Goal: Transaction & Acquisition: Purchase product/service

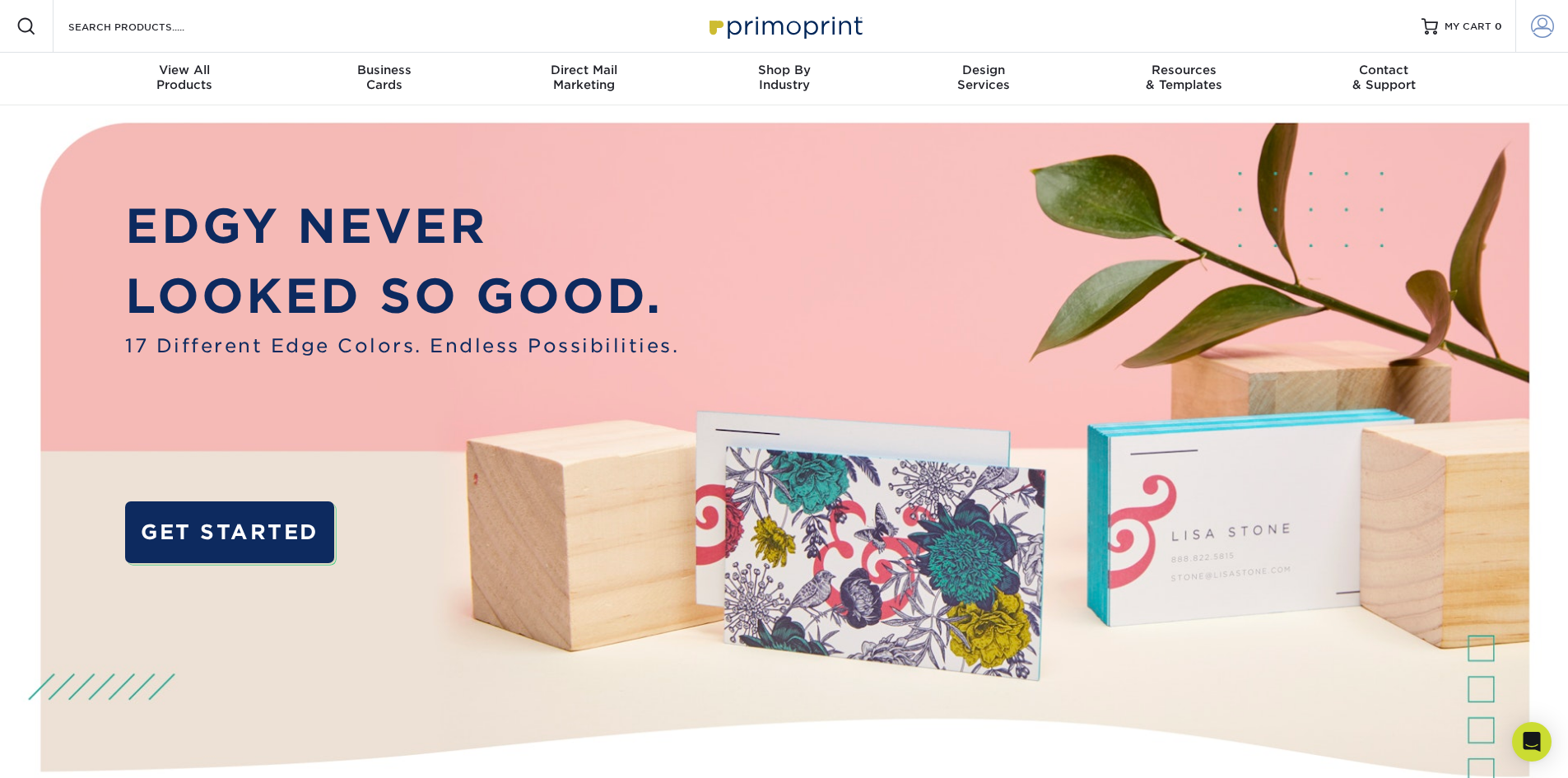
click at [1554, 27] on link "Account" at bounding box center [1541, 26] width 53 height 53
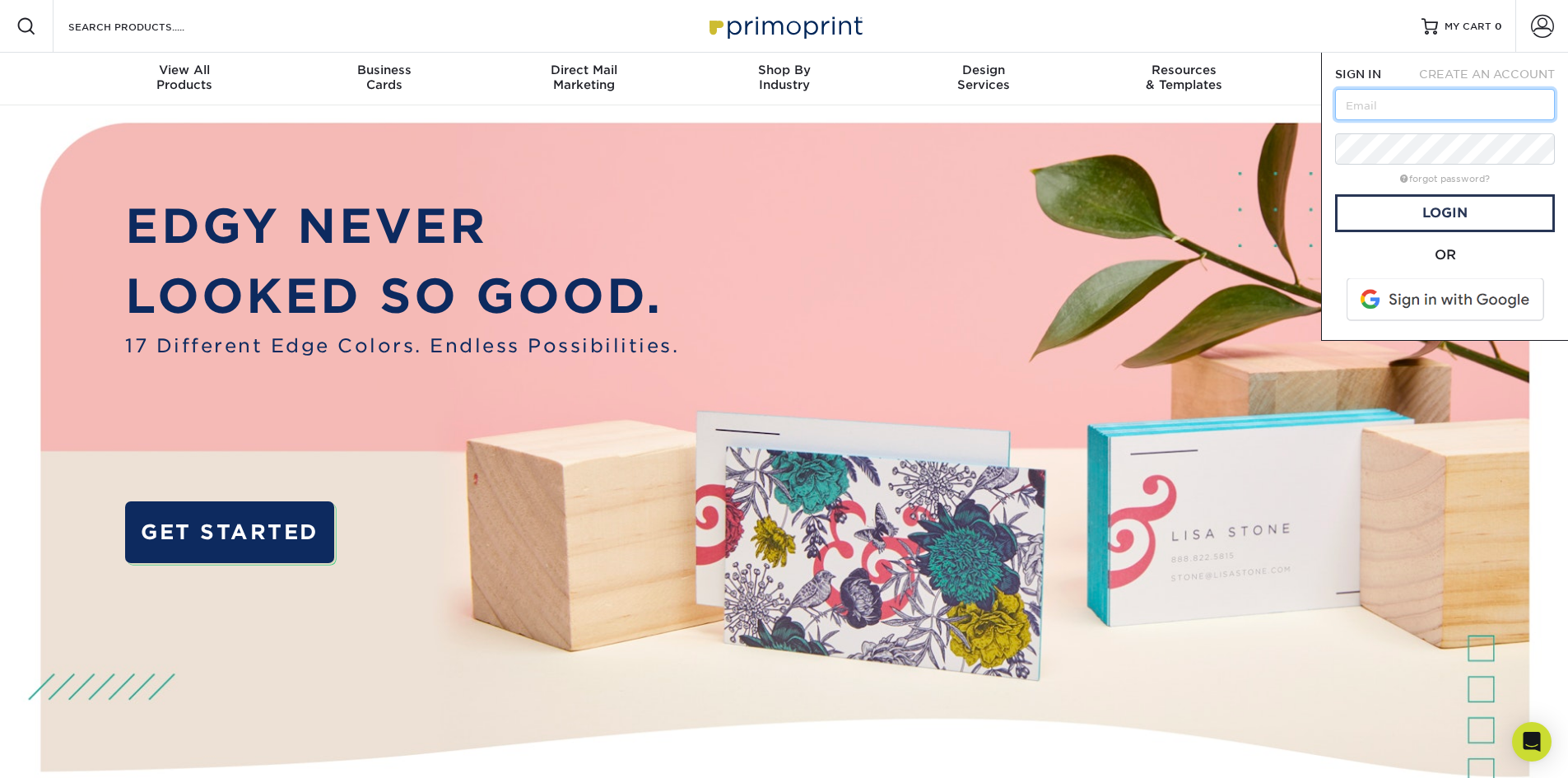
click at [1389, 98] on input "text" at bounding box center [1445, 103] width 220 height 31
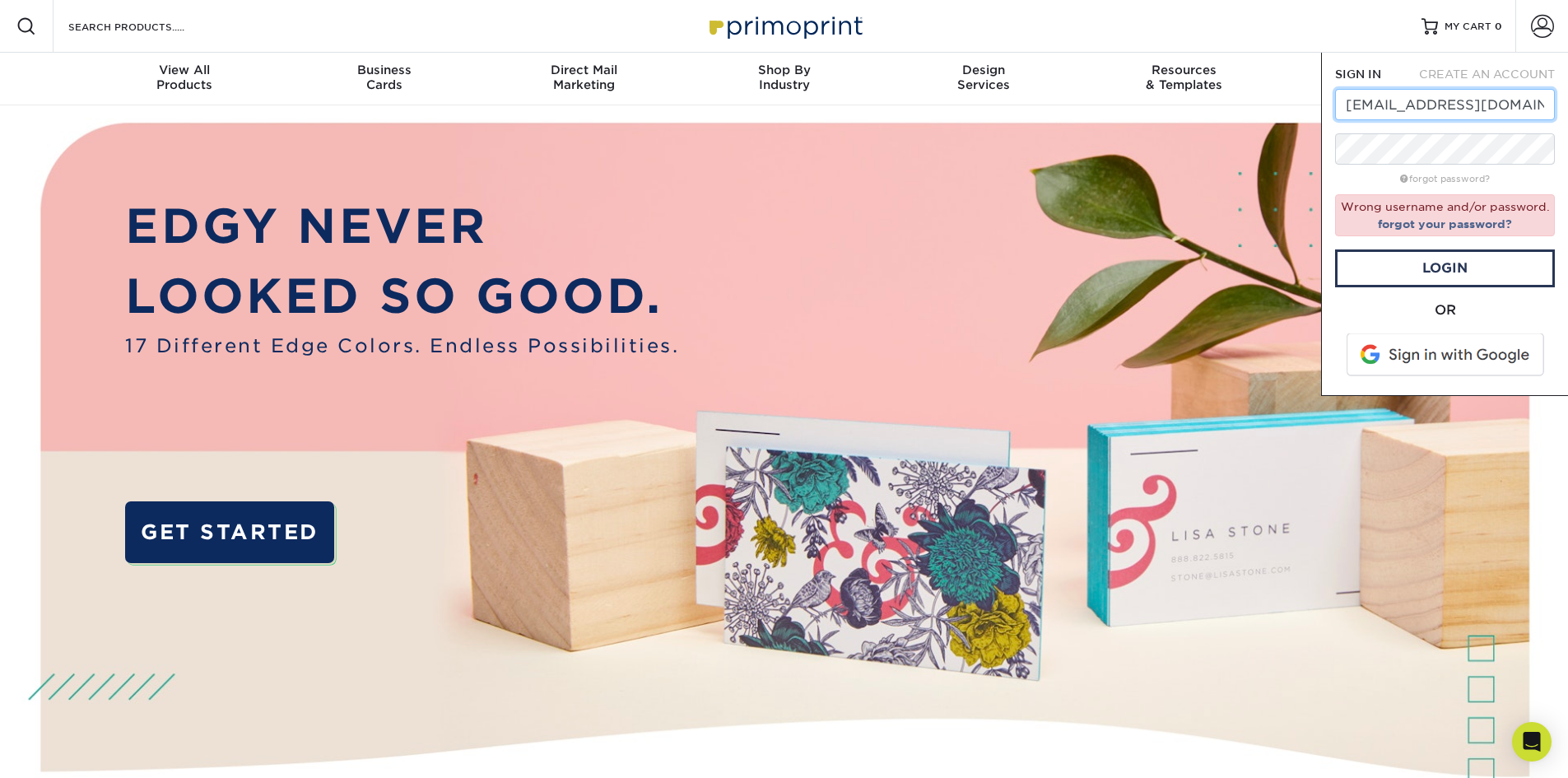
drag, startPoint x: 1532, startPoint y: 103, endPoint x: 1332, endPoint y: 94, distance: 200.2
click at [1332, 94] on div "SIGN IN CREATE AN ACCOUNT jordanyeh88@yahoo.com forgot password? Wrong username…" at bounding box center [1445, 224] width 247 height 343
type input "jordan@emmebridal.com"
click at [1456, 268] on link "Login" at bounding box center [1445, 268] width 220 height 38
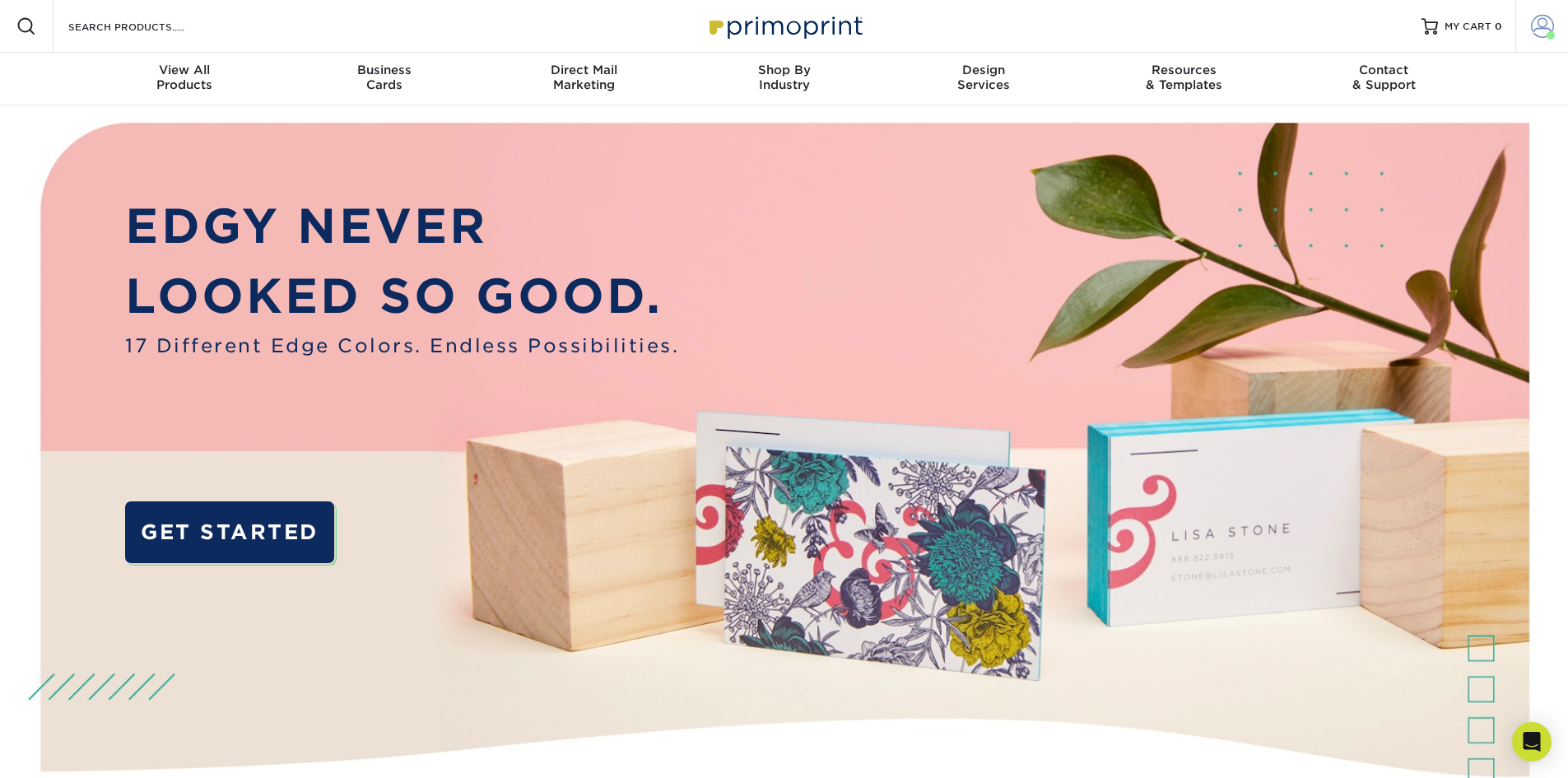
click at [1540, 27] on span at bounding box center [1542, 26] width 23 height 23
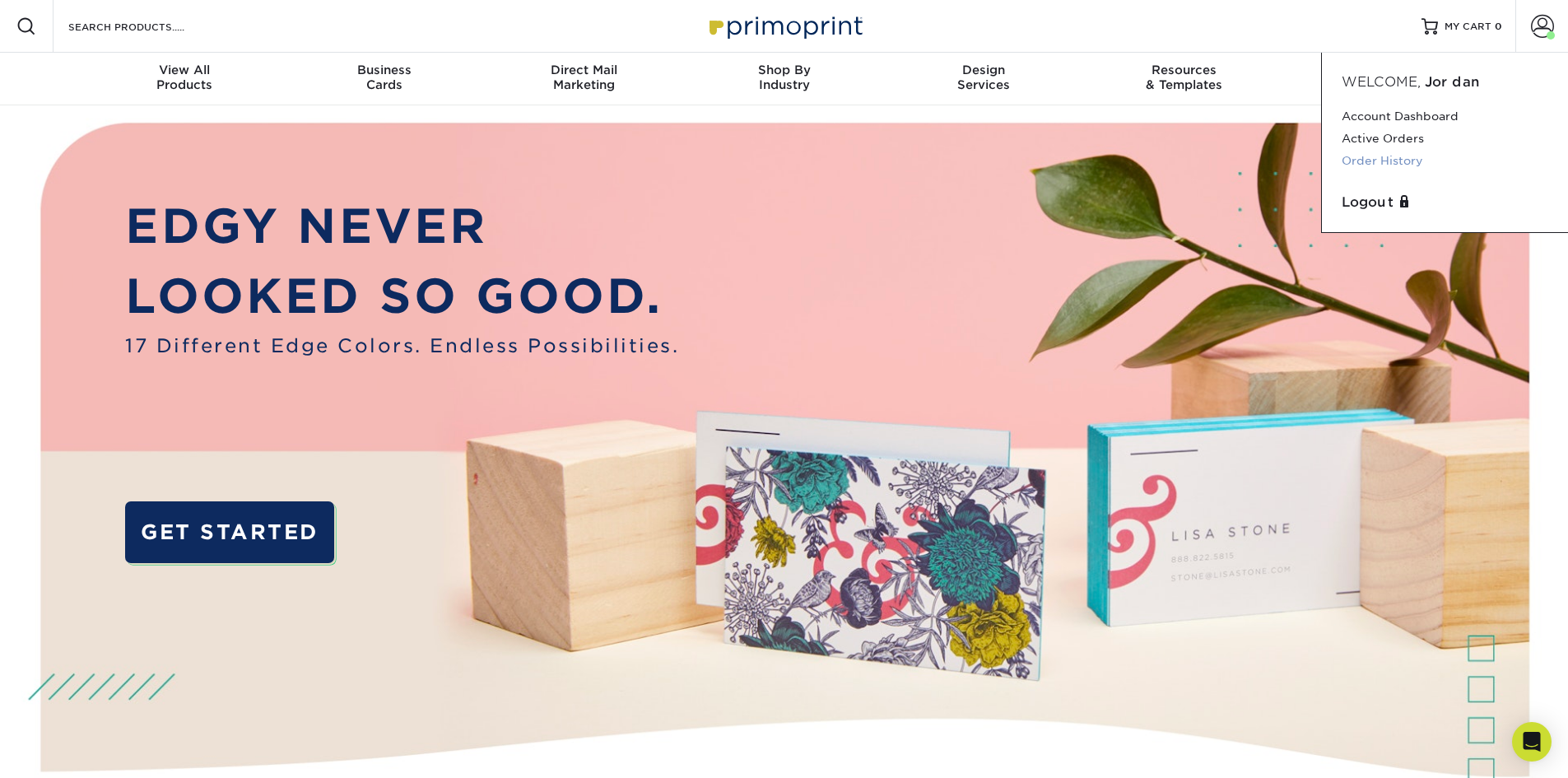
click at [1394, 157] on link "Order History" at bounding box center [1445, 161] width 207 height 22
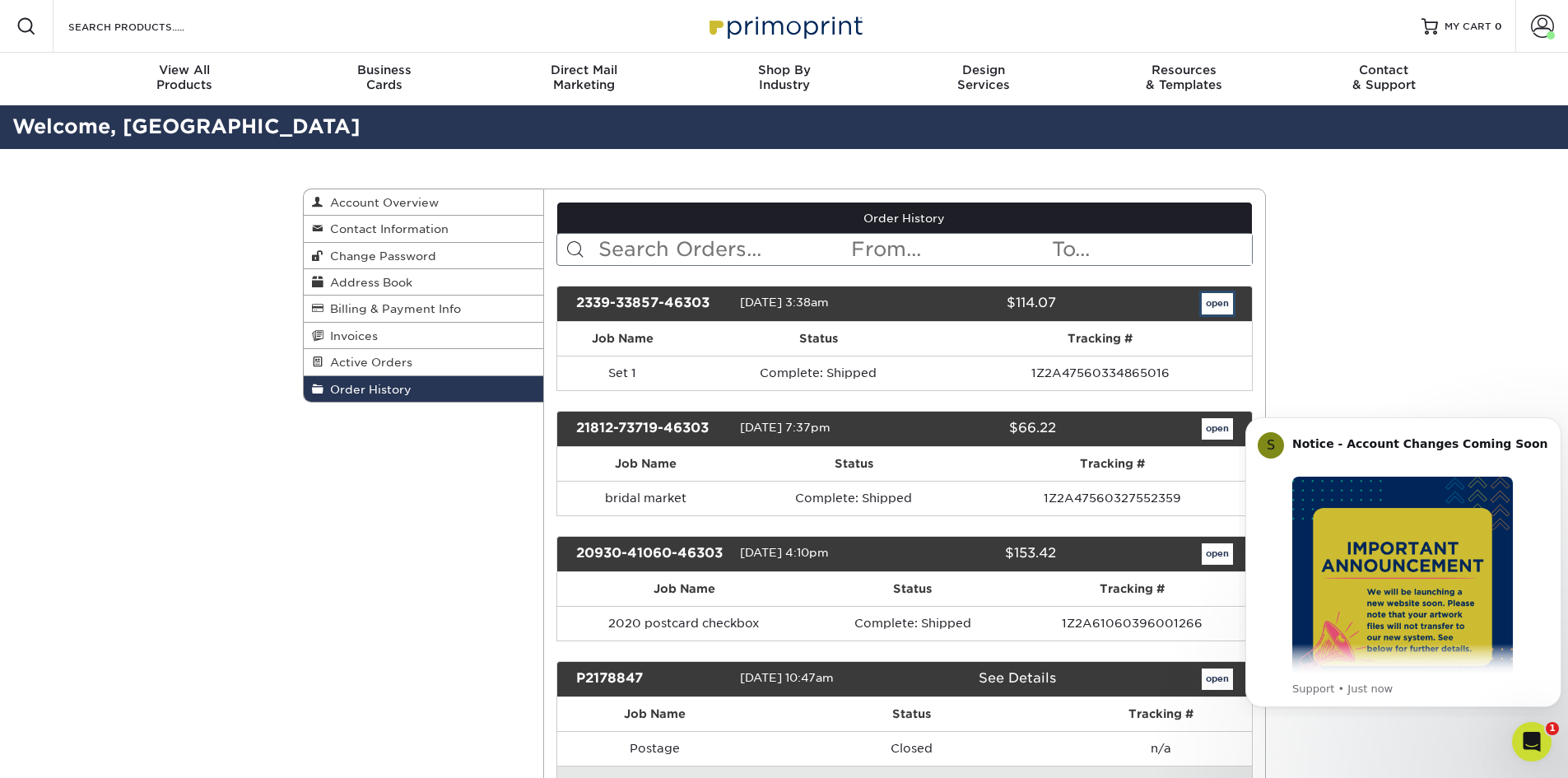
click at [1221, 309] on link "open" at bounding box center [1216, 304] width 31 height 22
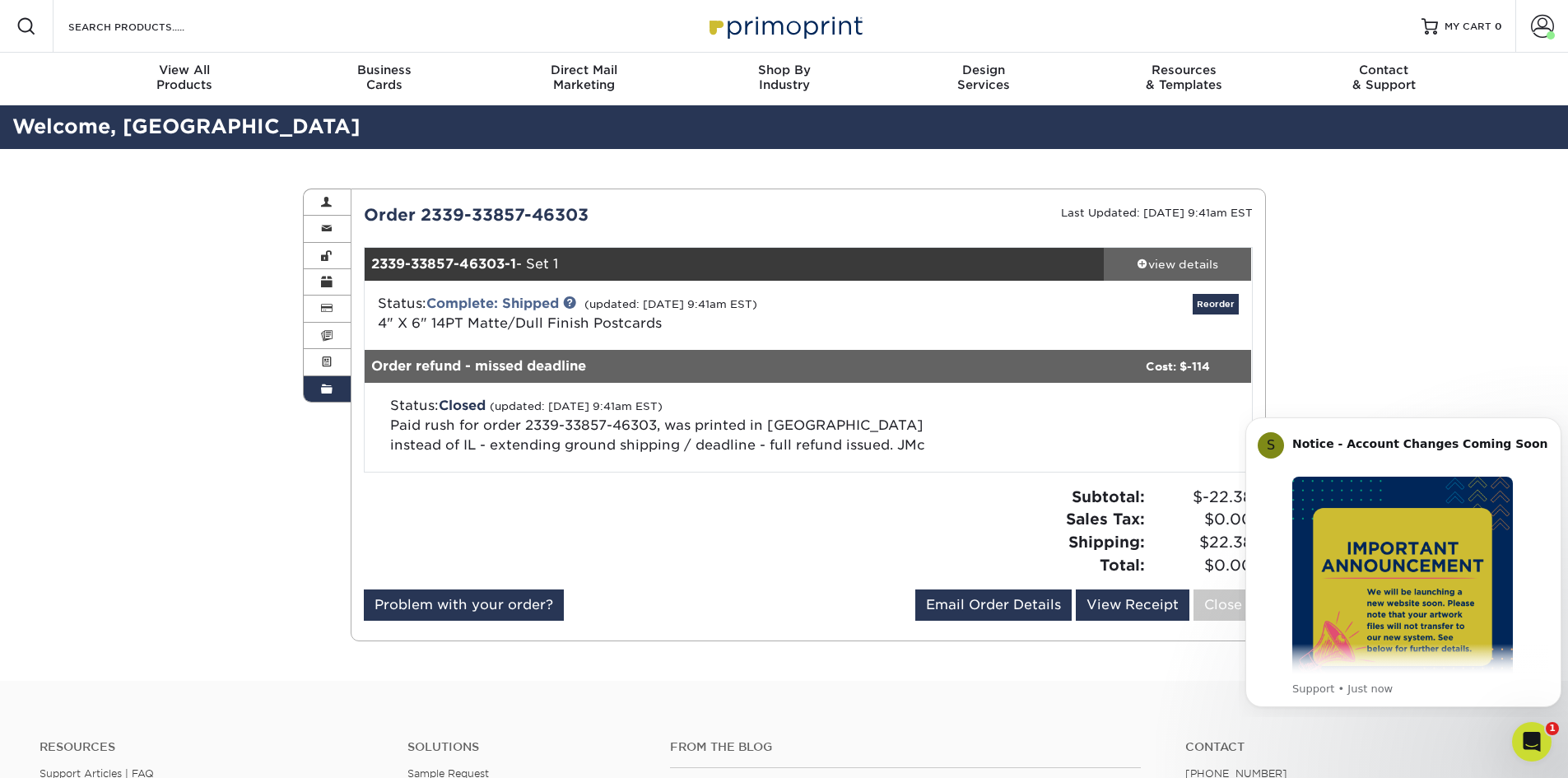
click at [1159, 261] on div "view details" at bounding box center [1177, 264] width 148 height 17
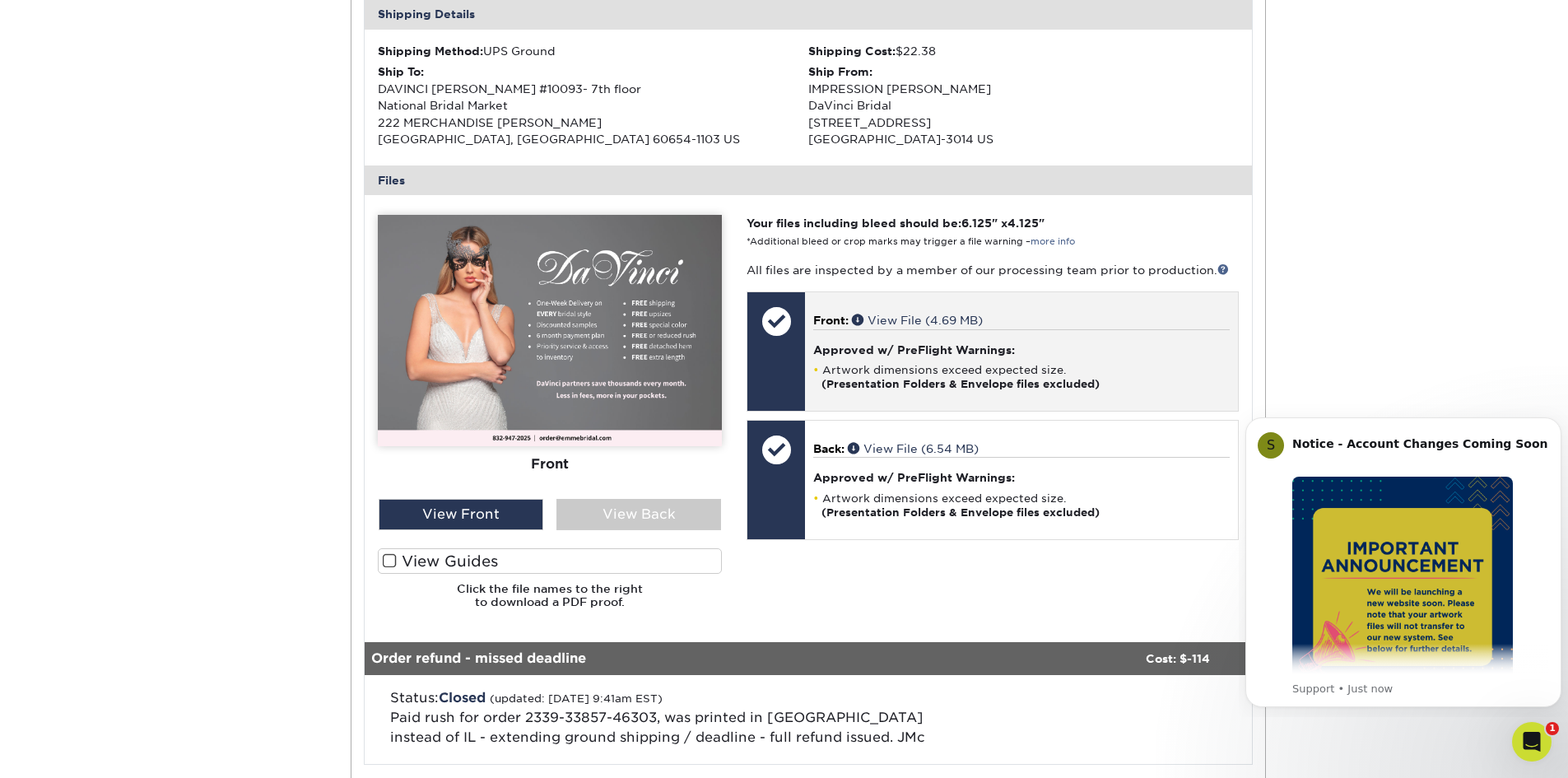
scroll to position [549, 0]
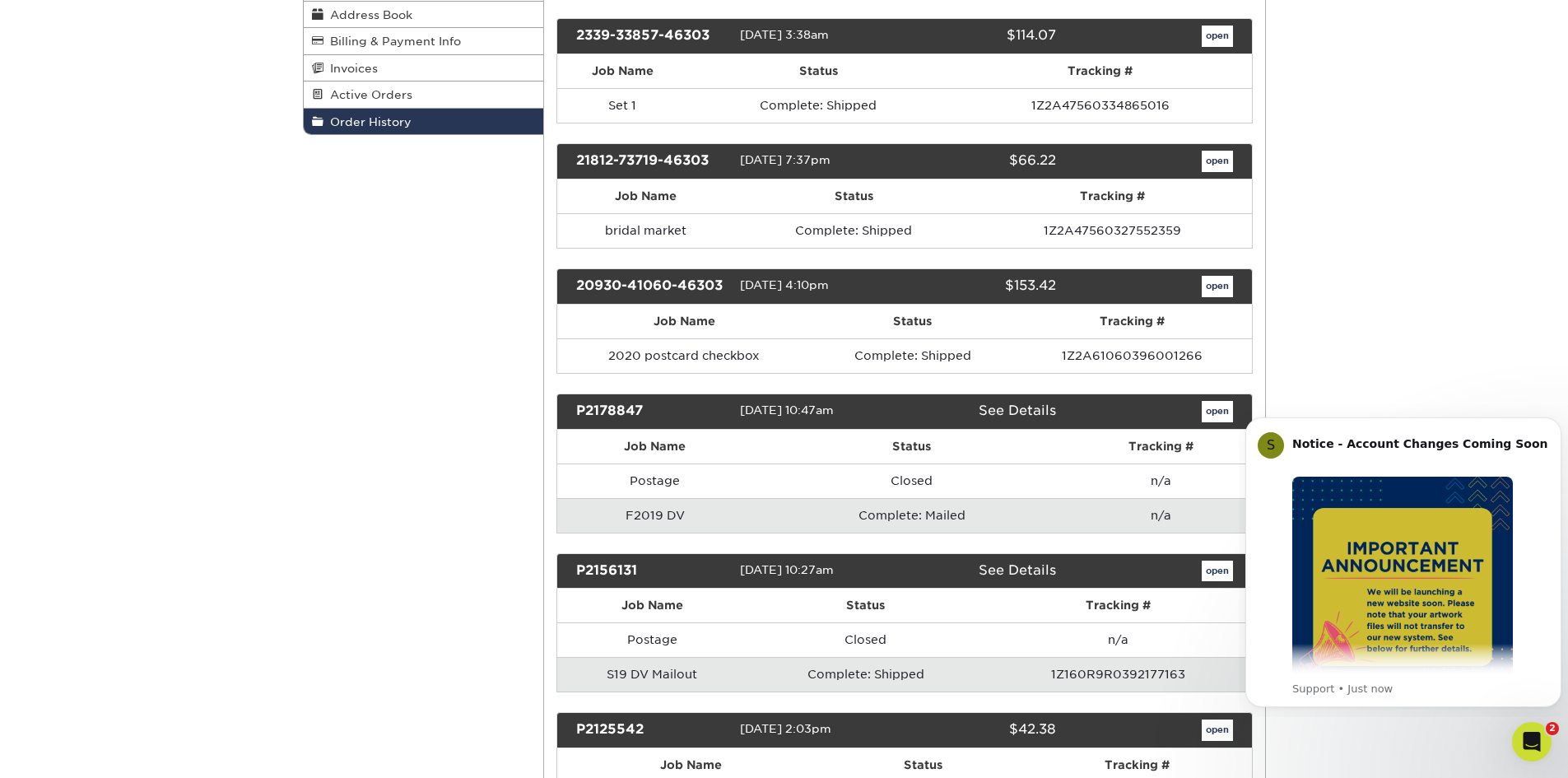
scroll to position [274, 0]
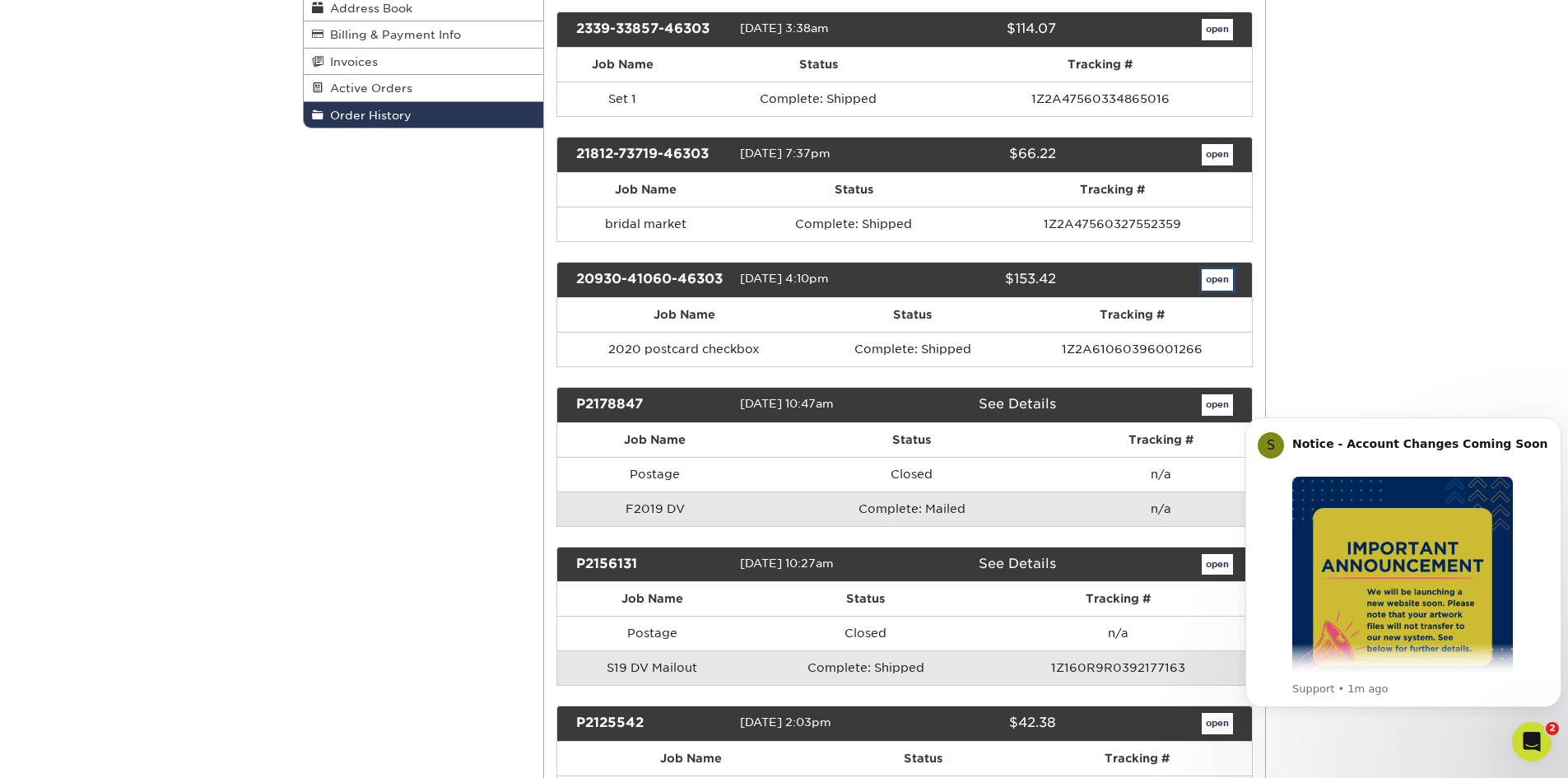
click at [1212, 278] on link "open" at bounding box center [1216, 280] width 31 height 22
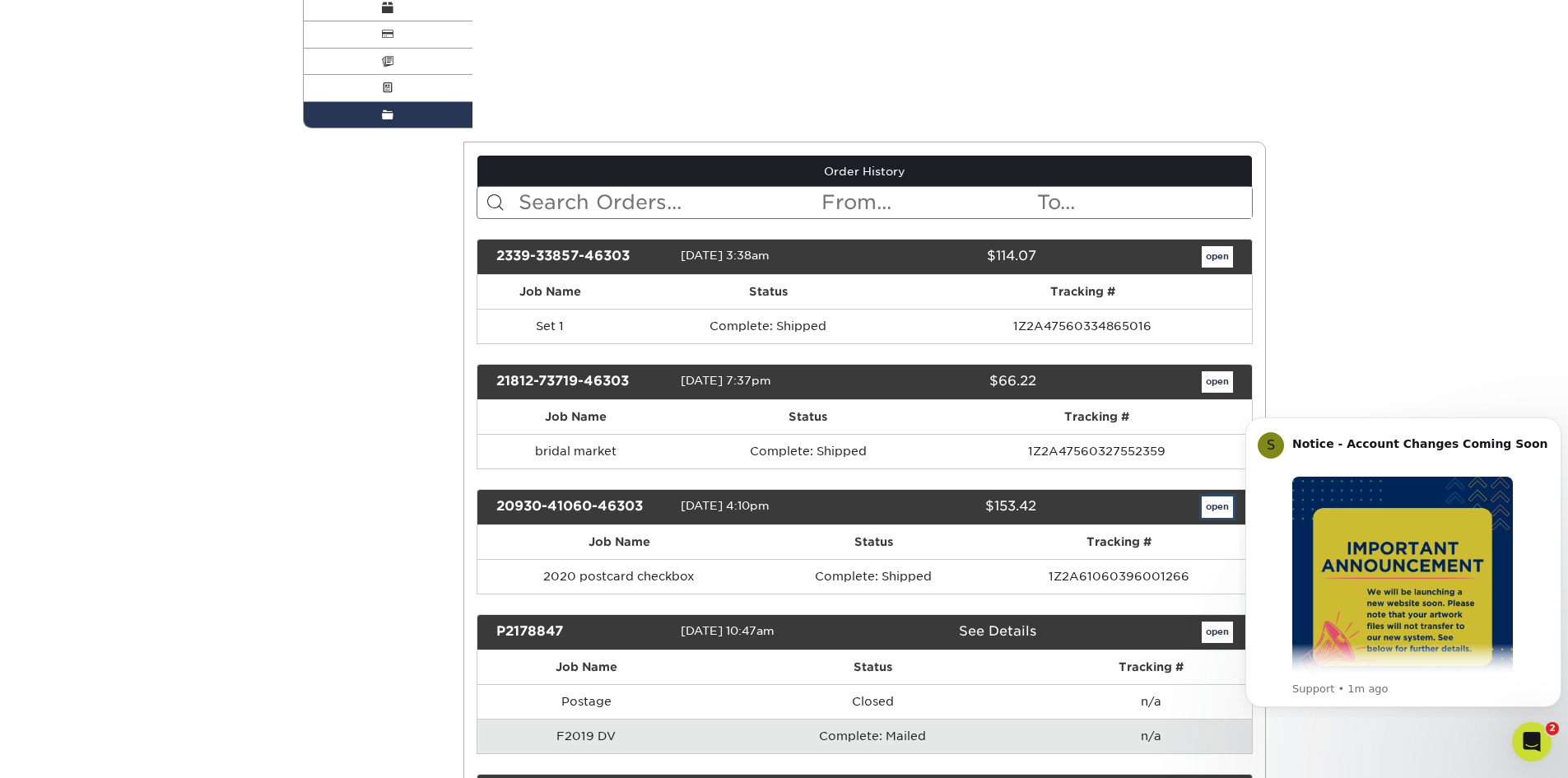
scroll to position [0, 0]
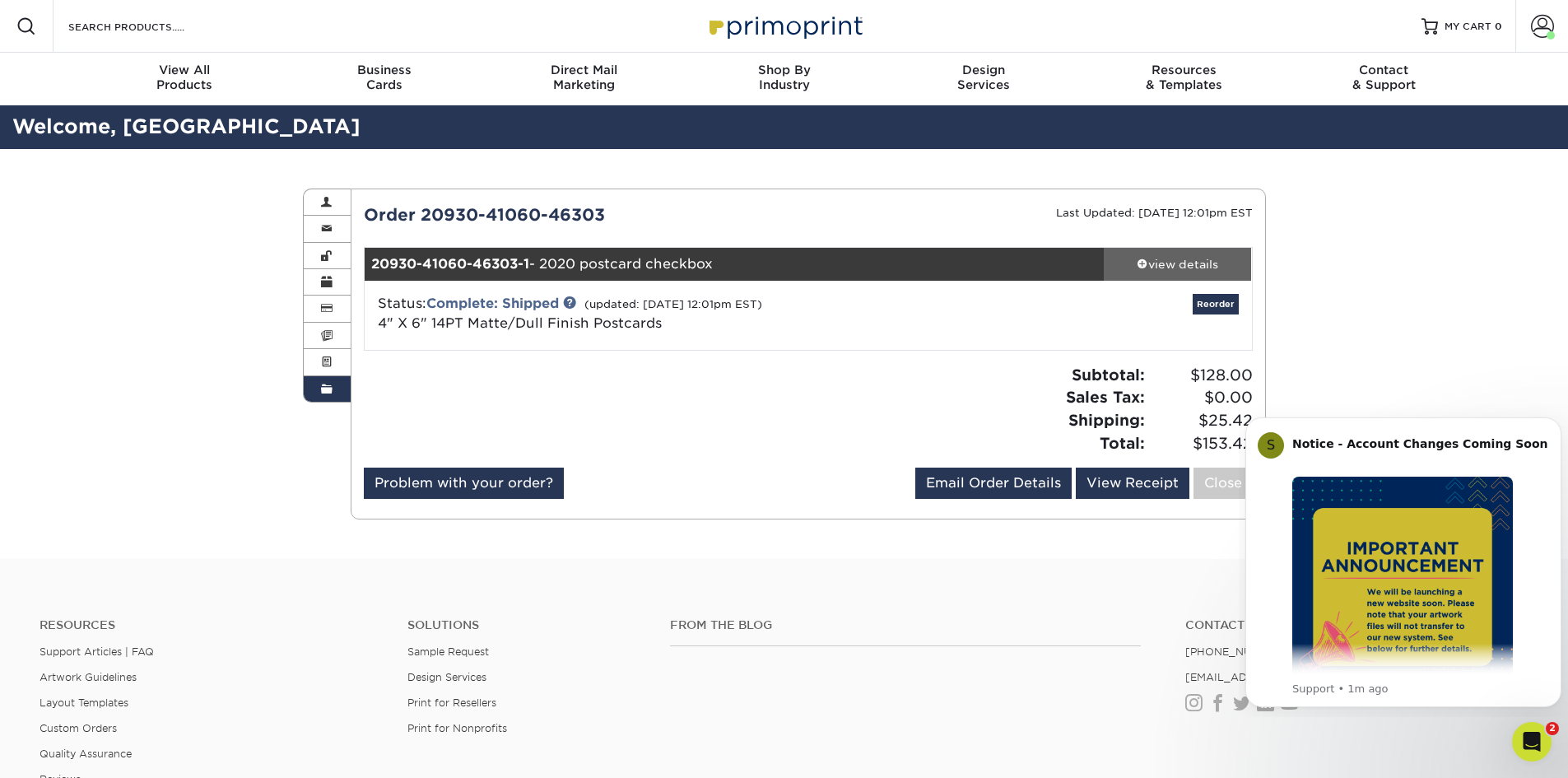
click at [1166, 256] on div "view details" at bounding box center [1177, 264] width 148 height 17
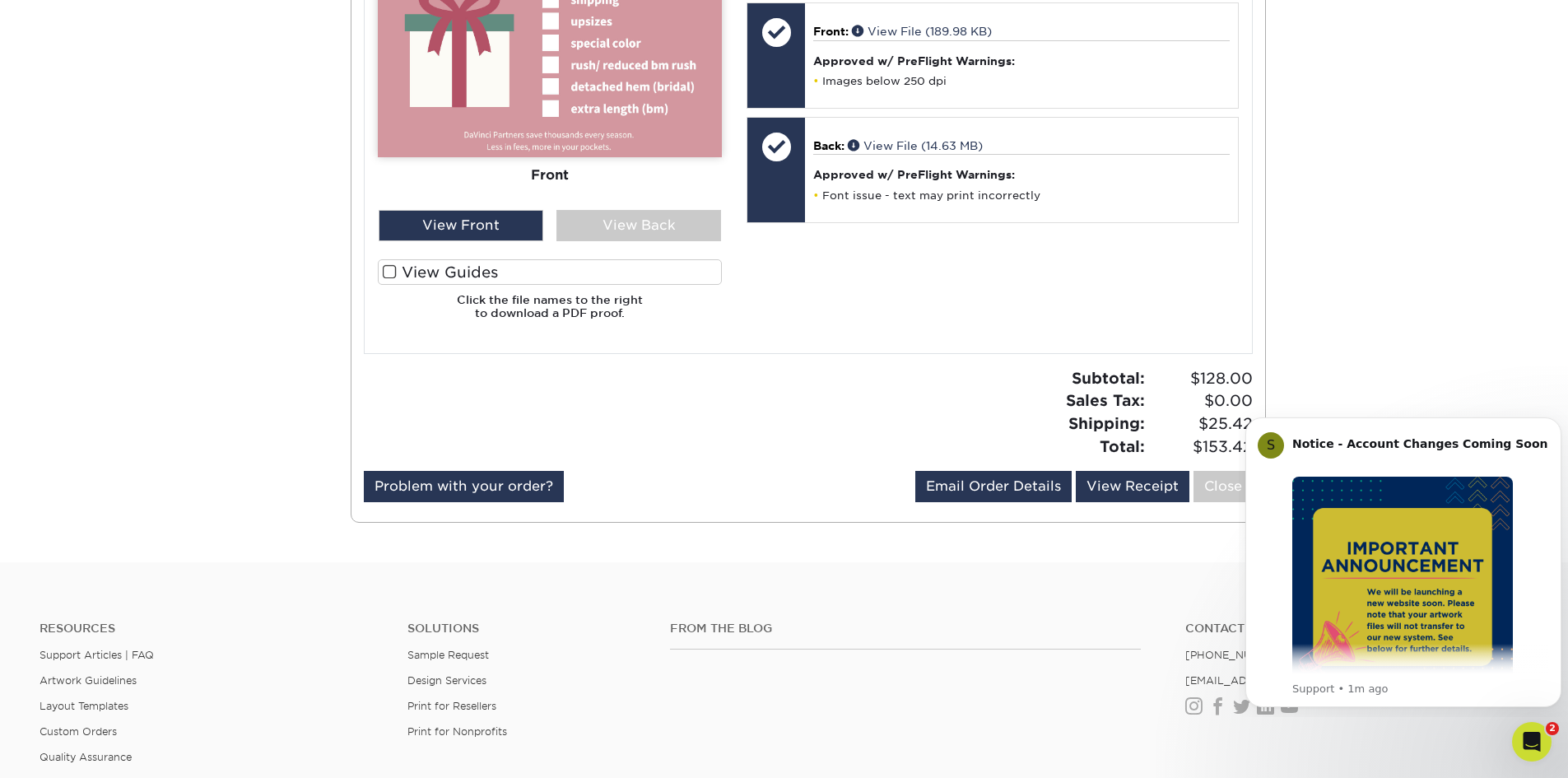
scroll to position [549, 0]
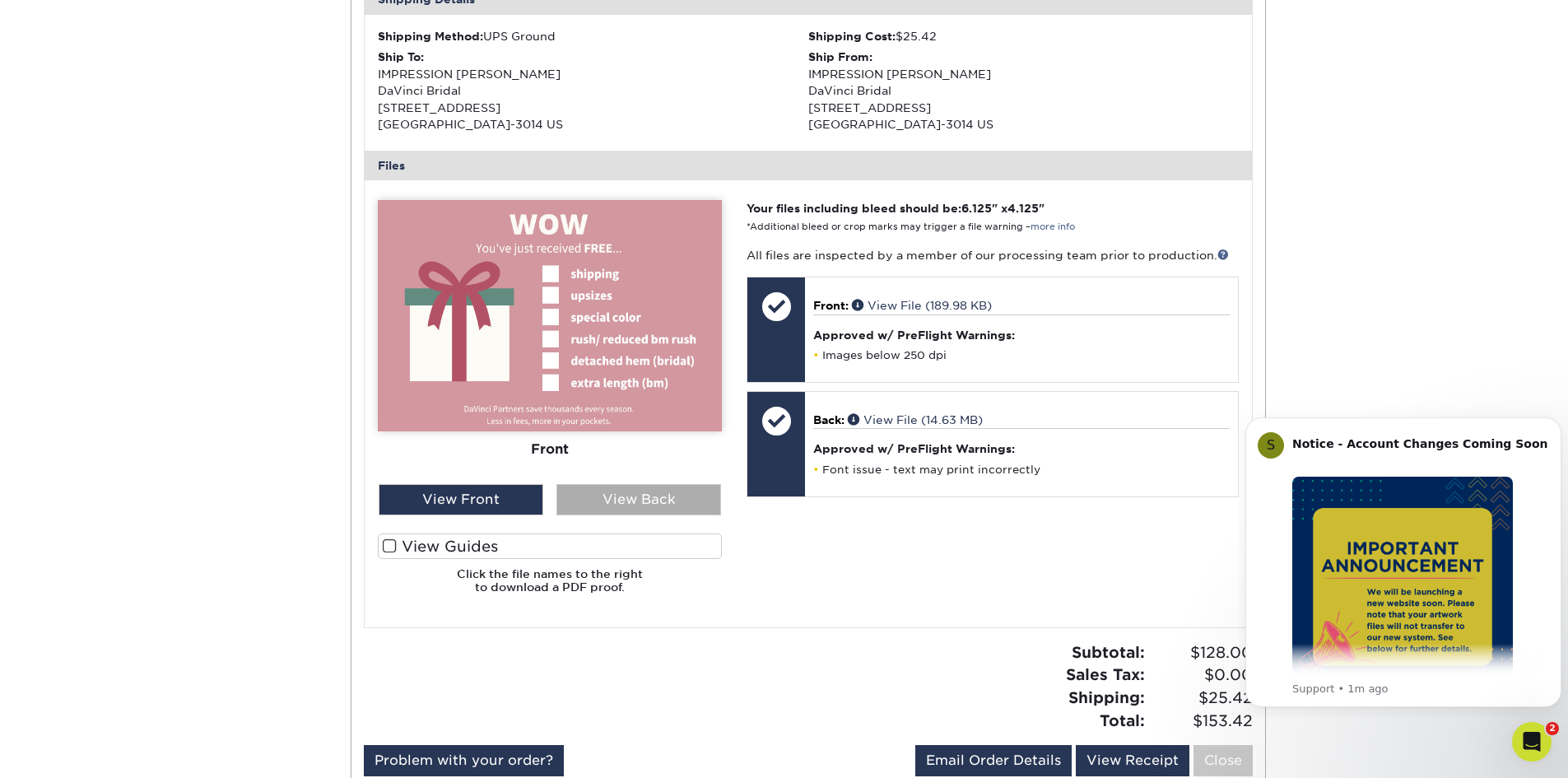
click at [674, 497] on div "View Back" at bounding box center [639, 499] width 165 height 31
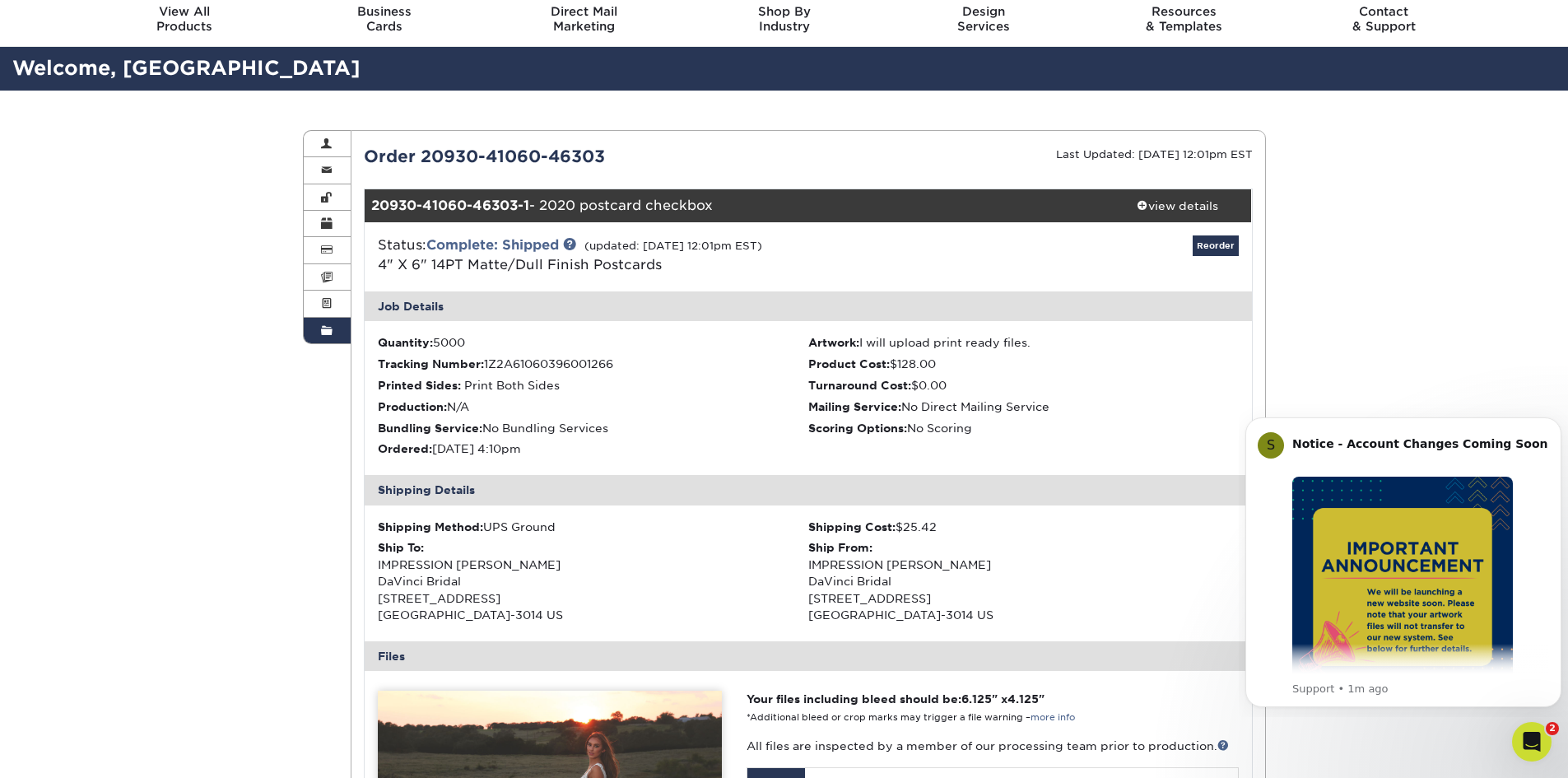
scroll to position [0, 0]
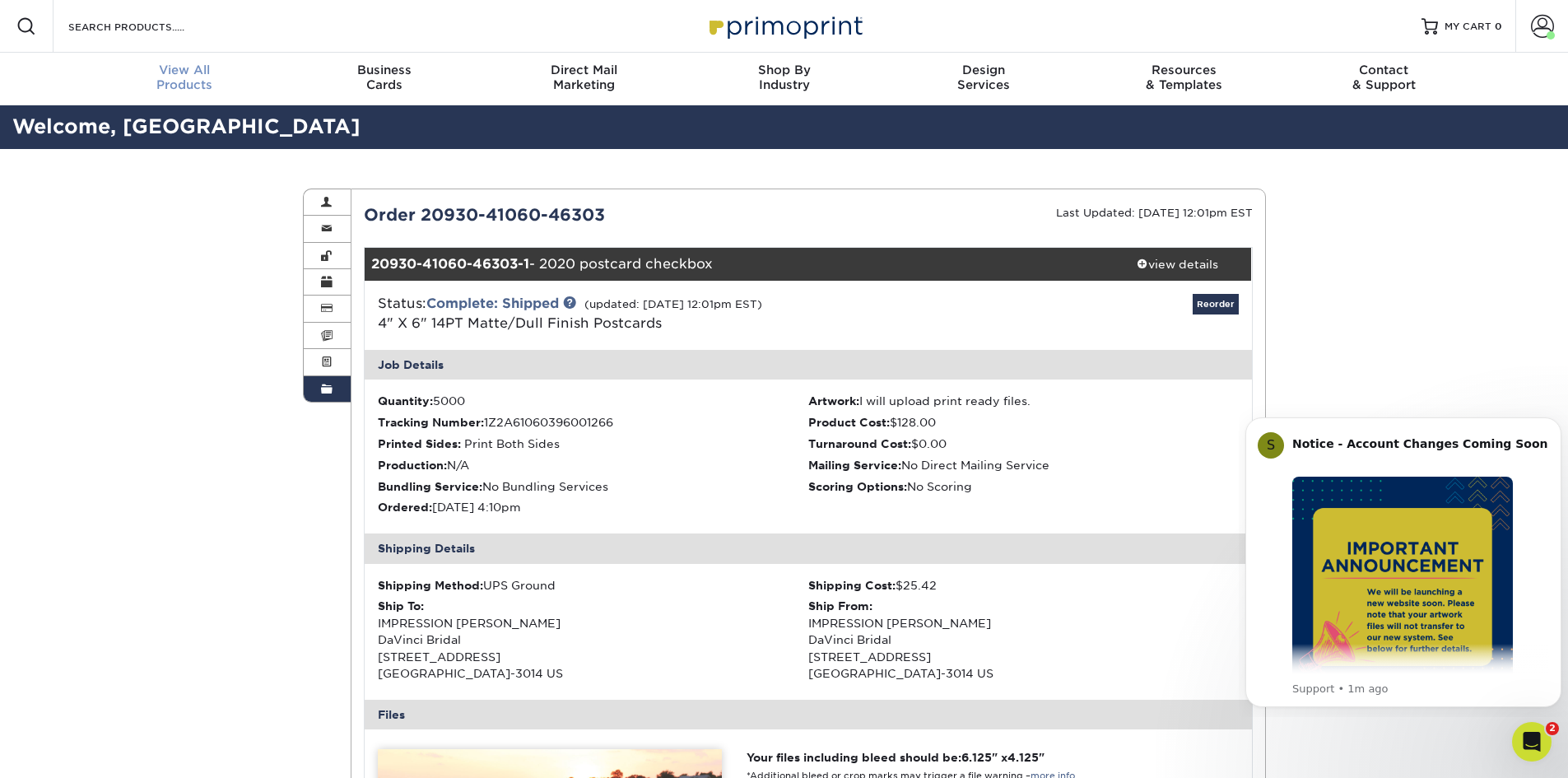
click at [198, 78] on div "View All Products" at bounding box center [184, 78] width 200 height 30
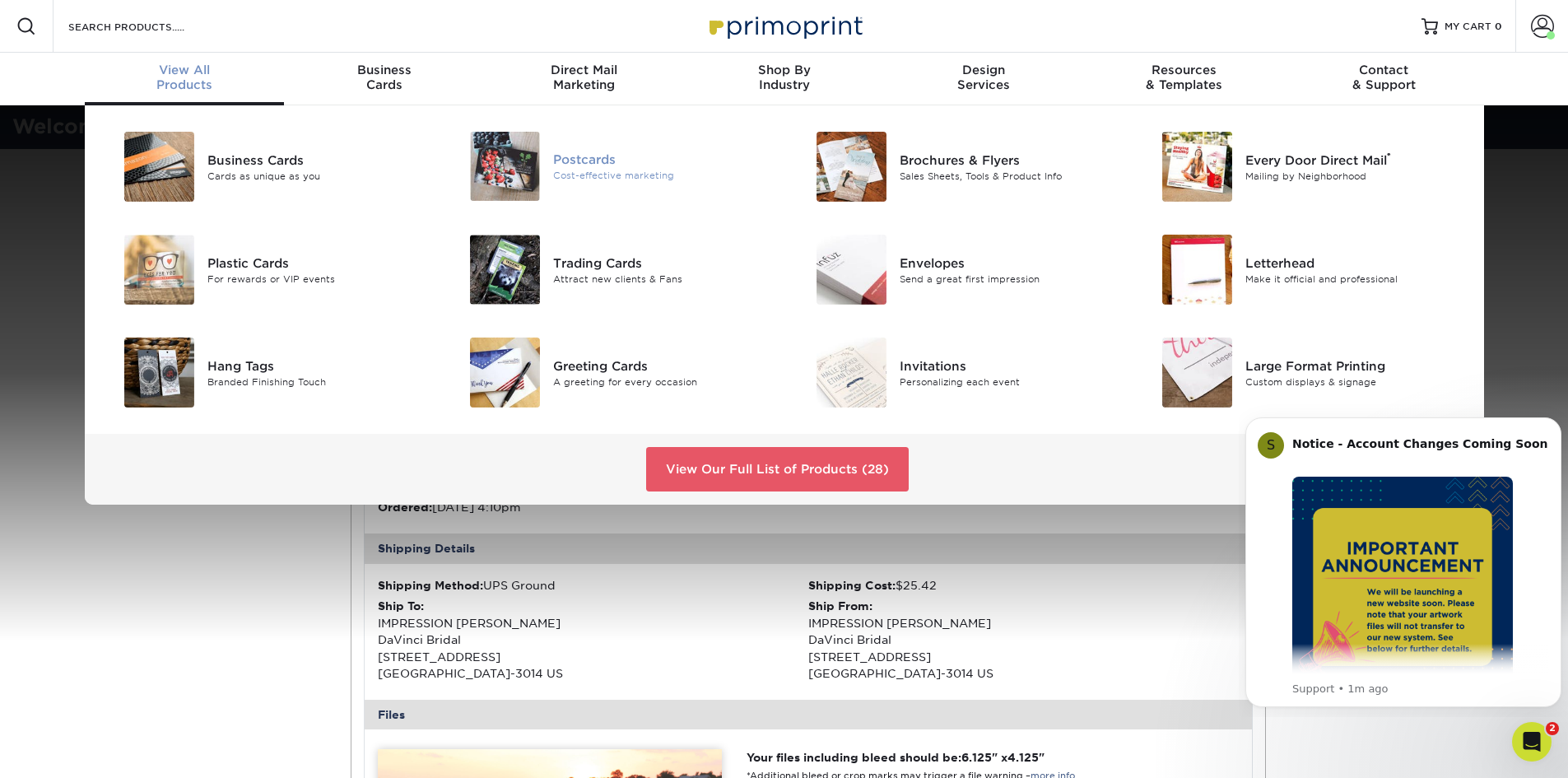
click at [526, 165] on img at bounding box center [505, 167] width 70 height 70
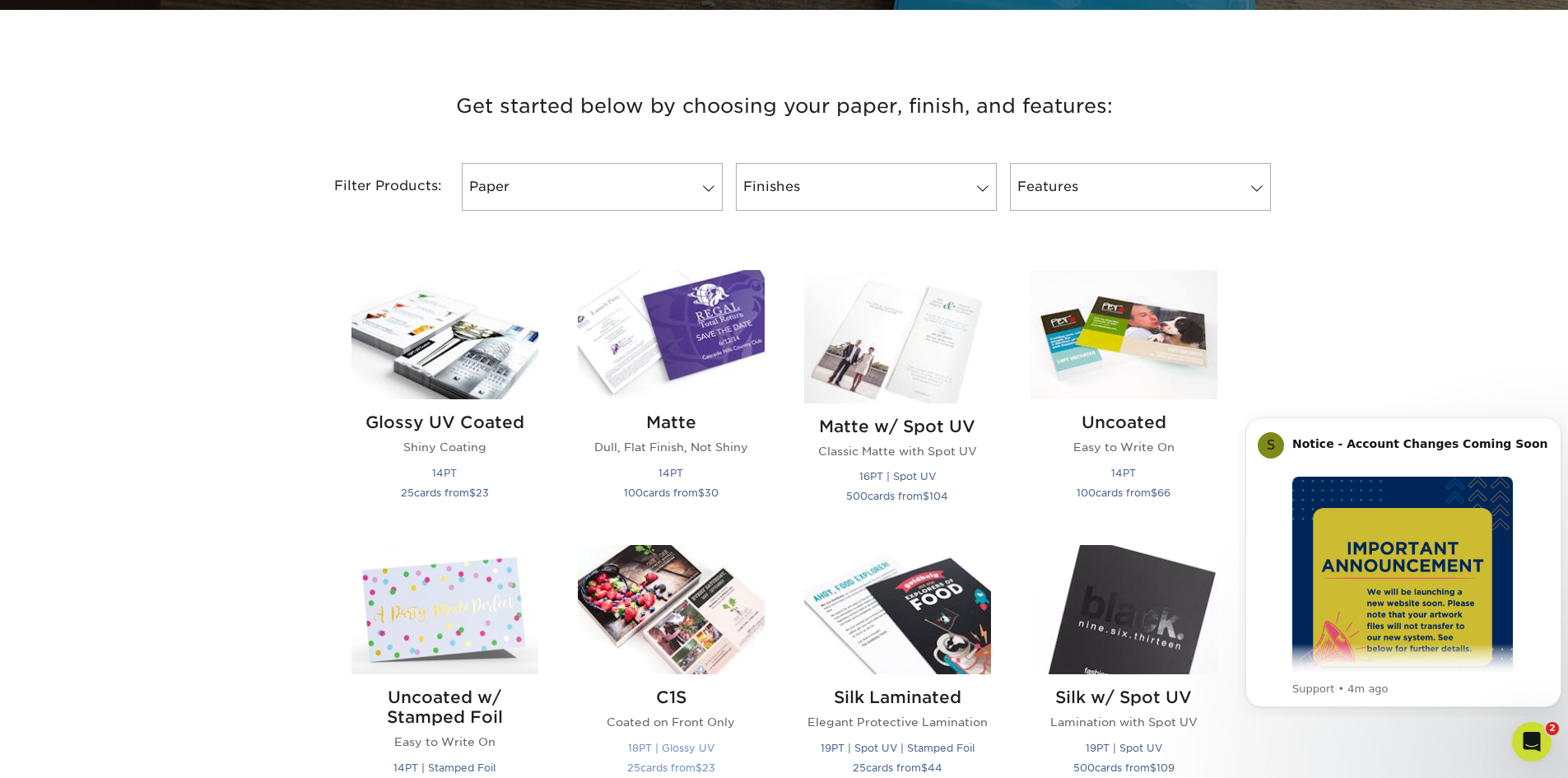
scroll to position [823, 0]
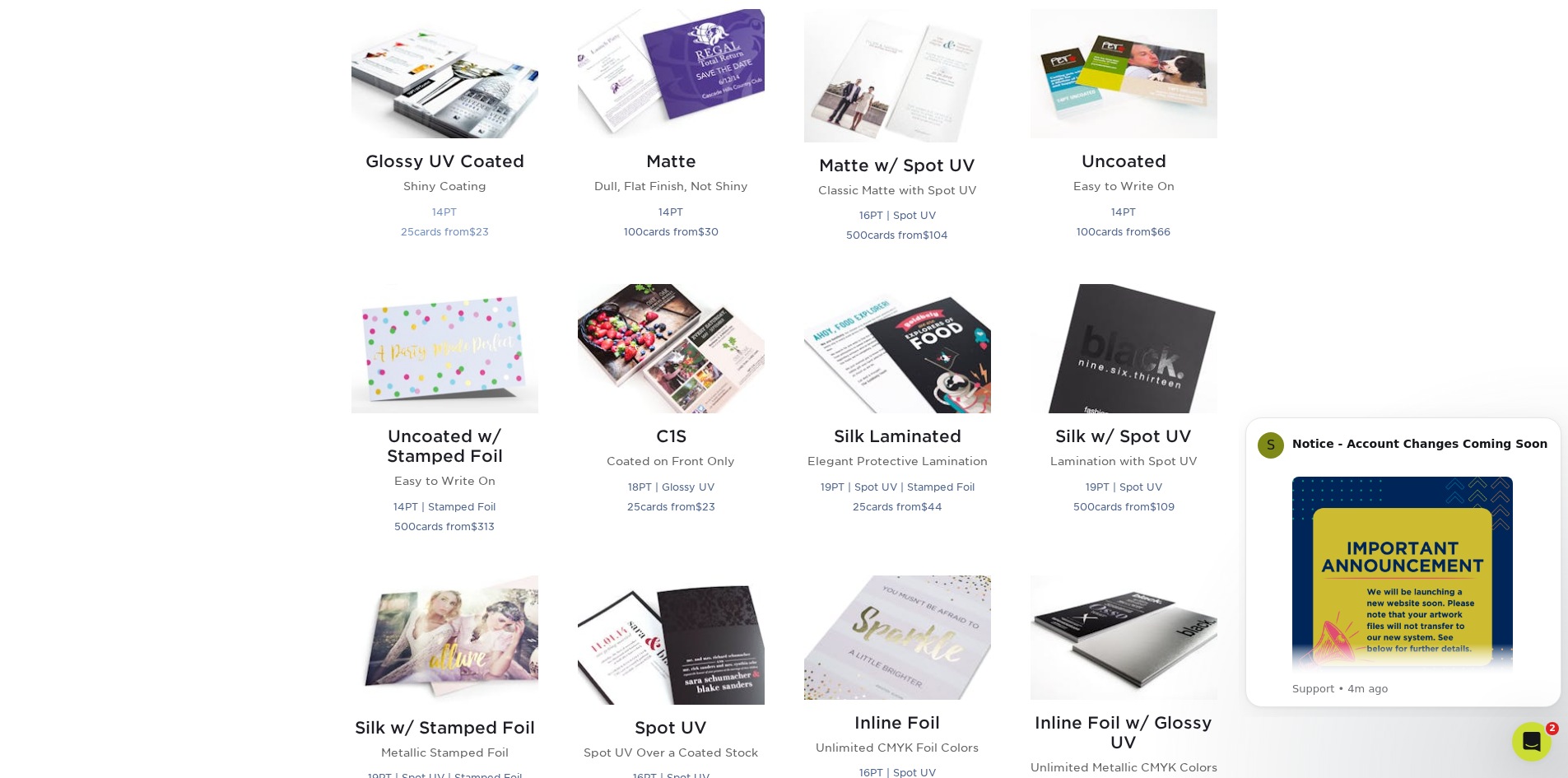
click at [458, 117] on img at bounding box center [445, 74] width 187 height 129
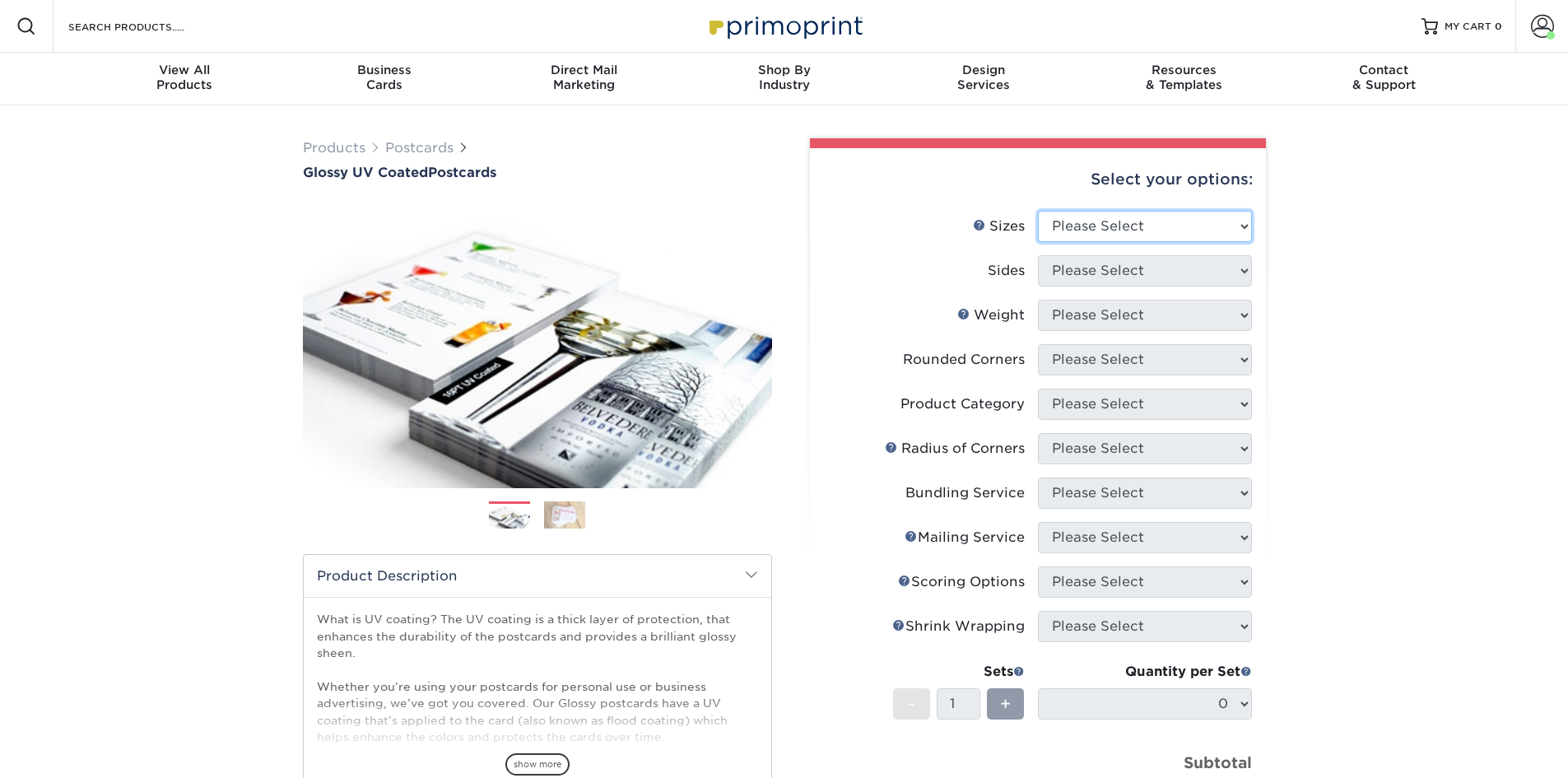
click at [1076, 238] on select "Please Select 1.5" x 7" 2" x 4" 2" x 6" 2" x 7" 2" x 8" 2.12" x 5.5" 2.12" x 5.…" at bounding box center [1145, 226] width 214 height 31
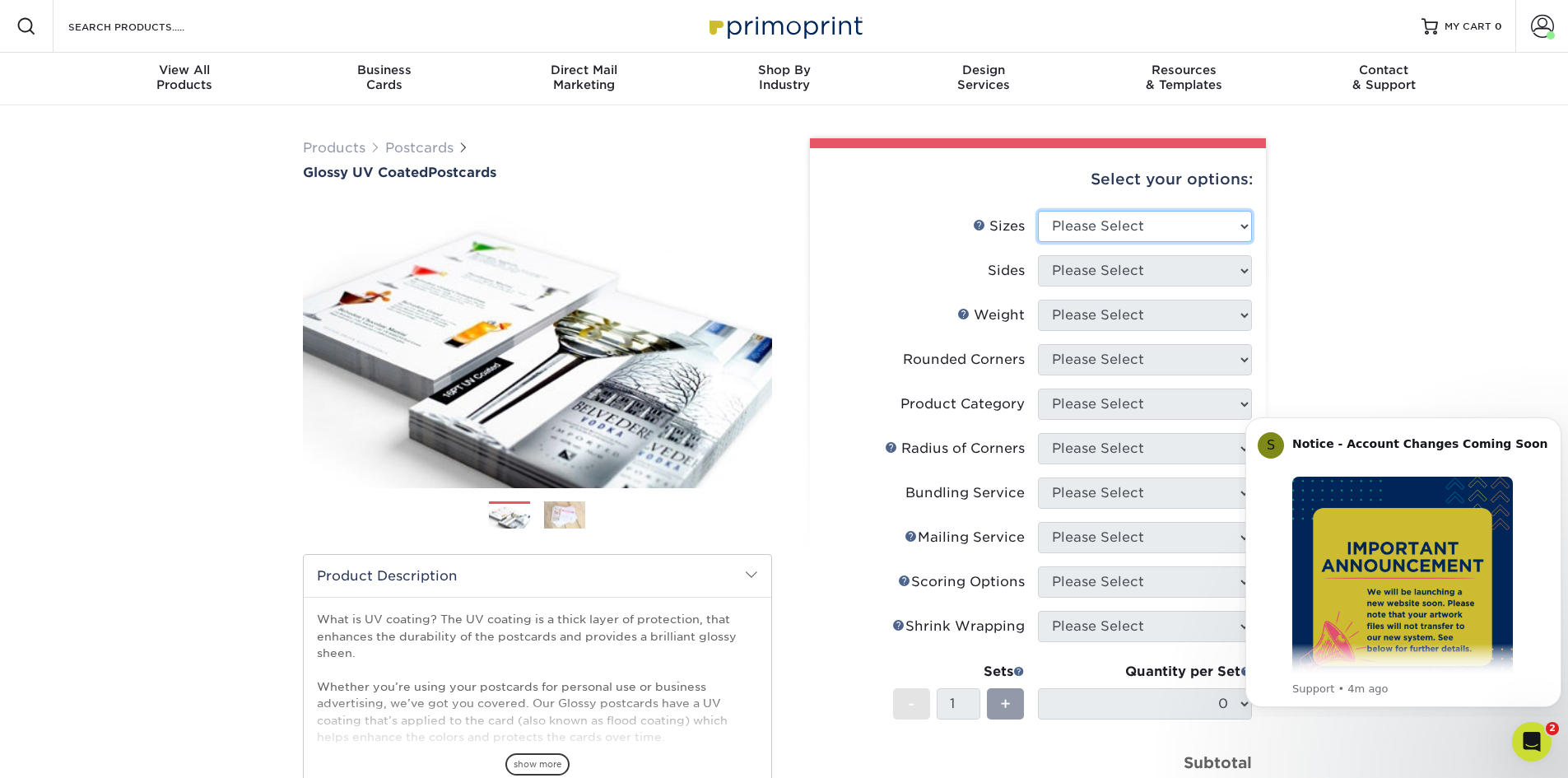
select select "4.00x6.00"
click at [1038, 211] on select "Please Select 1.5" x 7" 2" x 4" 2" x 6" 2" x 7" 2" x 8" 2.12" x 5.5" 2.12" x 5.…" at bounding box center [1145, 226] width 214 height 31
click at [1143, 285] on select "Please Select Print Both Sides Print Front Only" at bounding box center [1145, 270] width 214 height 31
select select "13abbda7-1d64-4f25-8bb2-c179b224825d"
click at [1038, 255] on select "Please Select Print Both Sides Print Front Only" at bounding box center [1145, 270] width 214 height 31
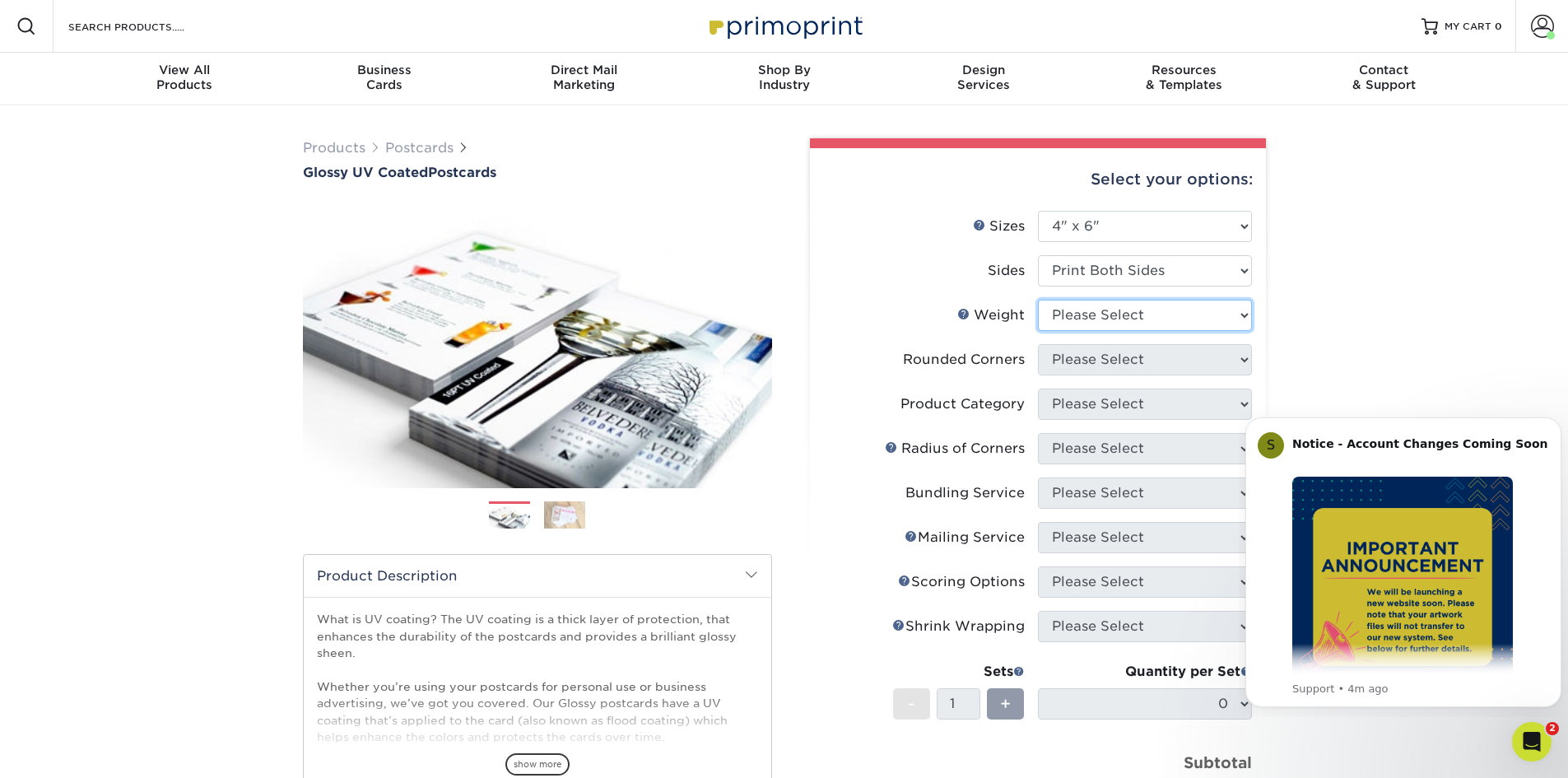
click at [1139, 319] on select "Please Select 14PT 16PT 18PT C1S" at bounding box center [1145, 315] width 214 height 31
select select "14PT"
click at [1038, 300] on select "Please Select 14PT 16PT 18PT C1S" at bounding box center [1145, 315] width 214 height 31
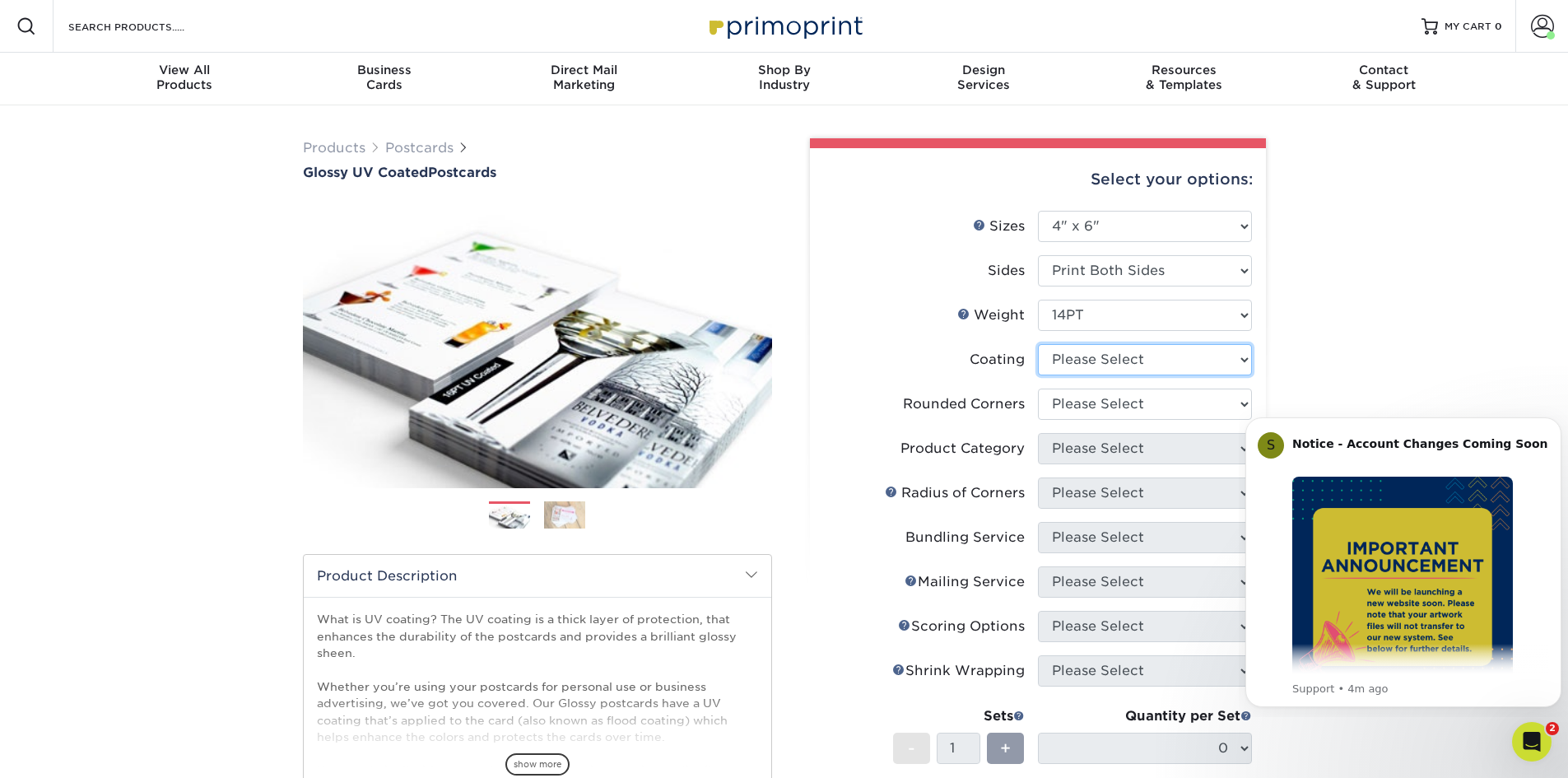
click at [1141, 368] on select at bounding box center [1145, 359] width 214 height 31
click at [1038, 344] on select at bounding box center [1145, 359] width 214 height 31
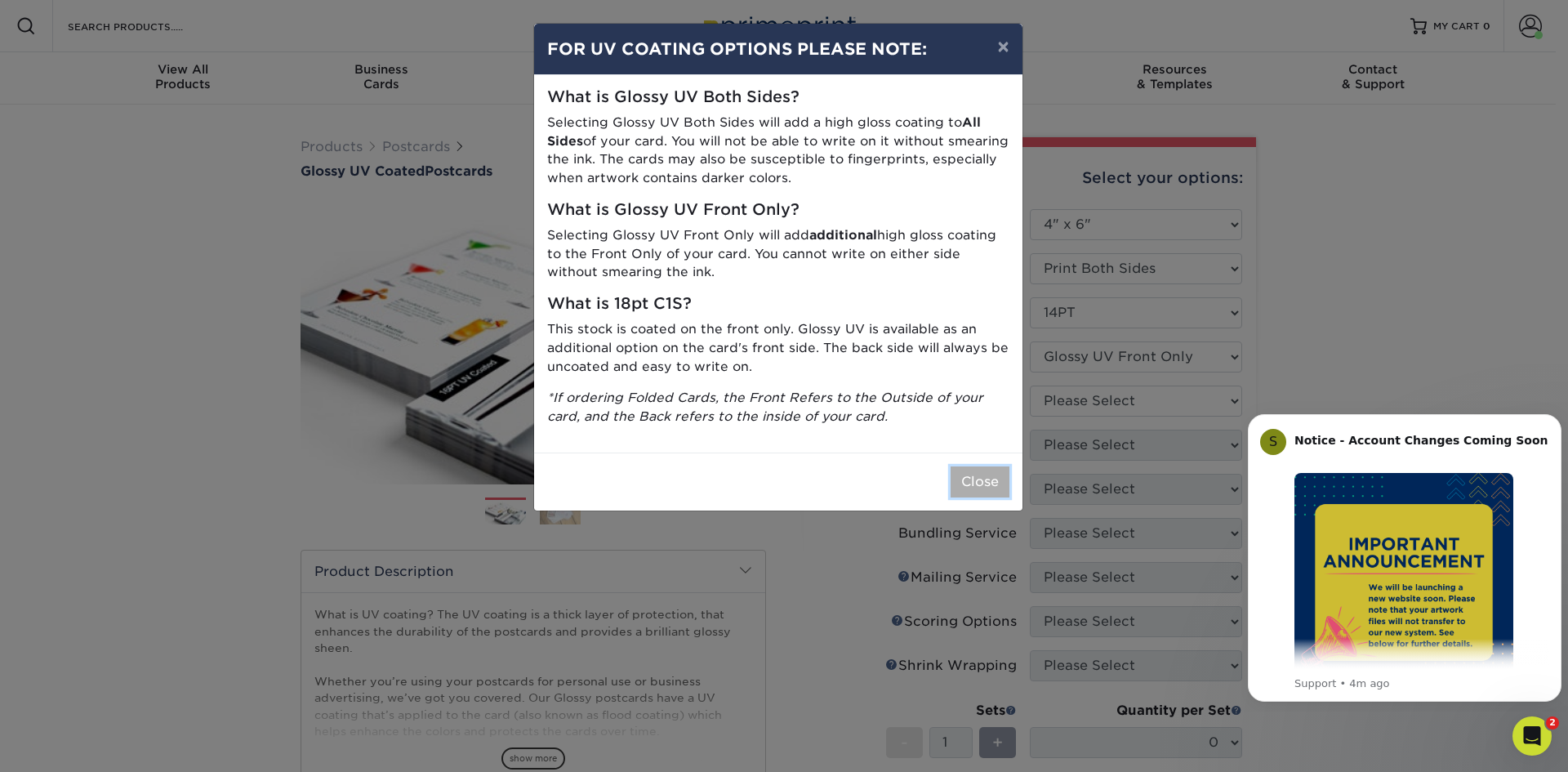
click at [964, 469] on button "Close" at bounding box center [980, 481] width 59 height 31
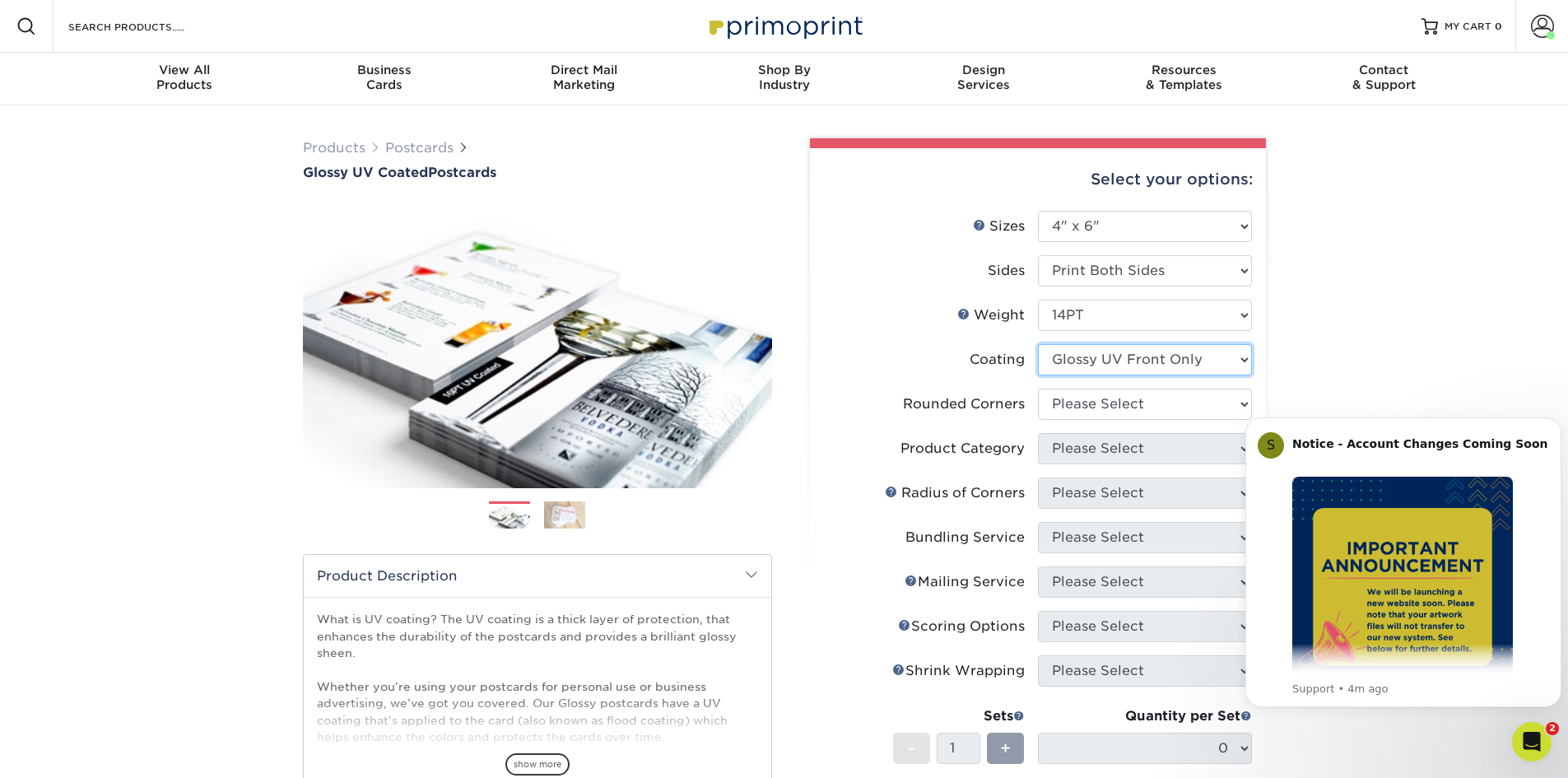
click at [1071, 365] on select at bounding box center [1145, 359] width 214 height 31
select select "ae367451-b2b8-45df-a344-0f05b6a12993"
click at [1038, 344] on select at bounding box center [1145, 359] width 214 height 31
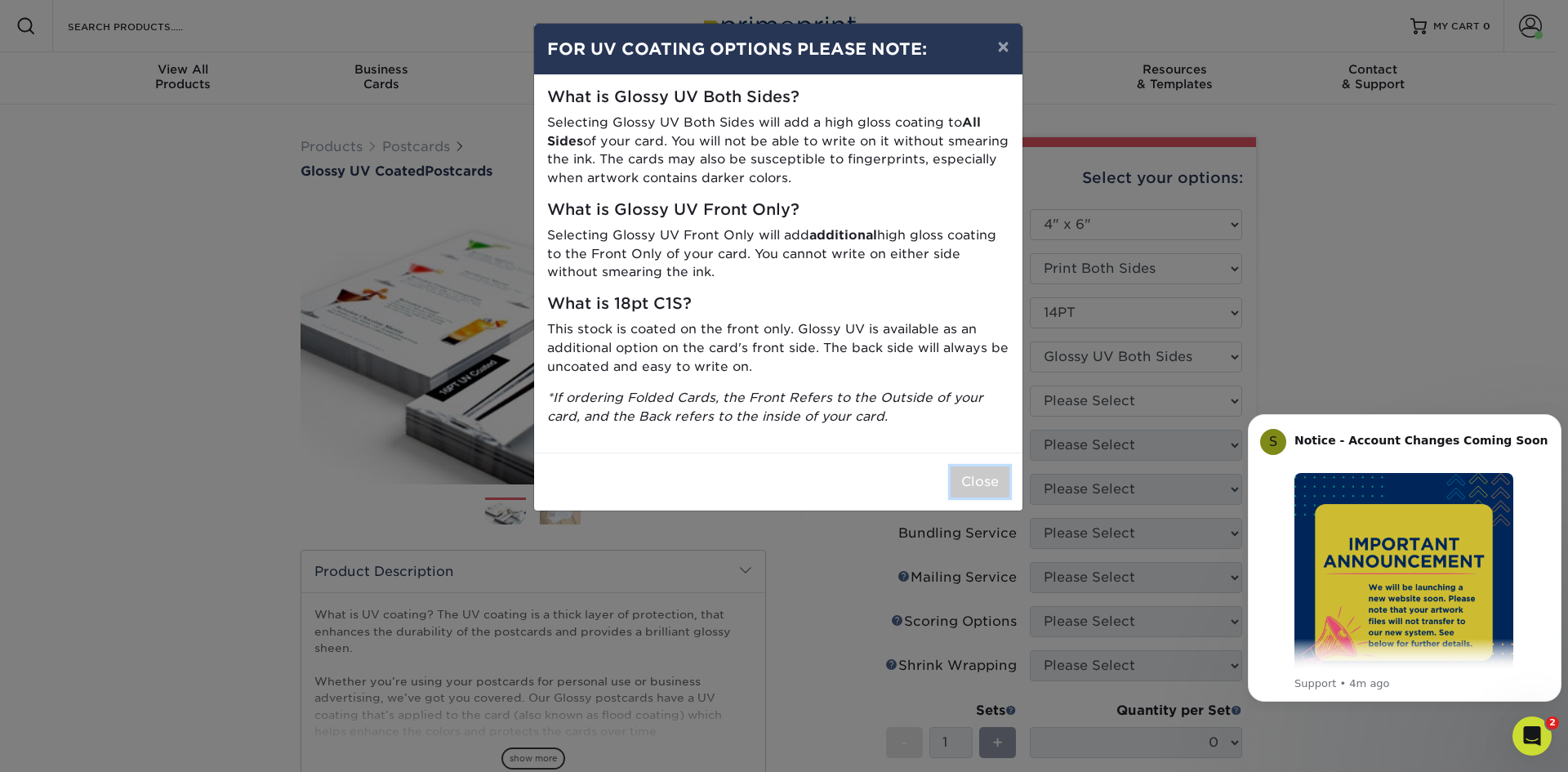
drag, startPoint x: 979, startPoint y: 467, endPoint x: 1236, endPoint y: 585, distance: 282.8
click at [979, 463] on div "Close" at bounding box center [778, 481] width 488 height 58
click at [1542, 735] on div "Open Intercom Messenger" at bounding box center [1529, 734] width 54 height 54
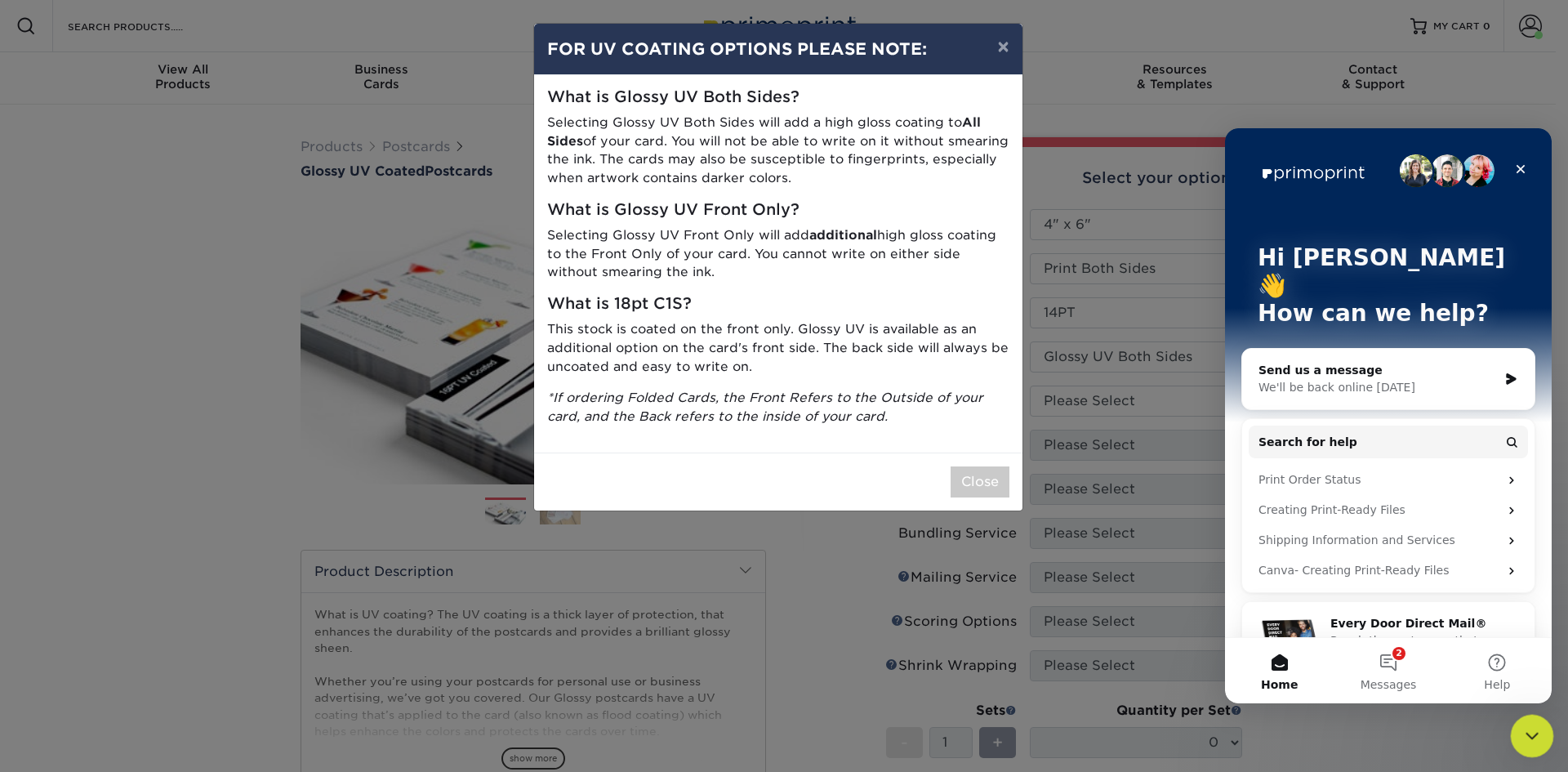
click at [1533, 730] on icon "Close Intercom Messenger" at bounding box center [1530, 734] width 20 height 20
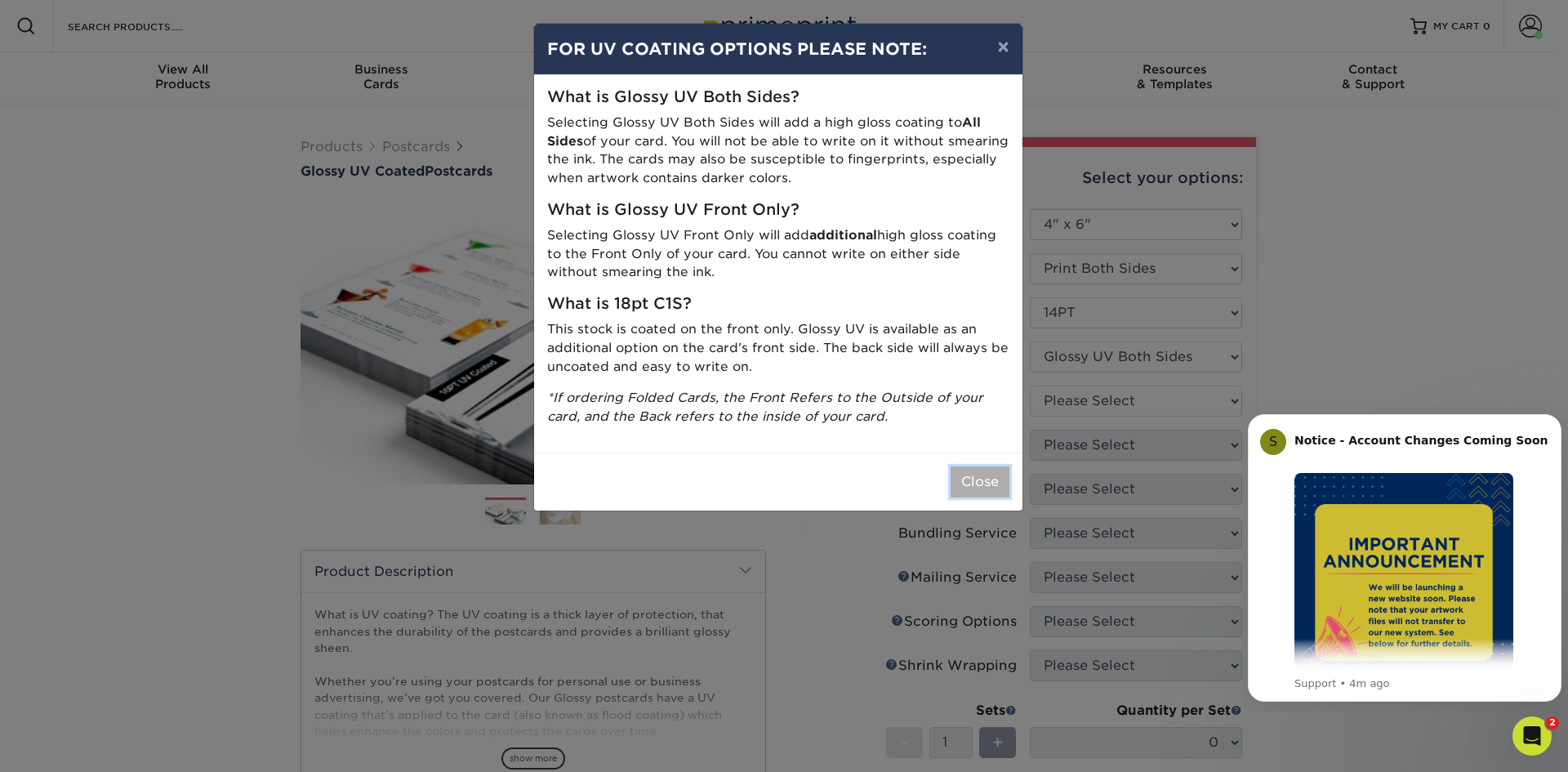
click at [985, 478] on button "Close" at bounding box center [980, 481] width 59 height 31
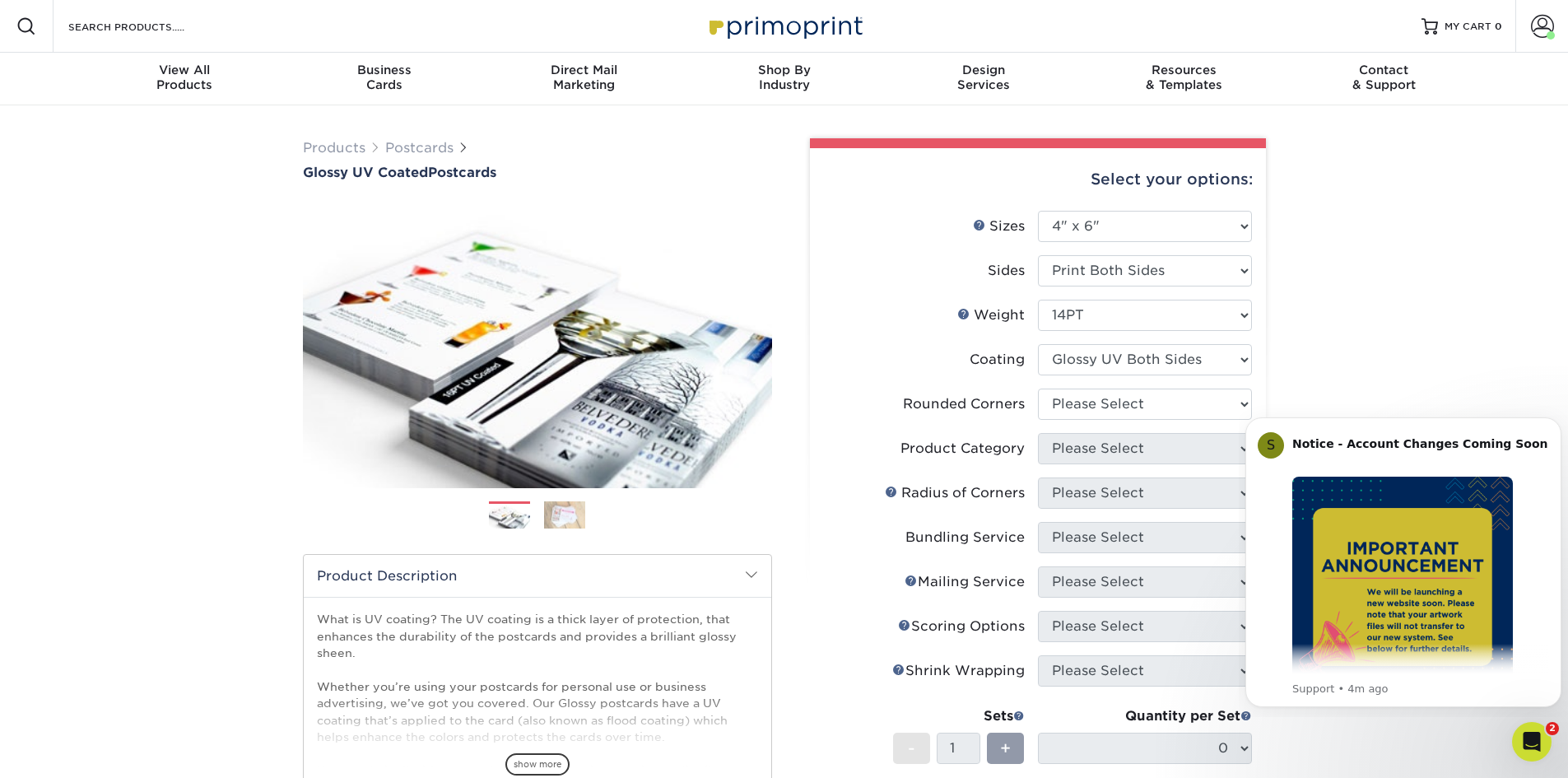
click at [1423, 285] on div "Products Postcards Glossy UV Coated Postcards Previous Next show more 25" at bounding box center [784, 610] width 1568 height 1010
click at [1559, 415] on button "Dismiss notification" at bounding box center [1557, 422] width 22 height 22
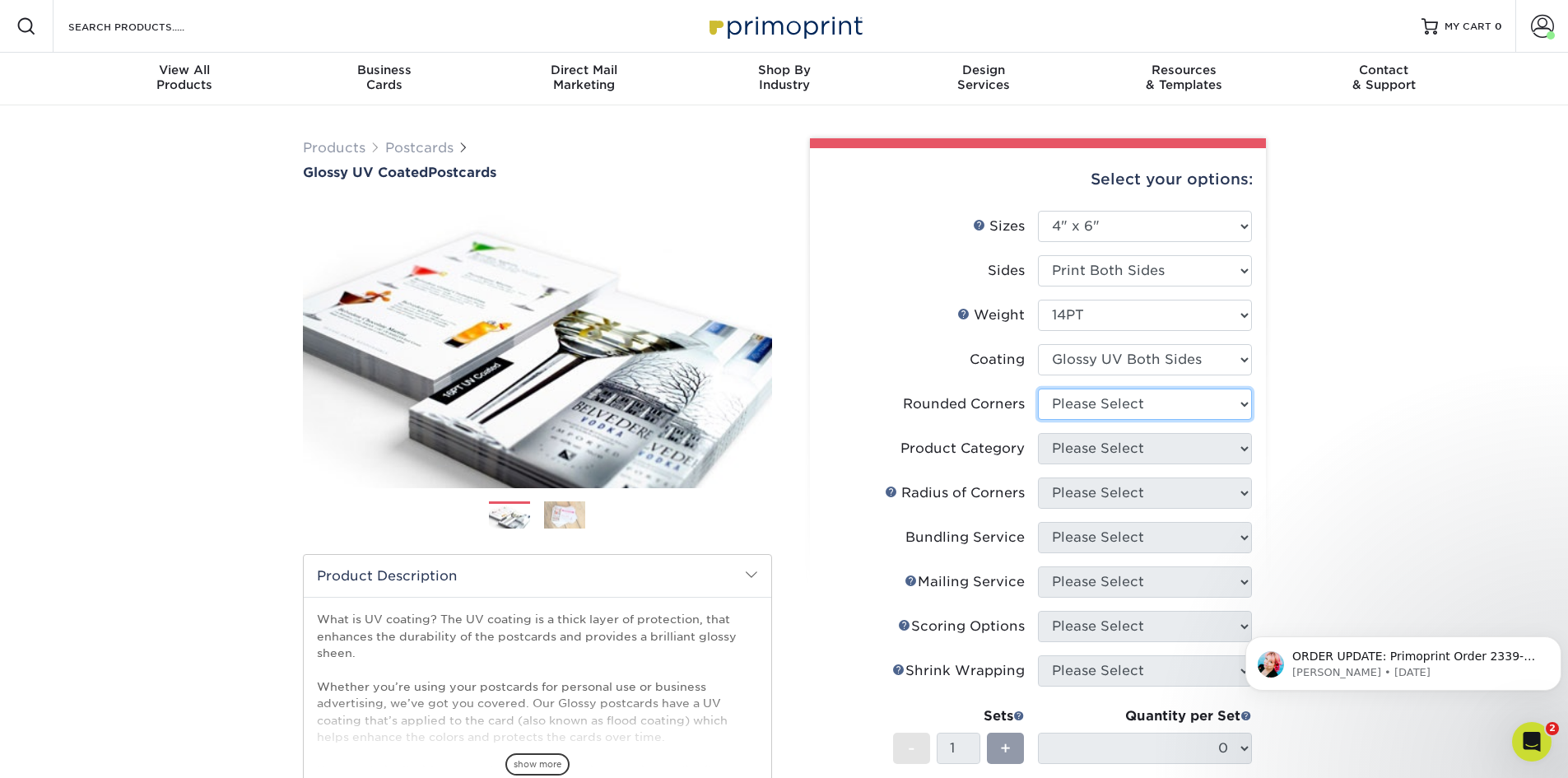
click at [1164, 405] on select "Please Select Yes - Round 4 Corners No" at bounding box center [1145, 403] width 214 height 31
select select "0"
click at [1038, 389] on select "Please Select Yes - Round 4 Corners No" at bounding box center [1145, 403] width 214 height 31
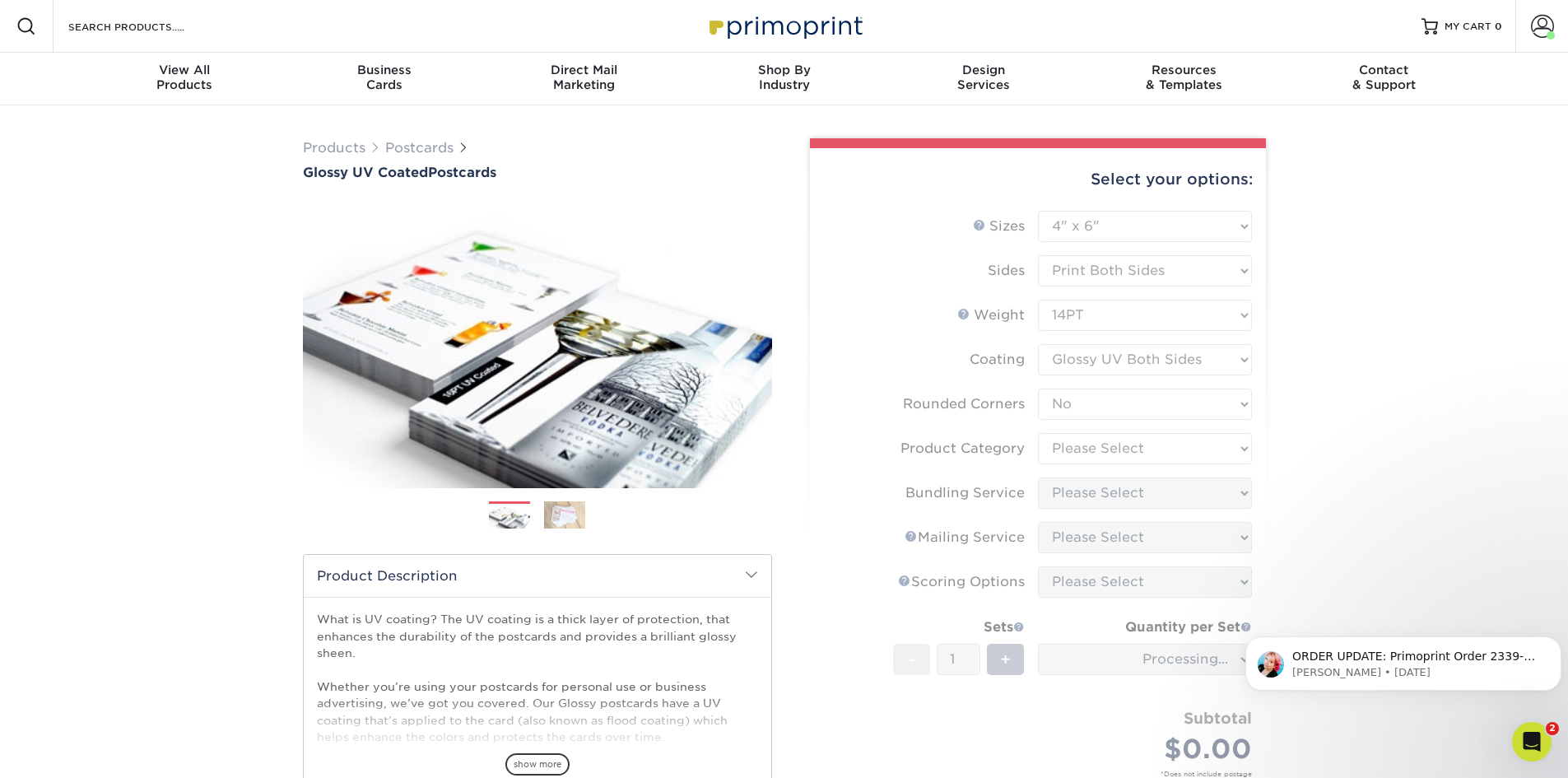
click at [1130, 463] on form "Sizes Help Sizes Please Select 1.5" x 7" 2" x 4" 2" x 6" 2" x 7" 2" x 8" 2.12" …" at bounding box center [1037, 513] width 429 height 605
click at [1121, 447] on form "Sizes Help Sizes Please Select 1.5" x 7" 2" x 4" 2" x 6" 2" x 7" 2" x 8" 2.12" …" at bounding box center [1037, 513] width 429 height 605
click at [1111, 450] on form "Sizes Help Sizes Please Select 1.5" x 7" 2" x 4" 2" x 6" 2" x 7" 2" x 8" 2.12" …" at bounding box center [1037, 513] width 429 height 605
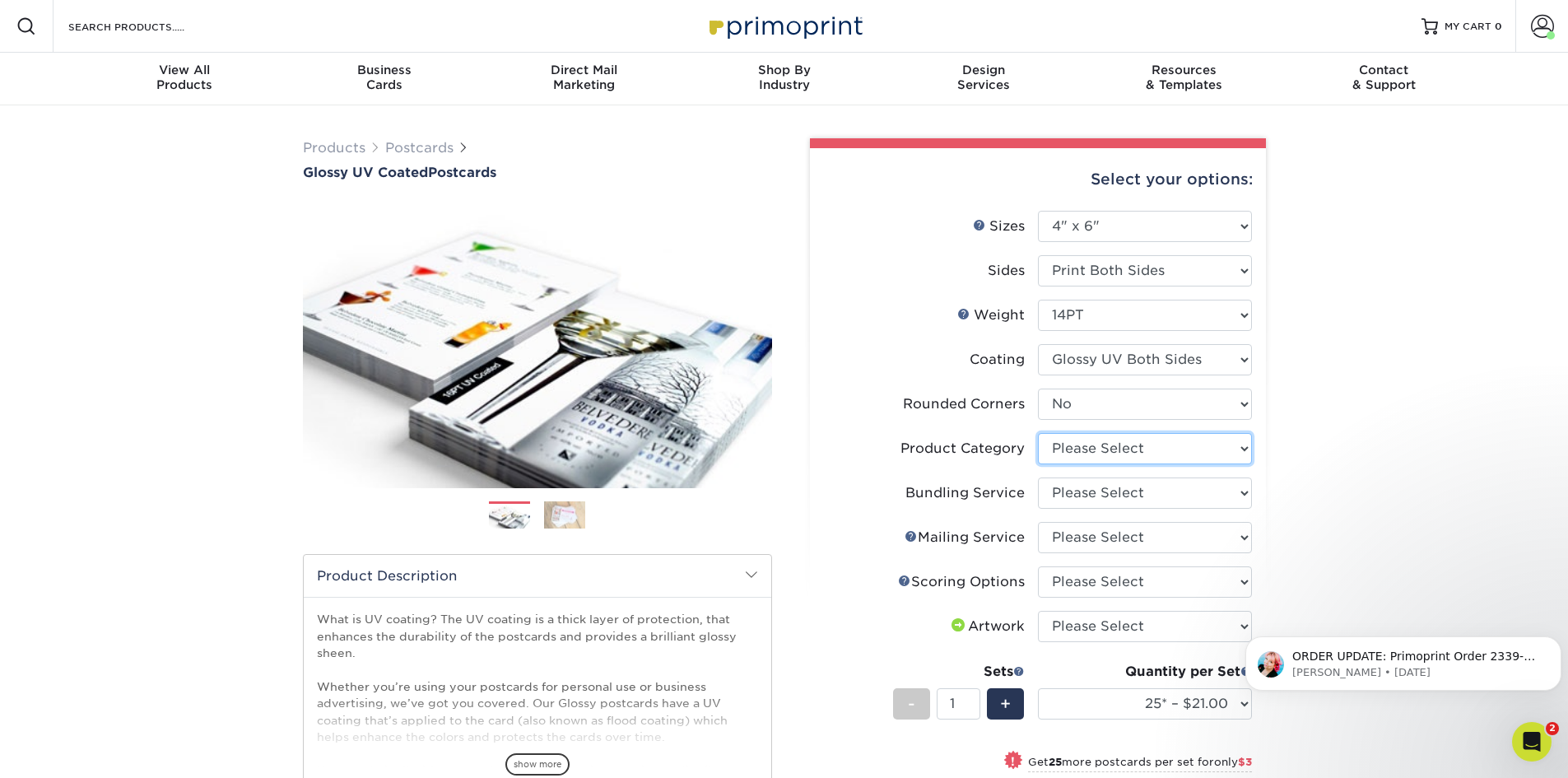
click at [1111, 450] on select "Please Select Postcards" at bounding box center [1145, 448] width 214 height 31
select select "9b7272e0-d6c8-4c3c-8e97-d3a1bcdab858"
click at [1038, 433] on select "Please Select Postcards" at bounding box center [1145, 448] width 214 height 31
click at [1106, 502] on select "Please Select No Bundling Services Yes, Bundles of 50 (+2 Days) Yes, Bundles of…" at bounding box center [1145, 492] width 214 height 31
select select "58689abb-25c0-461c-a4c3-a80b627d6649"
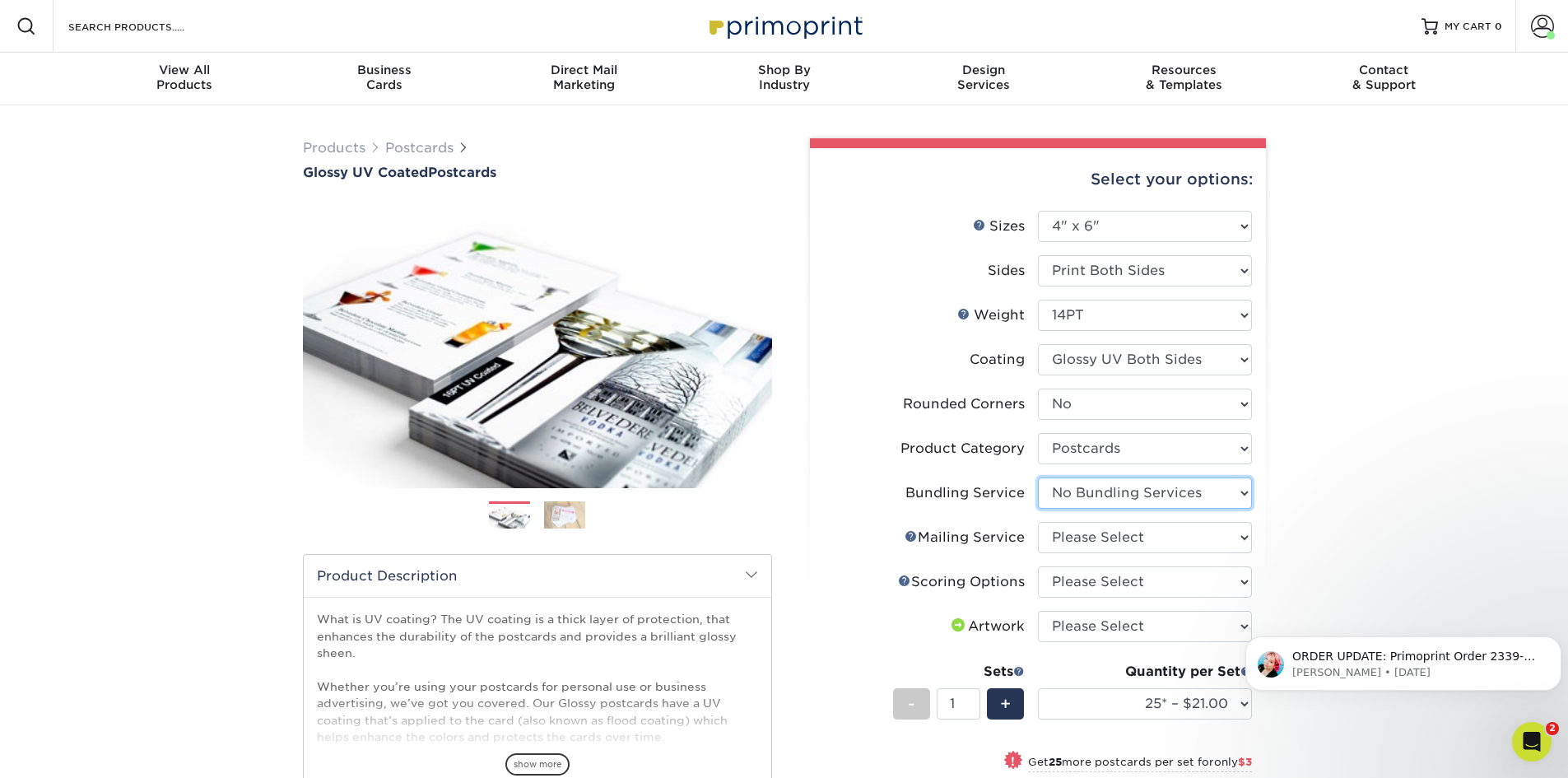
click at [1038, 477] on select "Please Select No Bundling Services Yes, Bundles of 50 (+2 Days) Yes, Bundles of…" at bounding box center [1145, 492] width 214 height 31
click at [1106, 545] on select "Please Select No Direct Mailing Service No, I will mail/stamp/imprint Direct Ma…" at bounding box center [1145, 537] width 214 height 31
select select "3e5e9bdd-d78a-4c28-a41d-fe1407925ca6"
click at [1038, 522] on select "Please Select No Direct Mailing Service No, I will mail/stamp/imprint Direct Ma…" at bounding box center [1145, 537] width 214 height 31
click at [1111, 588] on select "Please Select No Scoring One Score" at bounding box center [1145, 581] width 214 height 31
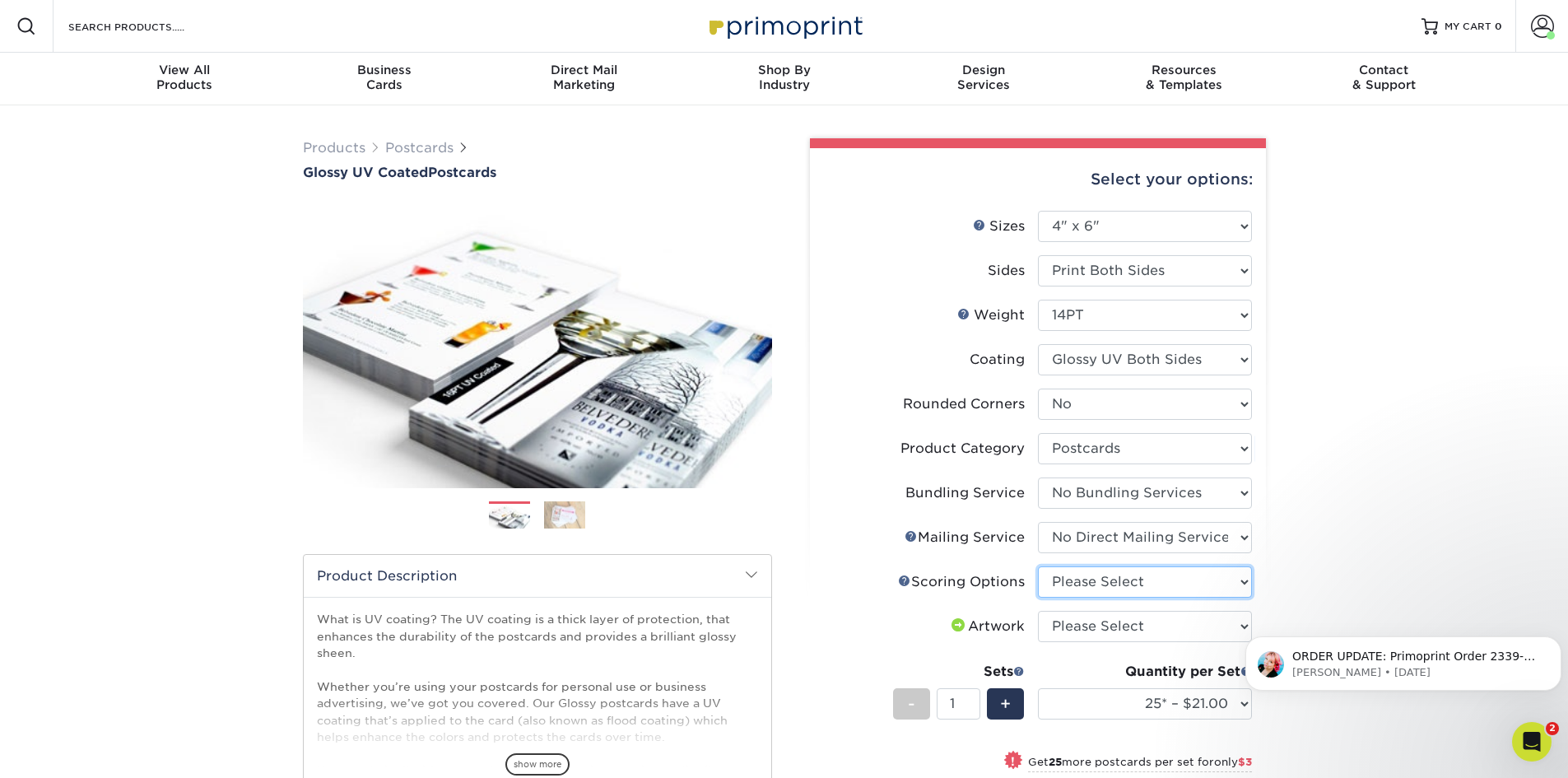
select select "16ebe401-5398-422d-8cb0-f3adbb82deb5"
click at [1038, 566] on select "Please Select No Scoring One Score" at bounding box center [1145, 581] width 214 height 31
click at [1117, 631] on select "Please Select I will upload files I need a design - $150" at bounding box center [1145, 626] width 214 height 31
select select "upload"
click at [1038, 611] on select "Please Select I will upload files I need a design - $150" at bounding box center [1145, 626] width 214 height 31
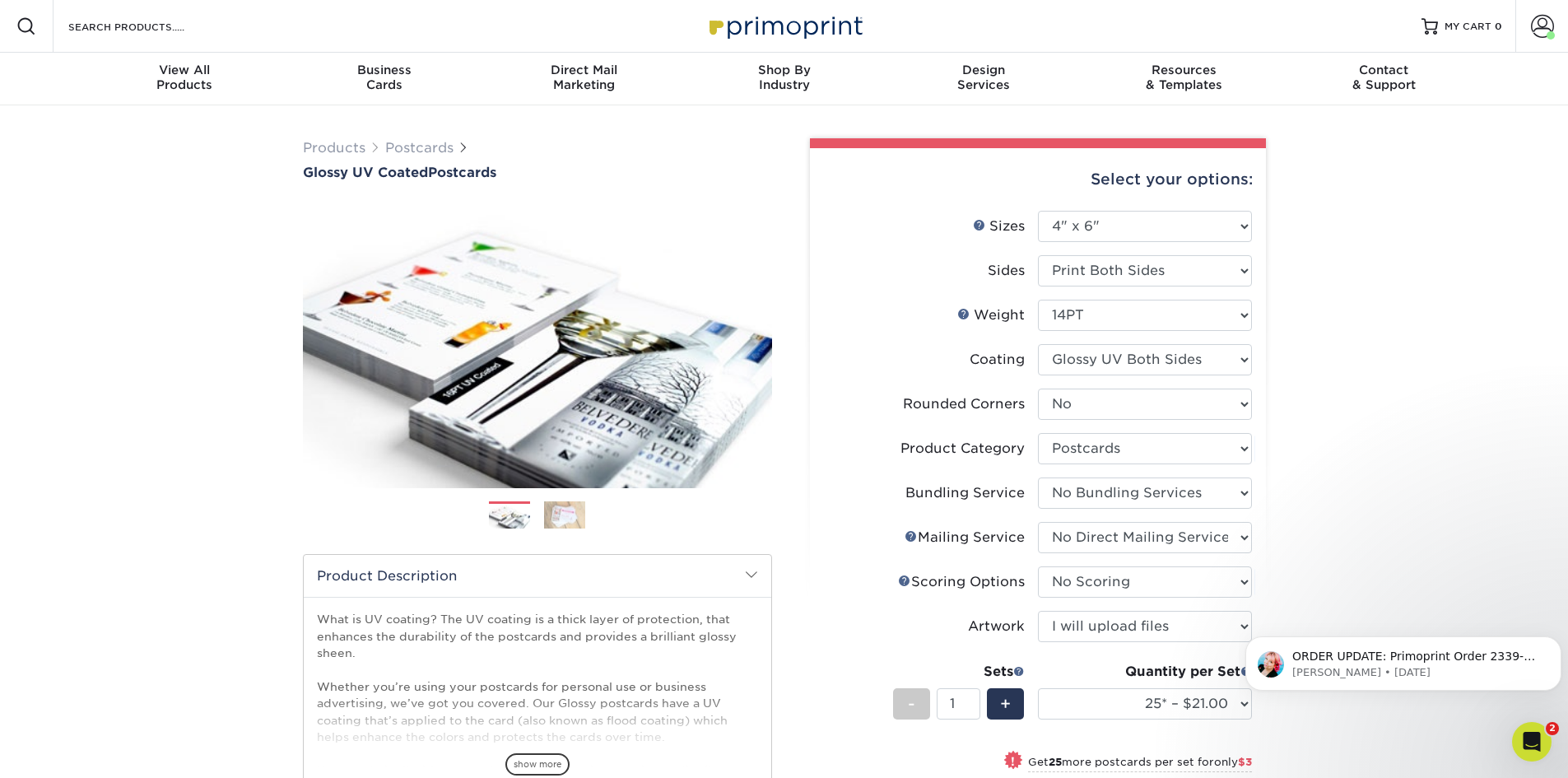
click at [1330, 595] on div "Products Postcards Glossy UV Coated Postcards Previous Next show more 25" at bounding box center [784, 624] width 1568 height 1038
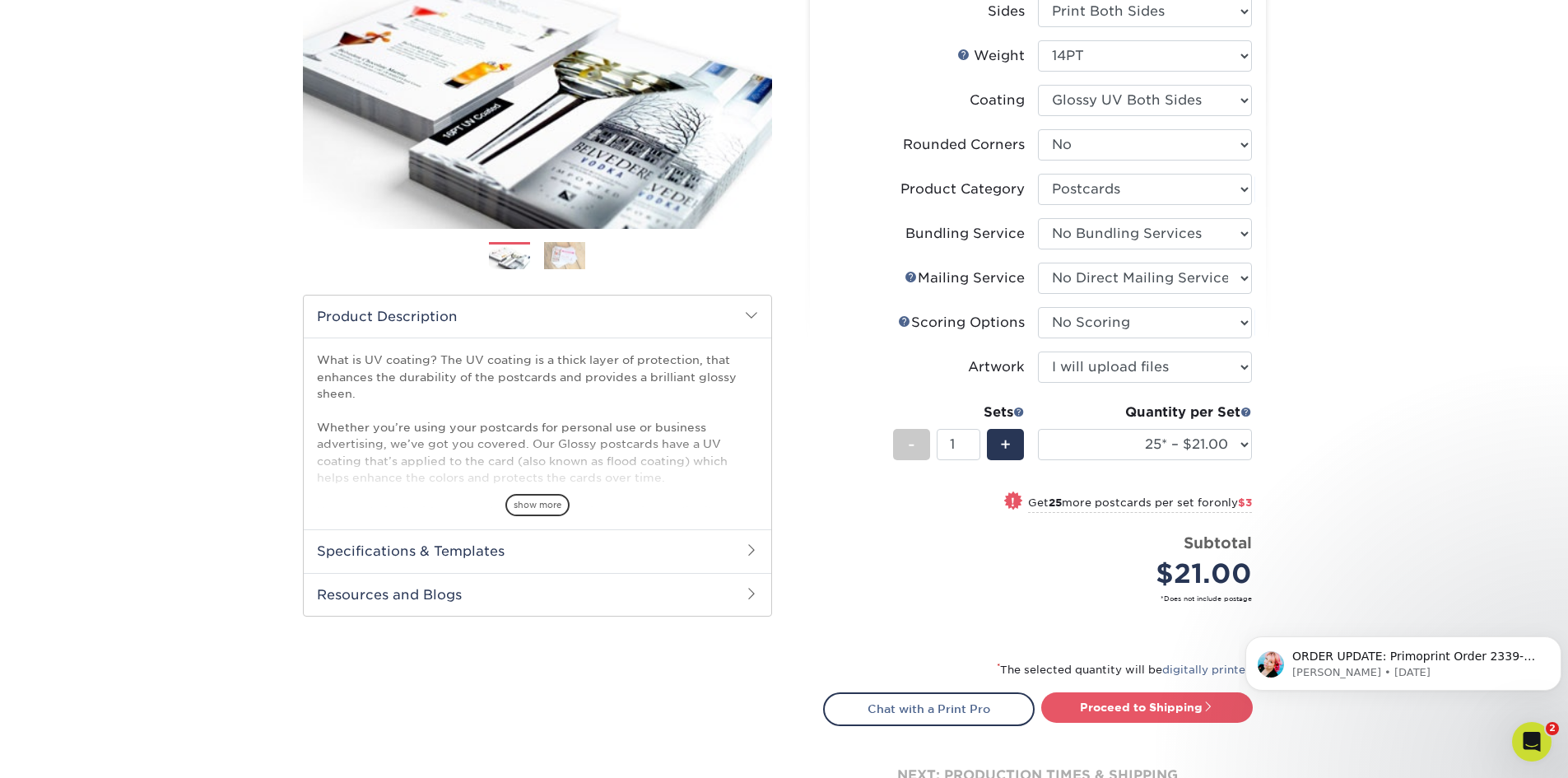
scroll to position [274, 0]
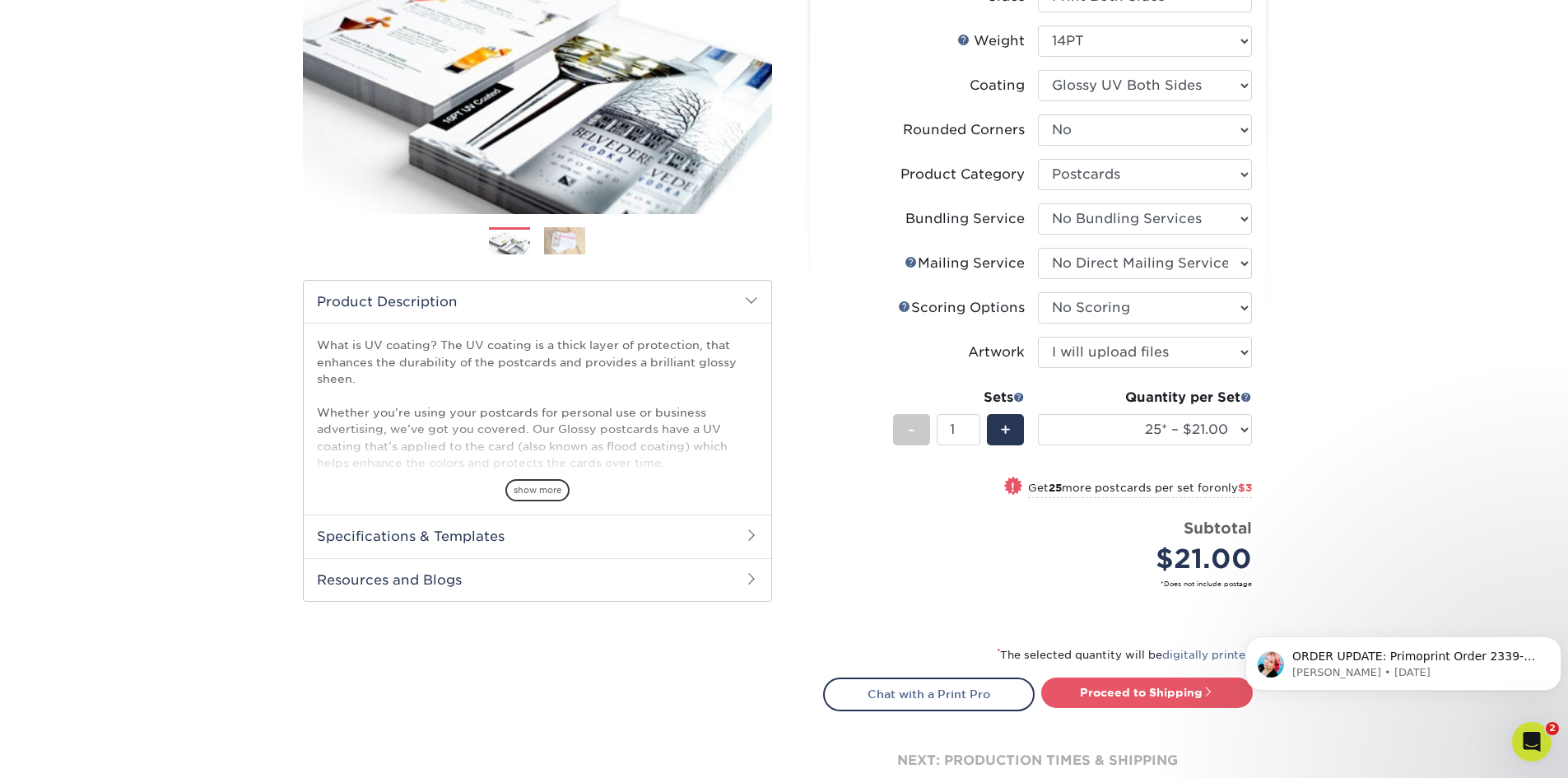
drag, startPoint x: 1176, startPoint y: 410, endPoint x: 1179, endPoint y: 417, distance: 7.6
click at [1176, 410] on div "Quantity per Set 25* – $21.00 50* – $24.00 75* – $30.00 100* – $39.00 250* – $6…" at bounding box center [1145, 425] width 214 height 77
click at [1180, 417] on select "25* – $21.00 50* – $24.00 75* – $30.00 100* – $39.00 250* – $62.00 500 – $85.00…" at bounding box center [1145, 429] width 214 height 31
select select "1000 – $99.00"
click at [1038, 414] on select "25* – $21.00 50* – $24.00 75* – $30.00 100* – $39.00 250* – $62.00 500 – $85.00…" at bounding box center [1145, 429] width 214 height 31
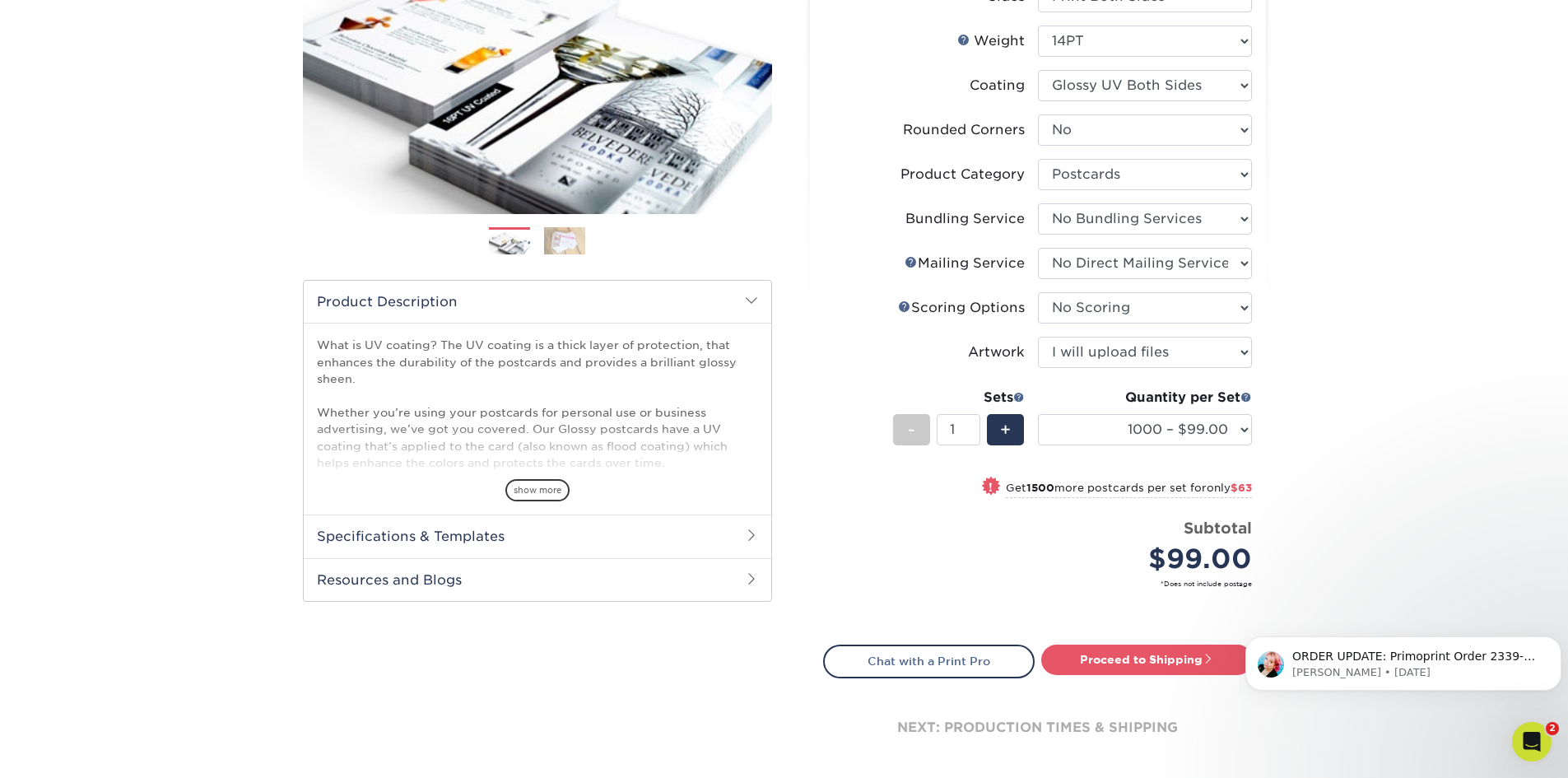
click at [1290, 369] on div "Products Postcards Glossy UV Coated Postcards Previous Next show more 25" at bounding box center [784, 334] width 1568 height 1006
click at [1140, 666] on link "Proceed to Shipping" at bounding box center [1147, 660] width 212 height 30
type input "Set 1"
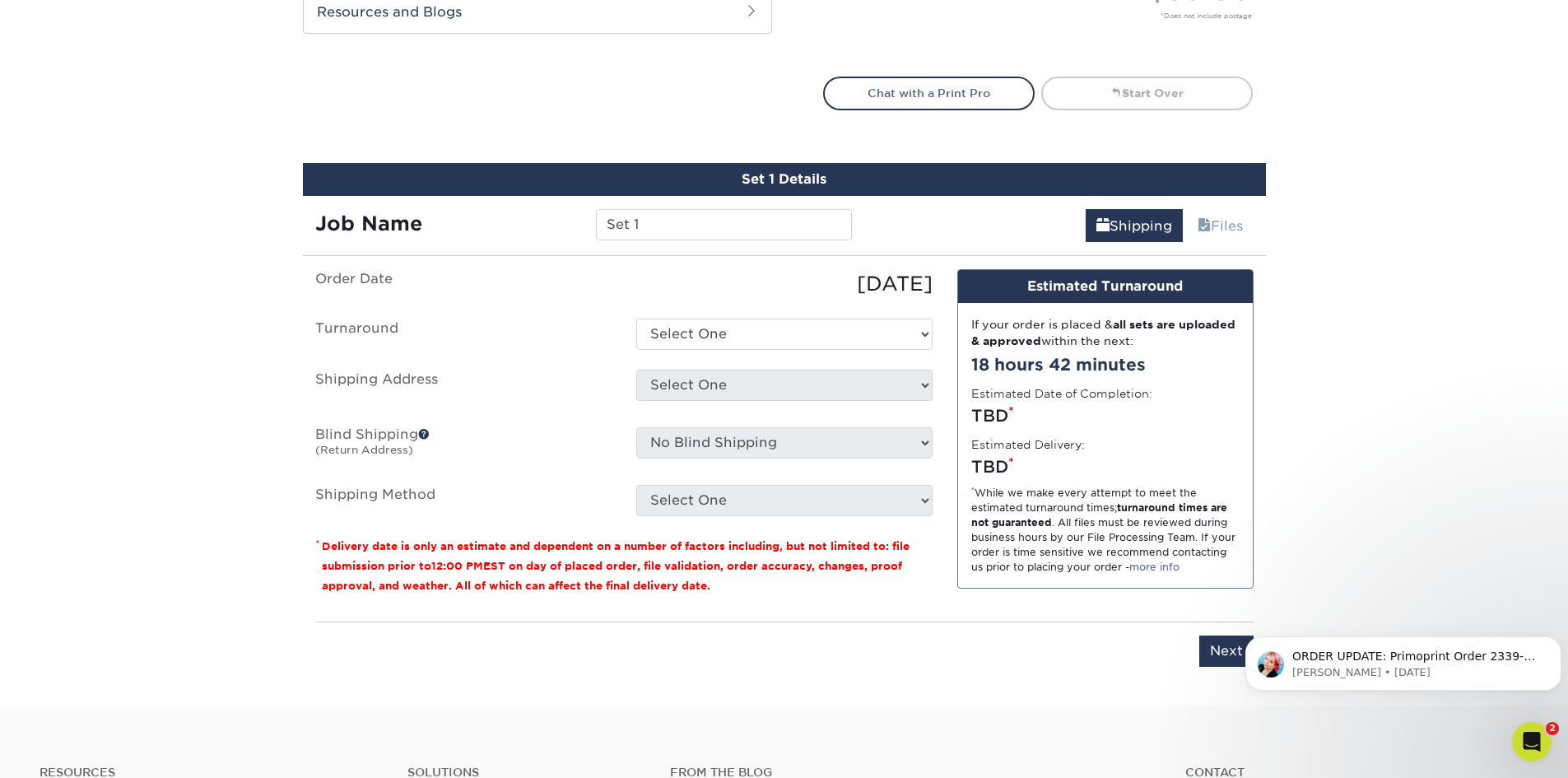
scroll to position [964, 0]
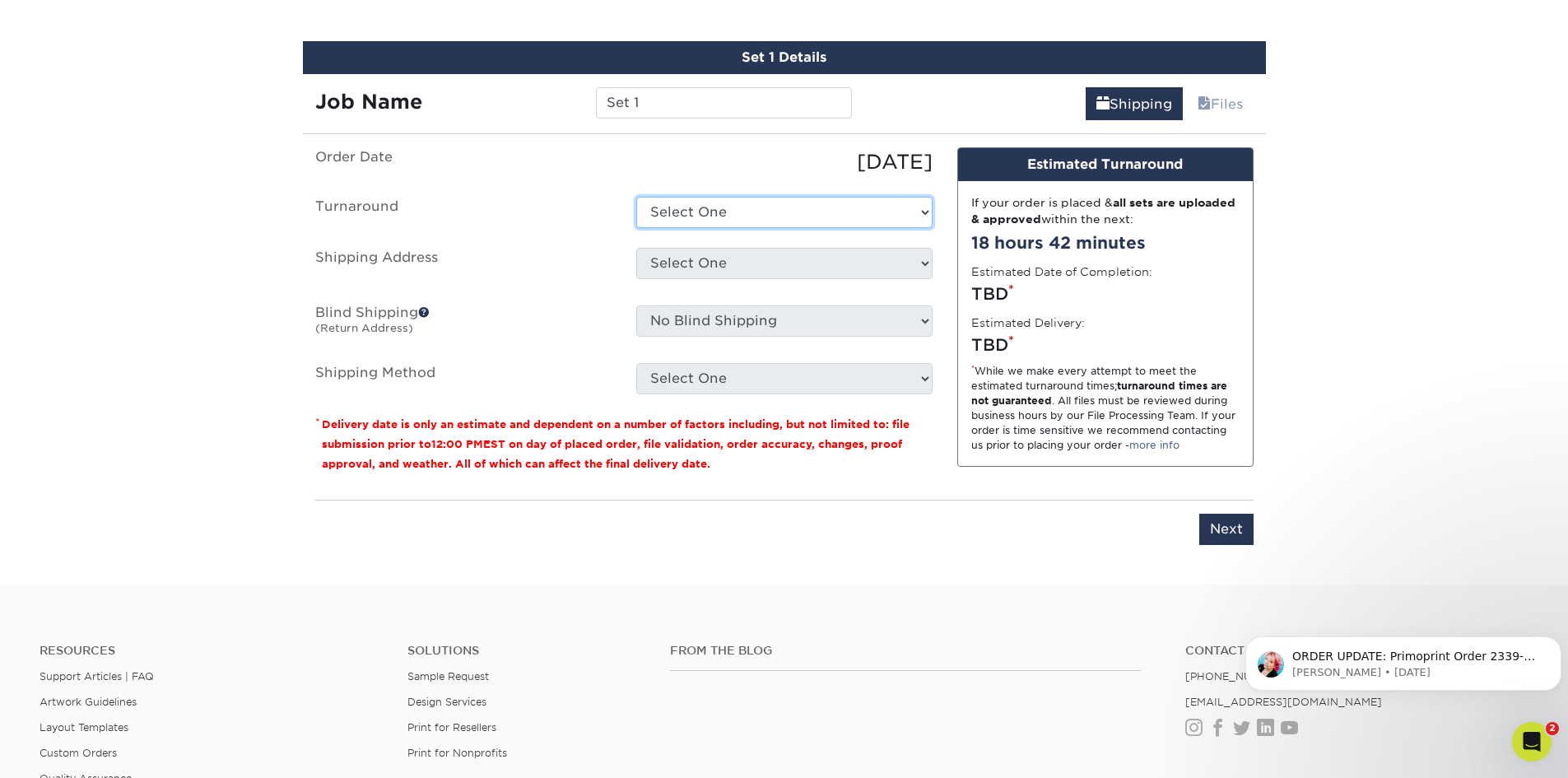
click at [729, 219] on select "Select One 2-4 Business Days 2 Day Next Business Day" at bounding box center [784, 212] width 296 height 31
click at [636, 197] on select "Select One 2-4 Business Days 2 Day Next Business Day" at bounding box center [784, 212] width 296 height 31
click at [714, 224] on select "Select One 2-4 Business Days 2 Day Next Business Day" at bounding box center [784, 212] width 296 height 31
select select "98bd11a6-2a3d-4b01-8fcb-3a65d5ee6725"
click at [636, 197] on select "Select One 2-4 Business Days 2 Day Next Business Day" at bounding box center [784, 212] width 296 height 31
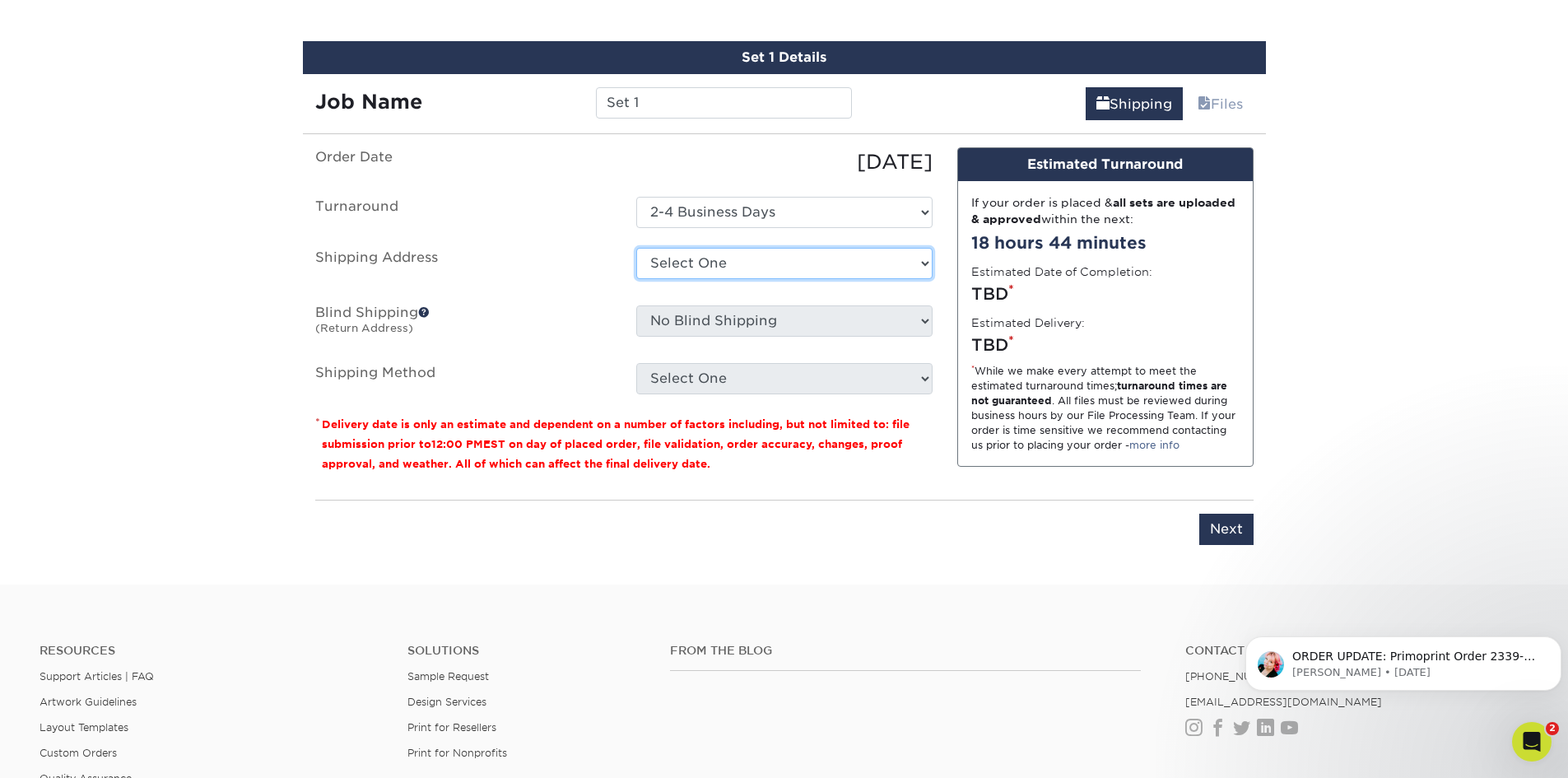
click at [726, 269] on select "Select One Bridal Market F23 Chicago Market gfzrg vegas Work + Add New Address" at bounding box center [784, 262] width 296 height 31
select select "77233"
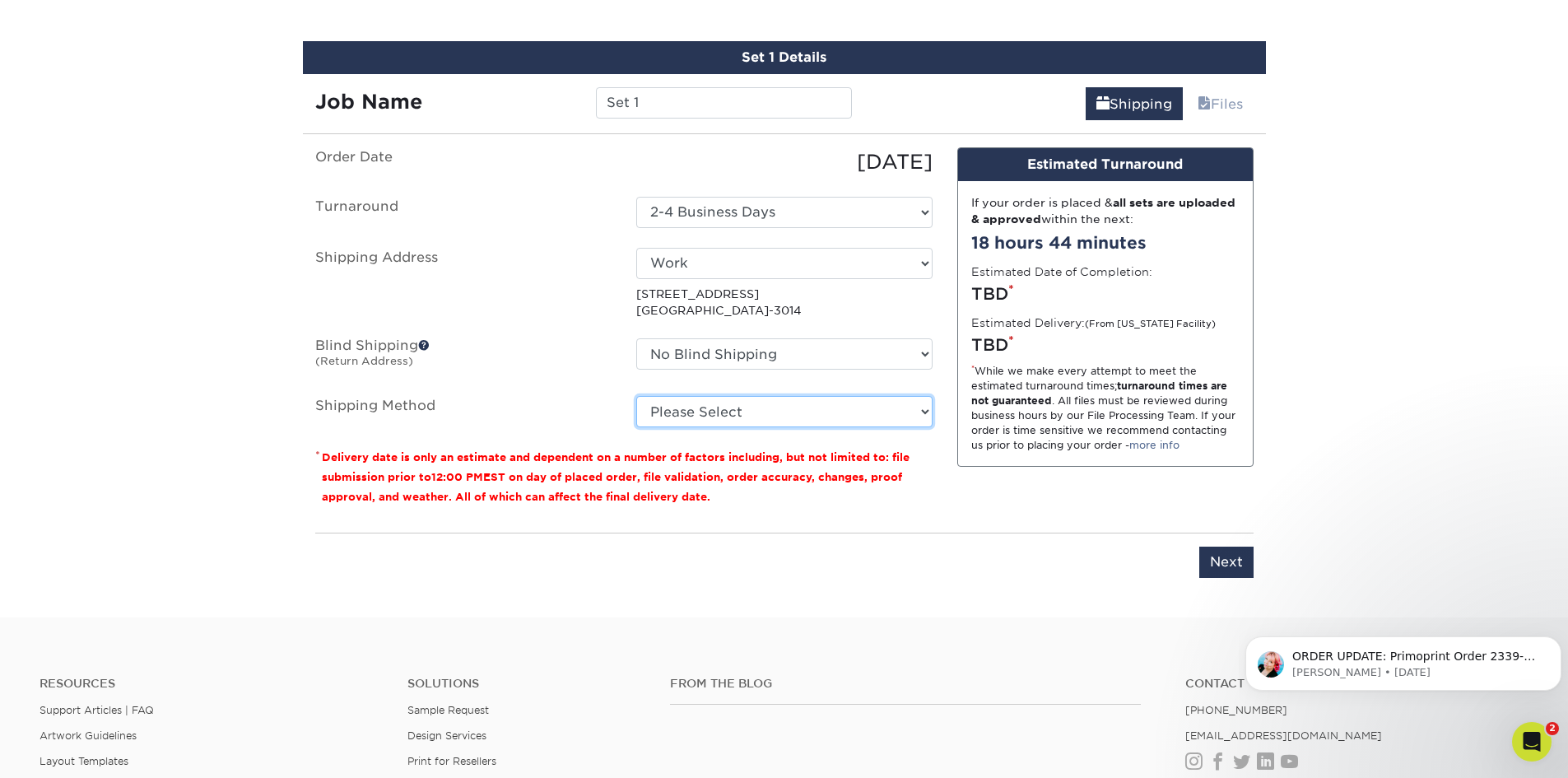
click at [740, 421] on select "Please Select Ground Shipping (+$18.42) 3 Day Shipping Service (+$22.56) 2 Day …" at bounding box center [784, 410] width 296 height 31
select select "03"
click at [636, 395] on select "Please Select Ground Shipping (+$18.42) 3 Day Shipping Service (+$22.56) 2 Day …" at bounding box center [784, 410] width 296 height 31
click at [746, 411] on select "Please Select Ground Shipping (+$18.42) 3 Day Shipping Service (+$22.56) 2 Day …" at bounding box center [784, 410] width 296 height 31
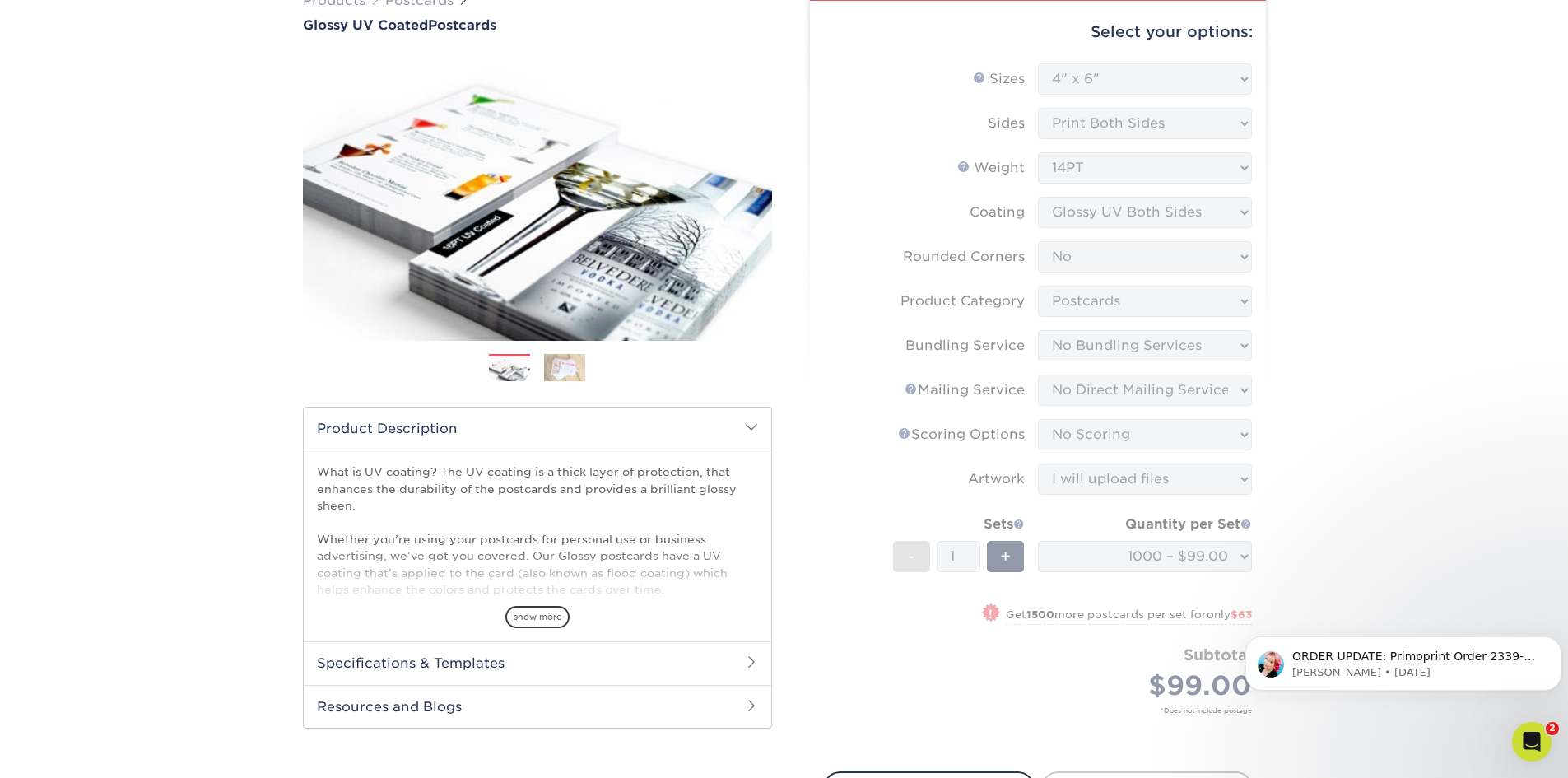
scroll to position [0, 0]
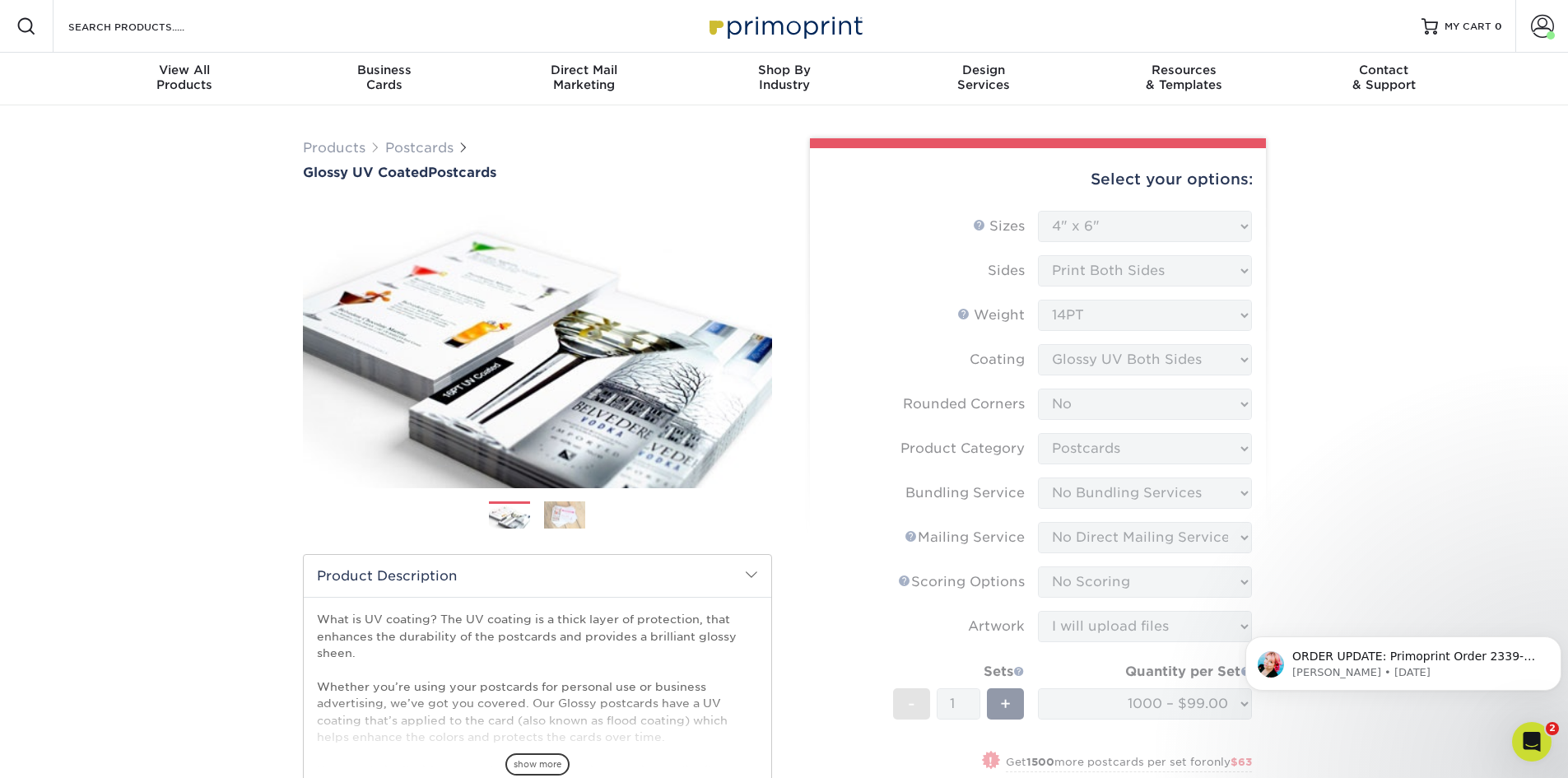
click at [1116, 266] on form "Sizes Help Sizes Please Select 1.5" x 7" 2" x 4" 2" x 6" 2" x 7" 2" x 8" 2.12" …" at bounding box center [1037, 554] width 429 height 689
click at [1108, 231] on form "Sizes Help Sizes Please Select 1.5" x 7" 2" x 4" 2" x 6" 2" x 7" 2" x 8" 2.12" …" at bounding box center [1037, 554] width 429 height 689
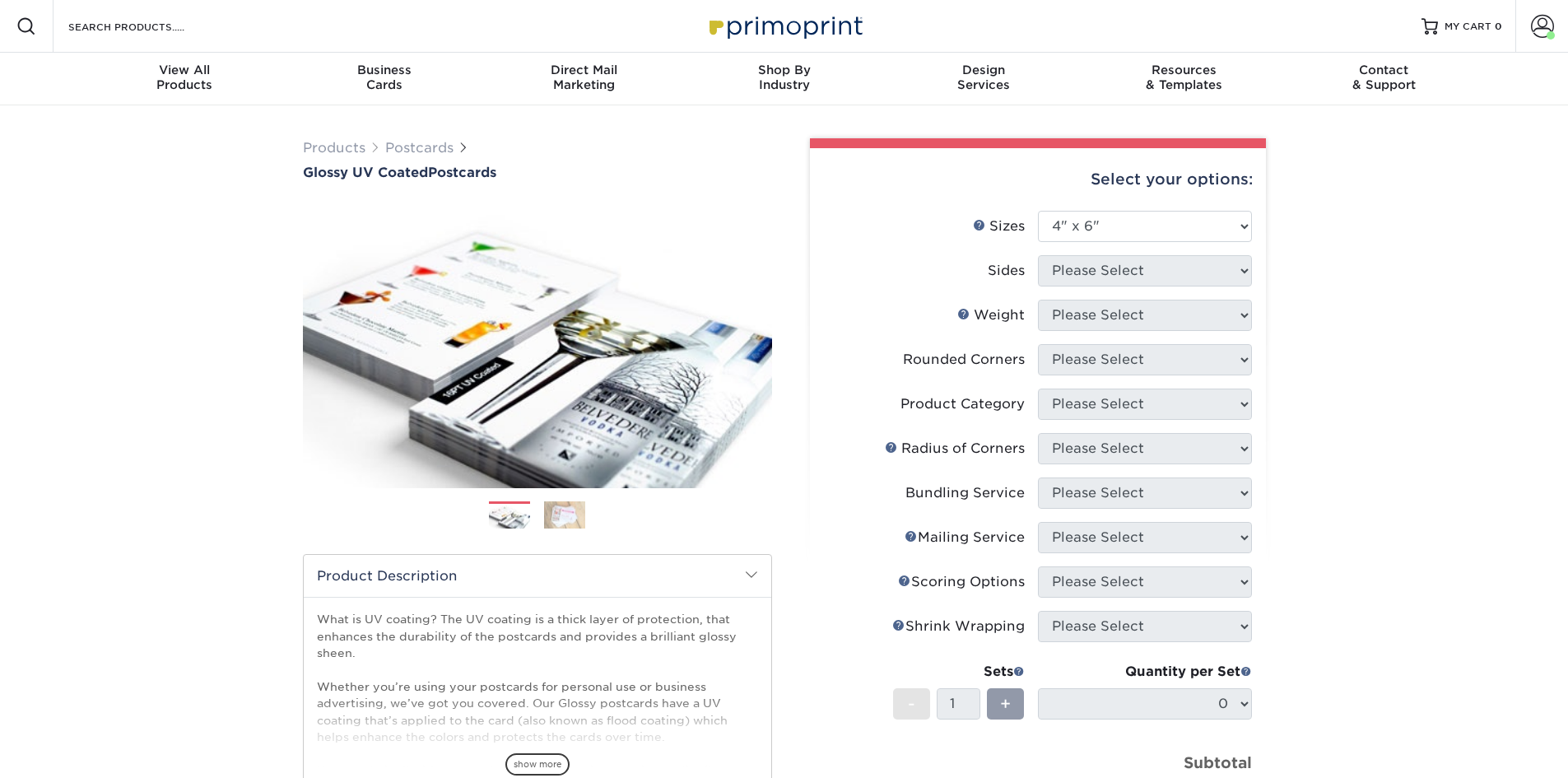
select select "4.00x6.00"
click at [1115, 224] on select "Please Select 1.5" x 7" 2" x 4" 2" x 6" 2" x 7" 2" x 8" 2.12" x 5.5" 2.12" x 5.…" at bounding box center [1145, 226] width 214 height 31
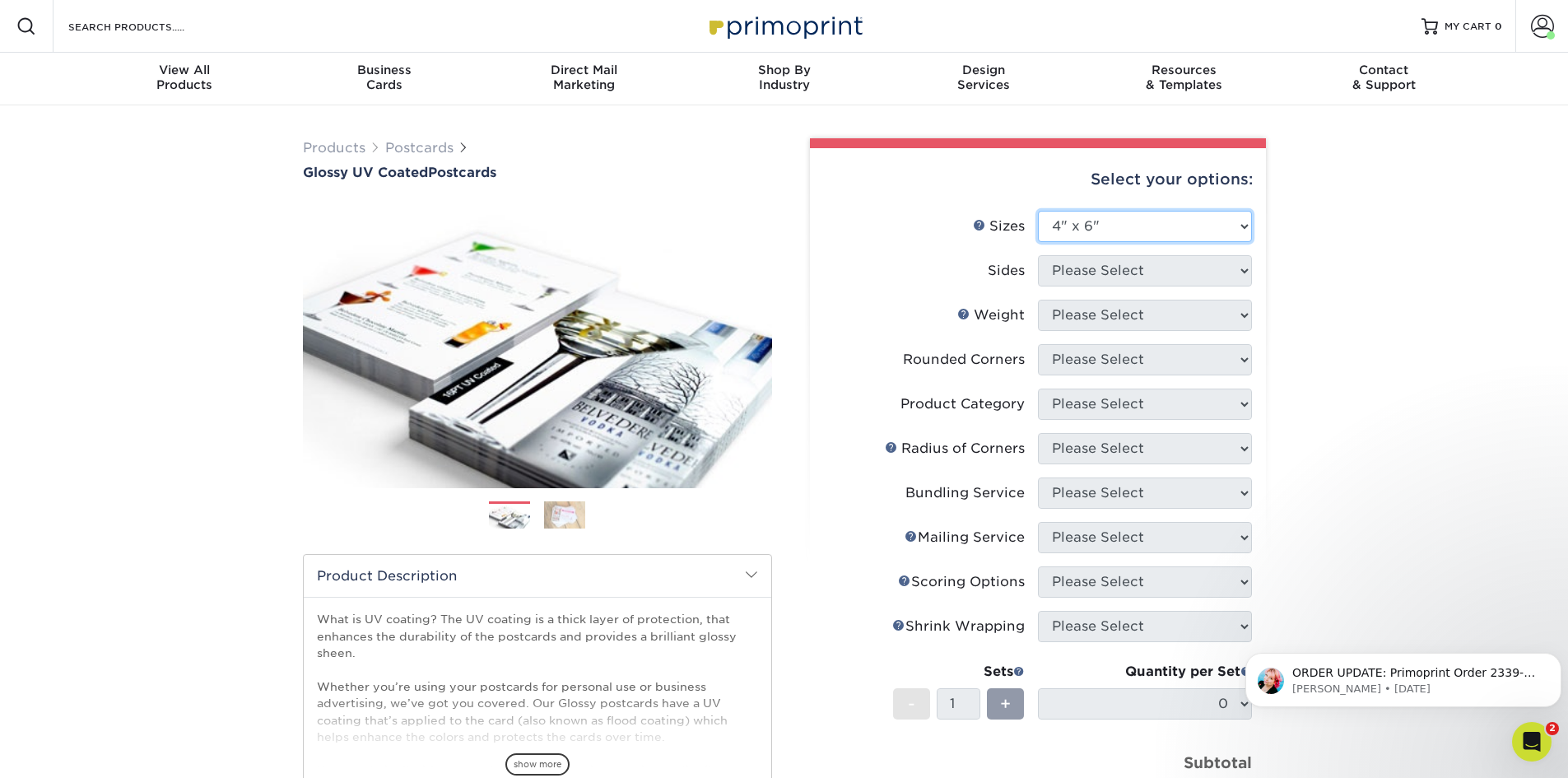
click at [1115, 224] on select "Please Select 1.5" x 7" 2" x 4" 2" x 6" 2" x 7" 2" x 8" 2.12" x 5.5" 2.12" x 5.…" at bounding box center [1145, 226] width 214 height 31
drag, startPoint x: 1115, startPoint y: 224, endPoint x: 1115, endPoint y: 235, distance: 11.0
click at [1115, 224] on select "Please Select 1.5" x 7" 2" x 4" 2" x 6" 2" x 7" 2" x 8" 2.12" x 5.5" 2.12" x 5.…" at bounding box center [1145, 226] width 214 height 31
click at [1038, 211] on select "Please Select 1.5" x 7" 2" x 4" 2" x 6" 2" x 7" 2" x 8" 2.12" x 5.5" 2.12" x 5.…" at bounding box center [1145, 226] width 214 height 31
click at [1048, 255] on ul "Sizes Help Sizes Please Select 1.5" x 7" 2" x 4" 2" x 6" 2" x 7" 2" x 8" 2.12" …" at bounding box center [1037, 529] width 429 height 636
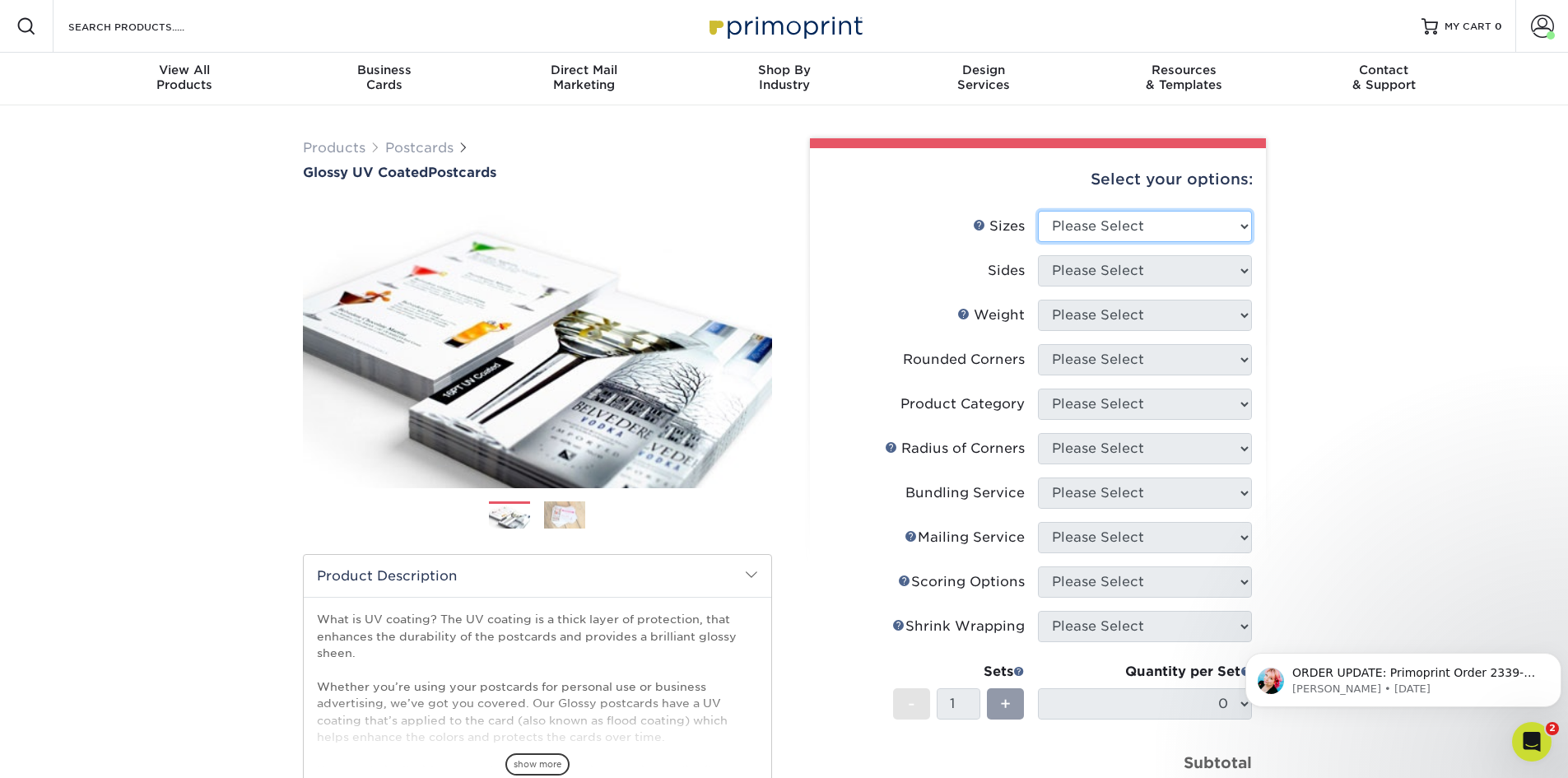
drag, startPoint x: 1163, startPoint y: 219, endPoint x: 1162, endPoint y: 228, distance: 9.1
click at [1163, 219] on select "Please Select 1.5" x 7" 2" x 4" 2" x 6" 2" x 7" 2" x 8" 2.12" x 5.5" 2.12" x 5.…" at bounding box center [1145, 226] width 214 height 31
select select "4.00x6.00"
click at [1038, 211] on select "Please Select 1.5" x 7" 2" x 4" 2" x 6" 2" x 7" 2" x 8" 2.12" x 5.5" 2.12" x 5.…" at bounding box center [1145, 226] width 214 height 31
click at [1114, 282] on select "Please Select Print Both Sides Print Front Only" at bounding box center [1145, 270] width 214 height 31
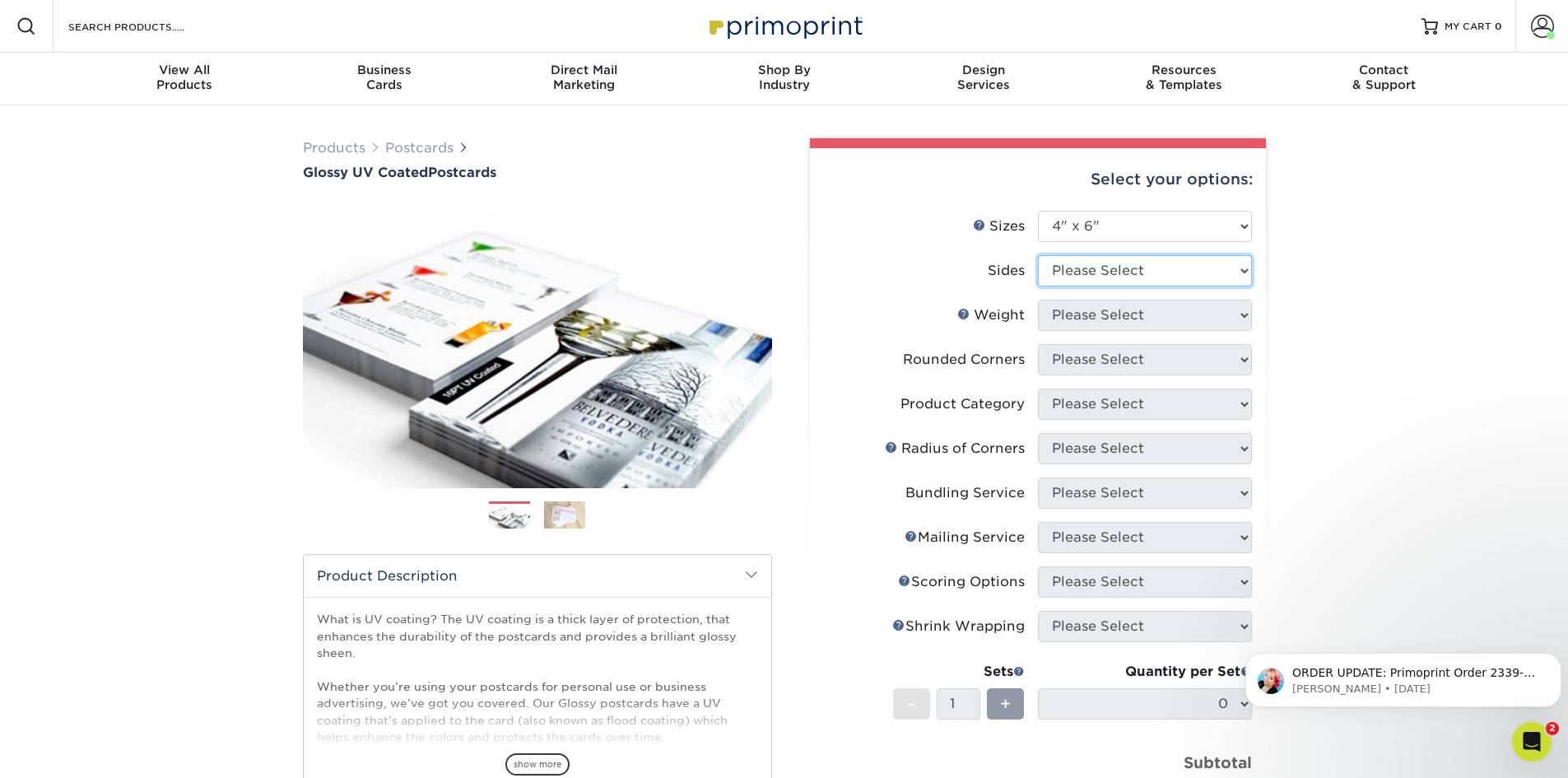
select select "13abbda7-1d64-4f25-8bb2-c179b224825d"
click at [1038, 255] on select "Please Select Print Both Sides Print Front Only" at bounding box center [1145, 270] width 214 height 31
click at [1123, 319] on select "Please Select 14PT 16PT 18PT C1S" at bounding box center [1145, 315] width 214 height 31
select select "14PT"
click at [1038, 300] on select "Please Select 14PT 16PT 18PT C1S" at bounding box center [1145, 315] width 214 height 31
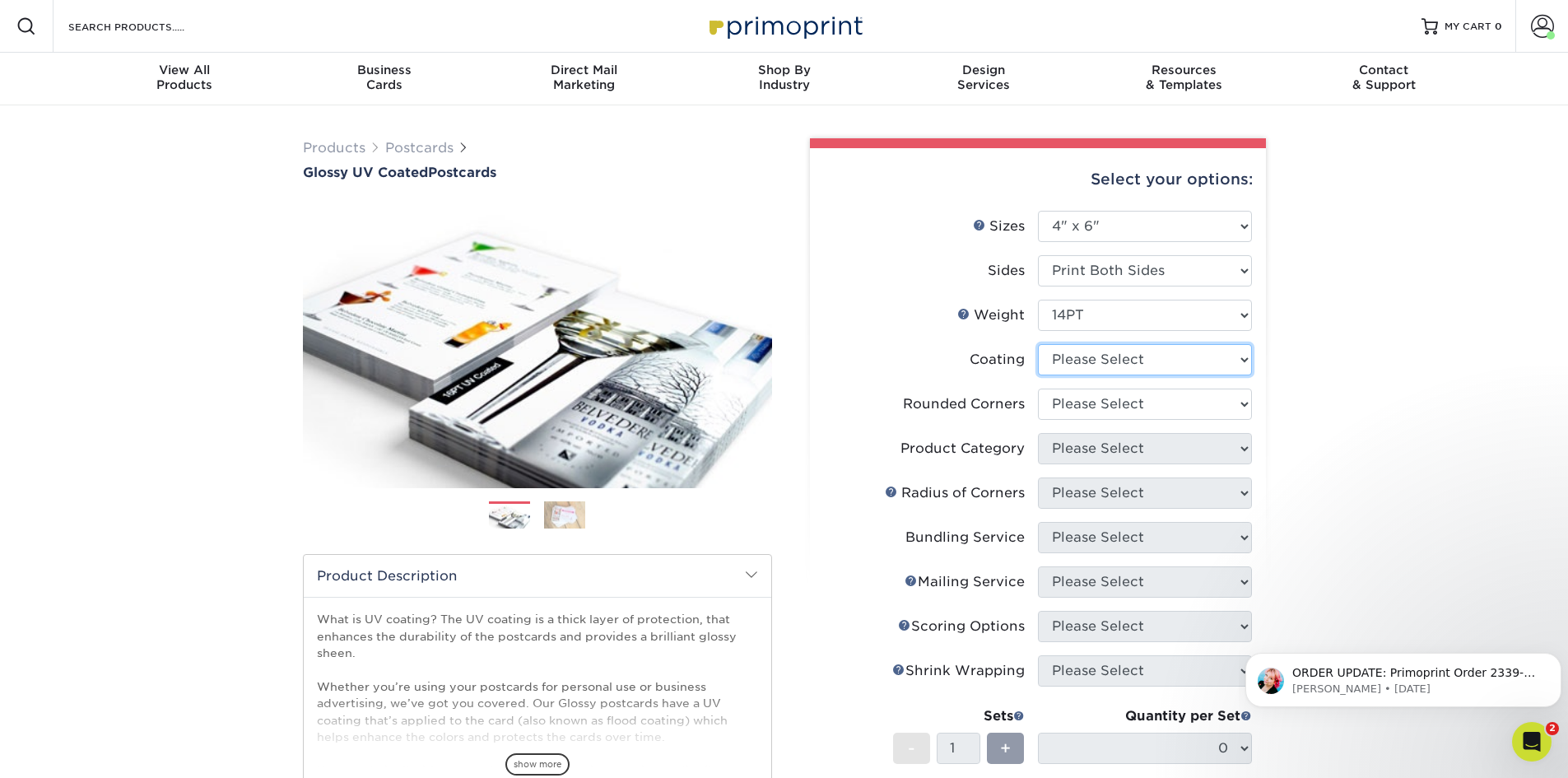
click at [1121, 368] on select at bounding box center [1145, 359] width 214 height 31
click at [1038, 344] on select at bounding box center [1145, 359] width 214 height 31
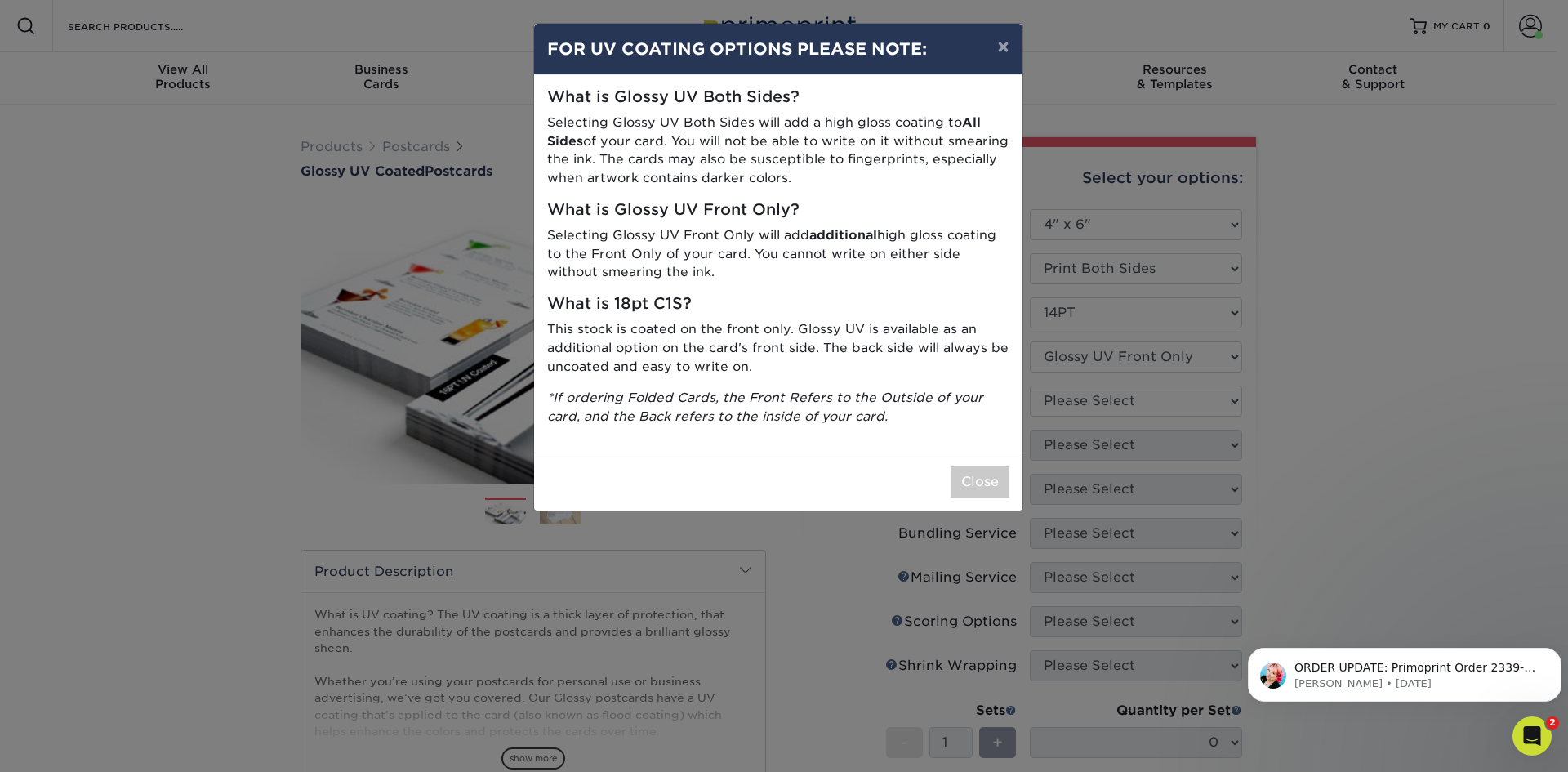
drag, startPoint x: 1118, startPoint y: 351, endPoint x: 1060, endPoint y: 445, distance: 110.5
click at [1118, 352] on div "× FOR UV COATING OPTIONS PLEASE NOTE: What is Glossy UV Both Sides? Selecting G…" at bounding box center [784, 386] width 1568 height 772
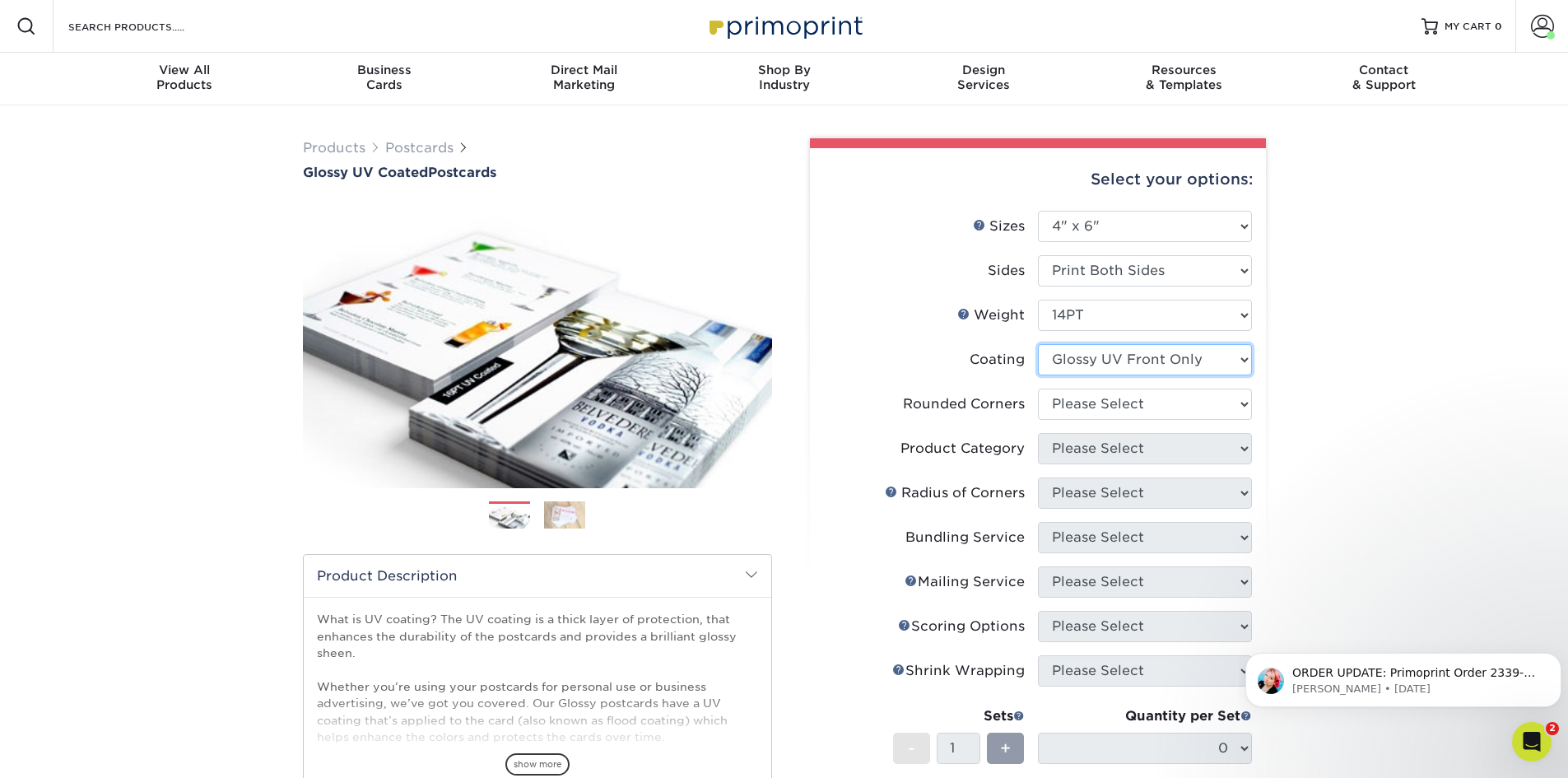
click at [1103, 368] on select at bounding box center [1145, 359] width 214 height 31
select select "ae367451-b2b8-45df-a344-0f05b6a12993"
click at [1038, 344] on select at bounding box center [1145, 359] width 214 height 31
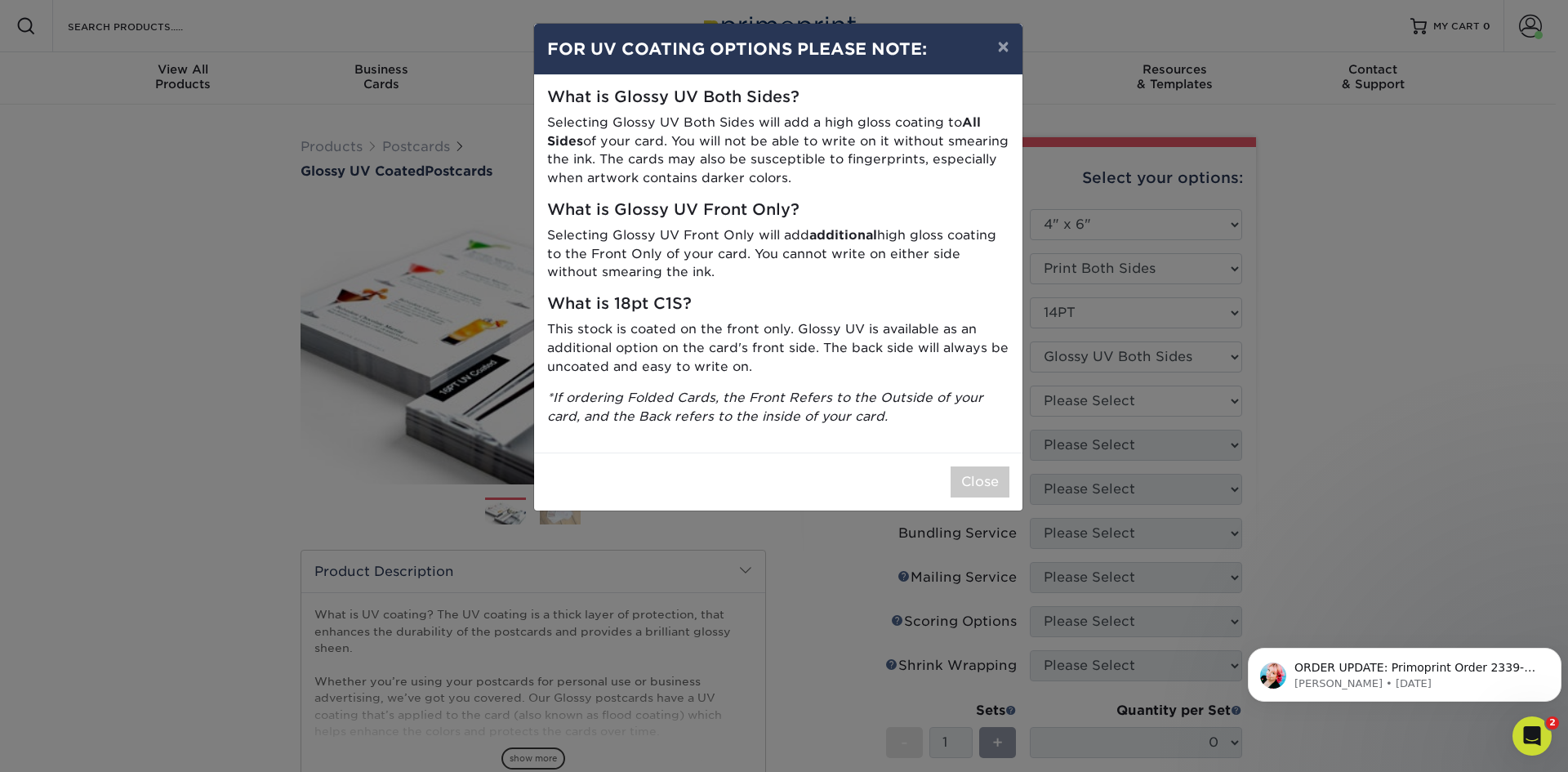
click at [1078, 410] on div "× FOR UV COATING OPTIONS PLEASE NOTE: What is Glossy UV Both Sides? Selecting G…" at bounding box center [784, 386] width 1568 height 772
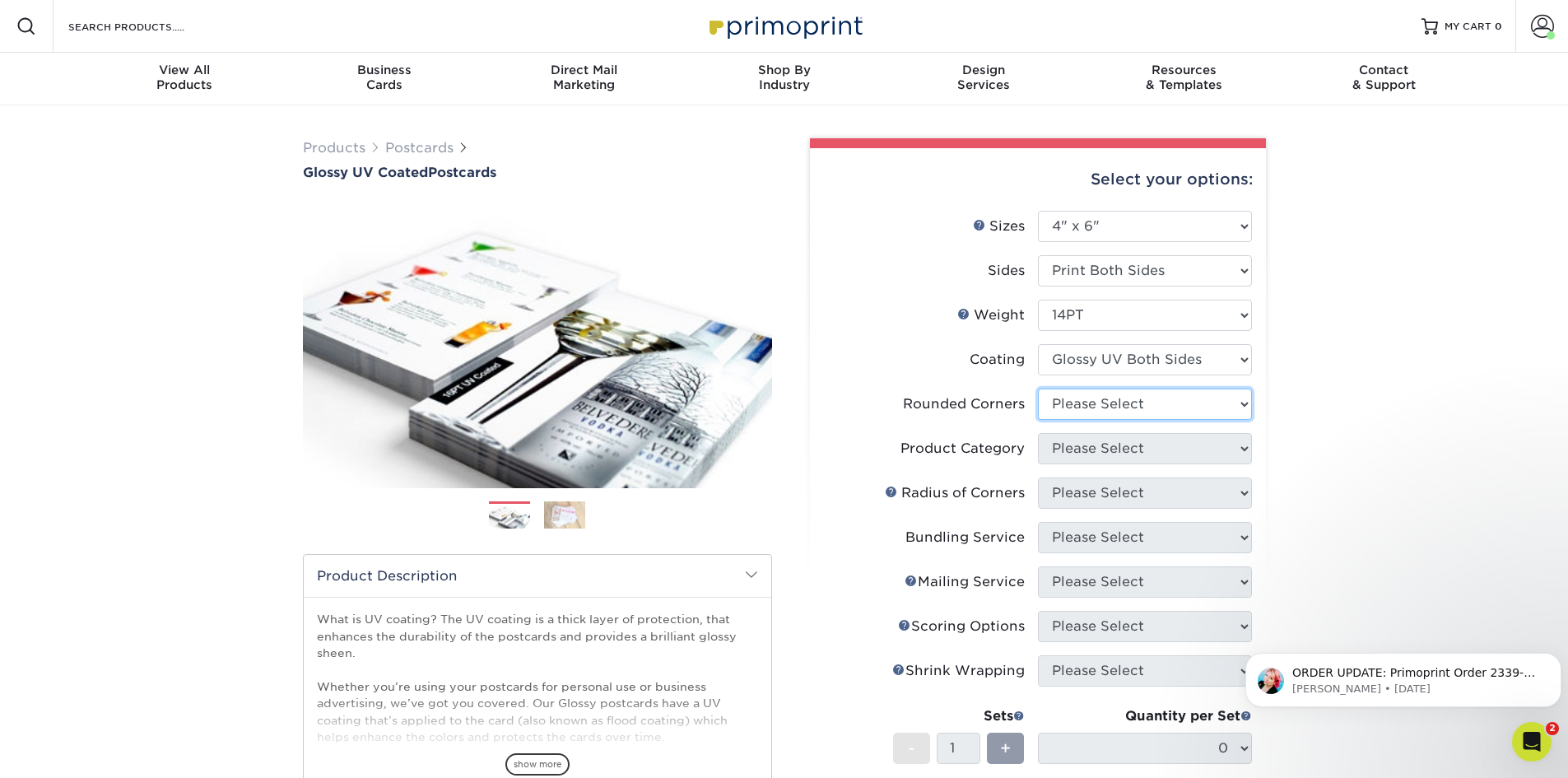
click at [1079, 403] on select "Please Select Yes - Round 4 Corners No" at bounding box center [1145, 403] width 214 height 31
select select "0"
click at [1038, 389] on select "Please Select Yes - Round 4 Corners No" at bounding box center [1145, 403] width 214 height 31
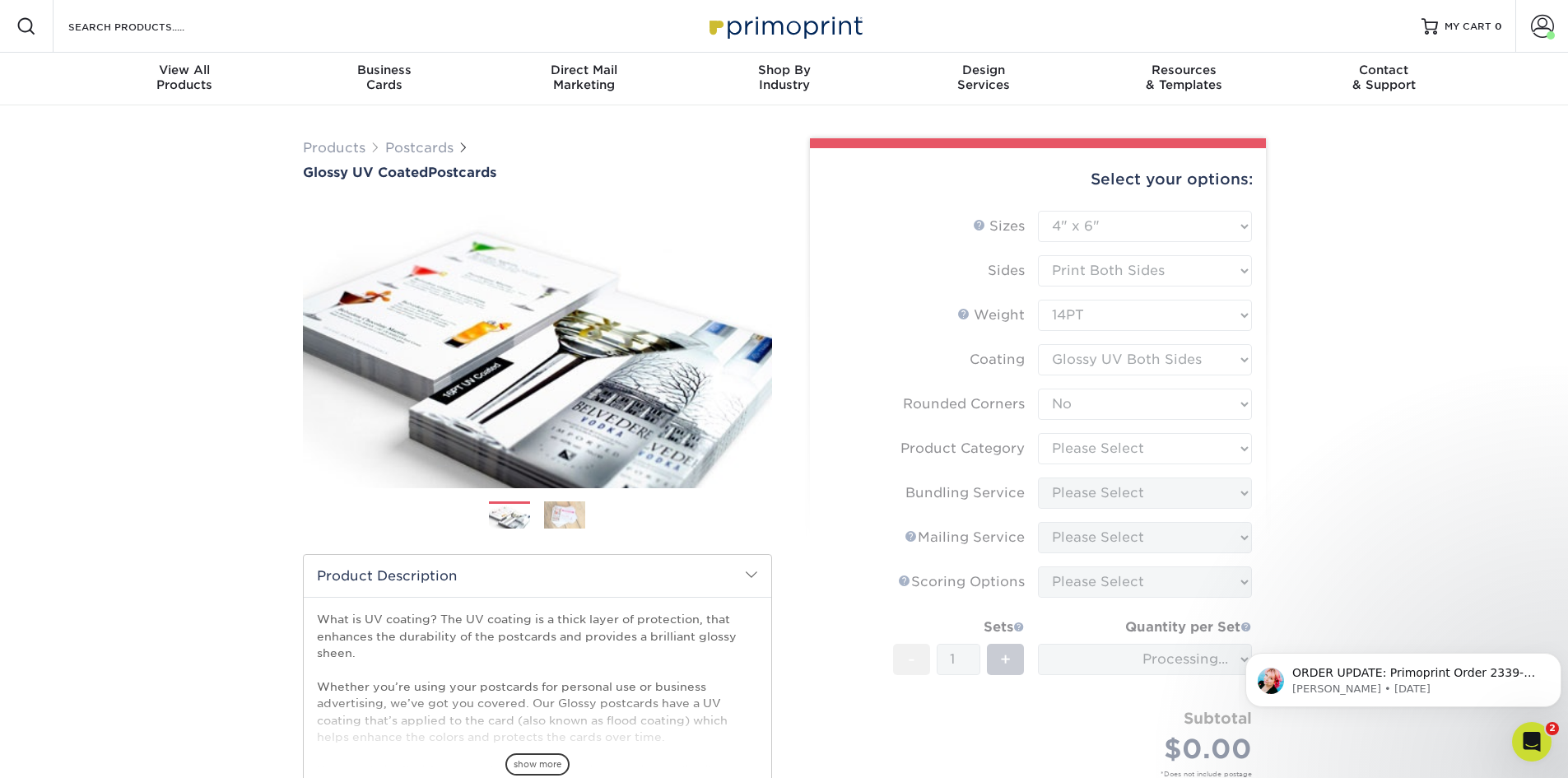
click at [1078, 458] on form "Sizes Help Sizes Please Select 1.5" x 7" 2" x 4" 2" x 6" 2" x 7" 2" x 8" 2.12" …" at bounding box center [1037, 513] width 429 height 605
click at [1084, 453] on form "Sizes Help Sizes Please Select 1.5" x 7" 2" x 4" 2" x 6" 2" x 7" 2" x 8" 2.12" …" at bounding box center [1037, 513] width 429 height 605
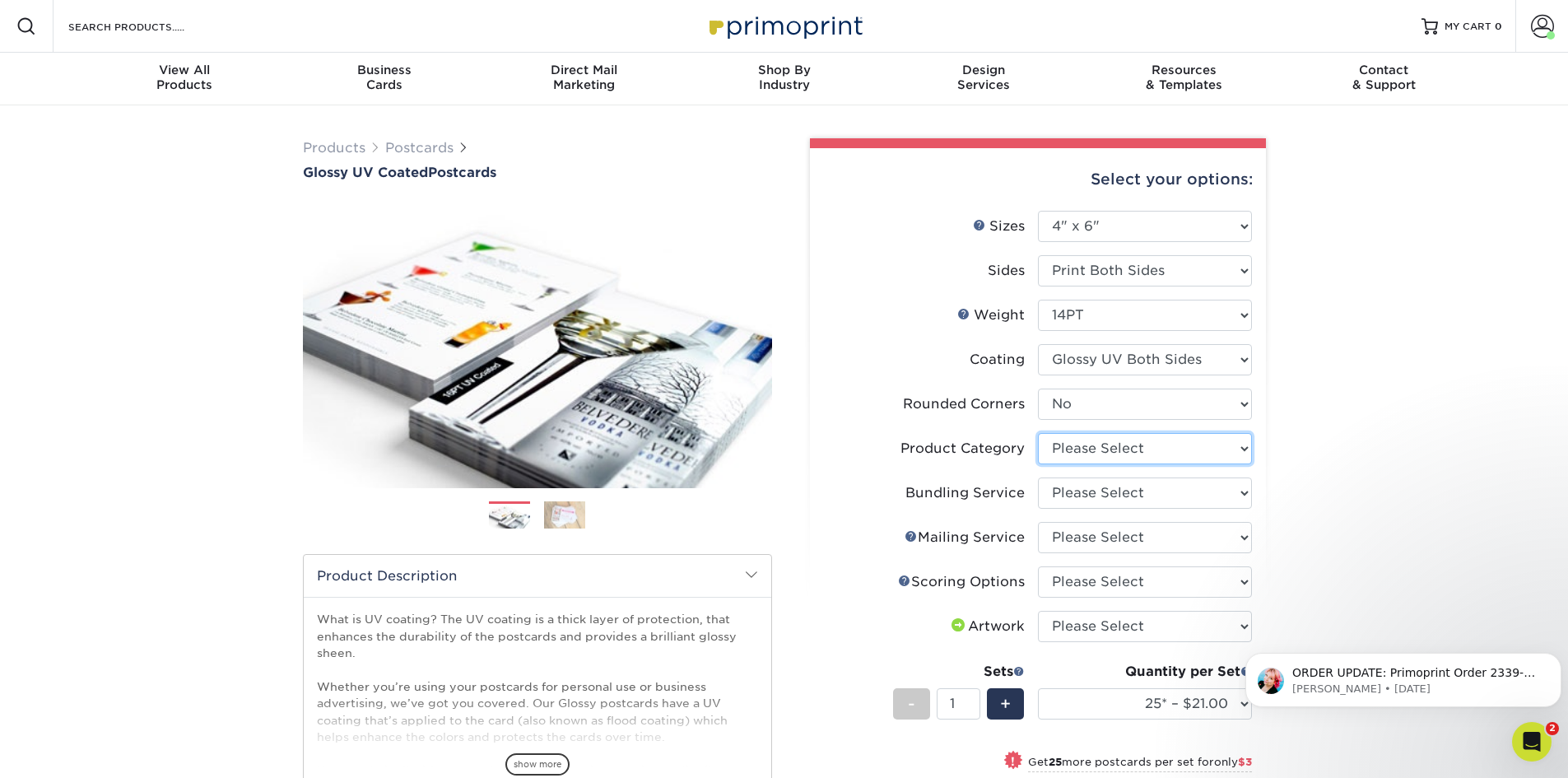
click at [1093, 448] on select "Please Select Postcards" at bounding box center [1145, 448] width 214 height 31
select select "9b7272e0-d6c8-4c3c-8e97-d3a1bcdab858"
click at [1038, 433] on select "Please Select Postcards" at bounding box center [1145, 448] width 214 height 31
click at [1096, 501] on select "Please Select No Bundling Services Yes, Bundles of 50 (+2 Days) Yes, Bundles of…" at bounding box center [1145, 492] width 214 height 31
select select "58689abb-25c0-461c-a4c3-a80b627d6649"
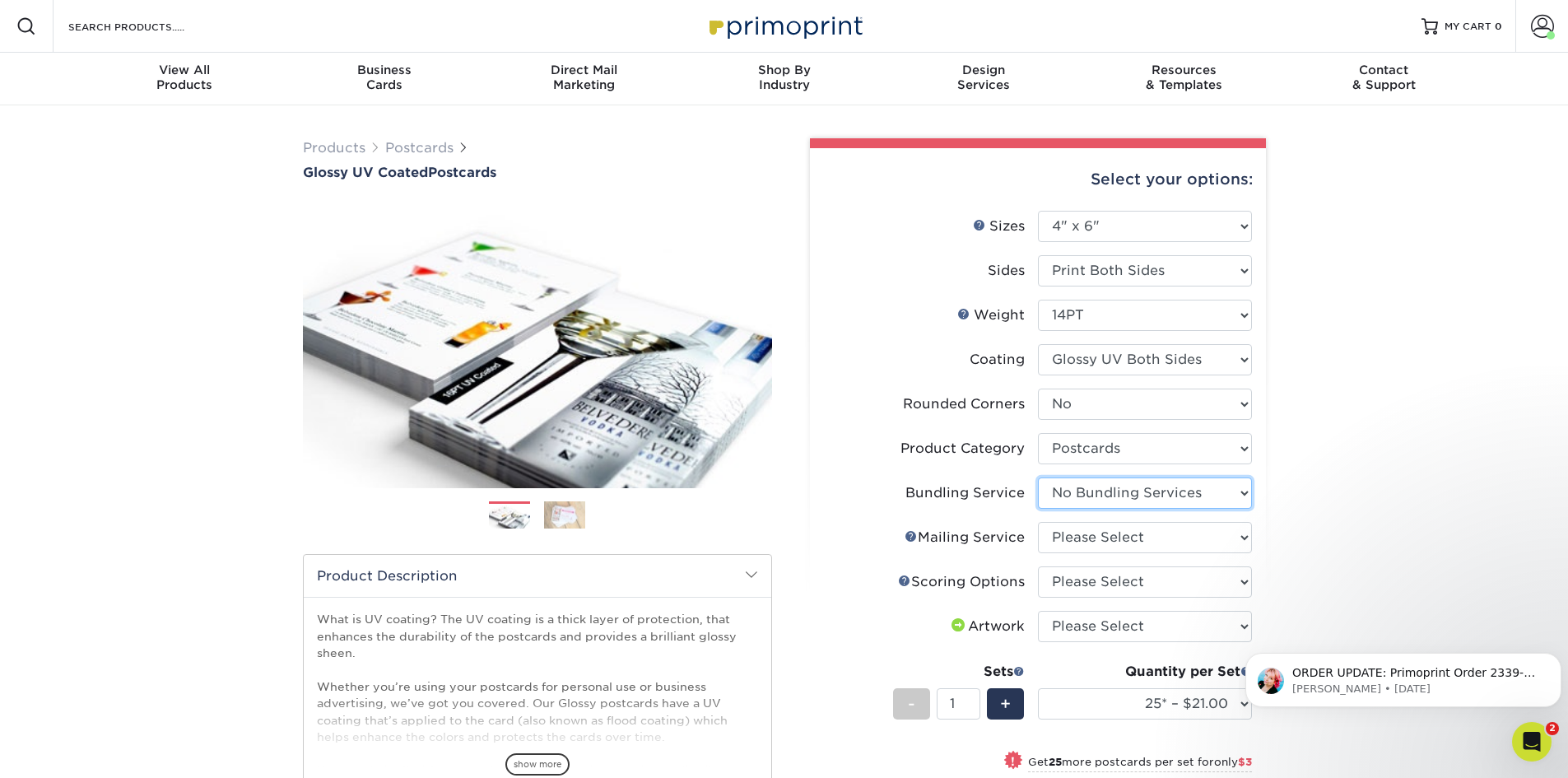
click at [1038, 477] on select "Please Select No Bundling Services Yes, Bundles of 50 (+2 Days) Yes, Bundles of…" at bounding box center [1145, 492] width 214 height 31
click at [1104, 544] on select "Please Select No Direct Mailing Service No, I will mail/stamp/imprint Direct Ma…" at bounding box center [1145, 537] width 214 height 31
select select "3e5e9bdd-d78a-4c28-a41d-fe1407925ca6"
click at [1038, 522] on select "Please Select No Direct Mailing Service No, I will mail/stamp/imprint Direct Ma…" at bounding box center [1145, 537] width 214 height 31
click at [1106, 583] on select "Please Select No Scoring One Score" at bounding box center [1145, 581] width 214 height 31
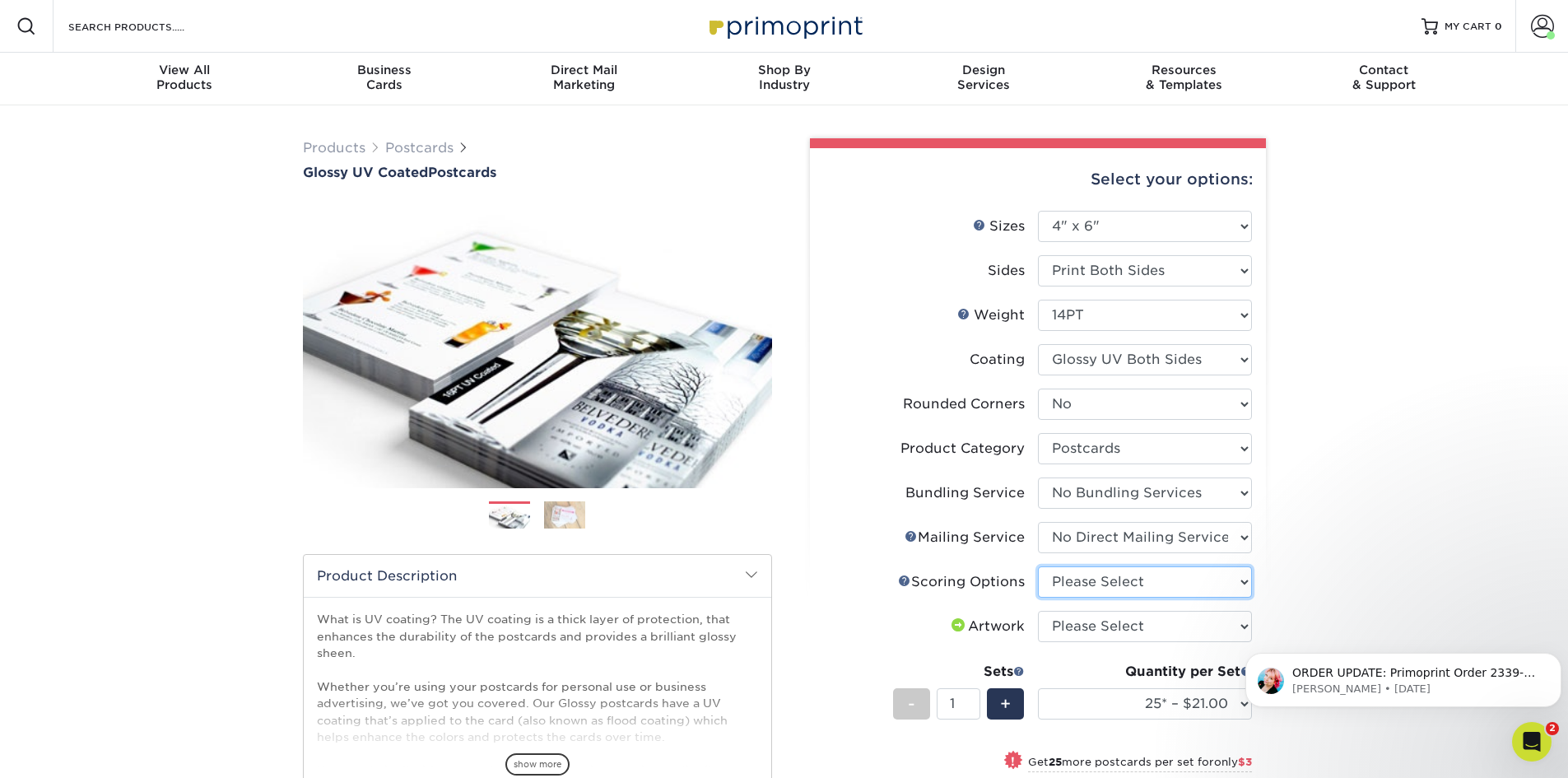
select select "16ebe401-5398-422d-8cb0-f3adbb82deb5"
click at [1038, 566] on select "Please Select No Scoring One Score" at bounding box center [1145, 581] width 214 height 31
click at [1114, 638] on select "Please Select I will upload files I need a design - $150" at bounding box center [1145, 626] width 214 height 31
select select "upload"
click at [1038, 611] on select "Please Select I will upload files I need a design - $150" at bounding box center [1145, 626] width 214 height 31
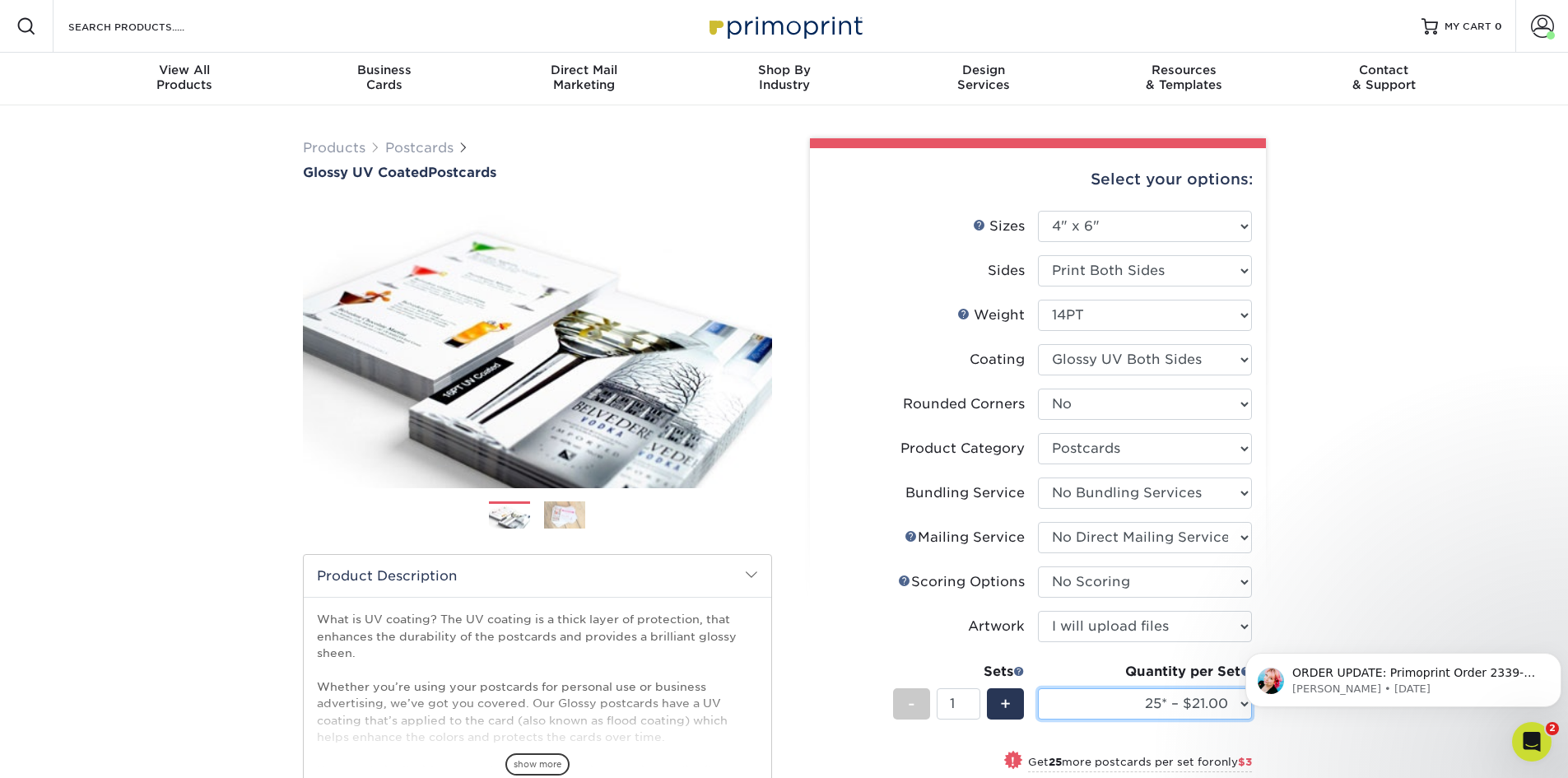
click at [1214, 718] on select "25* – $21.00 50* – $24.00 75* – $30.00 100* – $39.00 250* – $62.00 500 – $85.00…" at bounding box center [1145, 703] width 214 height 31
select select "1000 – $99.00"
click at [1038, 689] on select "25* – $21.00 50* – $24.00 75* – $30.00 100* – $39.00 250* – $62.00 500 – $85.00…" at bounding box center [1145, 703] width 214 height 31
click at [1320, 506] on div "Products Postcards Glossy UV Coated Postcards Previous Next show more 25" at bounding box center [784, 608] width 1568 height 1006
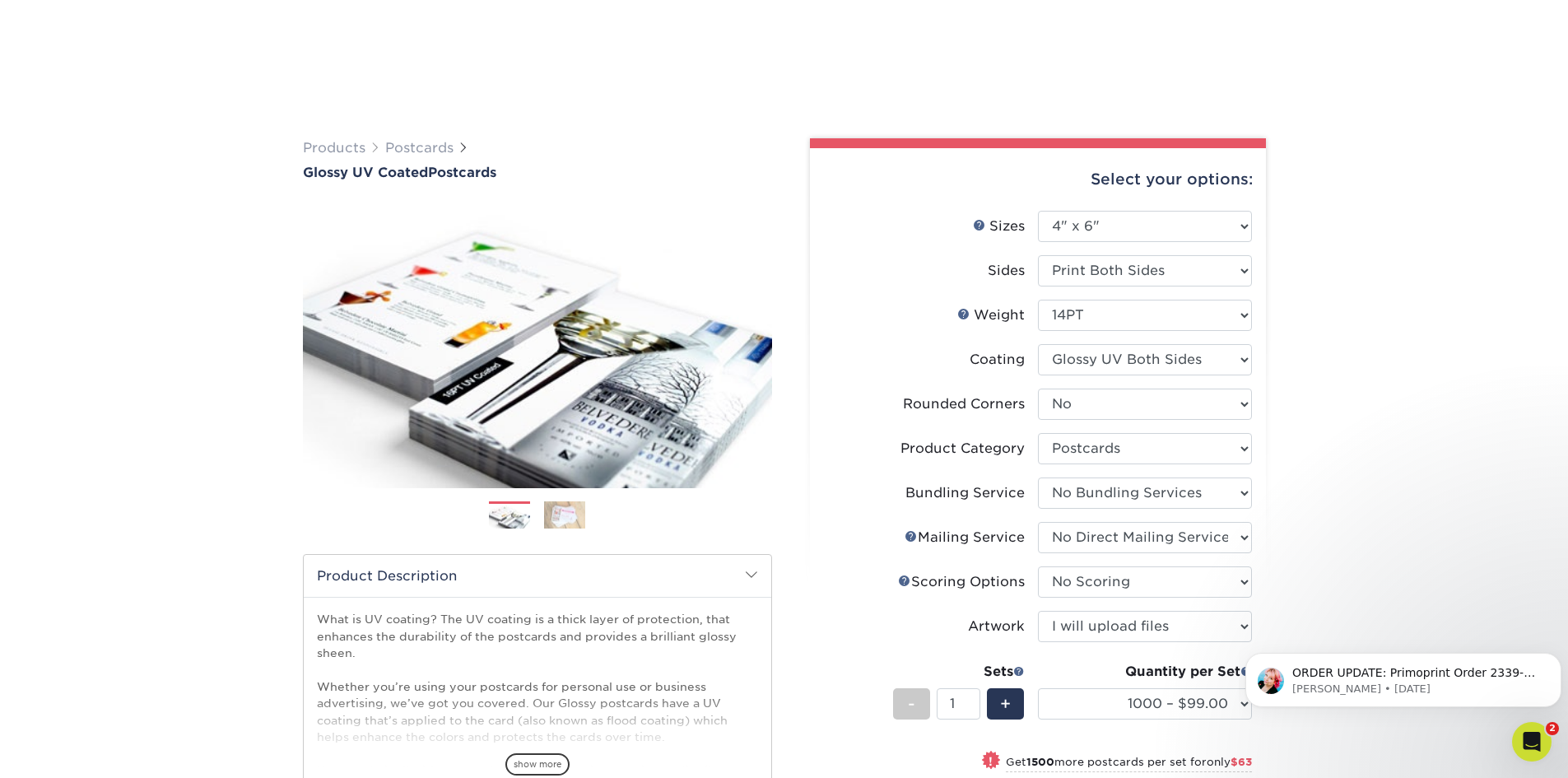
scroll to position [274, 0]
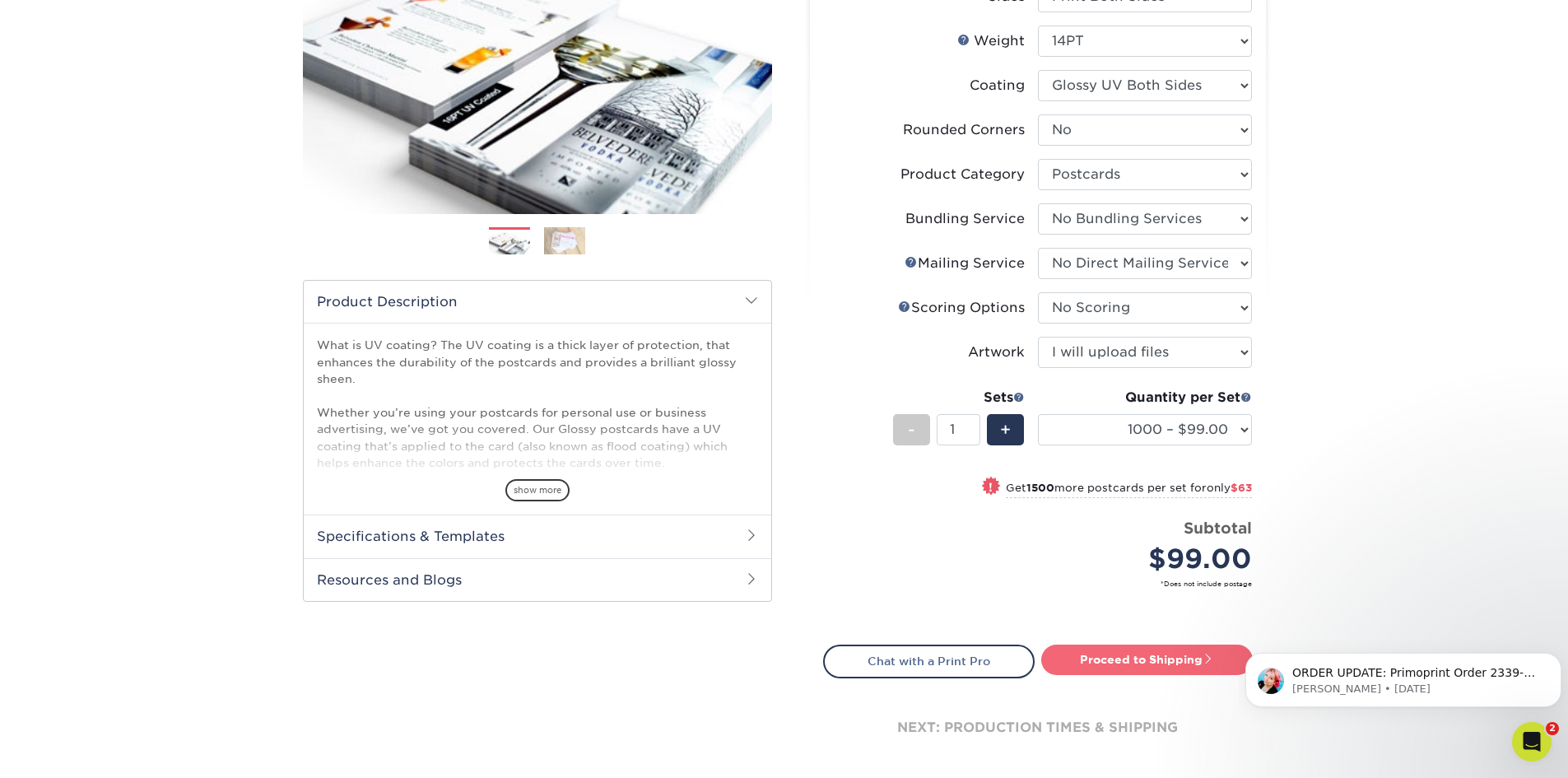
click at [1177, 655] on link "Proceed to Shipping" at bounding box center [1147, 660] width 212 height 30
type input "Set 1"
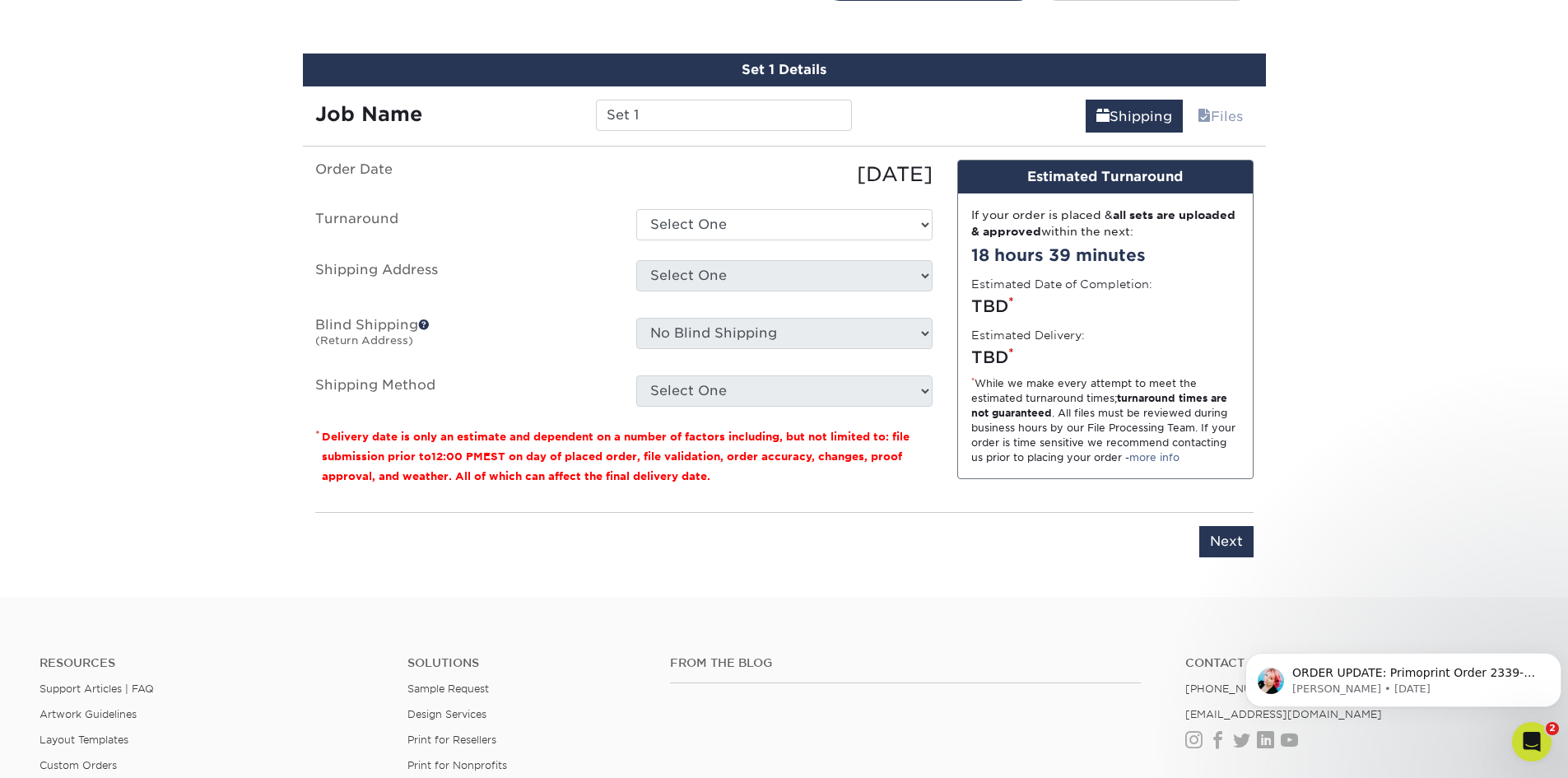
scroll to position [964, 0]
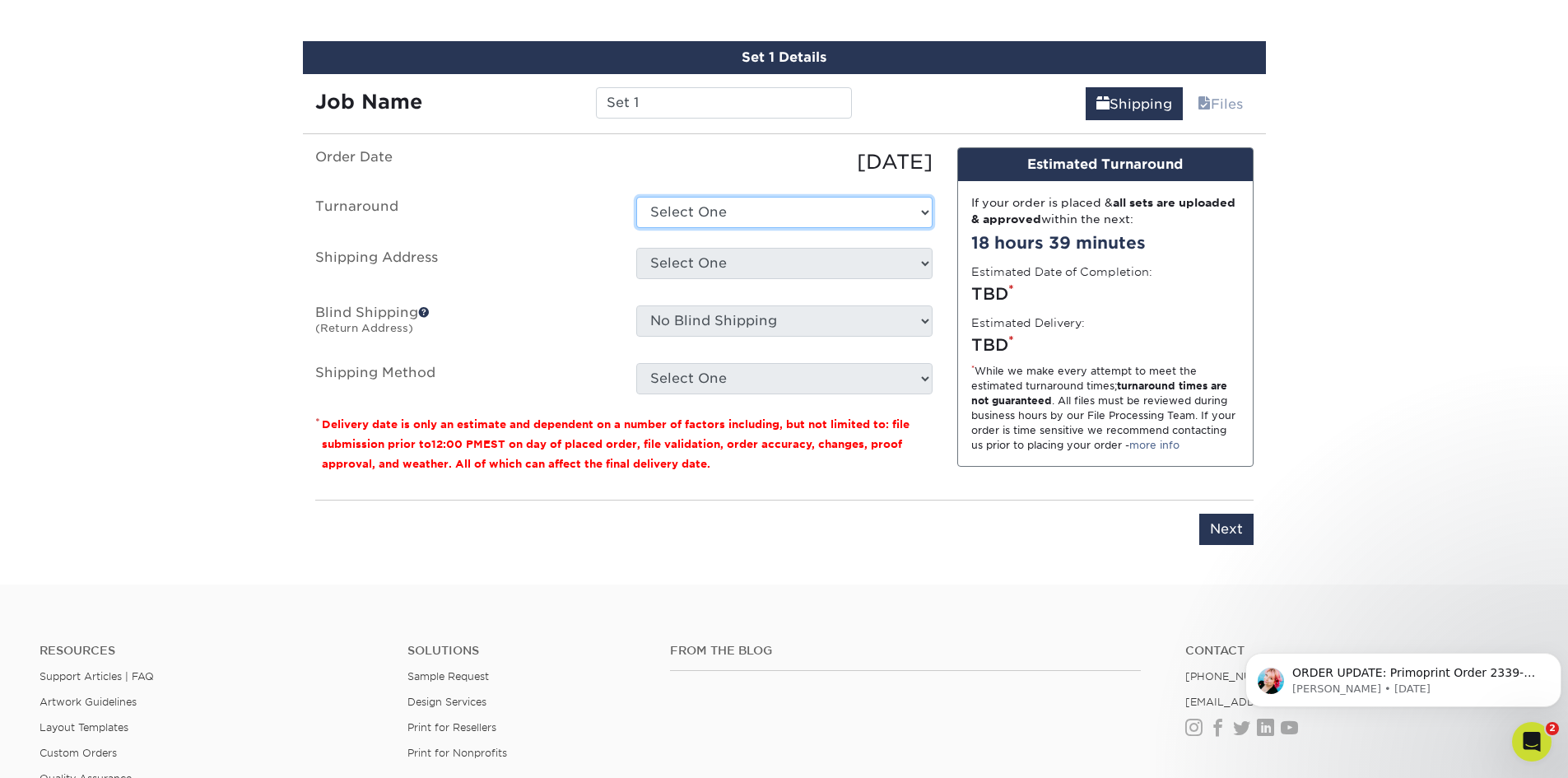
click at [785, 200] on select "Select One 2-4 Business Days 2 Day Next Business Day" at bounding box center [784, 212] width 296 height 31
select select "98bd11a6-2a3d-4b01-8fcb-3a65d5ee6725"
click at [636, 197] on select "Select One 2-4 Business Days 2 Day Next Business Day" at bounding box center [784, 212] width 296 height 31
click at [757, 269] on select "Select One Bridal Market F23 Chicago Market gfzrg vegas Work + Add New Address" at bounding box center [784, 262] width 296 height 31
select select "77233"
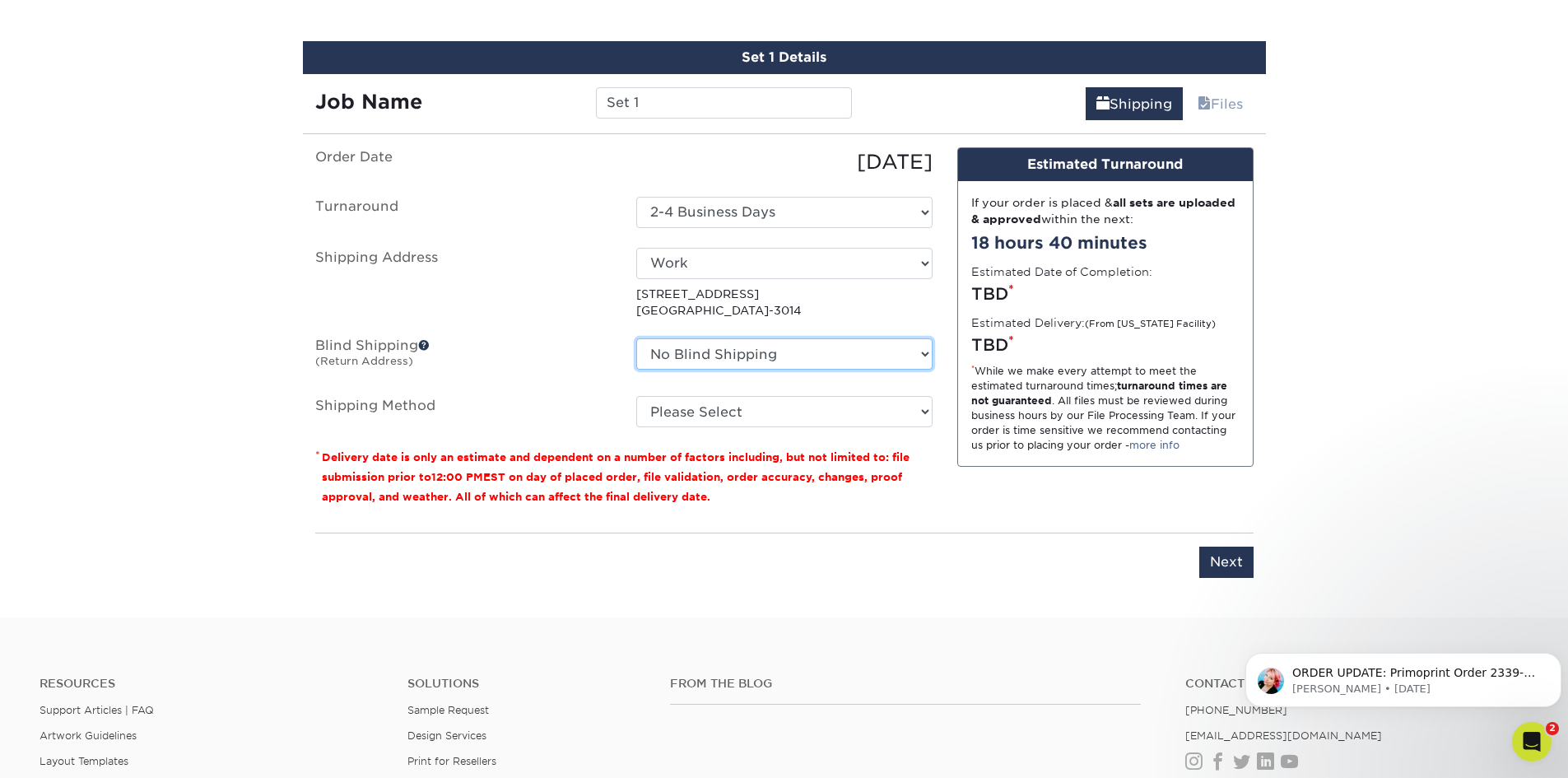
click at [751, 354] on select "No Blind Shipping Bridal Market F23 Chicago Market gfzrg vegas Work + Add New A…" at bounding box center [784, 353] width 296 height 31
click at [636, 338] on select "No Blind Shipping Bridal Market F23 Chicago Market gfzrg vegas Work + Add New A…" at bounding box center [784, 353] width 296 height 31
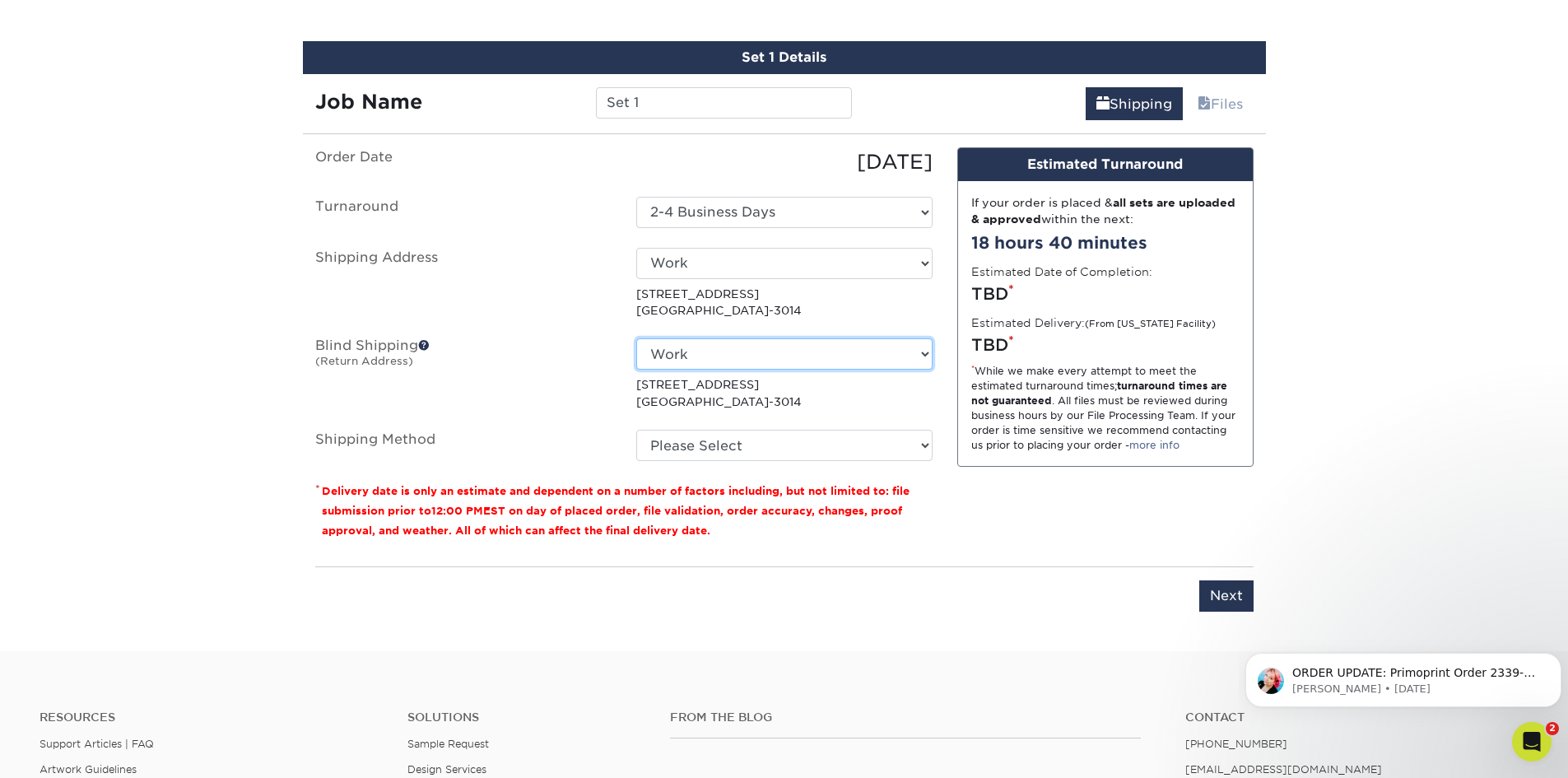
click at [715, 353] on select "No Blind Shipping Bridal Market F23 Chicago Market gfzrg vegas Work + Add New A…" at bounding box center [784, 353] width 296 height 31
select select "-1"
click at [636, 338] on select "No Blind Shipping Bridal Market F23 Chicago Market gfzrg vegas Work + Add New A…" at bounding box center [784, 353] width 296 height 31
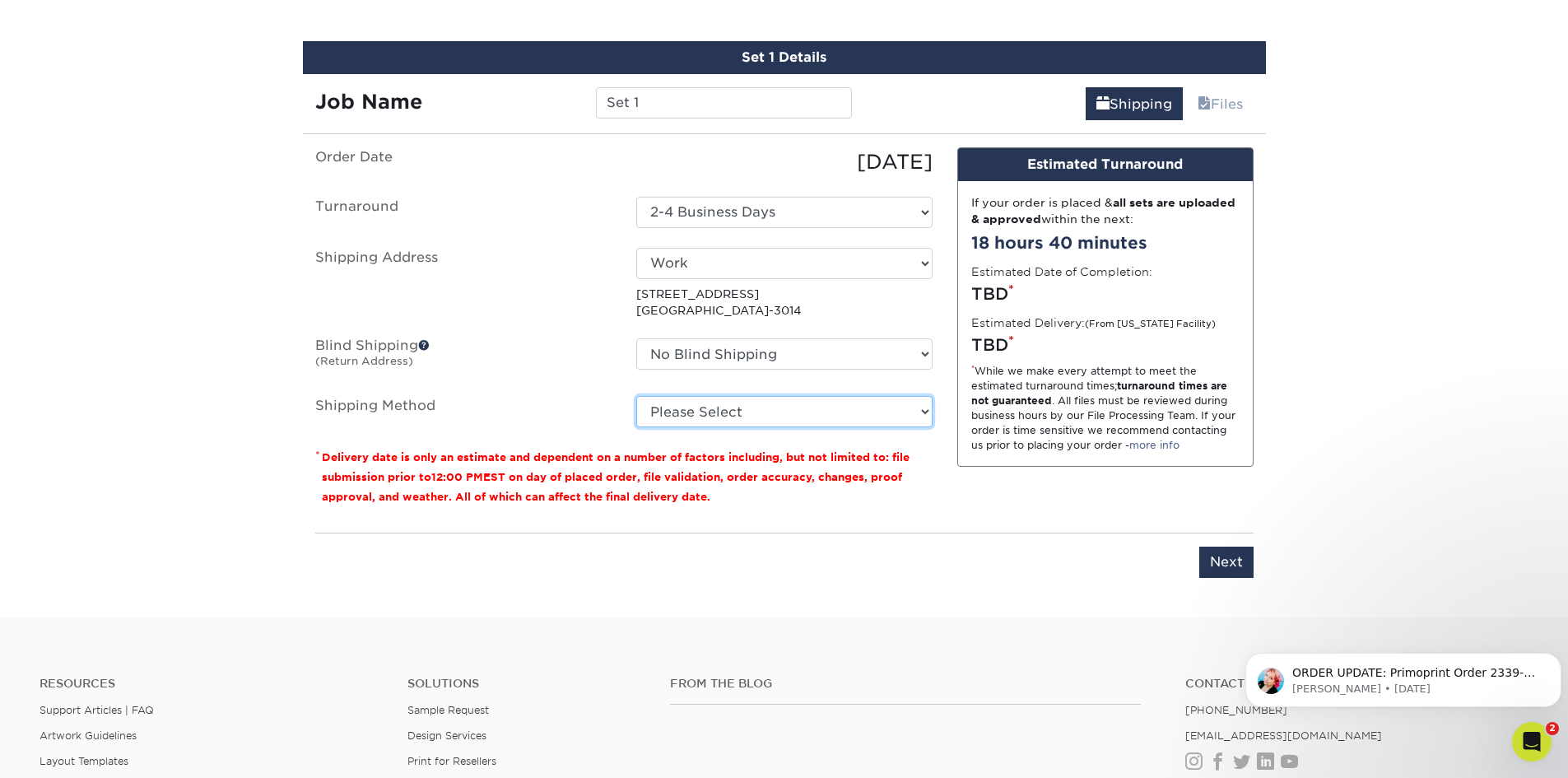
click at [718, 410] on select "Please Select Ground Shipping (+$18.42) 3 Day Shipping Service (+$22.56) 2 Day …" at bounding box center [784, 410] width 296 height 31
select select "03"
click at [636, 395] on select "Please Select Ground Shipping (+$18.42) 3 Day Shipping Service (+$22.56) 2 Day …" at bounding box center [784, 410] width 296 height 31
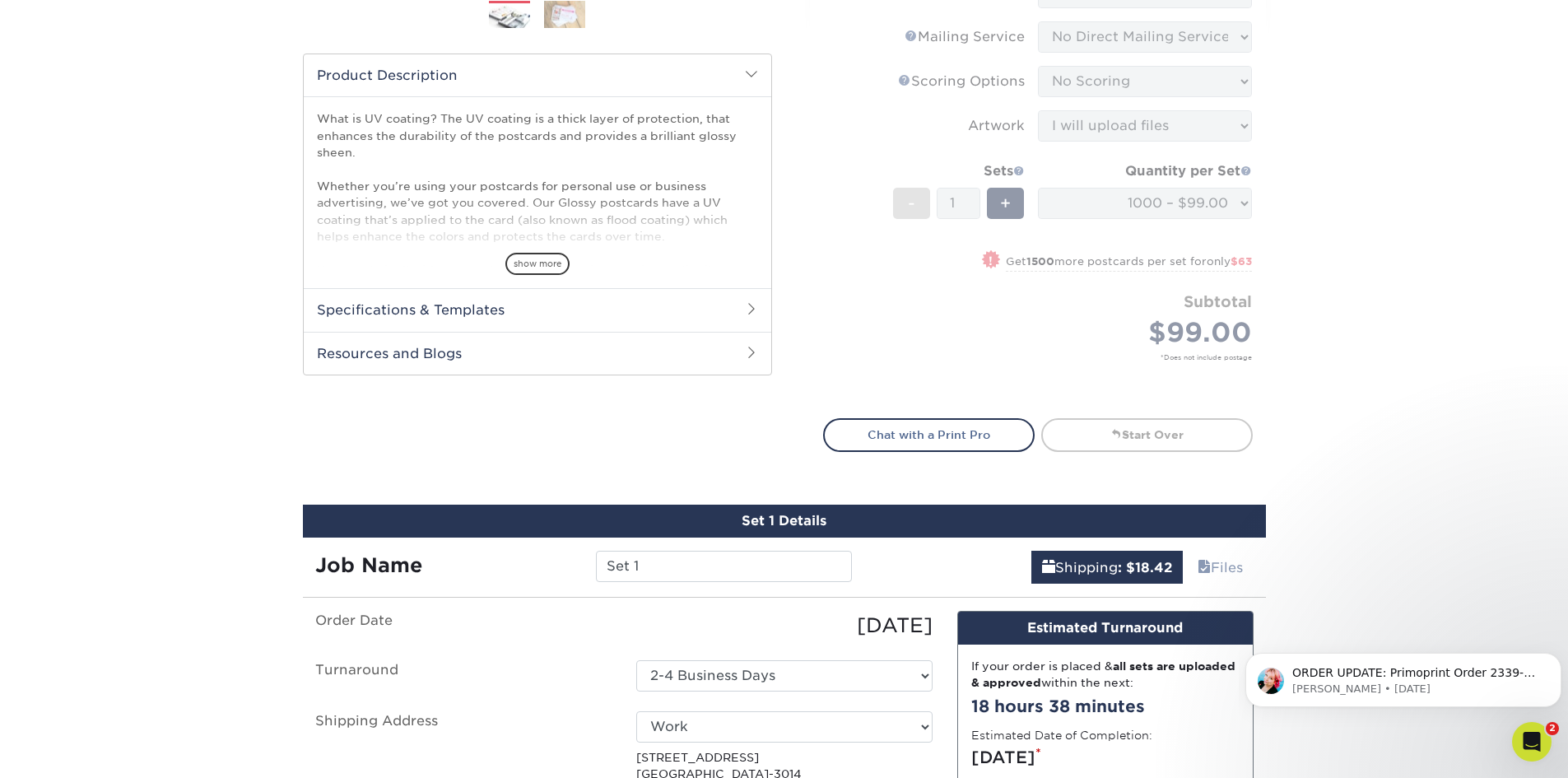
scroll to position [549, 0]
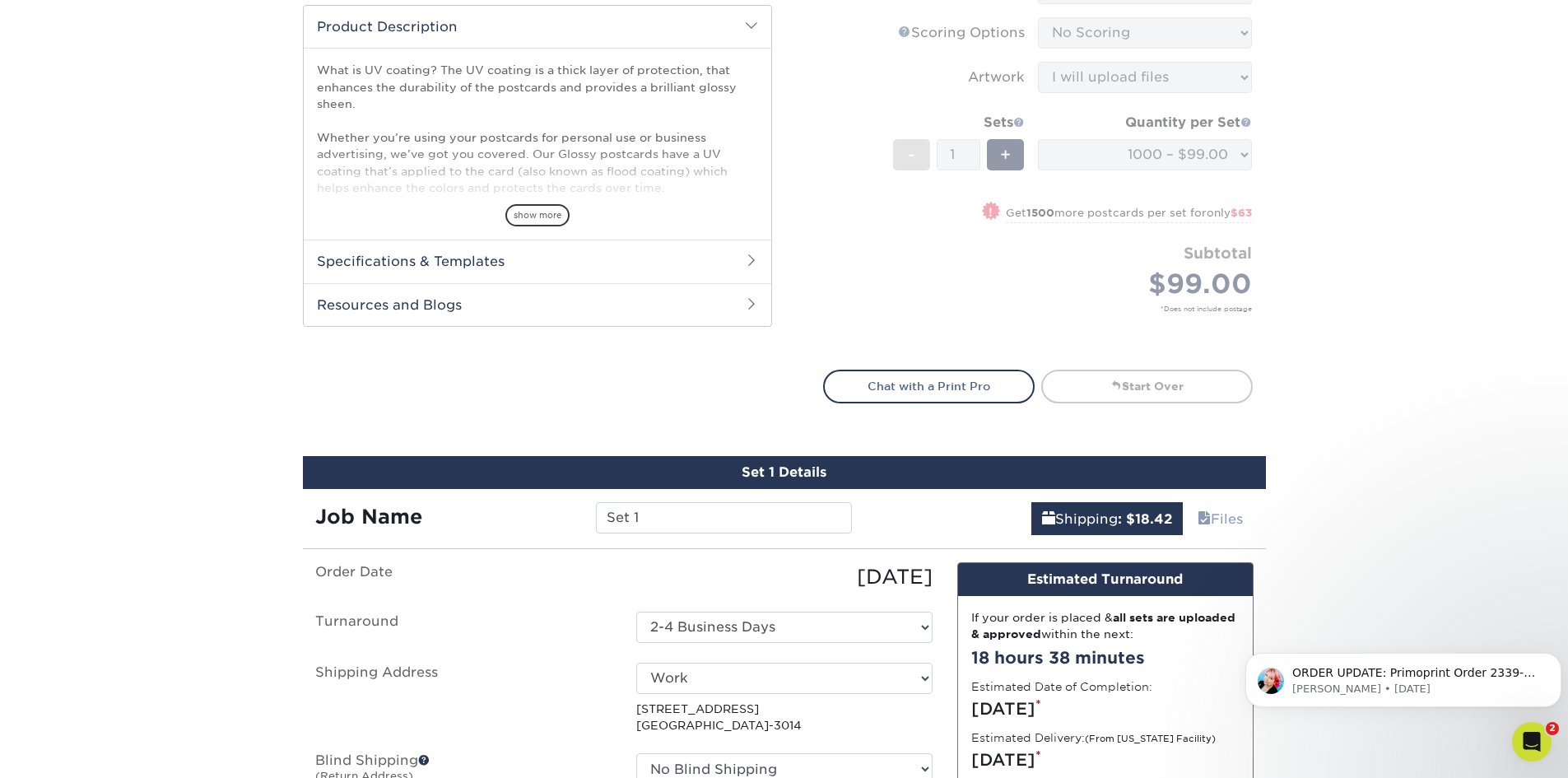
click at [821, 473] on div "Set 1 Details" at bounding box center [784, 472] width 963 height 33
click at [813, 461] on div "Set 1 Details" at bounding box center [784, 472] width 963 height 33
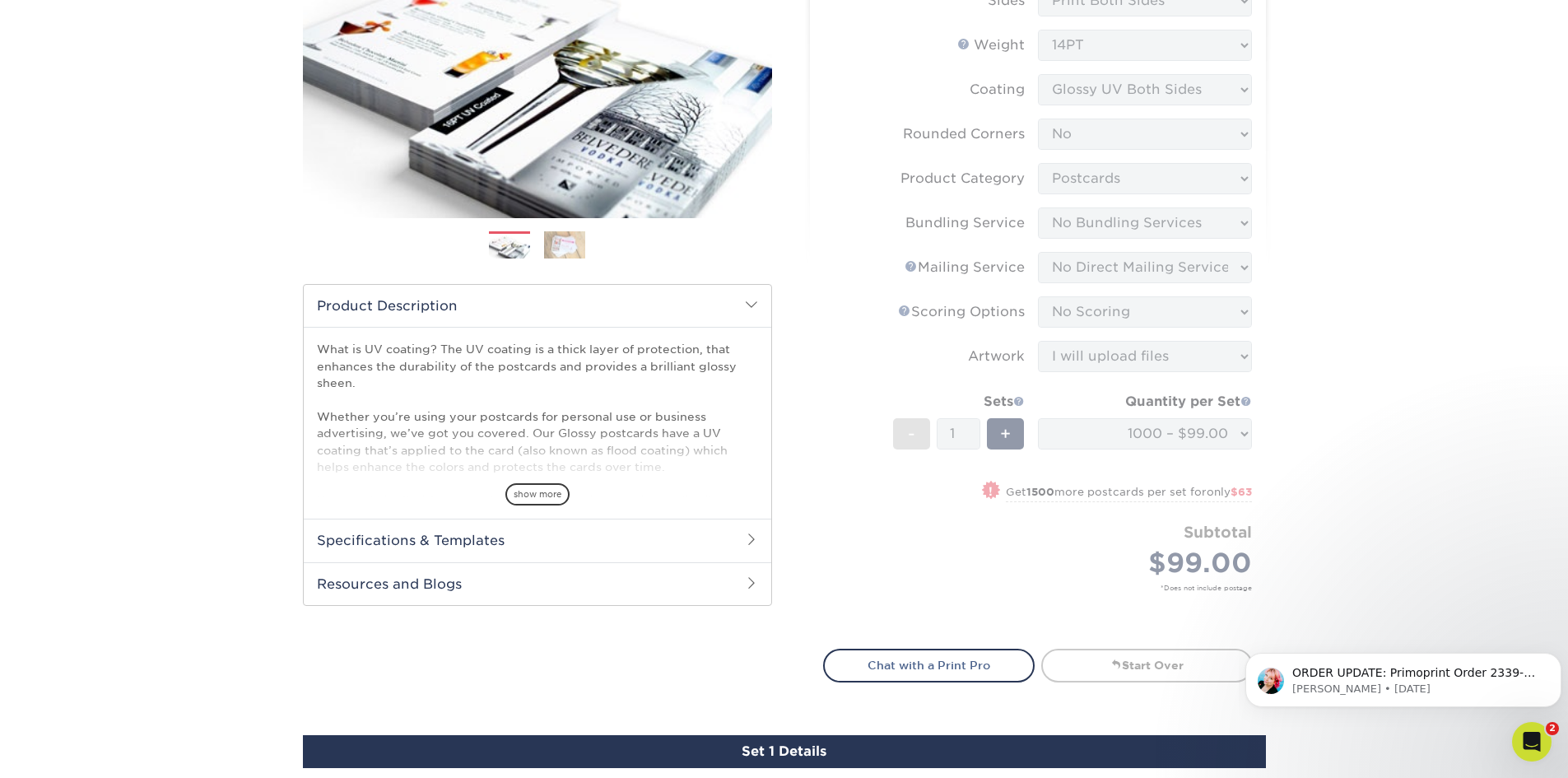
scroll to position [0, 0]
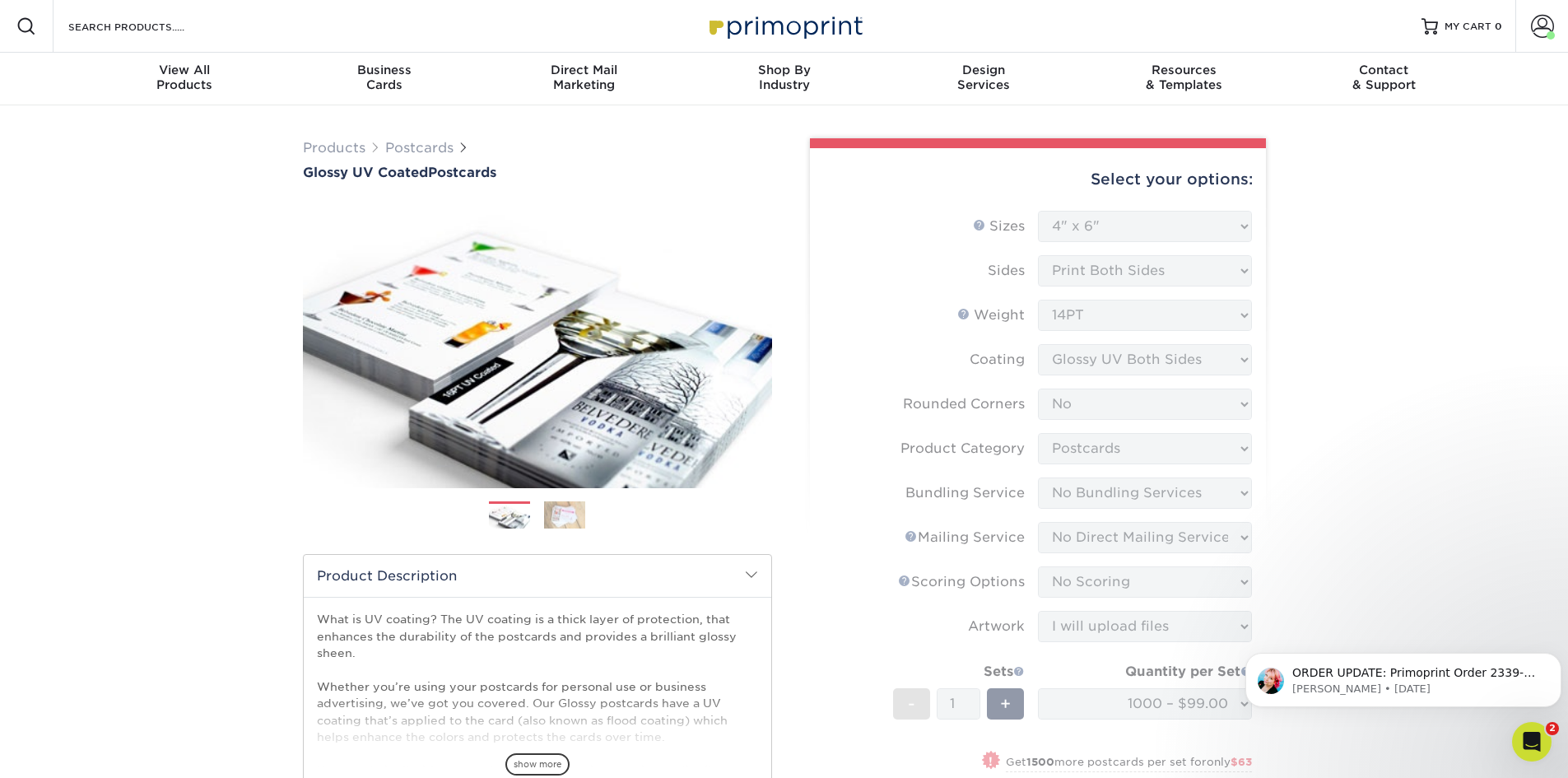
click at [1182, 324] on form "Sizes Help Sizes Please Select 1.5" x 7" 2" x 4" 2" x 6" 2" x 7" 2" x 8" 2.12" …" at bounding box center [1037, 554] width 429 height 689
click at [1135, 235] on form "Sizes Help Sizes Please Select 1.5" x 7" 2" x 4" 2" x 6" 2" x 7" 2" x 8" 2.12" …" at bounding box center [1037, 554] width 429 height 689
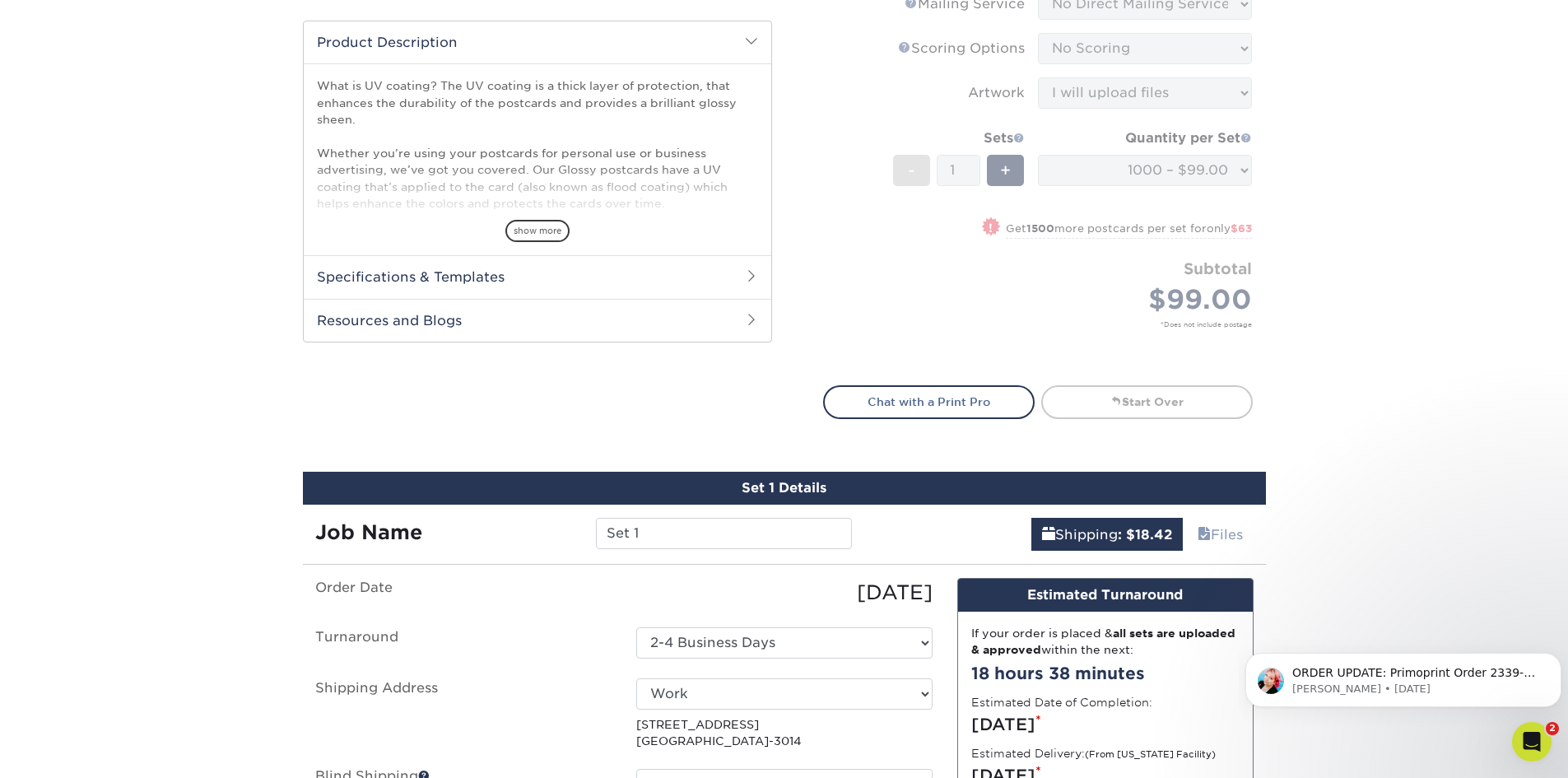
scroll to position [549, 0]
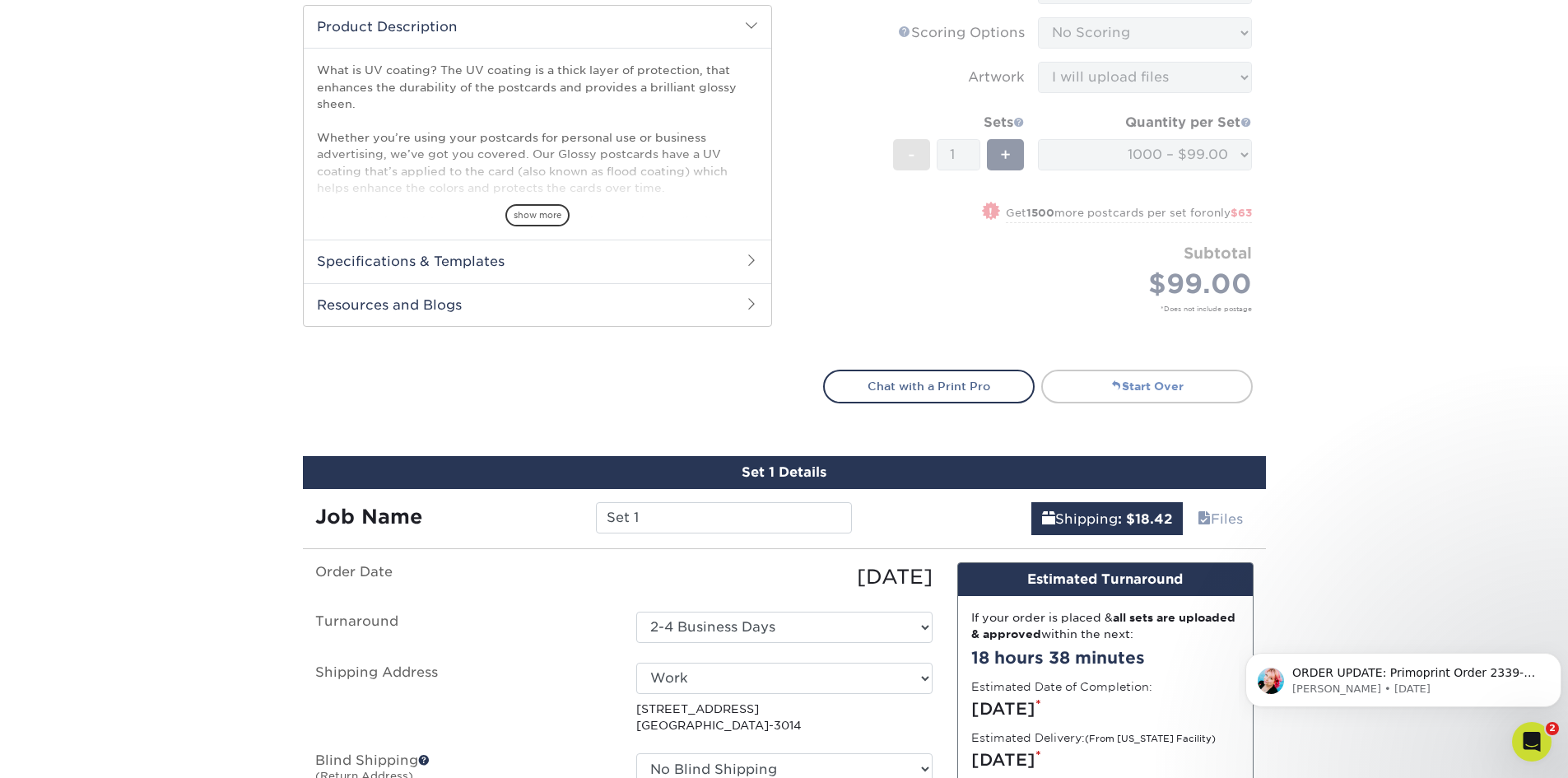
click at [1100, 387] on link "Start Over" at bounding box center [1147, 386] width 212 height 33
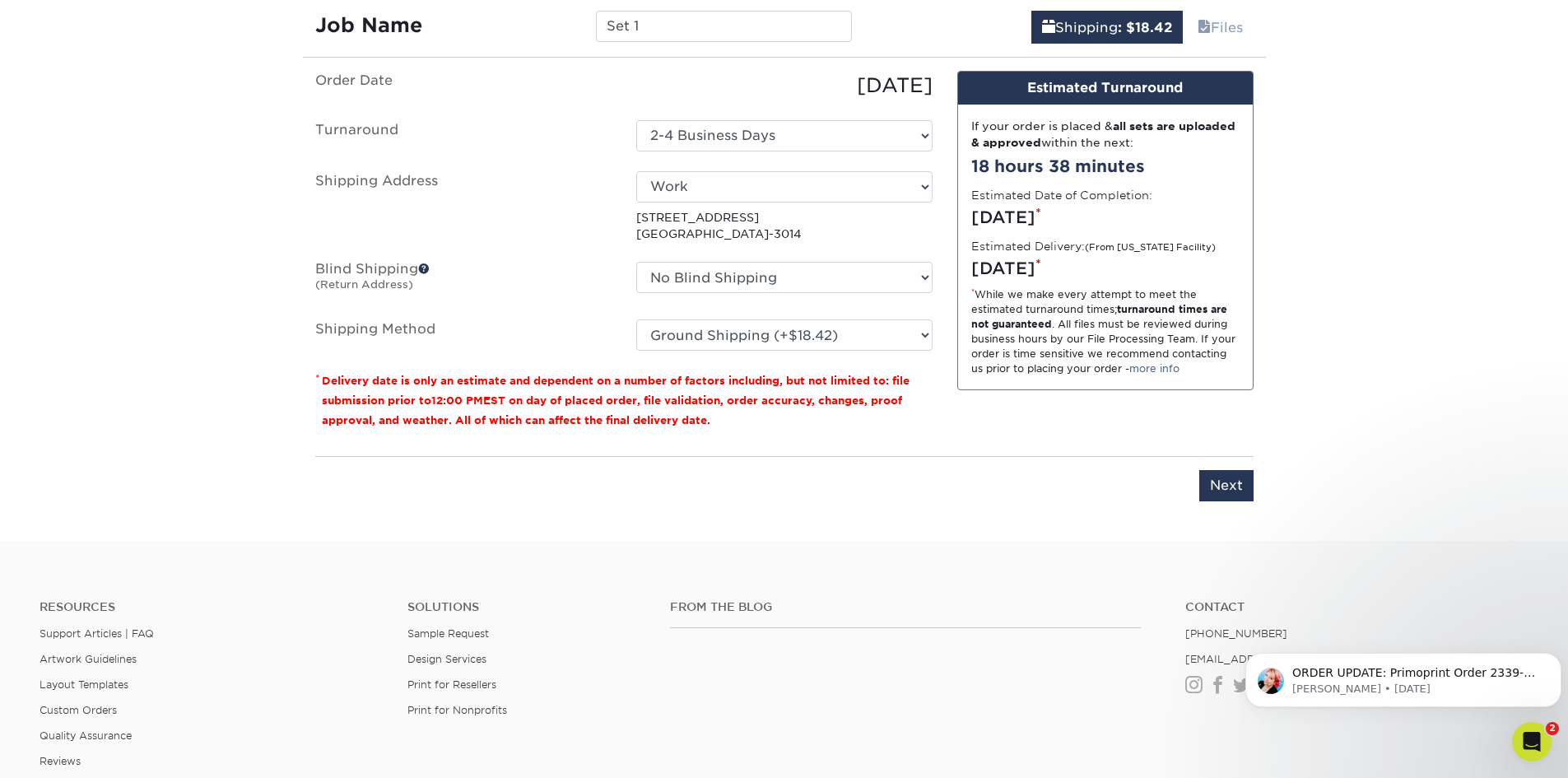
scroll to position [1097, 0]
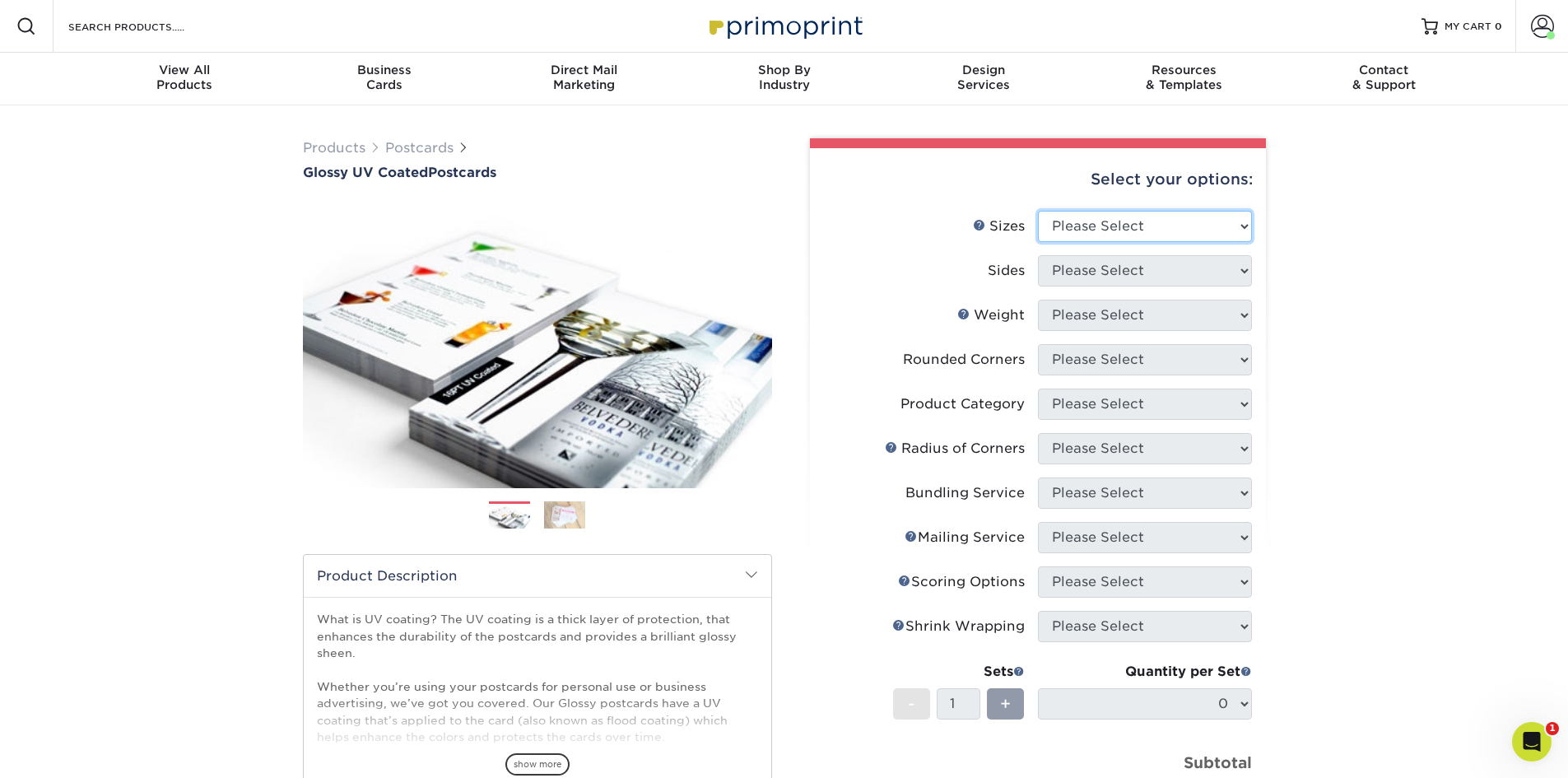
click at [1105, 221] on select "Please Select 1.5" x 7" 2" x 4" 2" x 6" 2" x 7" 2" x 8" 2.12" x 5.5" 2.12" x 5.…" at bounding box center [1145, 226] width 214 height 31
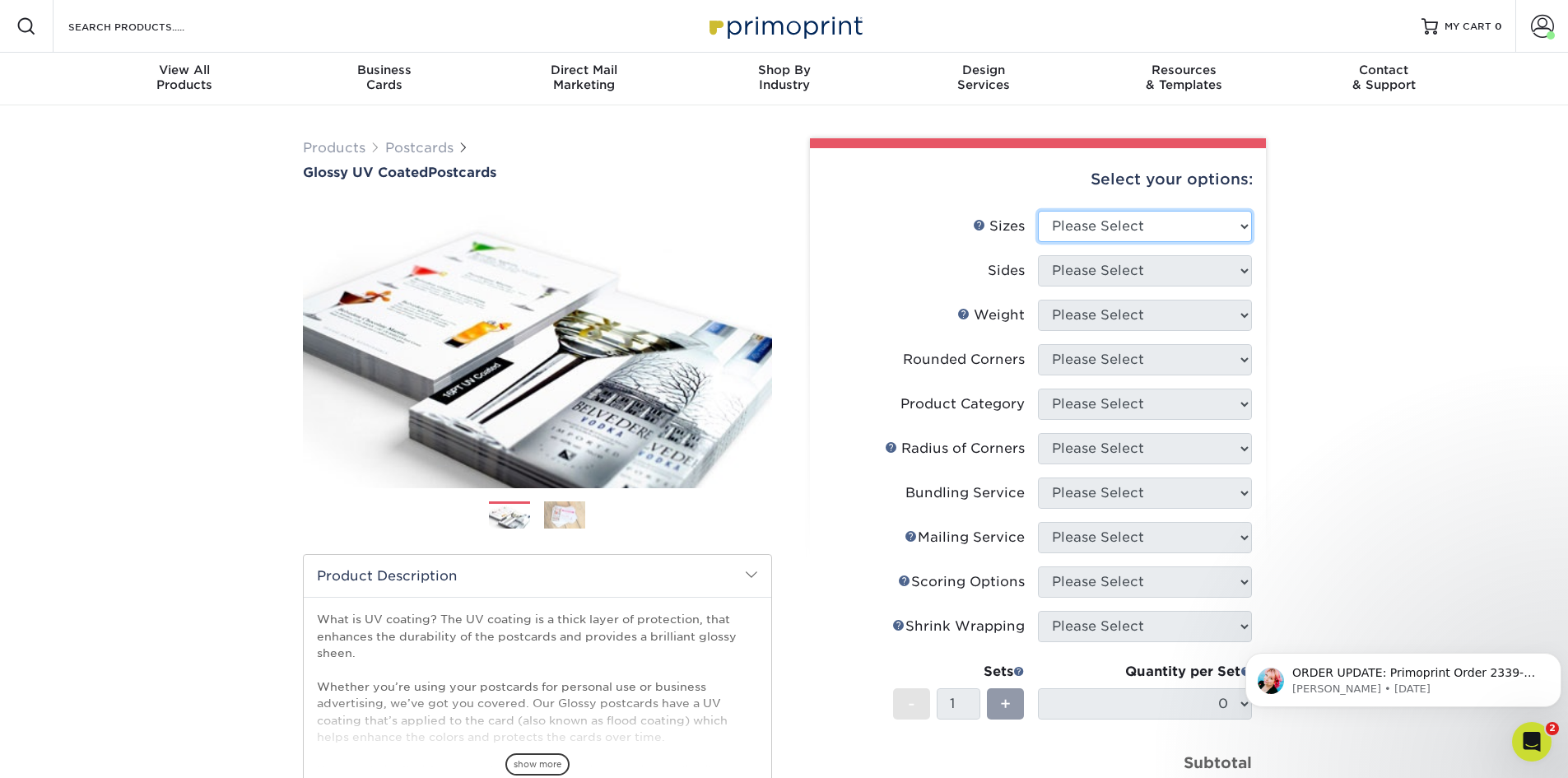
select select "5.00x7.00"
click at [1038, 211] on select "Please Select 1.5" x 7" 2" x 4" 2" x 6" 2" x 7" 2" x 8" 2.12" x 5.5" 2.12" x 5.…" at bounding box center [1145, 226] width 214 height 31
click at [1085, 285] on select "Please Select Print Both Sides Print Front Only" at bounding box center [1145, 270] width 214 height 31
select select "13abbda7-1d64-4f25-8bb2-c179b224825d"
click at [1038, 255] on select "Please Select Print Both Sides Print Front Only" at bounding box center [1145, 270] width 214 height 31
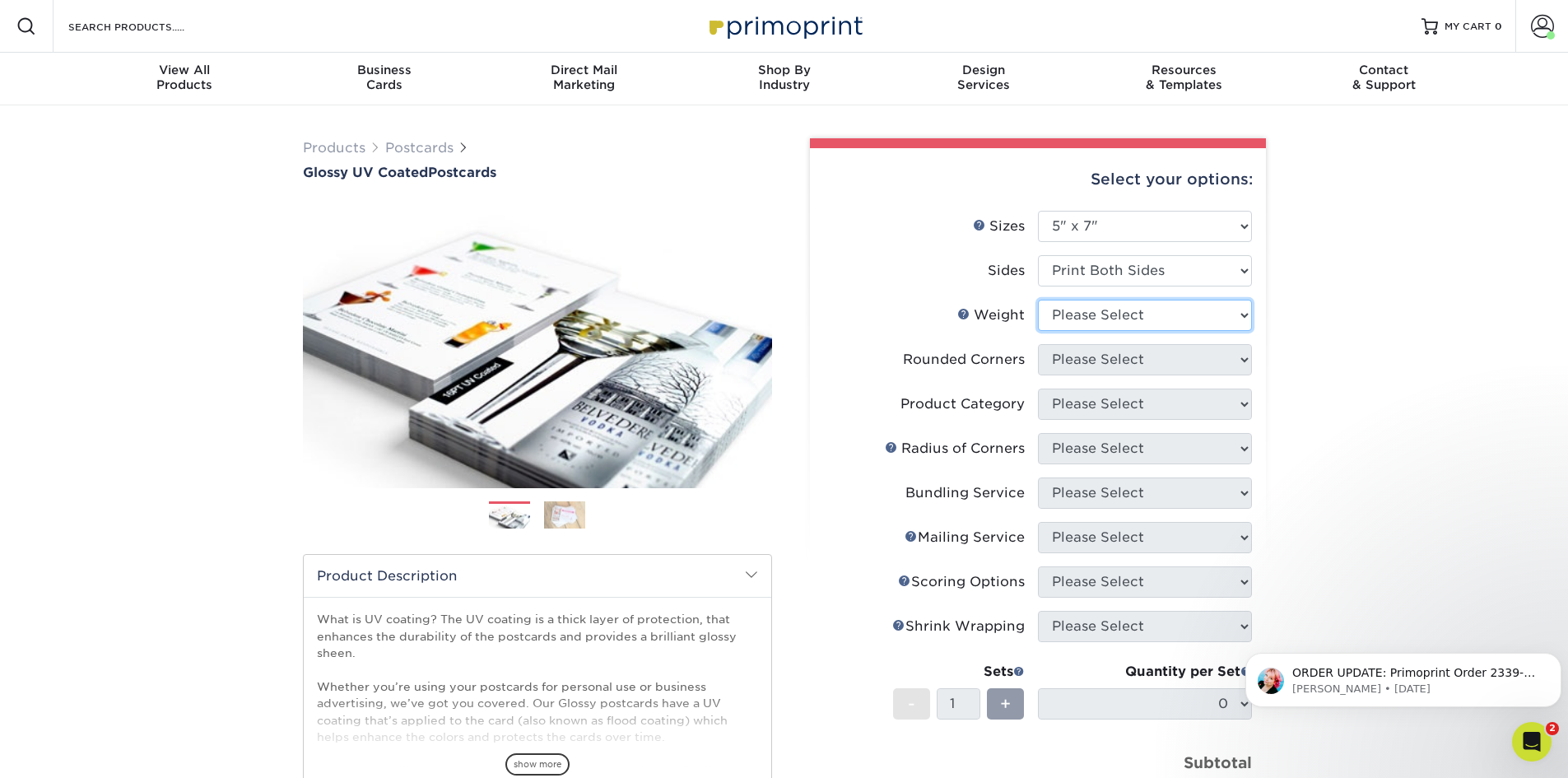
click at [1096, 318] on select "Please Select 16PT 14PT 18PT C1S" at bounding box center [1145, 315] width 214 height 31
click at [1038, 300] on select "Please Select 16PT 14PT 18PT C1S" at bounding box center [1145, 315] width 214 height 31
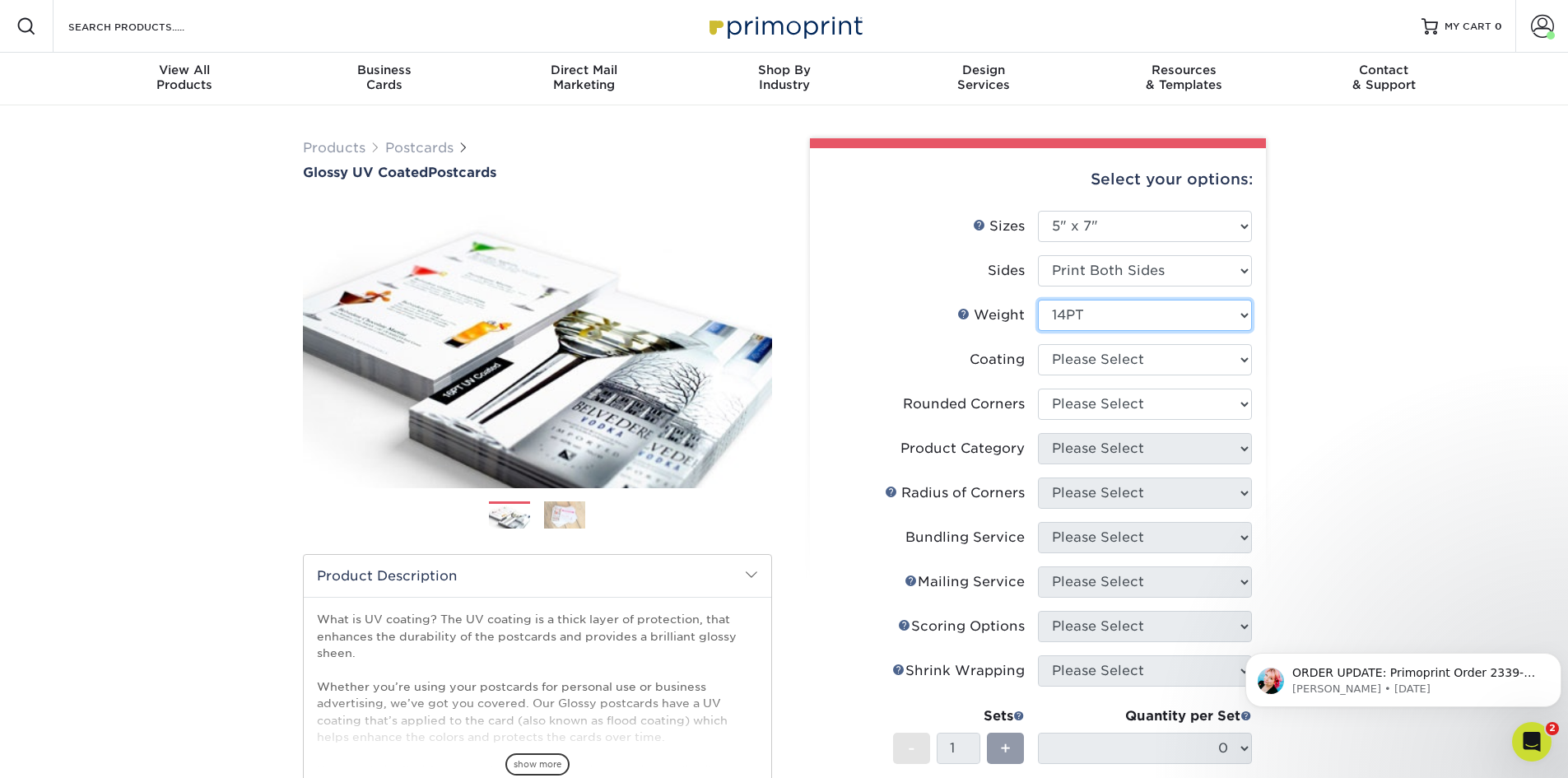
click at [1067, 322] on select "Please Select 16PT 14PT 18PT C1S" at bounding box center [1145, 315] width 214 height 31
select select "18PTC1S"
click at [1038, 300] on select "Please Select 16PT 14PT 18PT C1S" at bounding box center [1145, 315] width 214 height 31
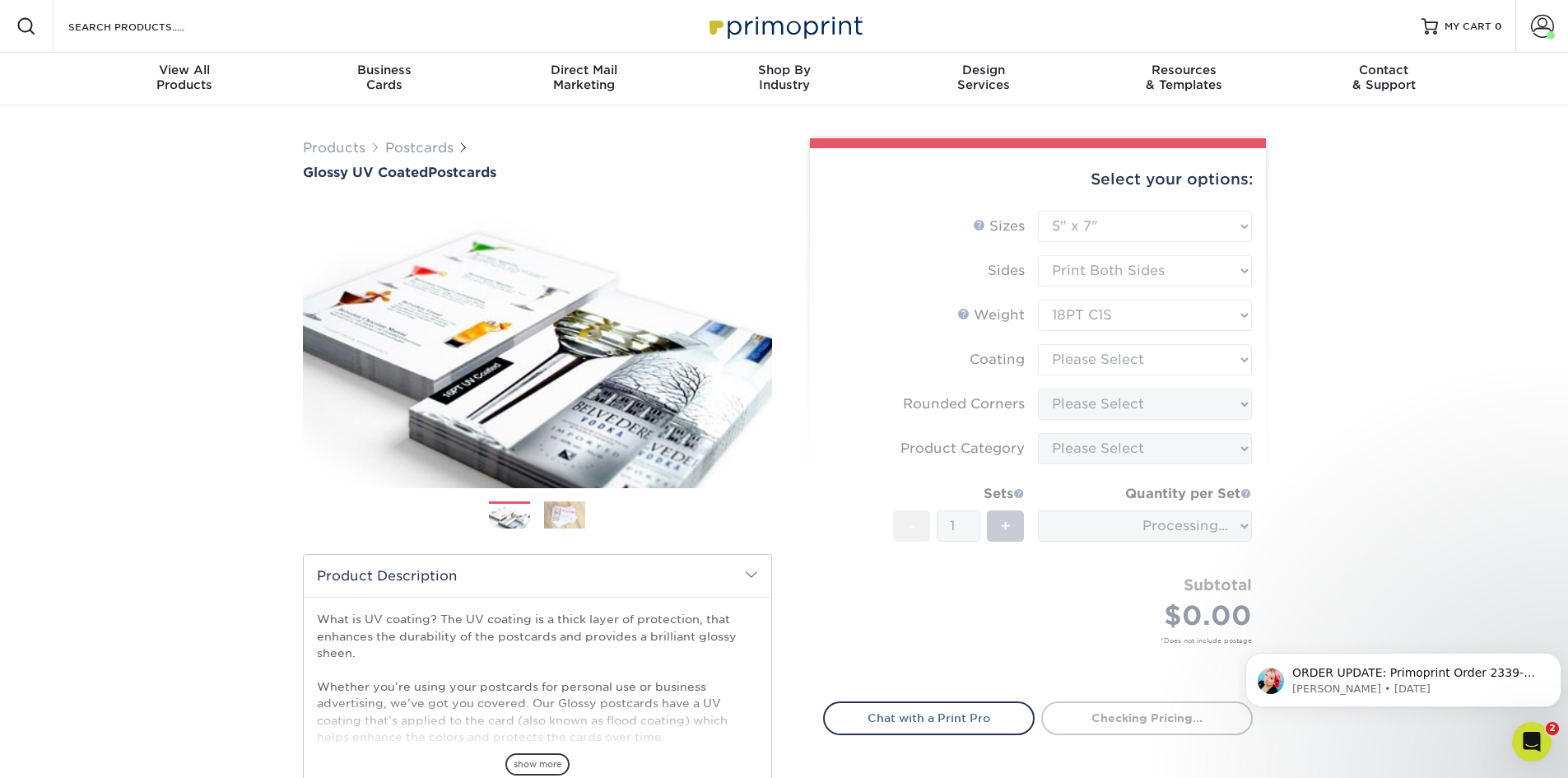
click at [1090, 362] on form "Sizes Help Sizes Please Select 1.5" x 7" 2" x 4" 2" x 6" 2" x 7" 2" x 8" 2.12" …" at bounding box center [1037, 446] width 429 height 472
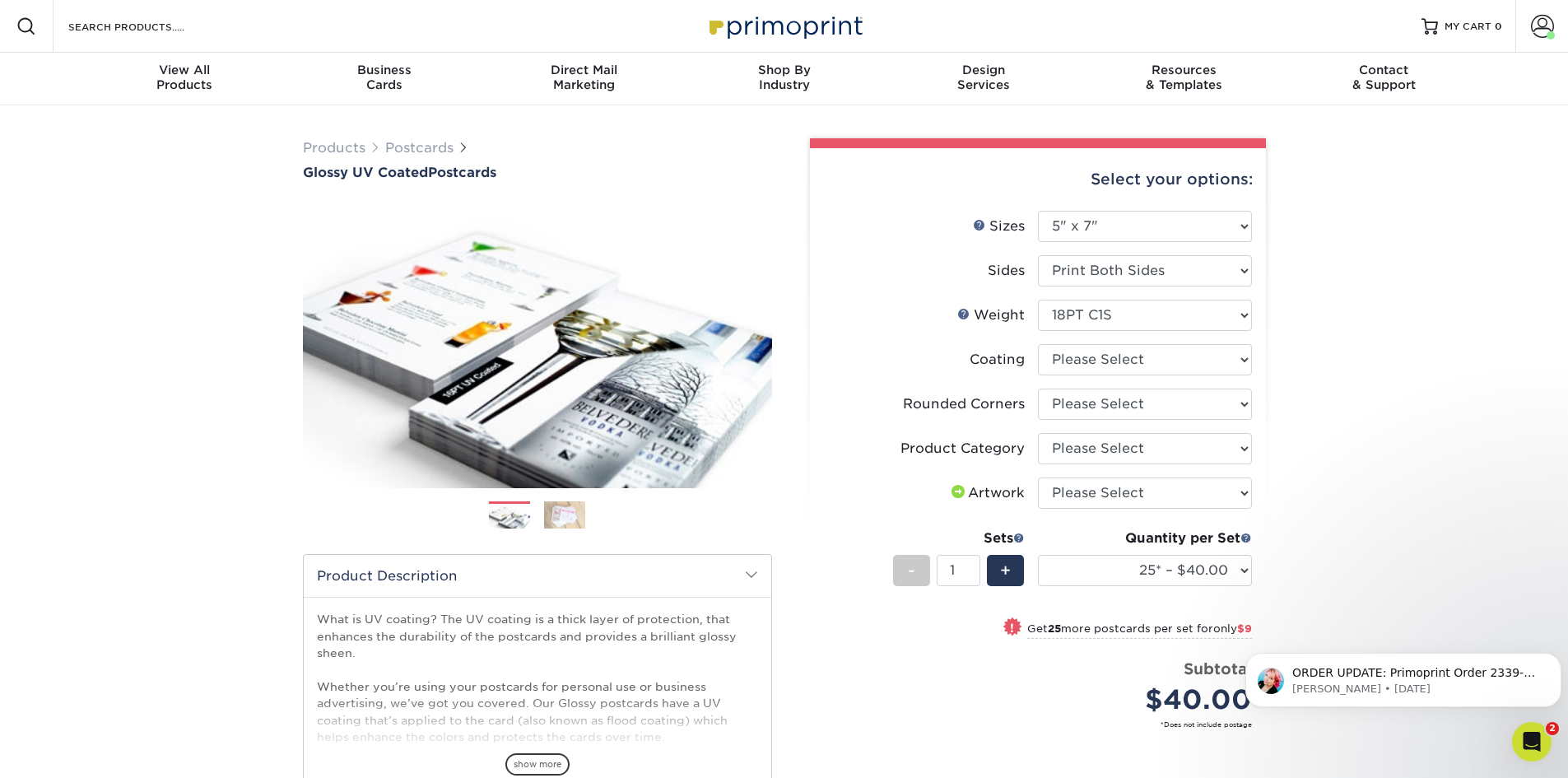
click at [1090, 362] on form "Sizes Help Sizes Please Select 1.5" x 7" 2" x 4" 2" x 6" 2" x 7" 2" x 8" 2.12" …" at bounding box center [1037, 488] width 429 height 555
click at [1090, 362] on select at bounding box center [1145, 359] width 214 height 31
select select "1e8116af-acfc-44b1-83dc-8181aa338834"
click at [1038, 344] on select at bounding box center [1145, 359] width 214 height 31
select select "-1"
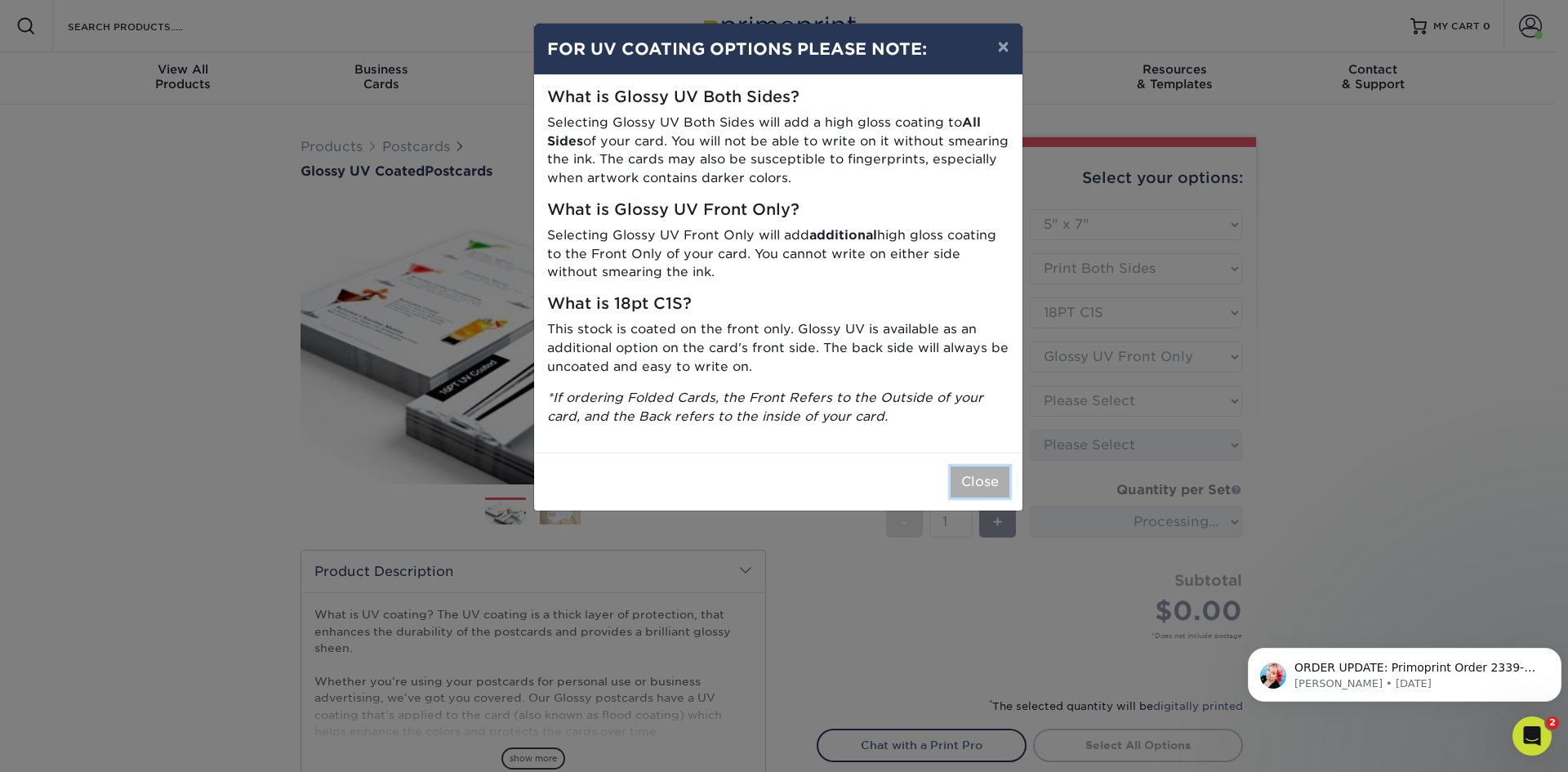
click at [991, 483] on button "Close" at bounding box center [980, 481] width 59 height 31
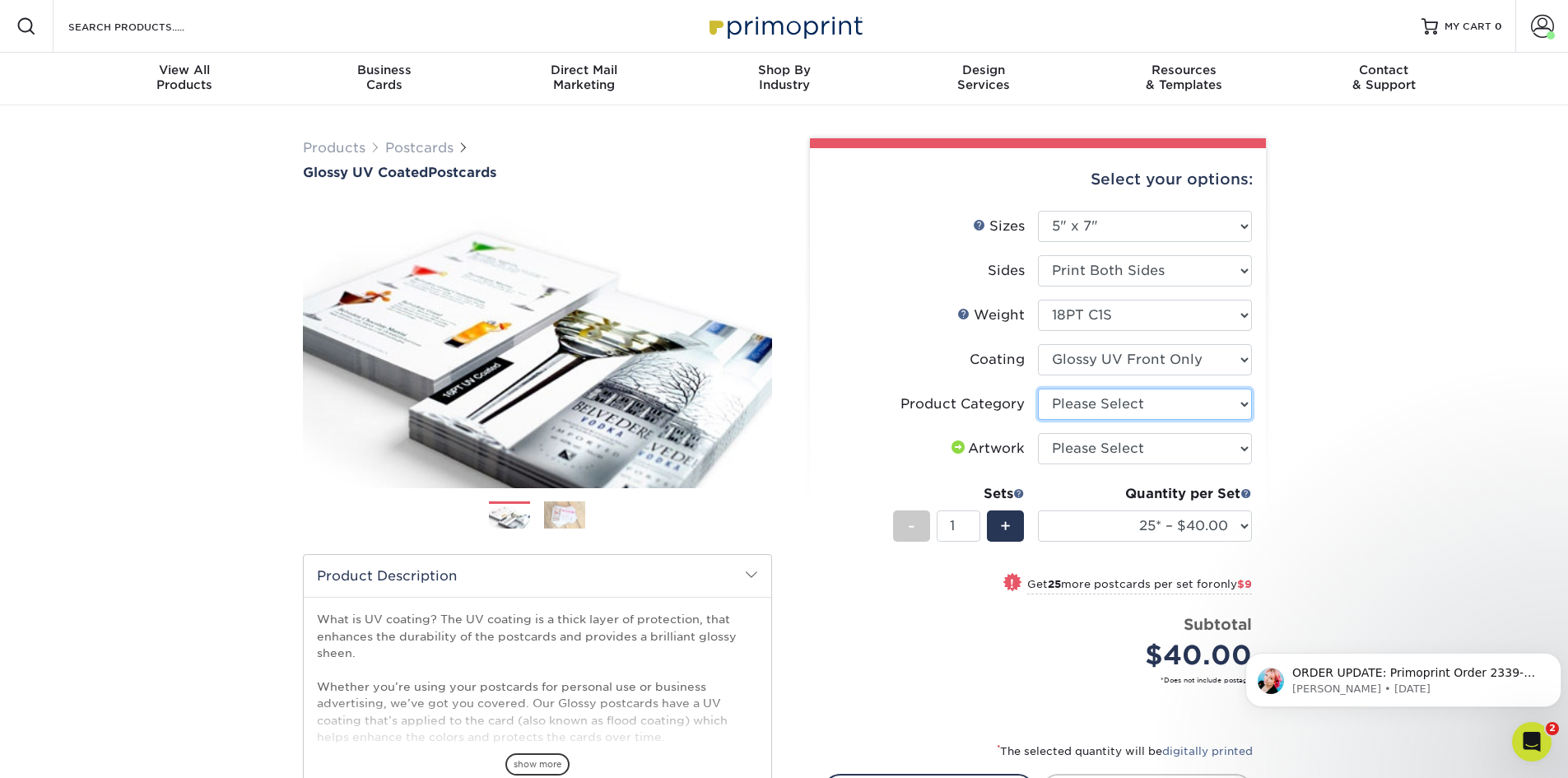
click at [1125, 404] on select "Please Select Postcards" at bounding box center [1145, 403] width 214 height 31
select select "9b7272e0-d6c8-4c3c-8e97-d3a1bcdab858"
click at [1038, 389] on select "Please Select Postcards" at bounding box center [1145, 403] width 214 height 31
click at [1121, 449] on select "Please Select I will upload files I need a design - $150" at bounding box center [1145, 448] width 214 height 31
select select "upload"
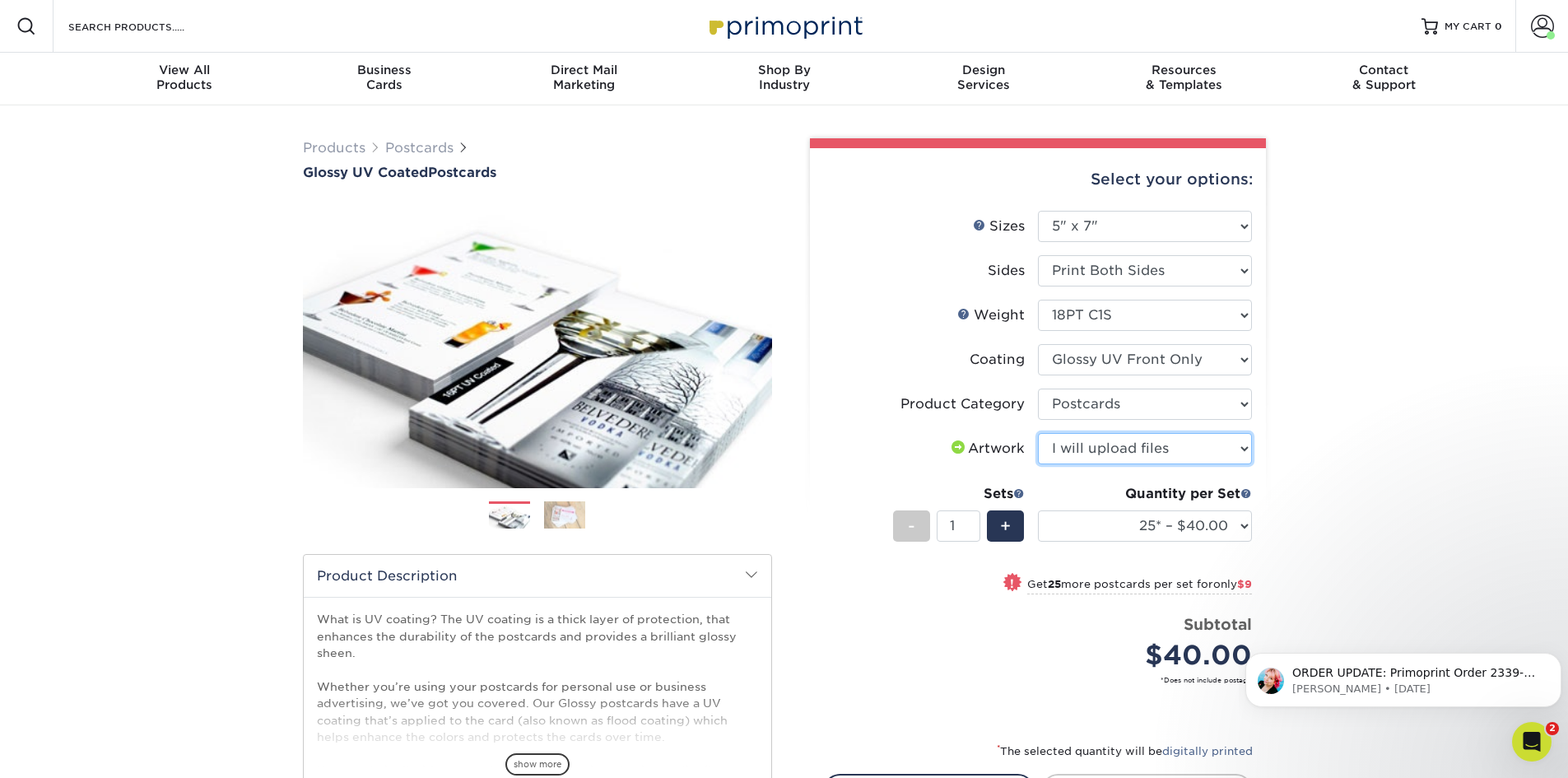
click at [1038, 433] on select "Please Select I will upload files I need a design - $150" at bounding box center [1145, 448] width 214 height 31
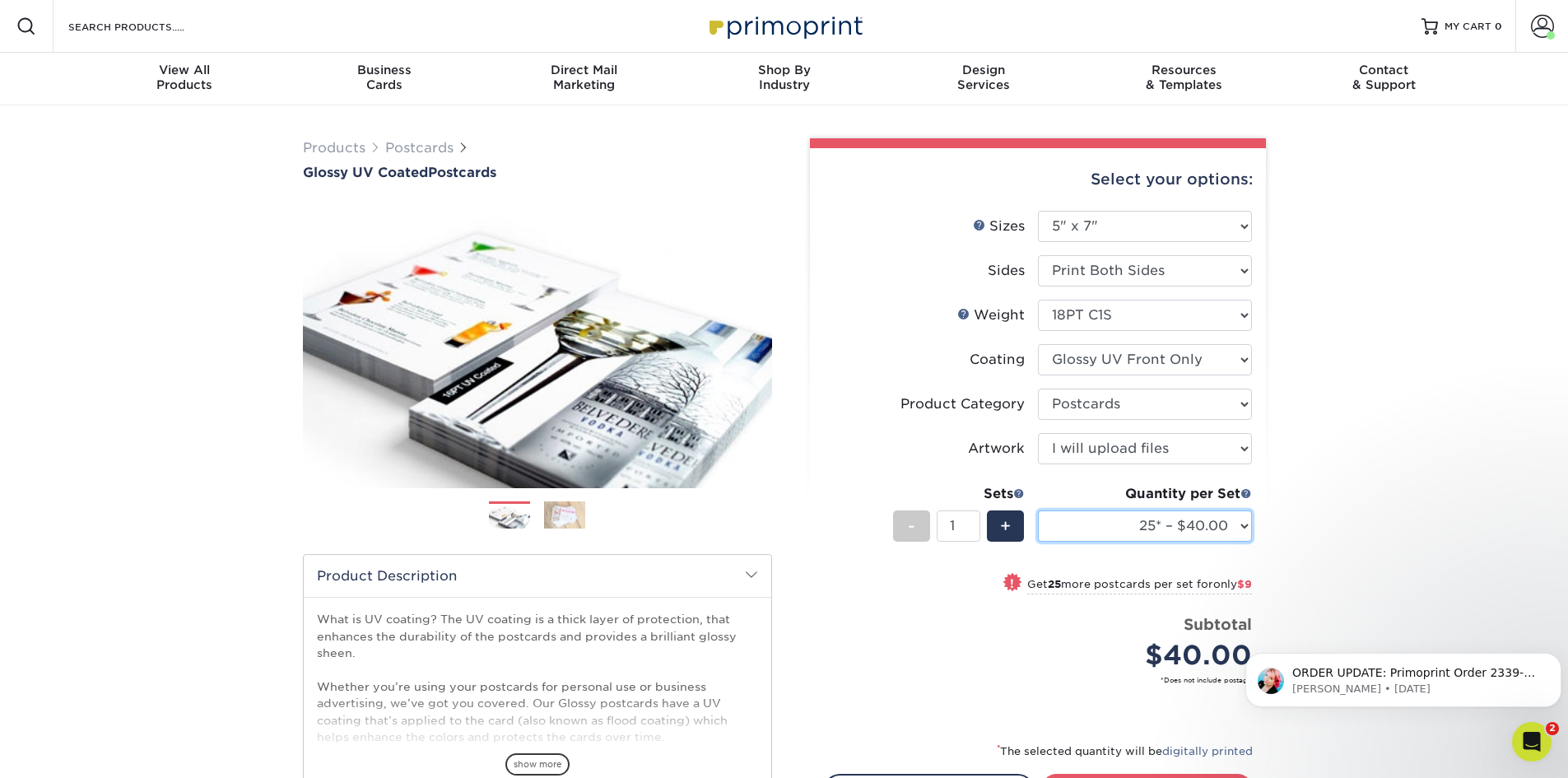
drag, startPoint x: 1198, startPoint y: 514, endPoint x: 1199, endPoint y: 522, distance: 8.1
click at [1198, 514] on select "25* – $40.00 50* – $49.00 75* – $61.00 100* – $66.00 250* – $120.00 500 – $164.…" at bounding box center [1145, 526] width 214 height 31
select select "1000 – $201.00"
click at [1038, 511] on select "25* – $40.00 50* – $49.00 75* – $61.00 100* – $66.00 250* – $120.00 500 – $164.…" at bounding box center [1145, 526] width 214 height 31
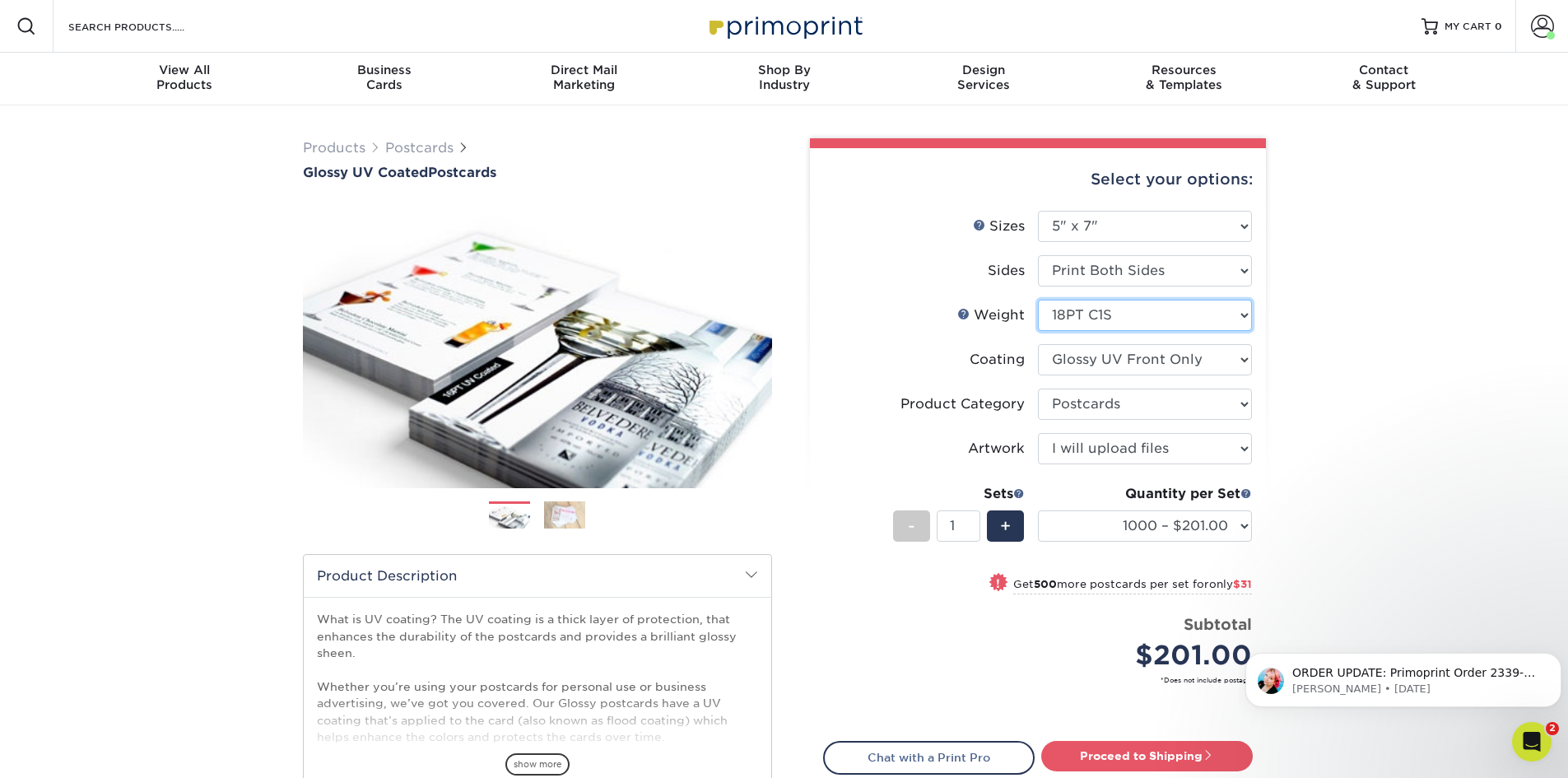
click at [1140, 324] on select "Please Select 16PT 14PT 18PT C1S" at bounding box center [1145, 315] width 214 height 31
select select "16PT"
click at [1038, 300] on select "Please Select 16PT 14PT 18PT C1S" at bounding box center [1145, 315] width 214 height 31
select select "-1"
select select
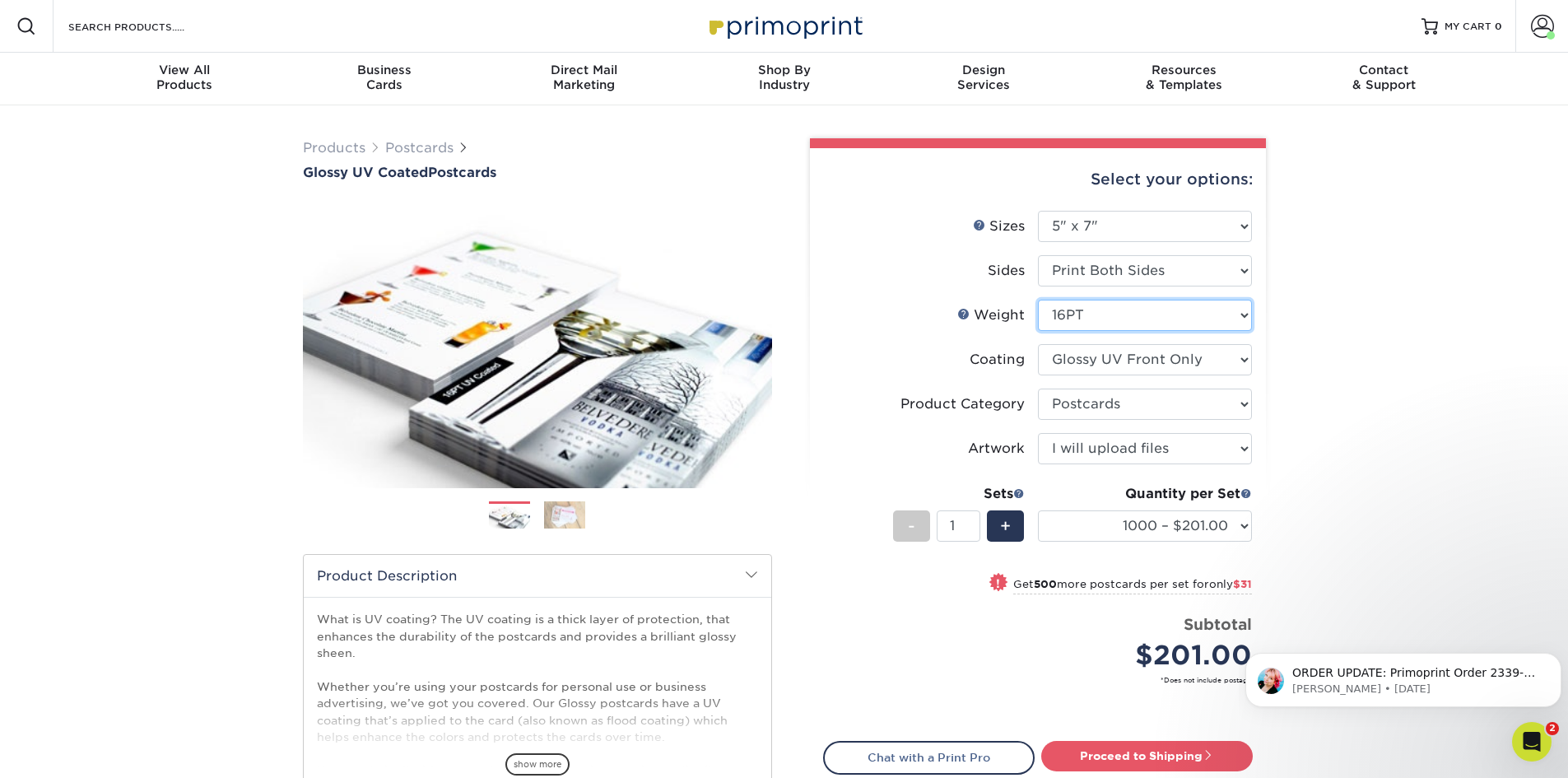
select select "-1"
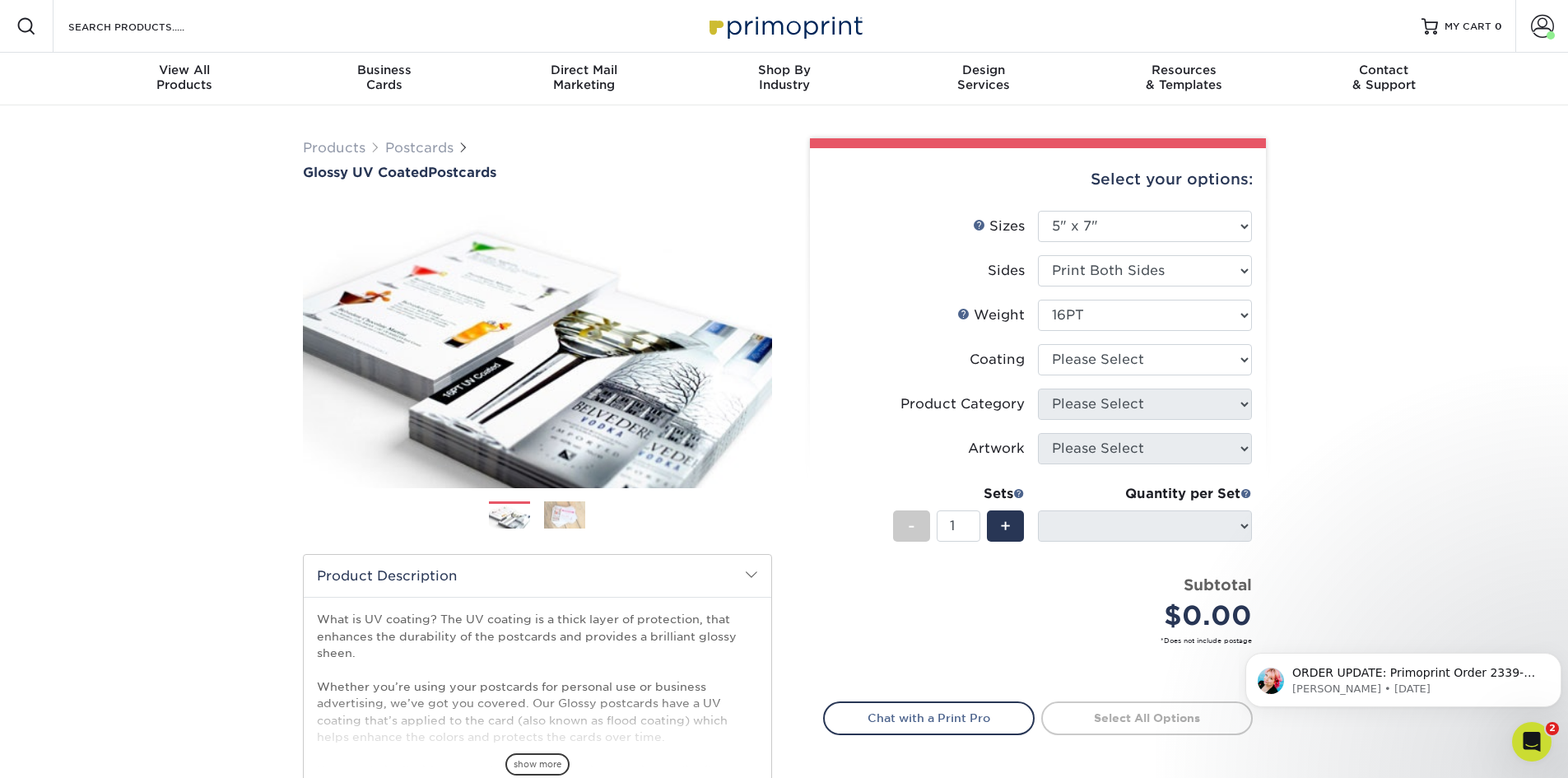
click at [1130, 341] on li "Weight Help Weight Please Select 16PT 14PT 18PT C1S" at bounding box center [1037, 322] width 428 height 45
click at [1131, 329] on select "Please Select 16PT 14PT 18PT C1S" at bounding box center [1145, 315] width 214 height 31
click at [1132, 311] on select "Please Select 16PT 14PT 18PT C1S" at bounding box center [1145, 315] width 214 height 31
click at [1130, 363] on select at bounding box center [1145, 359] width 214 height 31
select select "ae367451-b2b8-45df-a344-0f05b6a12993"
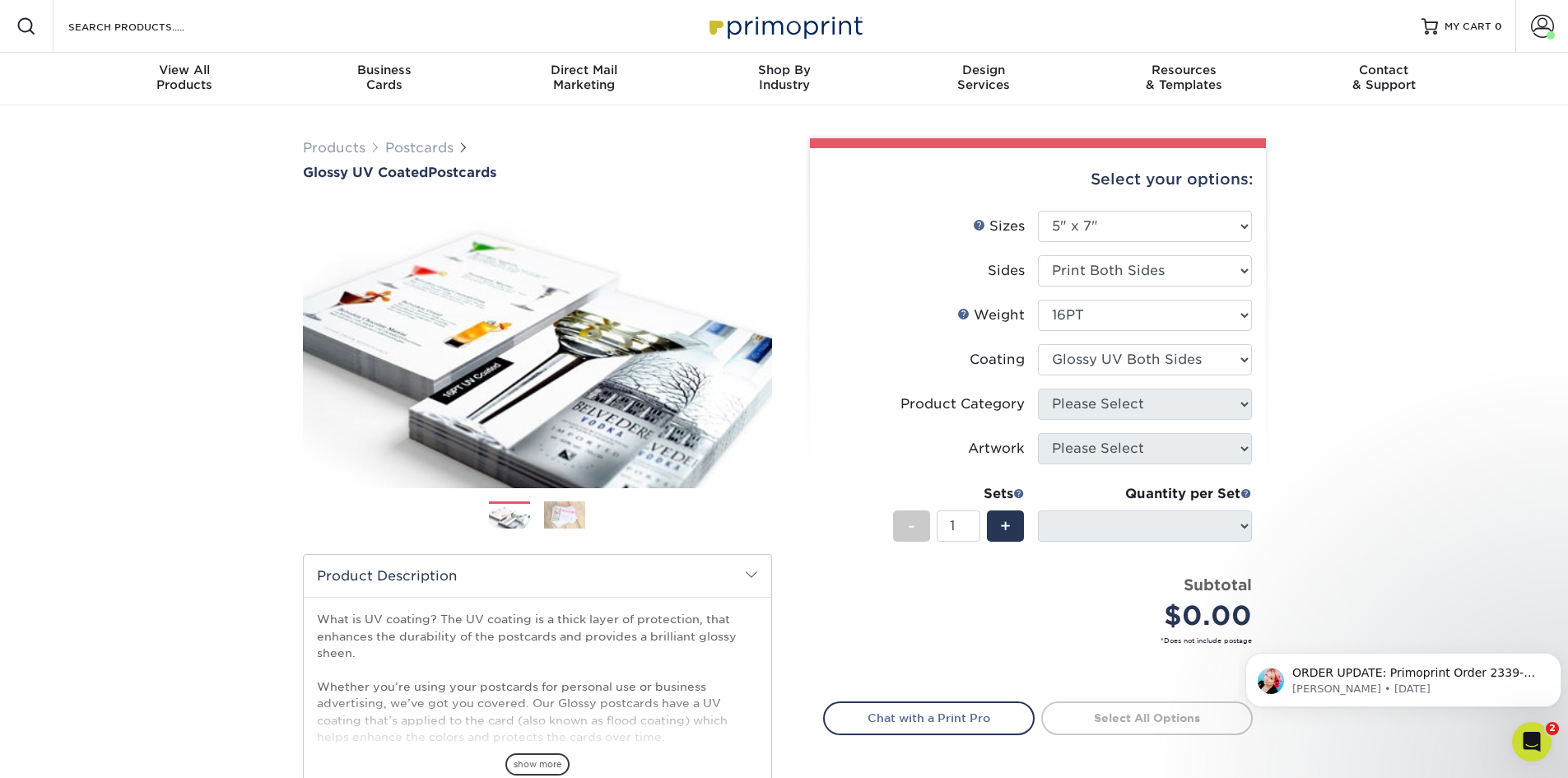
click at [1038, 344] on select at bounding box center [1145, 359] width 214 height 31
select select
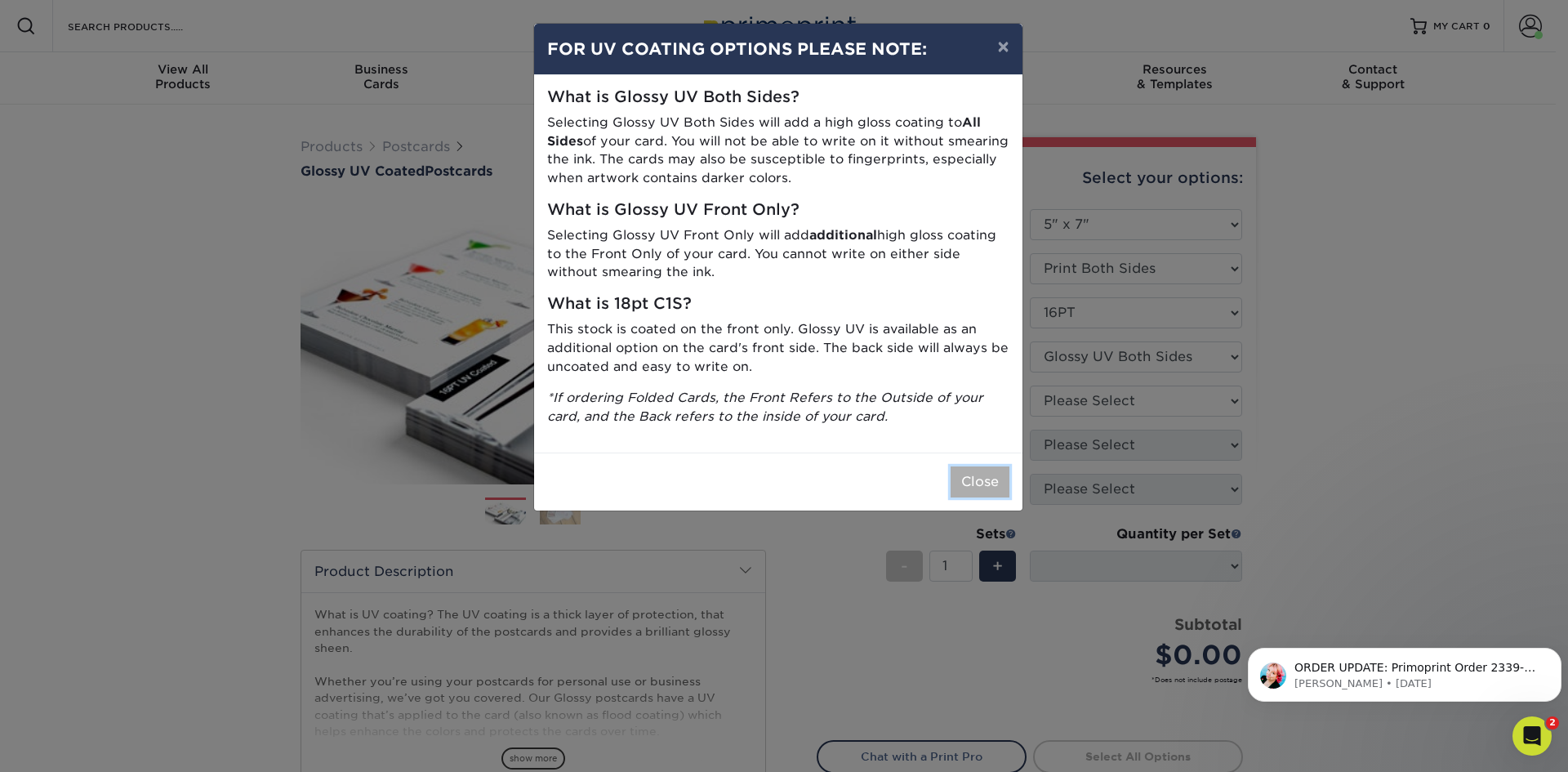
click at [985, 479] on button "Close" at bounding box center [980, 481] width 59 height 31
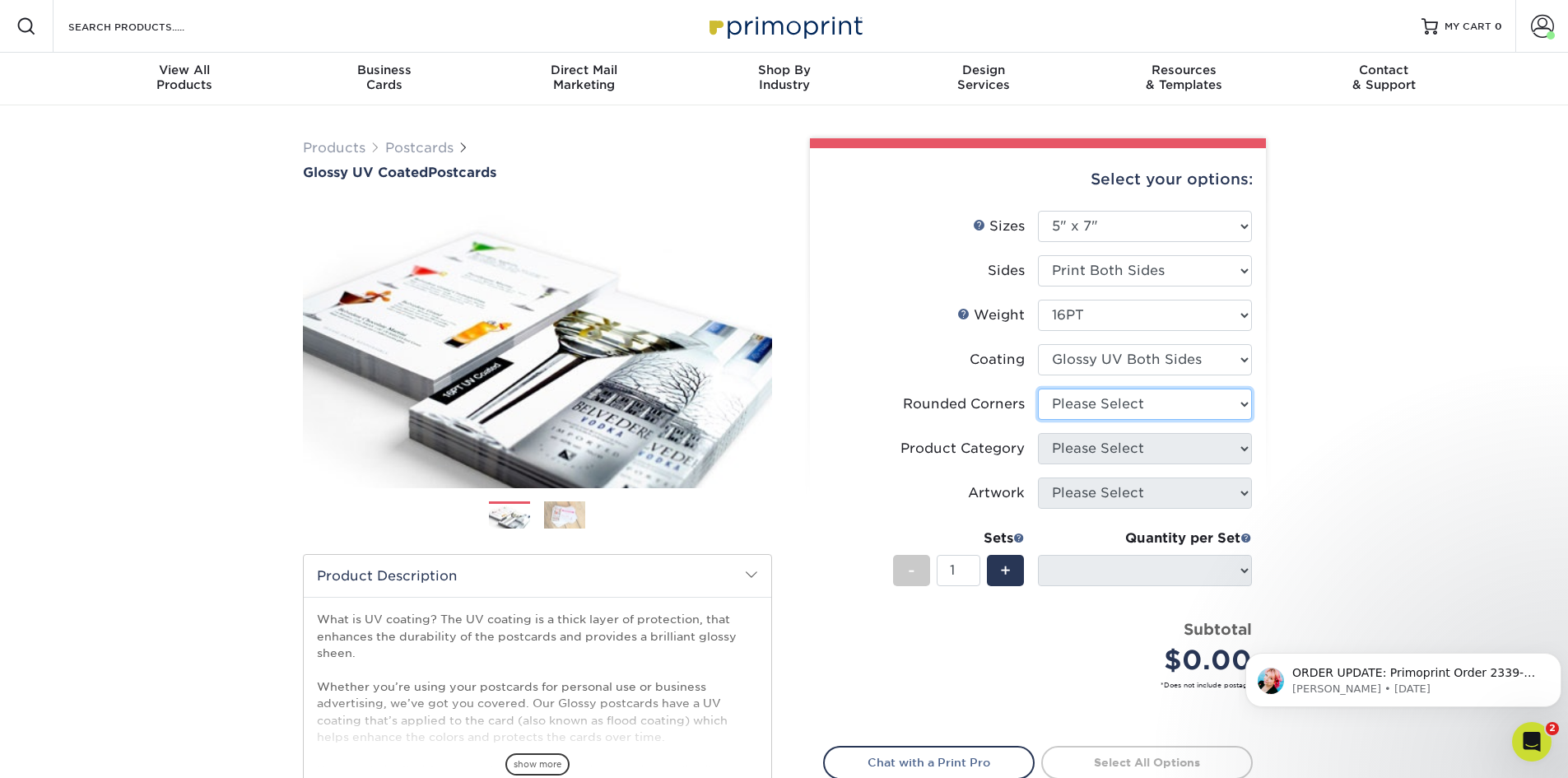
click at [1098, 397] on select "Please Select Yes - Round 4 Corners No" at bounding box center [1145, 403] width 214 height 31
select select "0"
click at [1038, 389] on select "Please Select Yes - Round 4 Corners No" at bounding box center [1145, 403] width 214 height 31
select select "-1"
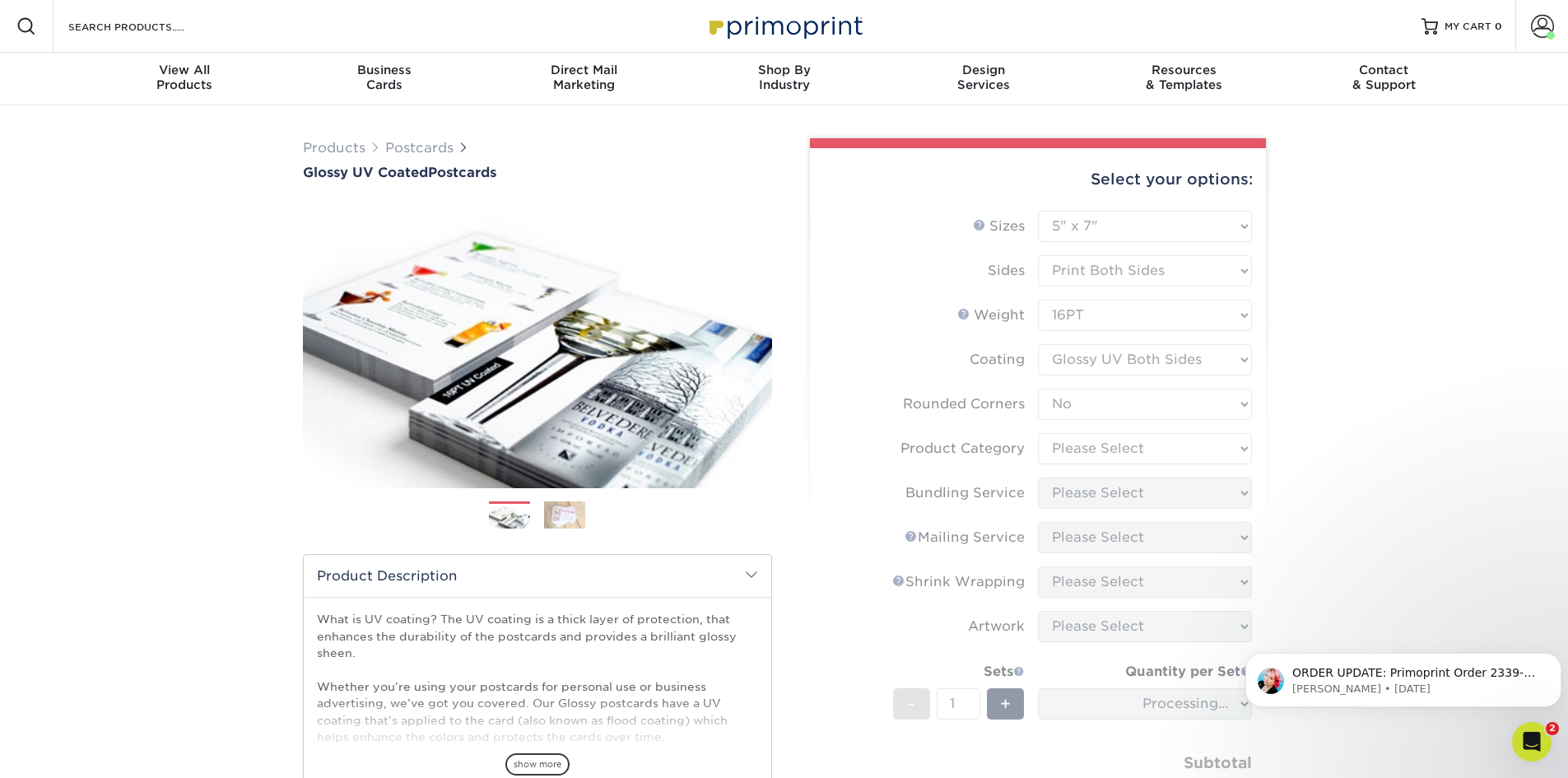
click at [1101, 454] on form "Sizes Help Sizes Please Select 1.5" x 7" 2" x 4" 2" x 6" 2" x 7" 2" x 8" 2.12" …" at bounding box center [1037, 536] width 429 height 650
click at [1102, 448] on form "Sizes Help Sizes Please Select 1.5" x 7" 2" x 4" 2" x 6" 2" x 7" 2" x 8" 2.12" …" at bounding box center [1037, 536] width 429 height 650
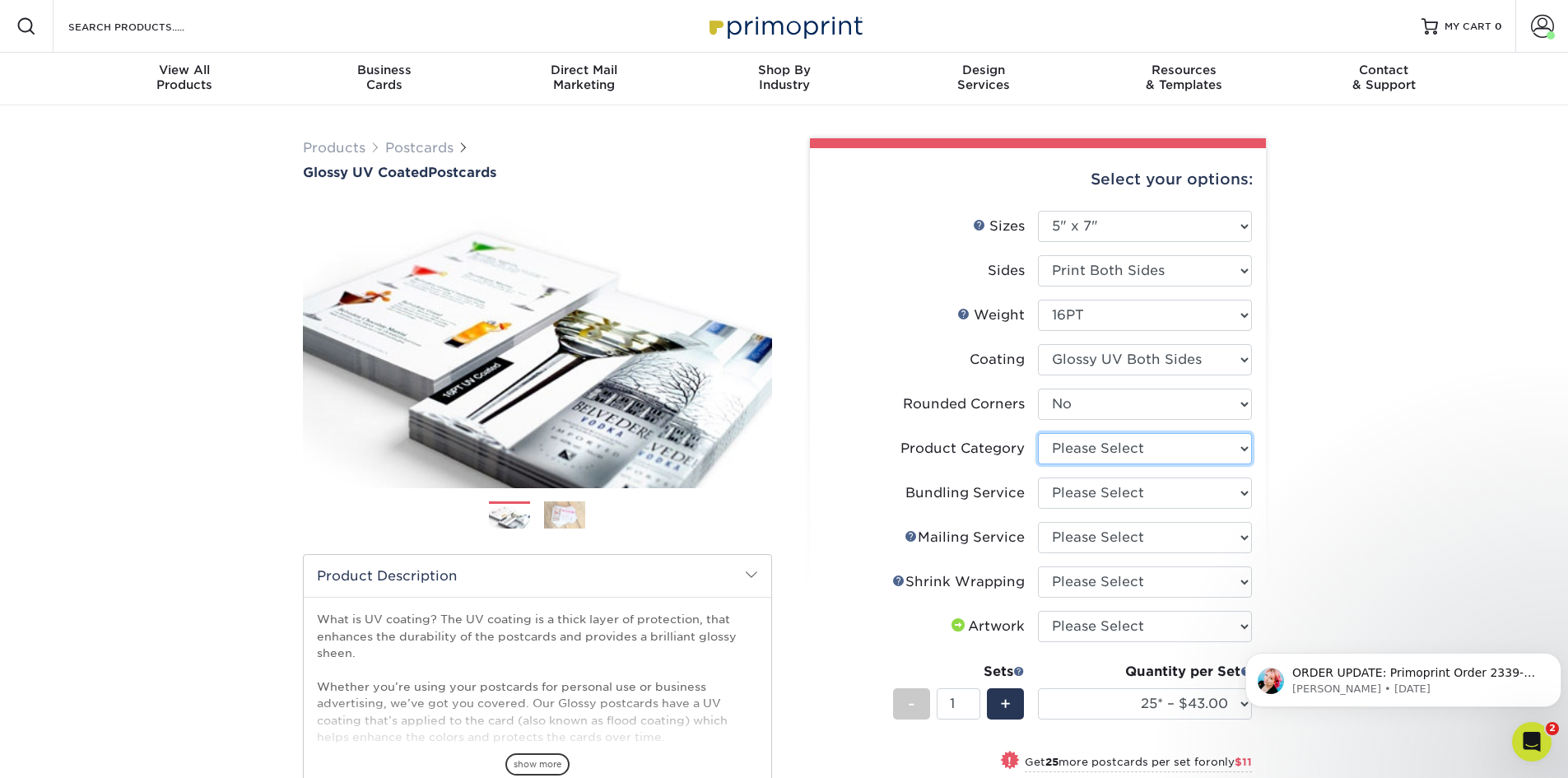
click at [1102, 460] on select "Please Select Postcards" at bounding box center [1145, 448] width 214 height 31
select select "9b7272e0-d6c8-4c3c-8e97-d3a1bcdab858"
click at [1038, 433] on select "Please Select Postcards" at bounding box center [1145, 448] width 214 height 31
click at [1098, 497] on select "Please Select No Bundling Services Yes, Bundles of 50 (+2 Days) Yes, Bundles of…" at bounding box center [1145, 492] width 214 height 31
select select "58689abb-25c0-461c-a4c3-a80b627d6649"
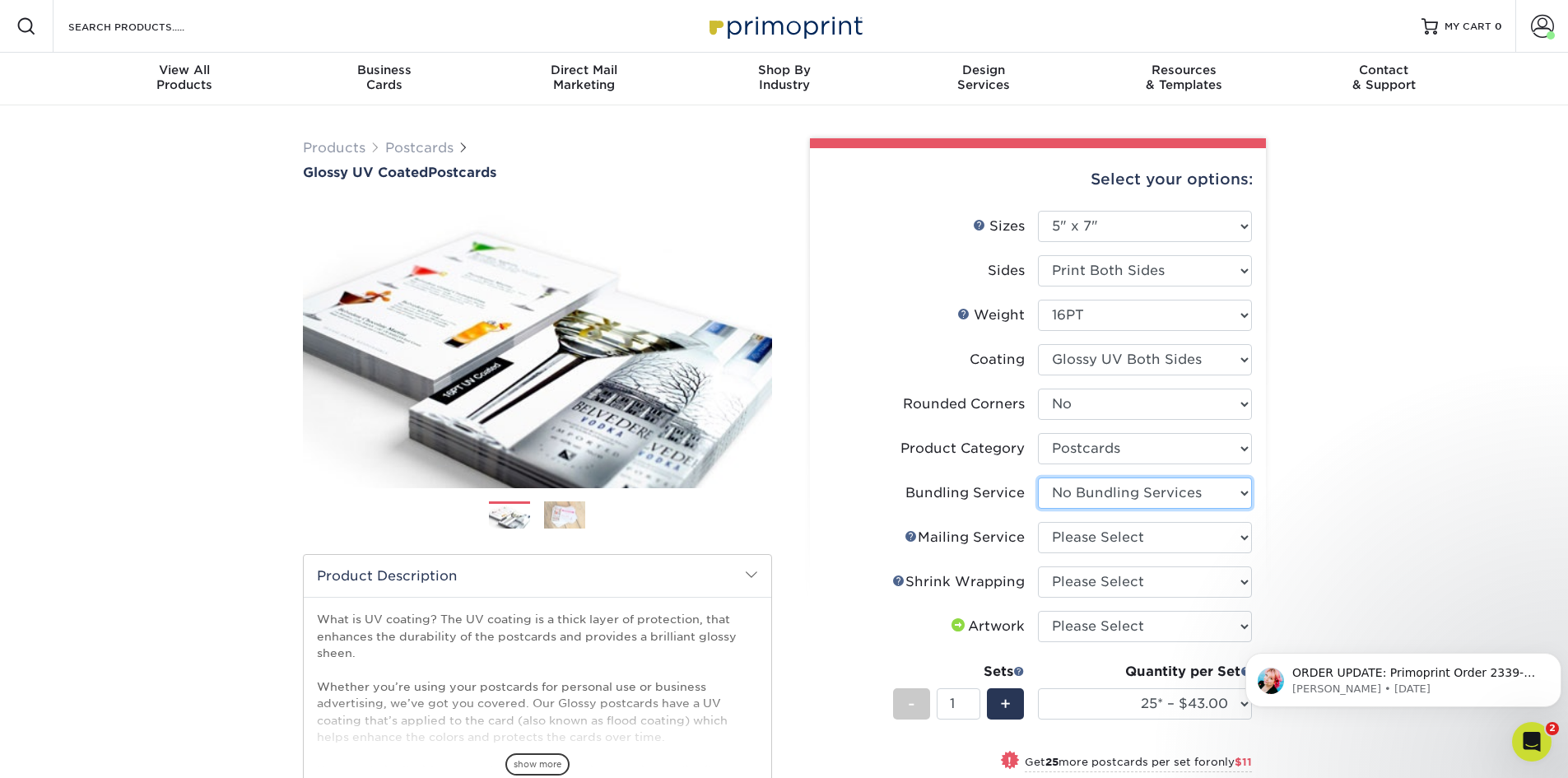
click at [1038, 477] on select "Please Select No Bundling Services Yes, Bundles of 50 (+2 Days) Yes, Bundles of…" at bounding box center [1145, 492] width 214 height 31
drag, startPoint x: 1101, startPoint y: 543, endPoint x: 1101, endPoint y: 552, distance: 9.0
click at [1101, 543] on select "Please Select No Direct Mailing Service No, I will mail/stamp/imprint Direct Ma…" at bounding box center [1145, 537] width 214 height 31
select select "3e5e9bdd-d78a-4c28-a41d-fe1407925ca6"
click at [1038, 522] on select "Please Select No Direct Mailing Service No, I will mail/stamp/imprint Direct Ma…" at bounding box center [1145, 537] width 214 height 31
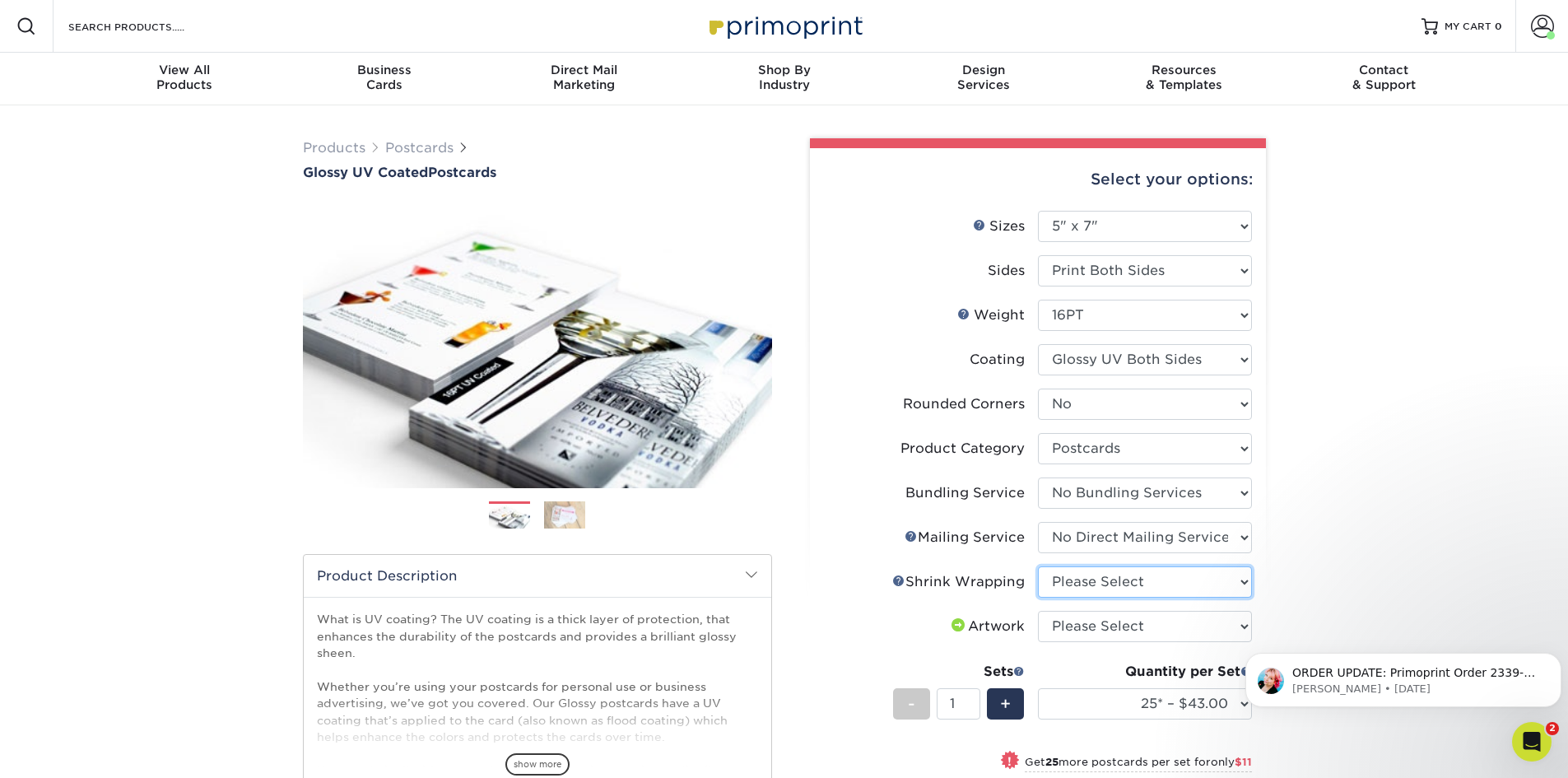
click at [1106, 588] on select "Please Select No Shrink Wrapping Shrink Wrap 100 Per Package Shrink Wrap 50 Per…" at bounding box center [1145, 581] width 214 height 31
select select "c8749376-e7da-41d0-b3dc-647faf84d907"
click at [1038, 566] on select "Please Select No Shrink Wrapping Shrink Wrap 100 Per Package Shrink Wrap 50 Per…" at bounding box center [1145, 581] width 214 height 31
drag, startPoint x: 1109, startPoint y: 631, endPoint x: 1109, endPoint y: 641, distance: 10.0
click at [1109, 631] on select "Please Select I will upload files I need a design - $150" at bounding box center [1145, 626] width 214 height 31
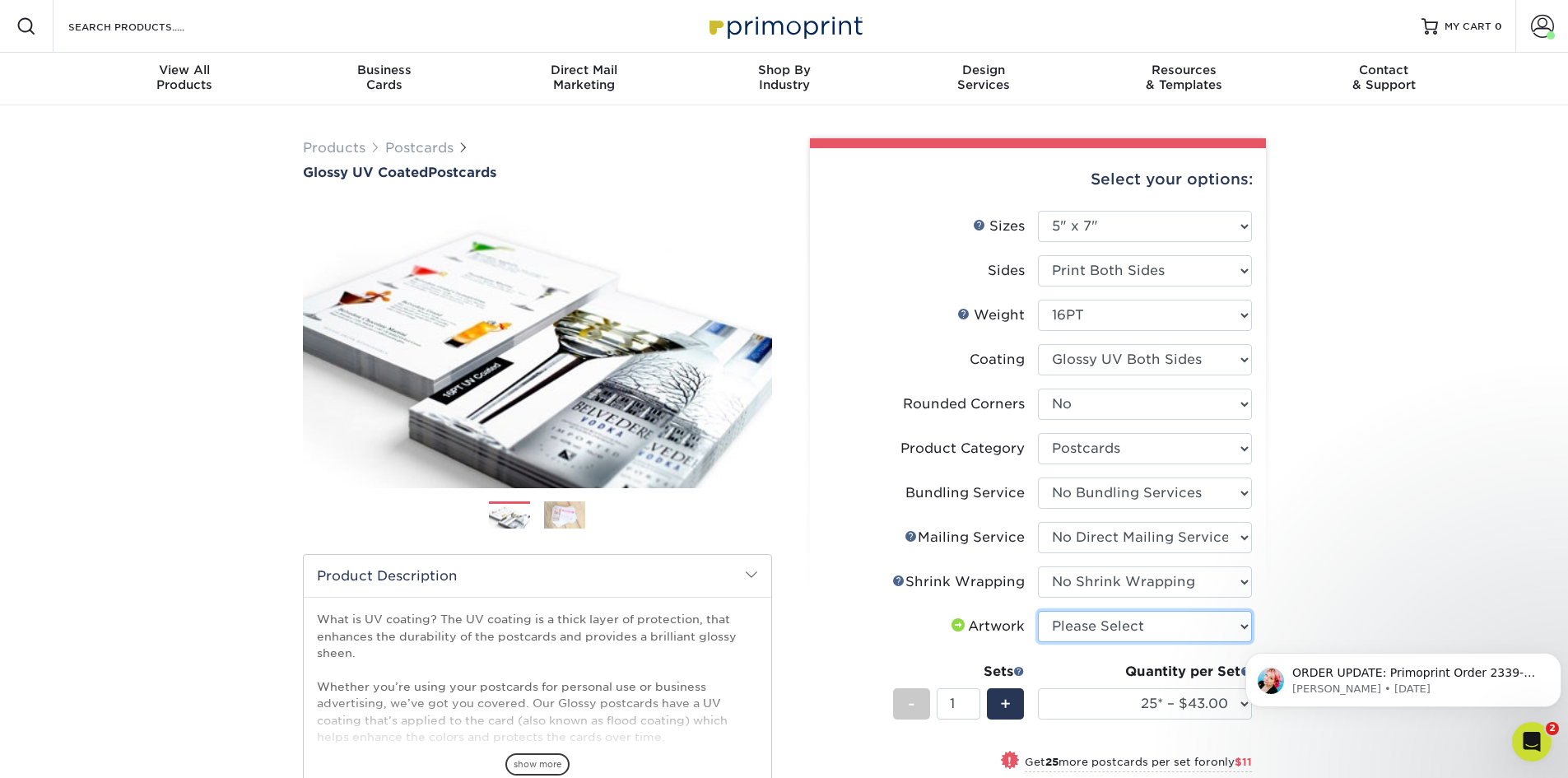
select select "upload"
click at [1038, 611] on select "Please Select I will upload files I need a design - $150" at bounding box center [1145, 626] width 214 height 31
click at [1124, 699] on select "25* – $43.00 50* – $54.00 75* – $67.00 100* – $92.00 250* – $148.00 500 – $190.…" at bounding box center [1145, 703] width 214 height 31
select select "1000 – $213.00"
click at [1038, 689] on select "25* – $43.00 50* – $54.00 75* – $67.00 100* – $92.00 250* – $148.00 500 – $190.…" at bounding box center [1145, 703] width 214 height 31
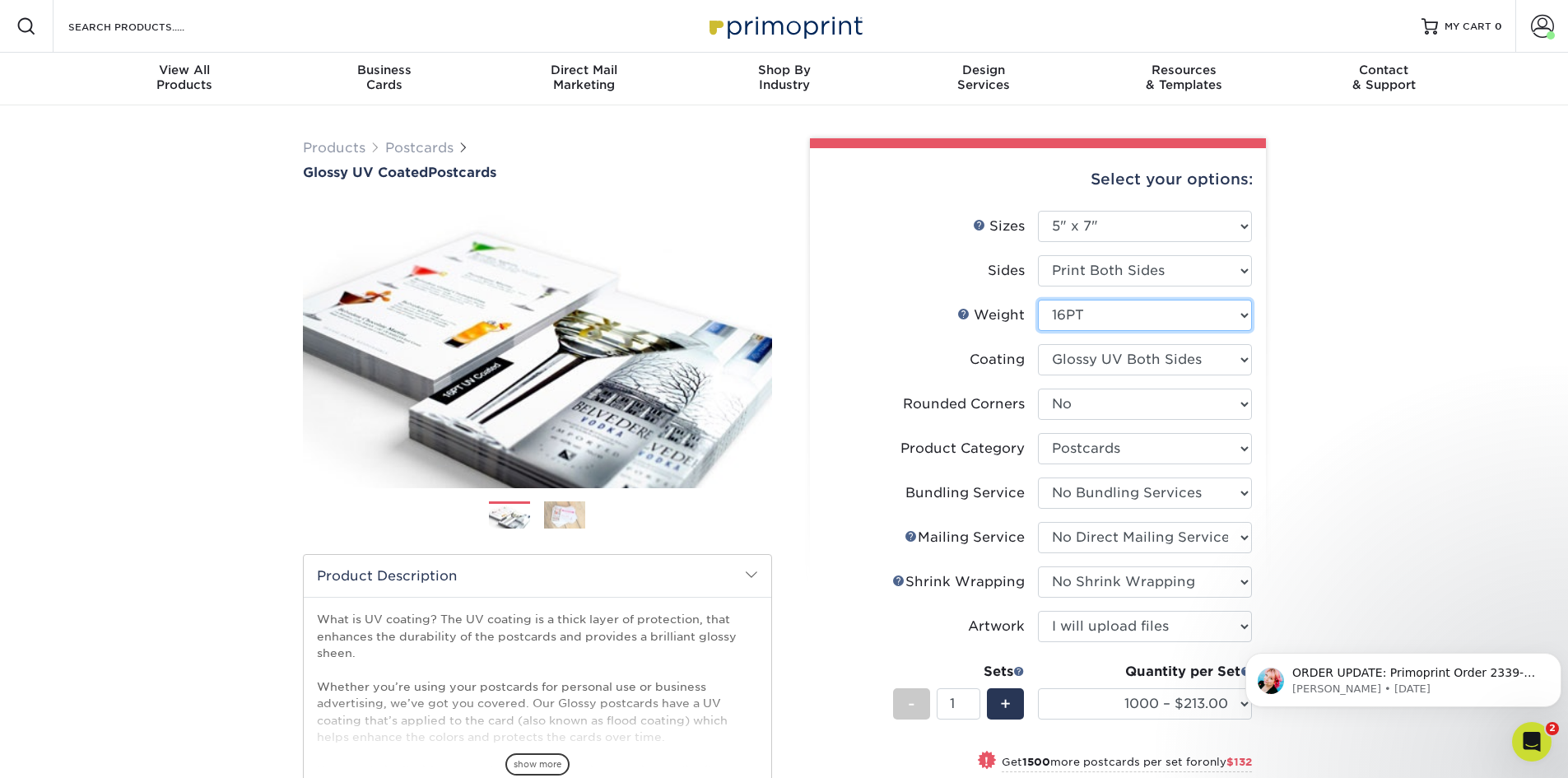
click at [1092, 324] on select "Please Select 16PT 14PT 18PT C1S" at bounding box center [1145, 315] width 214 height 31
click at [1092, 319] on select "Please Select 16PT 14PT 18PT C1S" at bounding box center [1145, 315] width 214 height 31
click at [1070, 321] on select "Please Select 16PT 14PT 18PT C1S" at bounding box center [1145, 315] width 214 height 31
select select "14PT"
click at [1038, 300] on select "Please Select 16PT 14PT 18PT C1S" at bounding box center [1145, 315] width 214 height 31
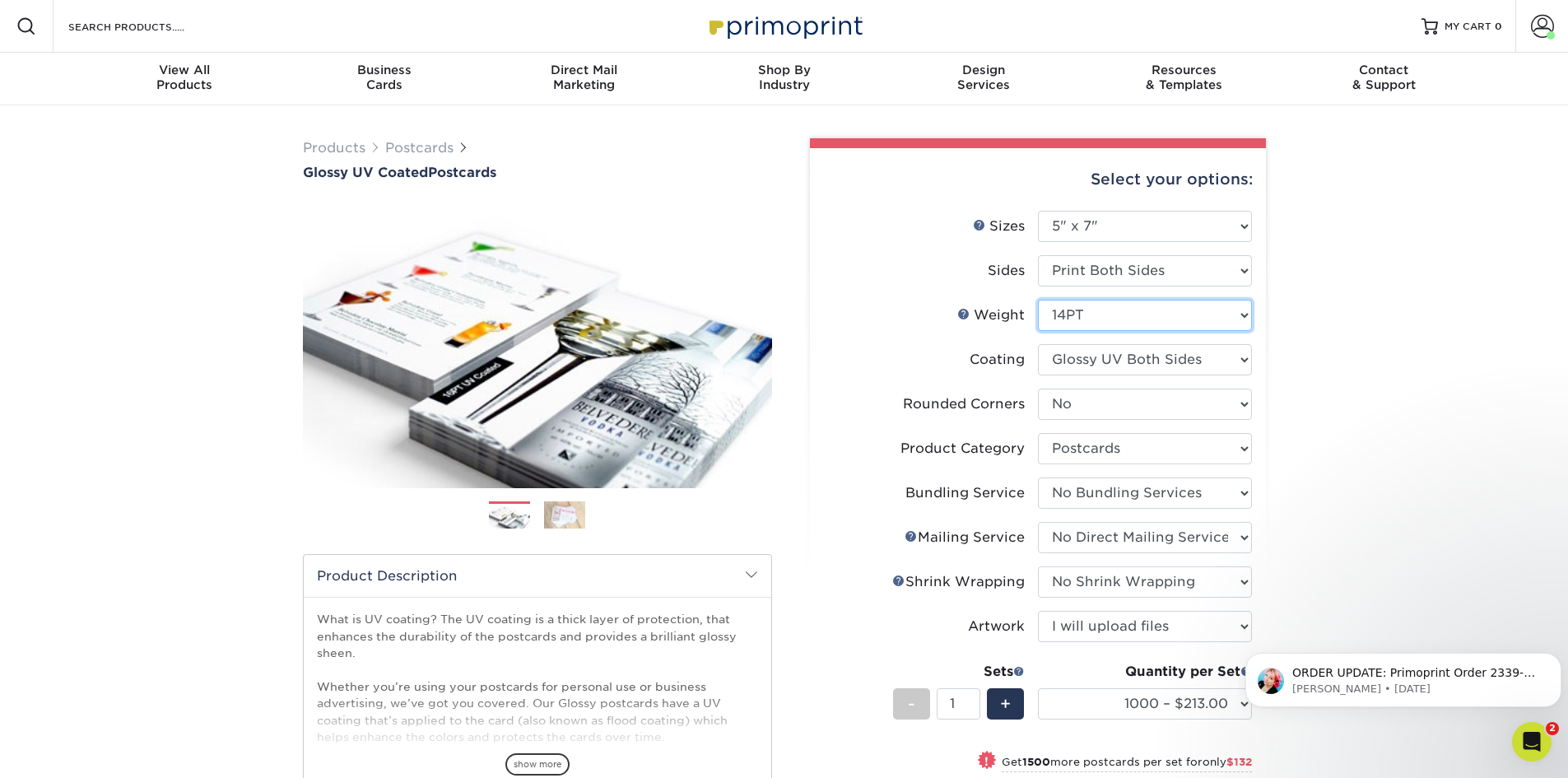
select select "-1"
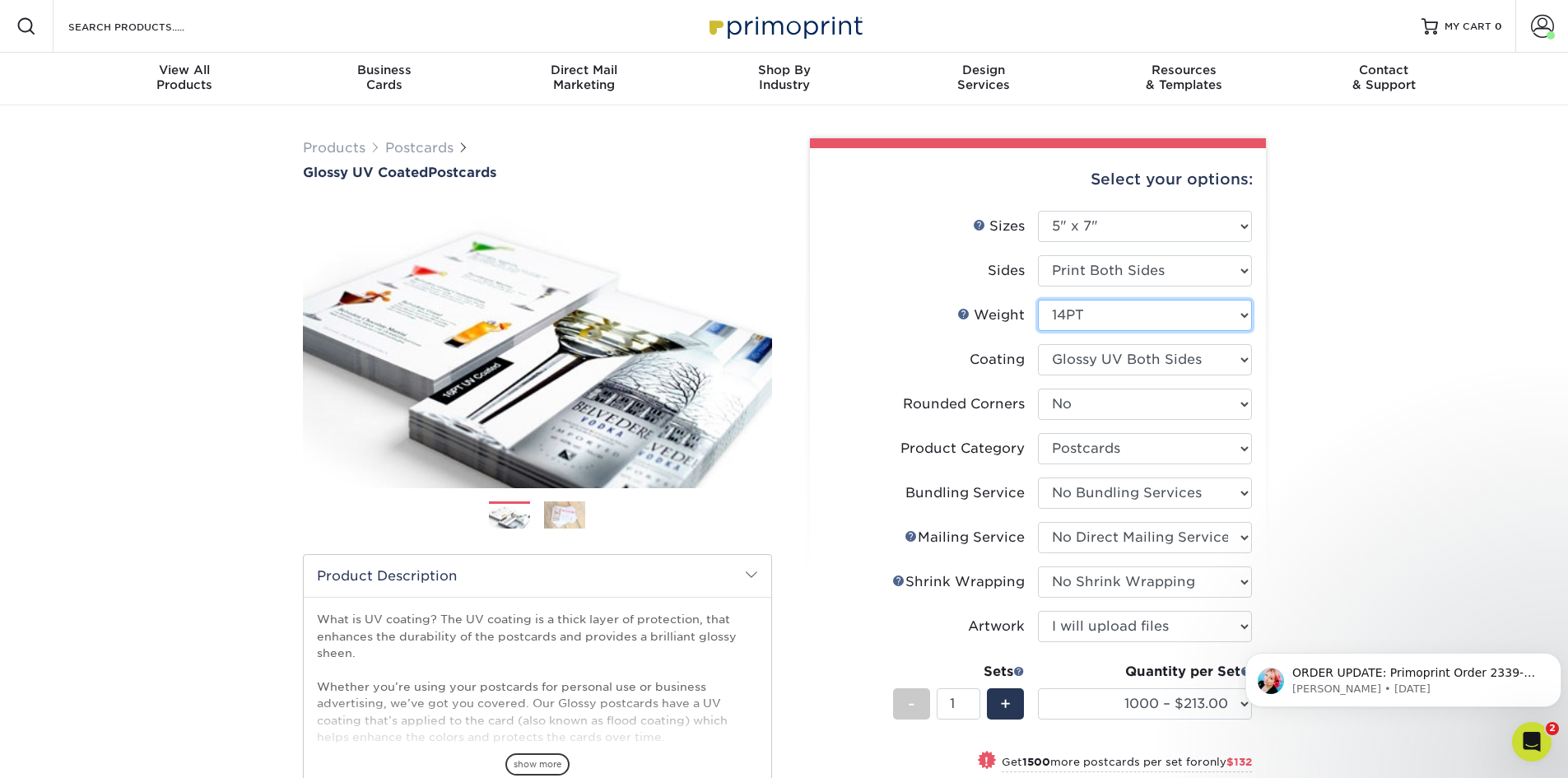
select select
select select "-1"
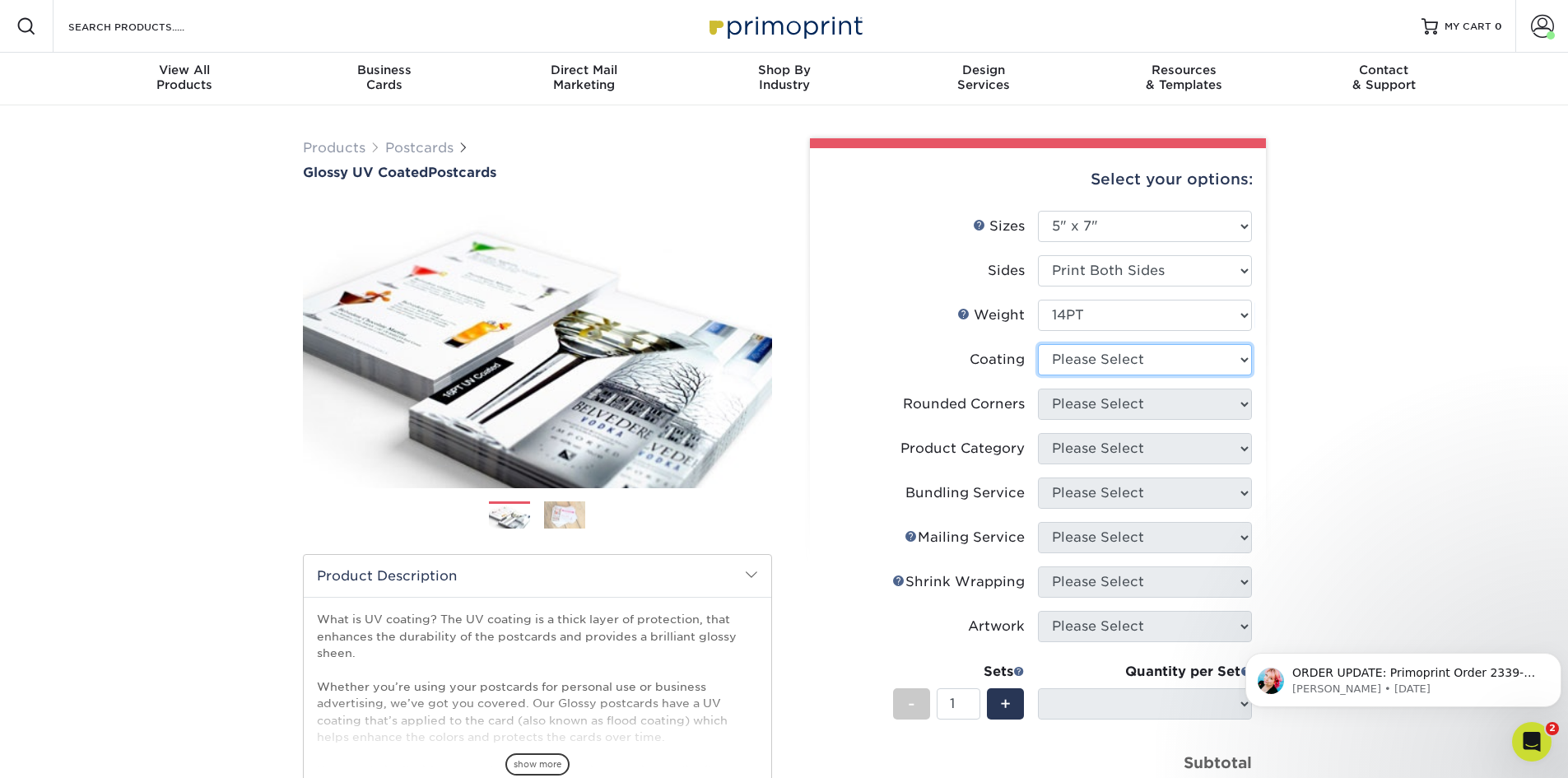
click at [1100, 372] on select at bounding box center [1145, 359] width 214 height 31
select select "ae367451-b2b8-45df-a344-0f05b6a12993"
click at [1038, 344] on select at bounding box center [1145, 359] width 214 height 31
select select
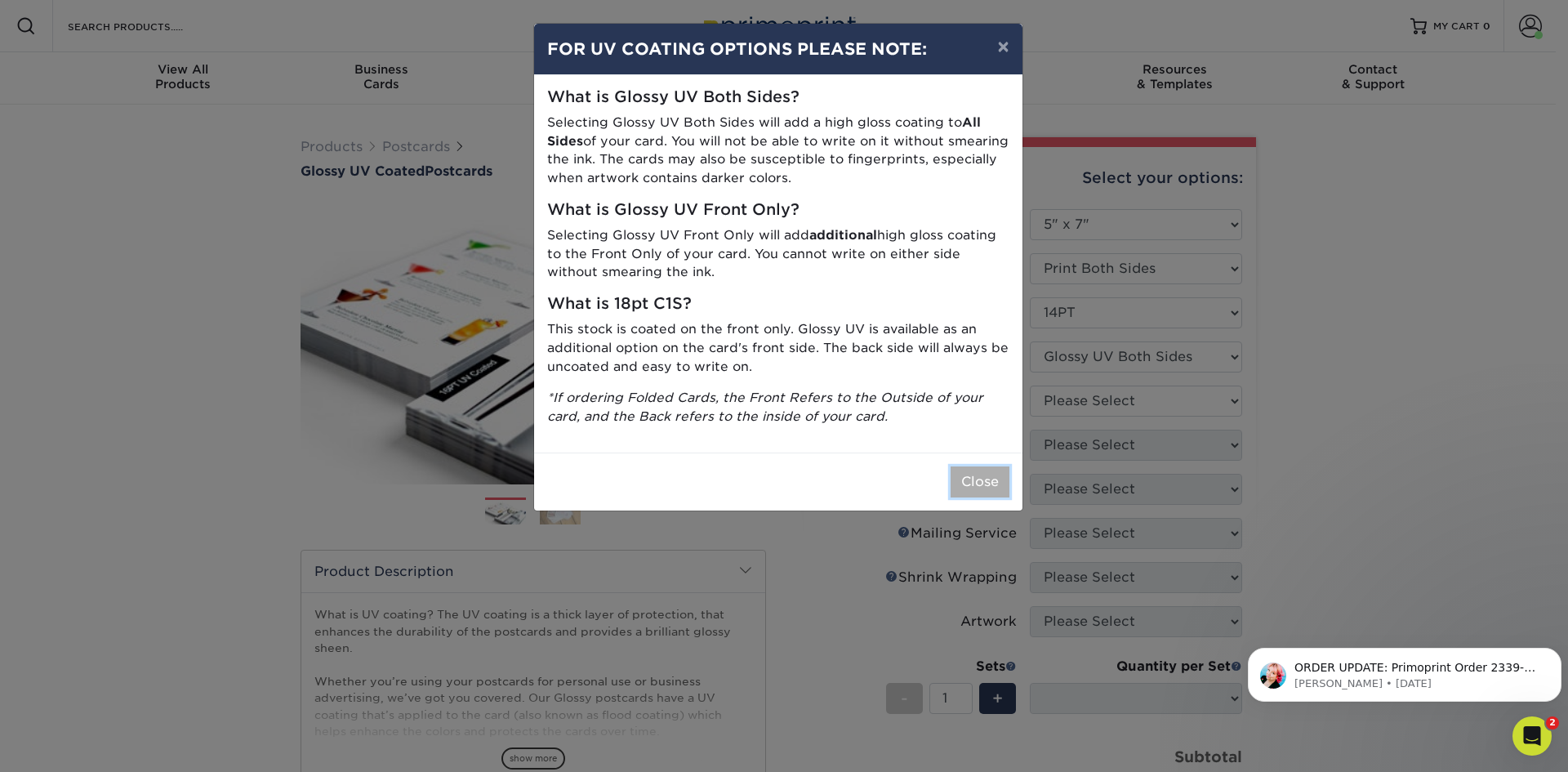
click at [969, 483] on button "Close" at bounding box center [980, 481] width 59 height 31
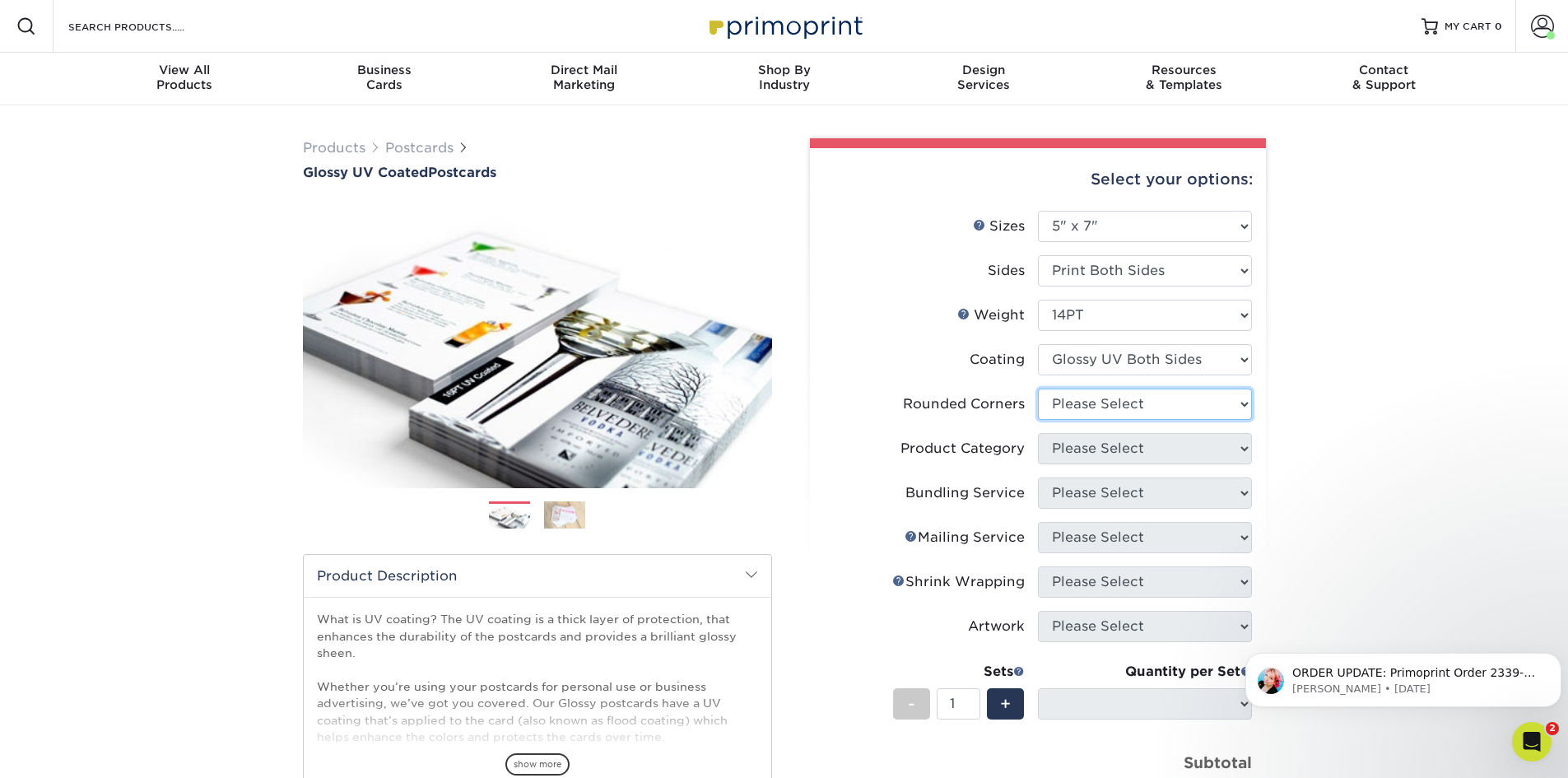
click at [1106, 412] on select "Please Select Yes - Round 4 Corners No" at bounding box center [1145, 403] width 214 height 31
select select "0"
click at [1038, 389] on select "Please Select Yes - Round 4 Corners No" at bounding box center [1145, 403] width 214 height 31
select select "-1"
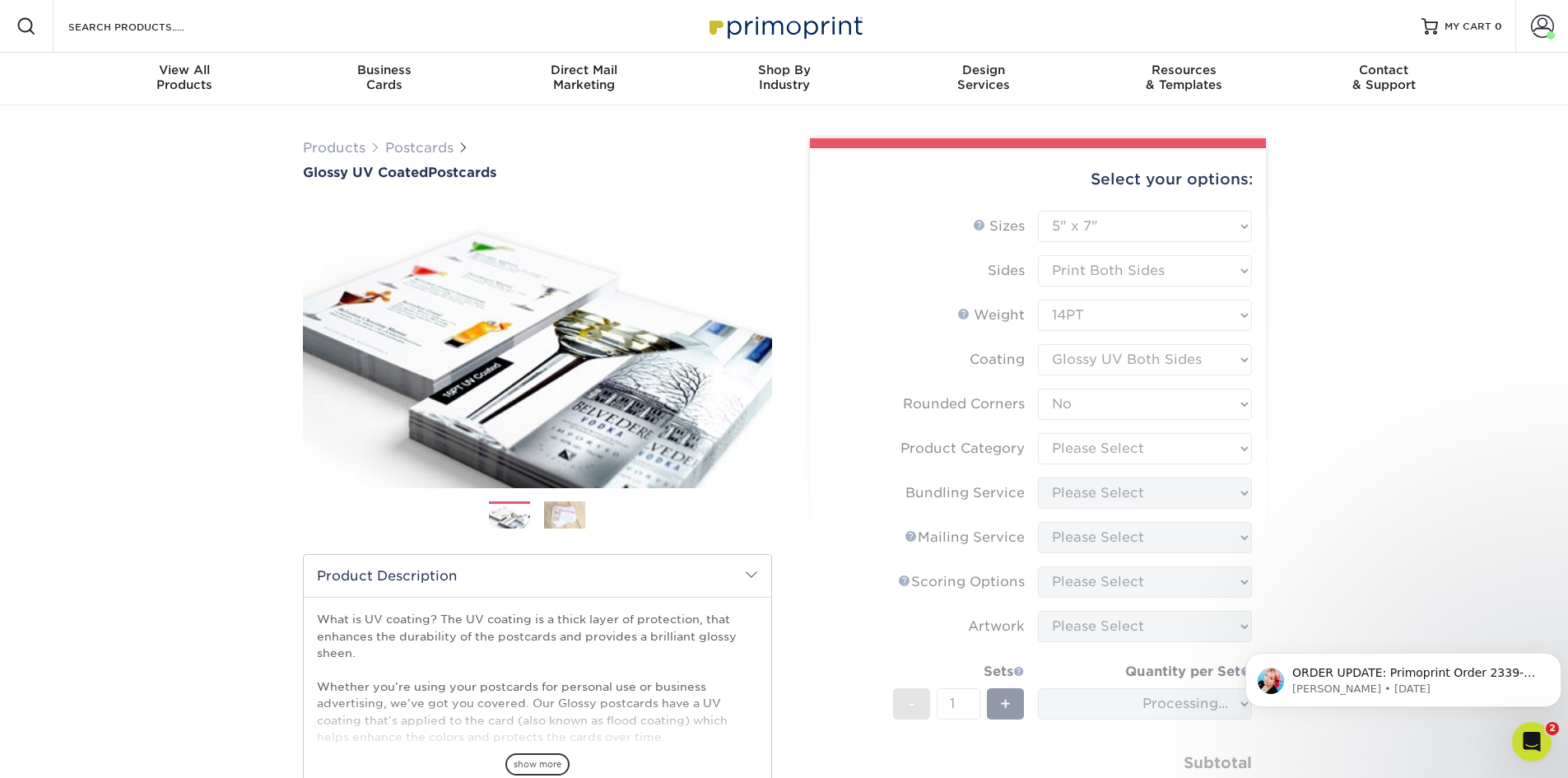
click at [1091, 460] on form "Sizes Help Sizes Please Select 1.5" x 7" 2" x 4" 2" x 6" 2" x 7" 2" x 8" 2.12" …" at bounding box center [1037, 536] width 429 height 650
click at [1082, 451] on form "Sizes Help Sizes Please Select 1.5" x 7" 2" x 4" 2" x 6" 2" x 7" 2" x 8" 2.12" …" at bounding box center [1037, 536] width 429 height 650
click at [1082, 448] on form "Sizes Help Sizes Please Select 1.5" x 7" 2" x 4" 2" x 6" 2" x 7" 2" x 8" 2.12" …" at bounding box center [1037, 536] width 429 height 650
click at [1091, 449] on form "Sizes Help Sizes Please Select 1.5" x 7" 2" x 4" 2" x 6" 2" x 7" 2" x 8" 2.12" …" at bounding box center [1037, 536] width 429 height 650
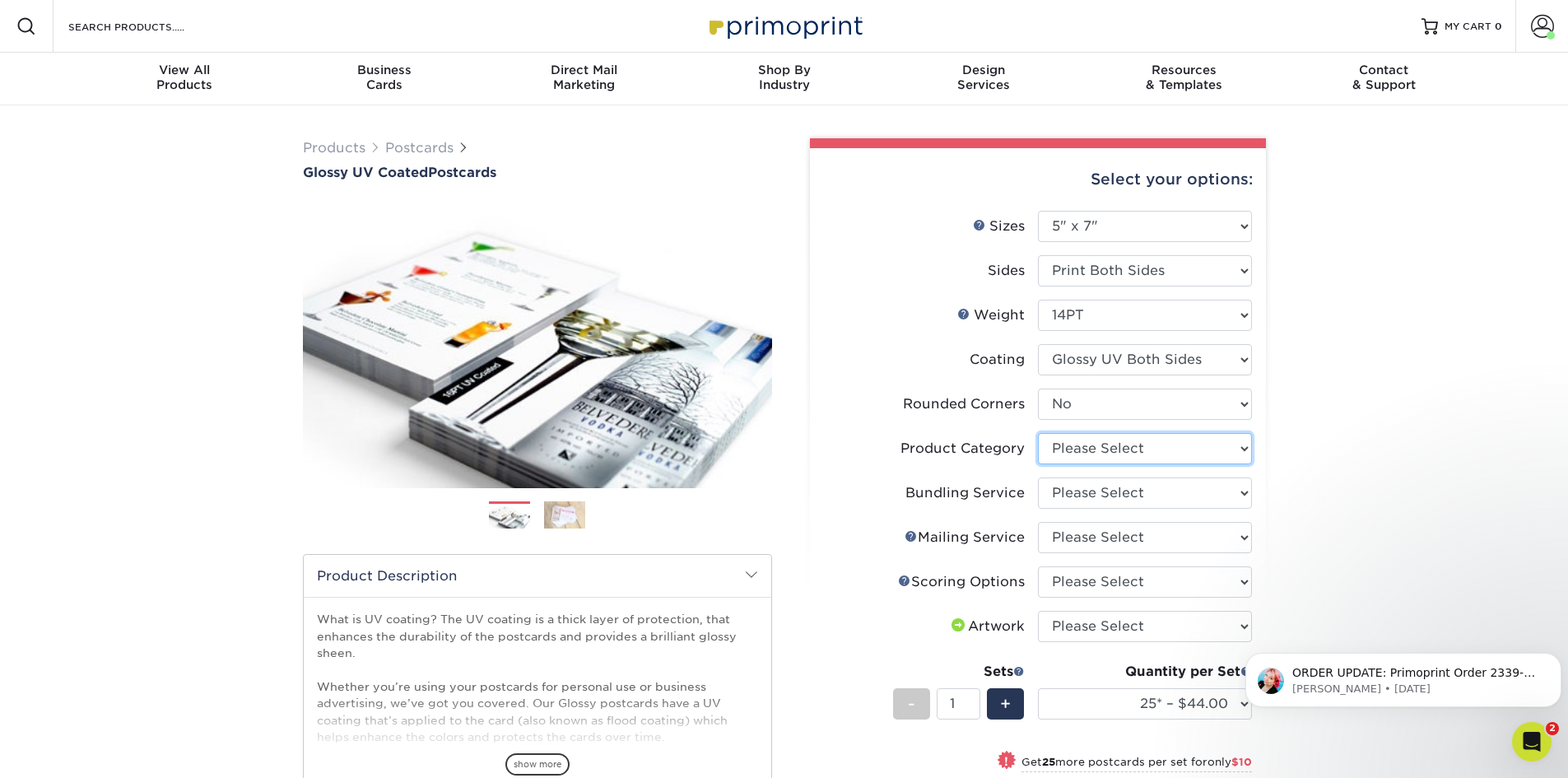
click at [1091, 443] on select "Please Select Postcards" at bounding box center [1145, 448] width 214 height 31
select select "9b7272e0-d6c8-4c3c-8e97-d3a1bcdab858"
click at [1038, 433] on select "Please Select Postcards" at bounding box center [1145, 448] width 214 height 31
click at [1100, 494] on select "Please Select No Bundling Services Yes, Bundles of 50 (+2 Days) Yes, Bundles of…" at bounding box center [1145, 492] width 214 height 31
select select "58689abb-25c0-461c-a4c3-a80b627d6649"
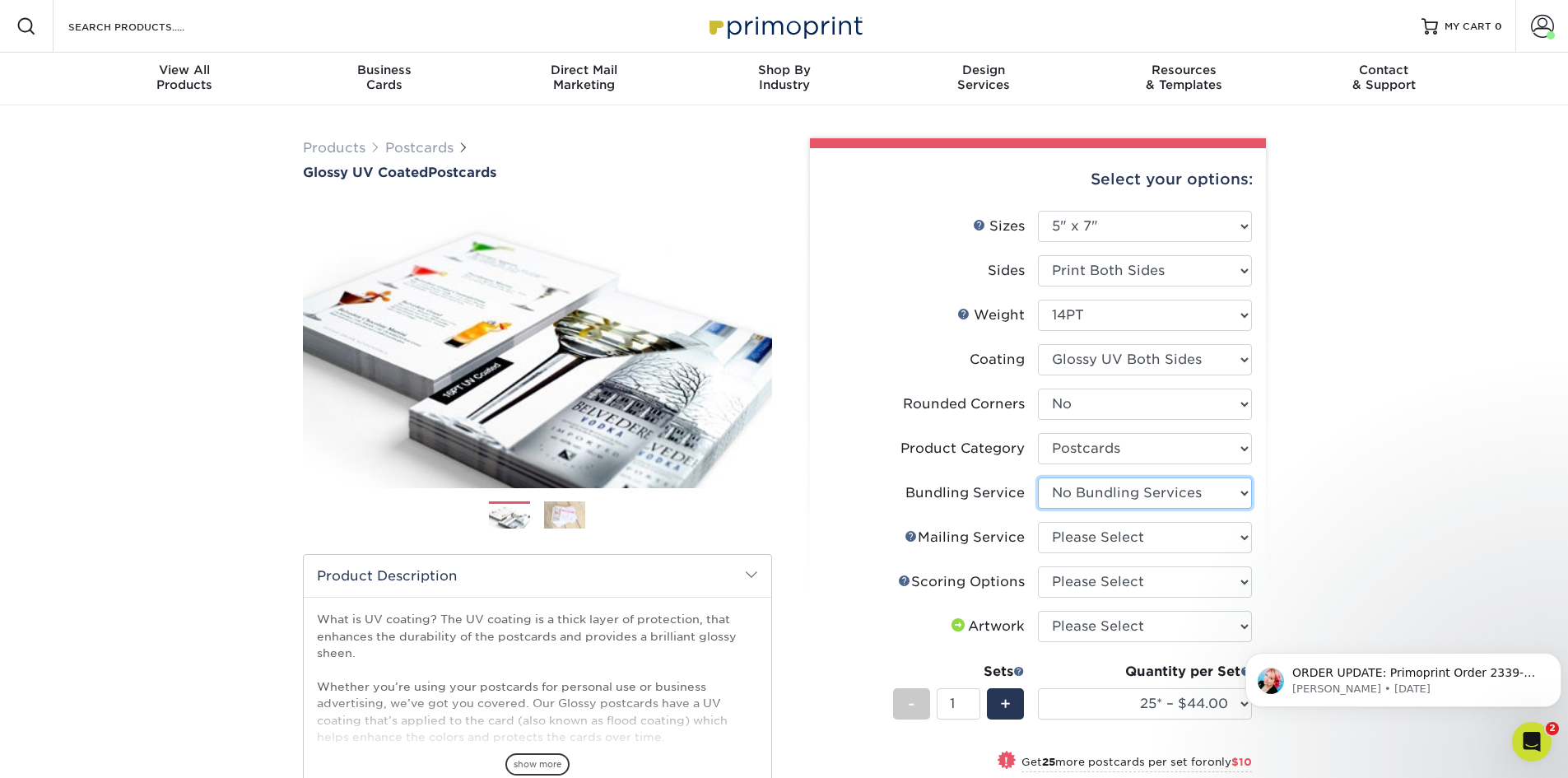
click at [1038, 477] on select "Please Select No Bundling Services Yes, Bundles of 50 (+2 Days) Yes, Bundles of…" at bounding box center [1145, 492] width 214 height 31
click at [1109, 545] on select "Please Select No Direct Mailing Service No, I will mail/stamp/imprint Direct Ma…" at bounding box center [1145, 537] width 214 height 31
select select "3e5e9bdd-d78a-4c28-a41d-fe1407925ca6"
click at [1038, 522] on select "Please Select No Direct Mailing Service No, I will mail/stamp/imprint Direct Ma…" at bounding box center [1145, 537] width 214 height 31
click at [1116, 591] on select "Please Select No Scoring One Score Two Scores" at bounding box center [1145, 581] width 214 height 31
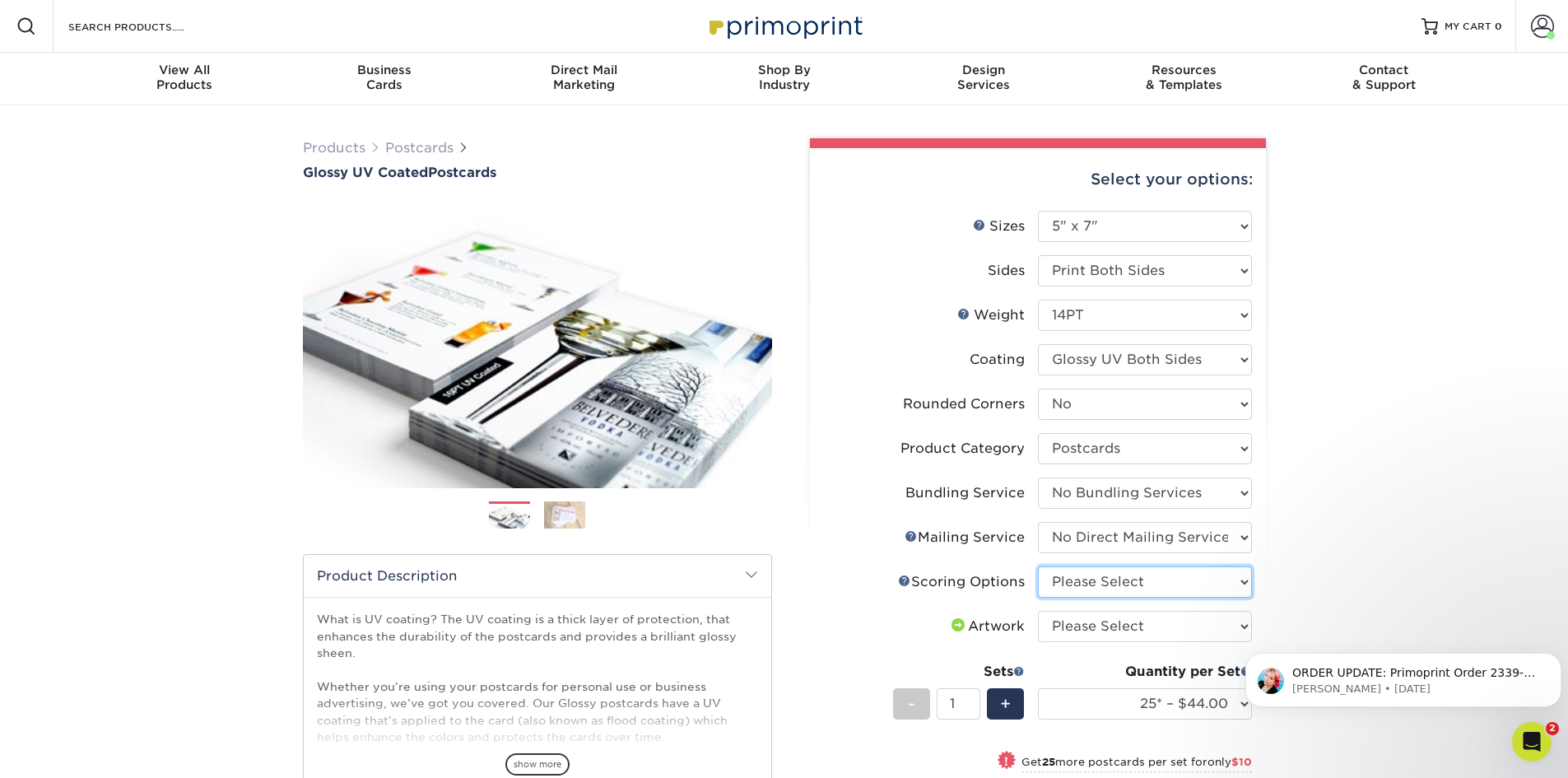
select select "16ebe401-5398-422d-8cb0-f3adbb82deb5"
click at [1038, 566] on select "Please Select No Scoring One Score Two Scores" at bounding box center [1145, 581] width 214 height 31
drag, startPoint x: 1125, startPoint y: 630, endPoint x: 1124, endPoint y: 638, distance: 8.1
click at [1125, 630] on select "Please Select I will upload files I need a design - $150" at bounding box center [1145, 626] width 214 height 31
select select "upload"
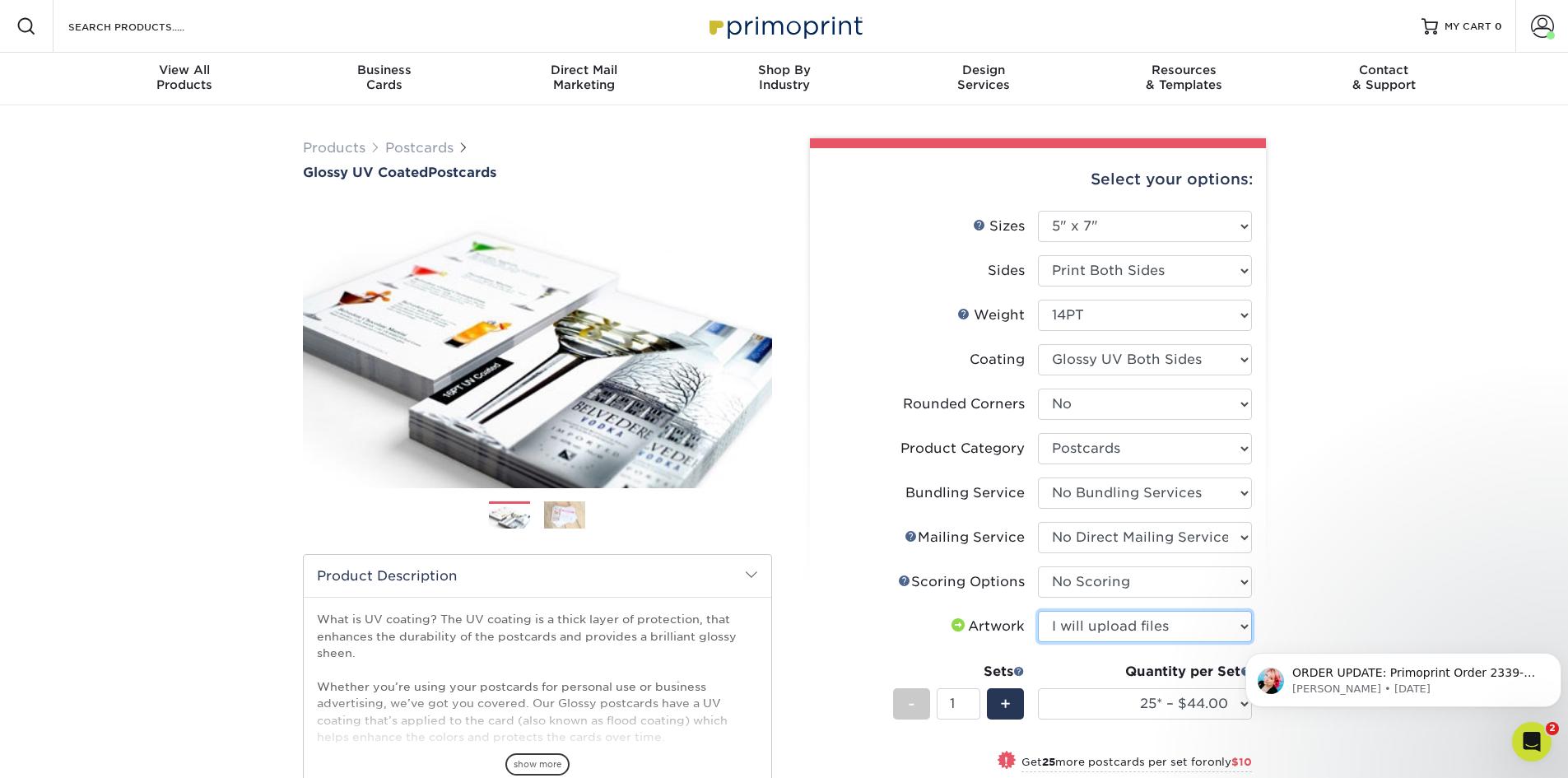
click at [1038, 611] on select "Please Select I will upload files I need a design - $150" at bounding box center [1145, 626] width 214 height 31
click at [1227, 699] on select "25* – $44.00 50* – $54.00 75* – $67.00 100* – $98.00 250* – $146.00 500 – $162.…" at bounding box center [1145, 703] width 214 height 31
select select "1000 – $186.00"
click at [1038, 689] on select "25* – $44.00 50* – $54.00 75* – $67.00 100* – $98.00 250* – $146.00 500 – $162.…" at bounding box center [1145, 703] width 214 height 31
click at [1346, 427] on div "Products Postcards Glossy UV Coated Postcards Previous Next show more 25" at bounding box center [784, 608] width 1568 height 1006
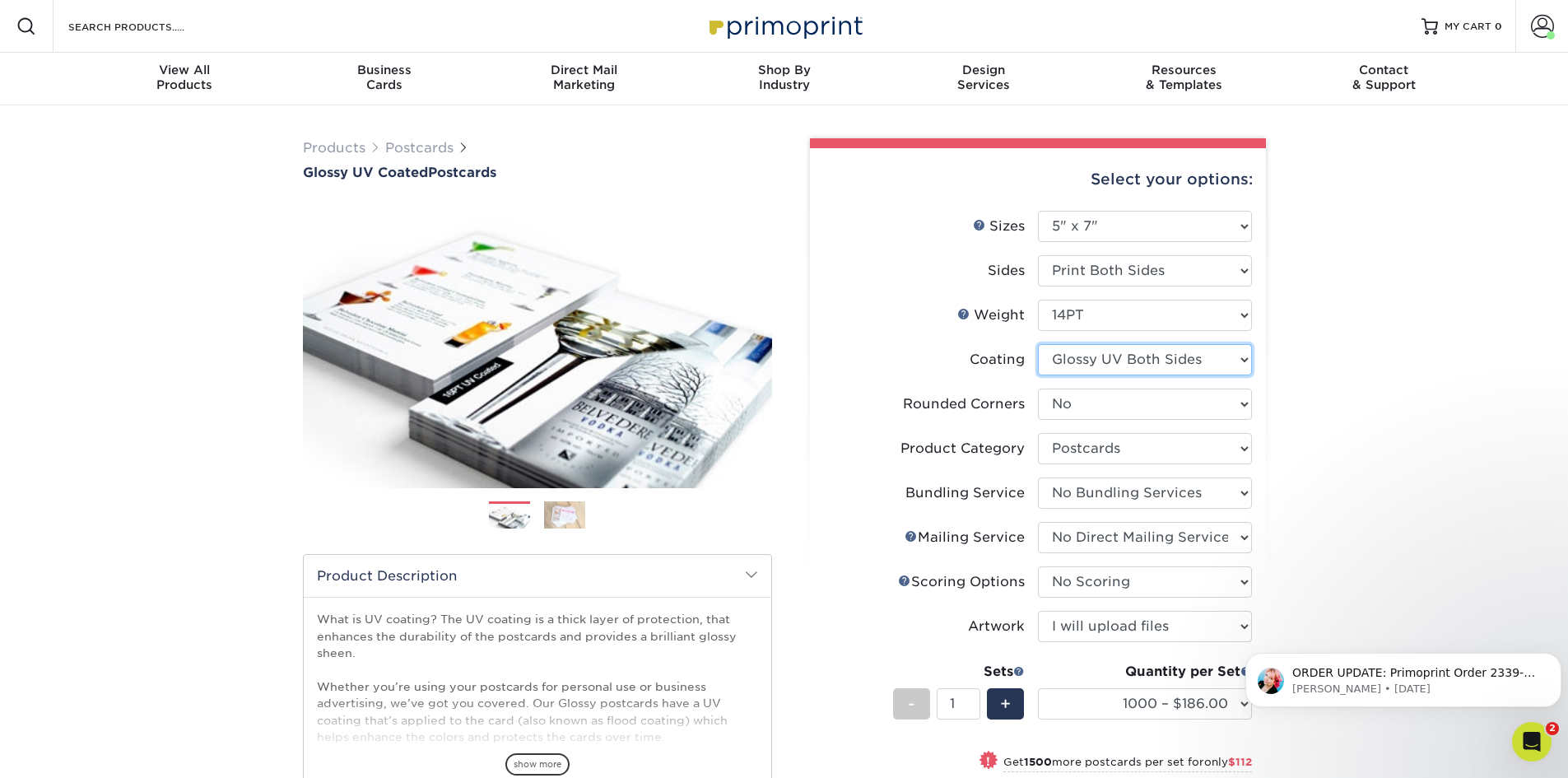
click at [1068, 372] on select at bounding box center [1145, 359] width 214 height 31
click at [1069, 362] on select at bounding box center [1145, 359] width 214 height 31
click at [1197, 374] on select at bounding box center [1145, 359] width 214 height 31
select select "1e8116af-acfc-44b1-83dc-8181aa338834"
click at [1038, 344] on select at bounding box center [1145, 359] width 214 height 31
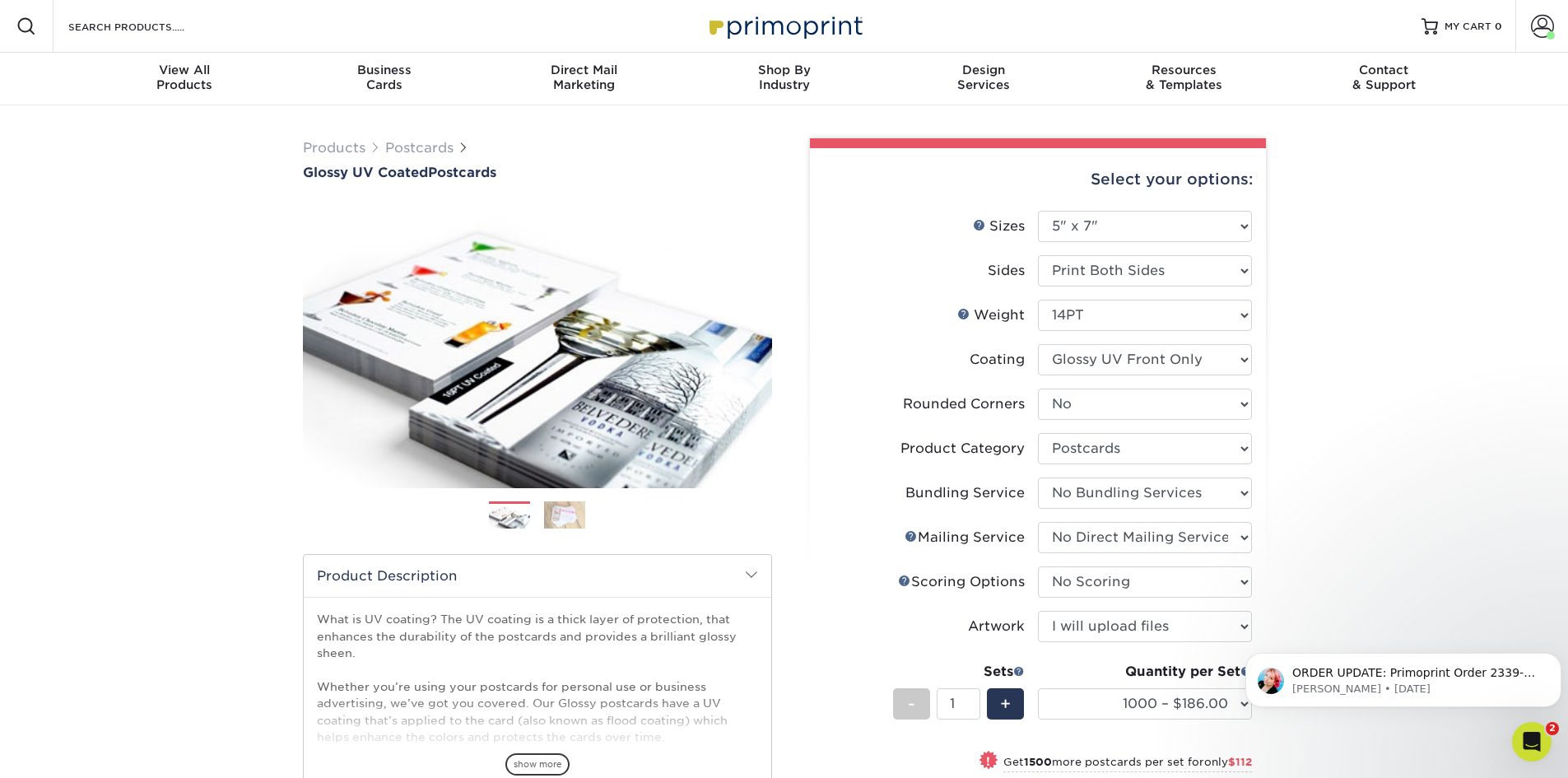
select select "-1"
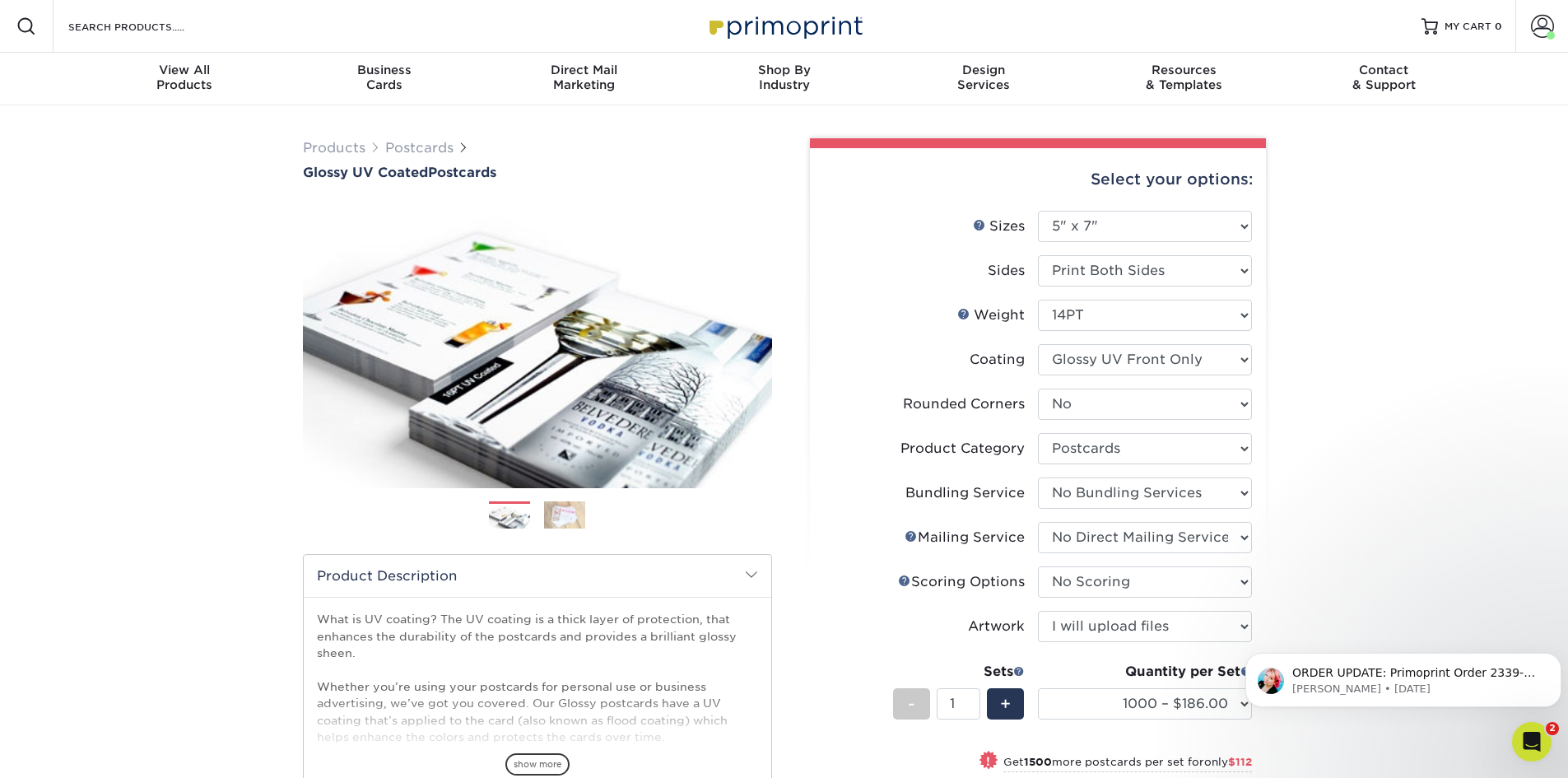
select select
select select "-1"
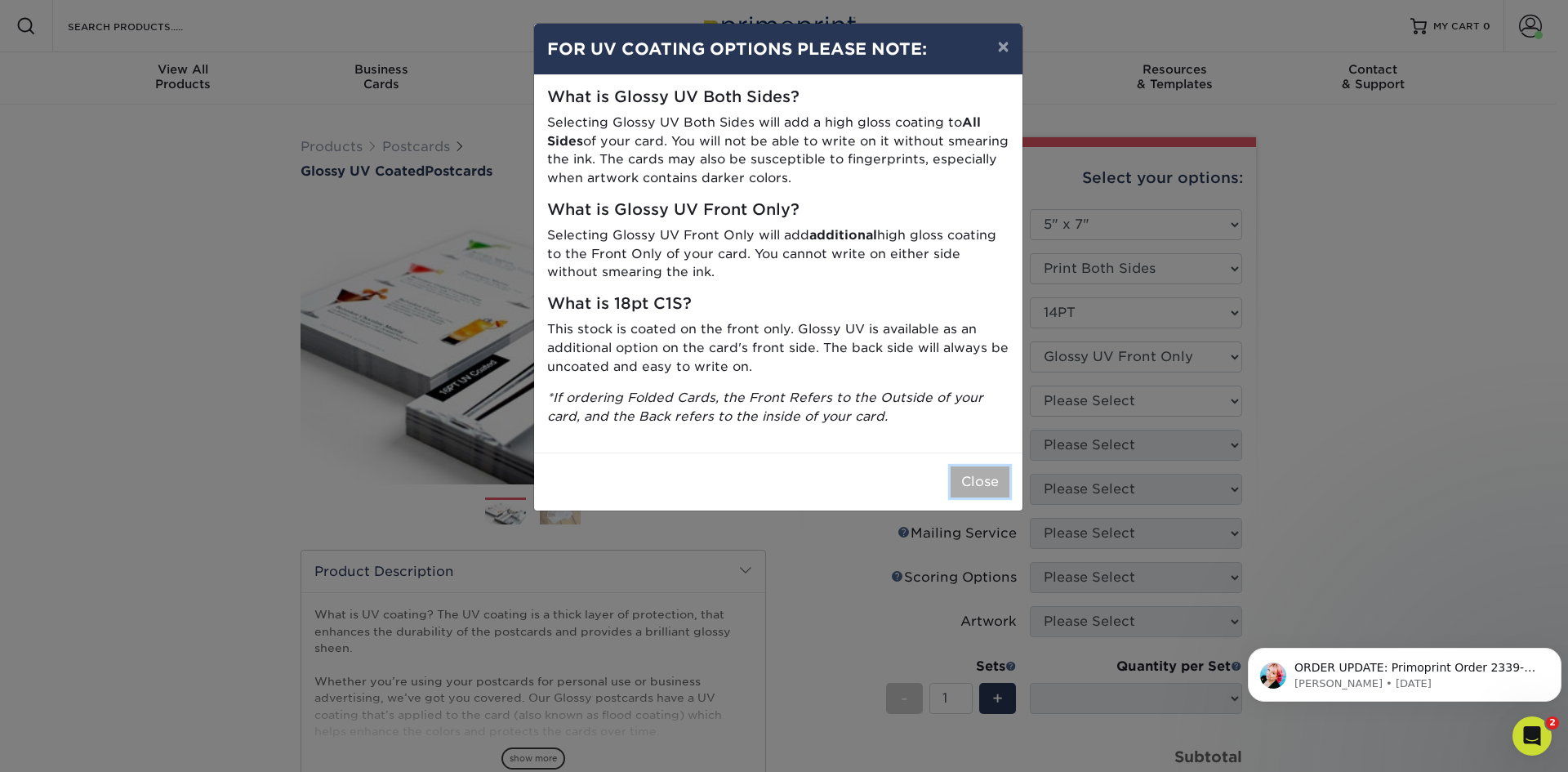
click at [999, 474] on button "Close" at bounding box center [980, 481] width 59 height 31
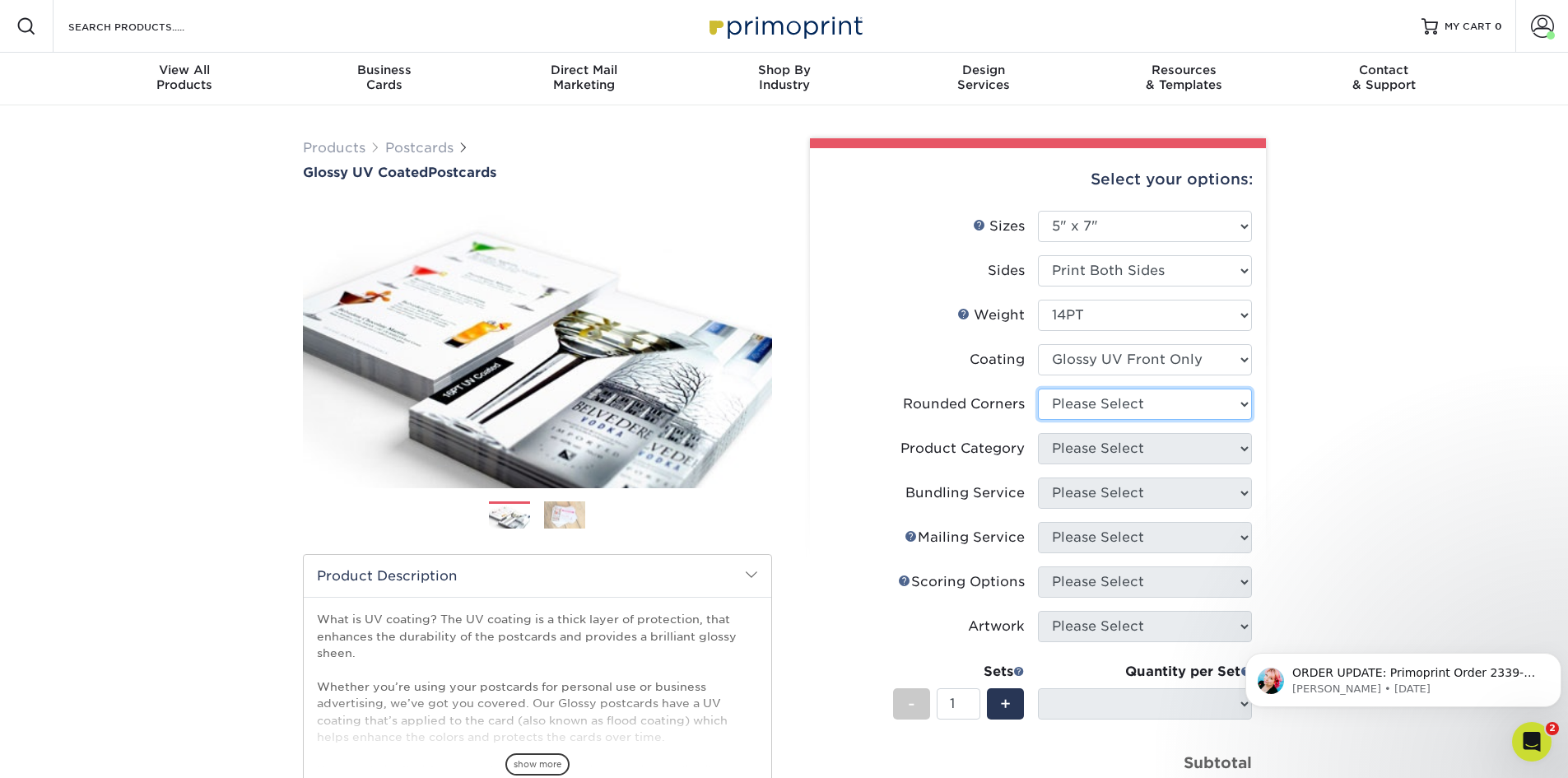
click at [1159, 394] on select "Please Select Yes - Round 4 Corners No" at bounding box center [1145, 403] width 214 height 31
select select "0"
click at [1038, 389] on select "Please Select Yes - Round 4 Corners No" at bounding box center [1145, 403] width 214 height 31
select select "-1"
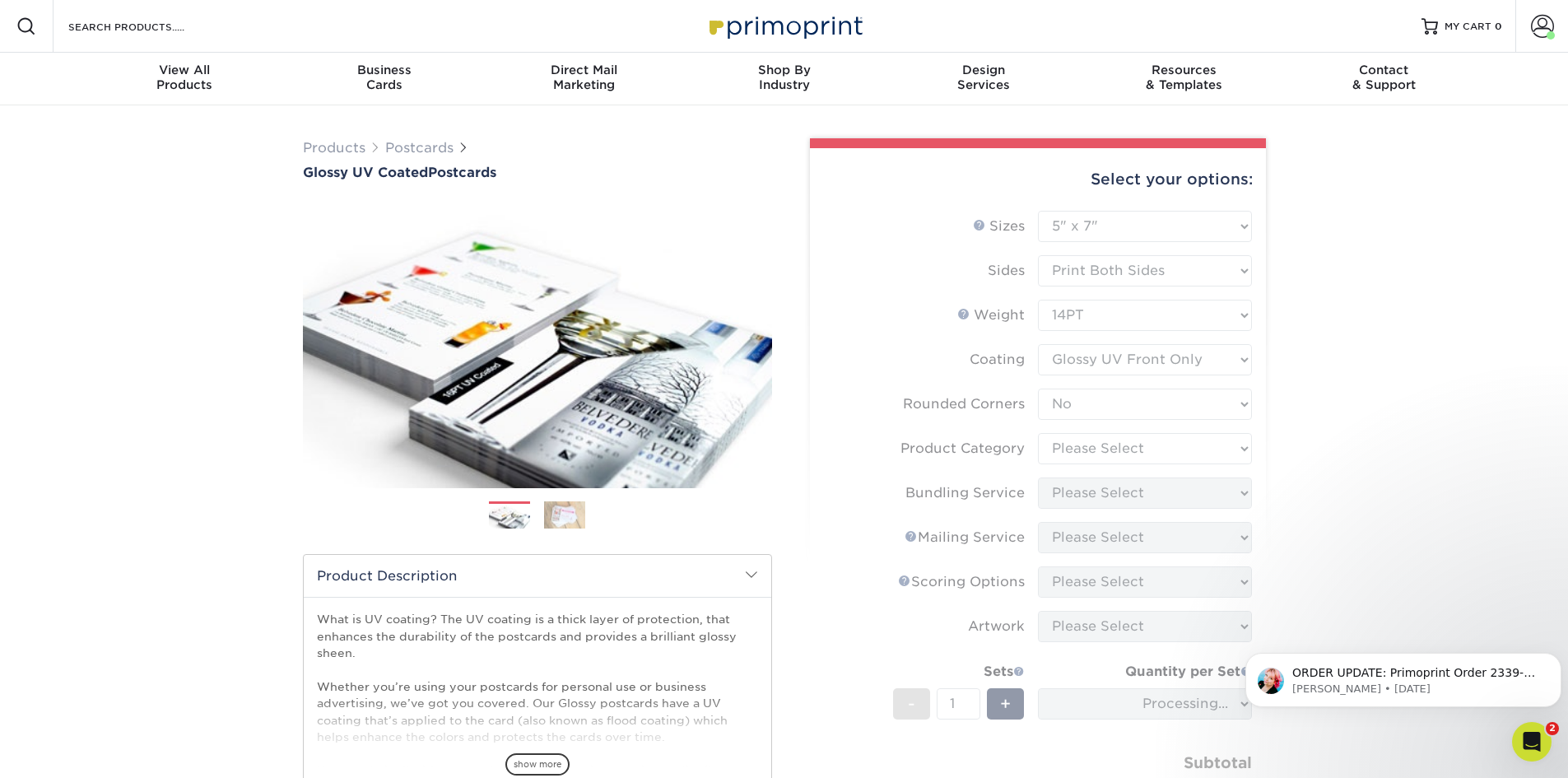
click at [1155, 454] on form "Sizes Help Sizes Please Select 1.5" x 7" 2" x 4" 2" x 6" 2" x 7" 2" x 8" 2.12" …" at bounding box center [1037, 536] width 429 height 650
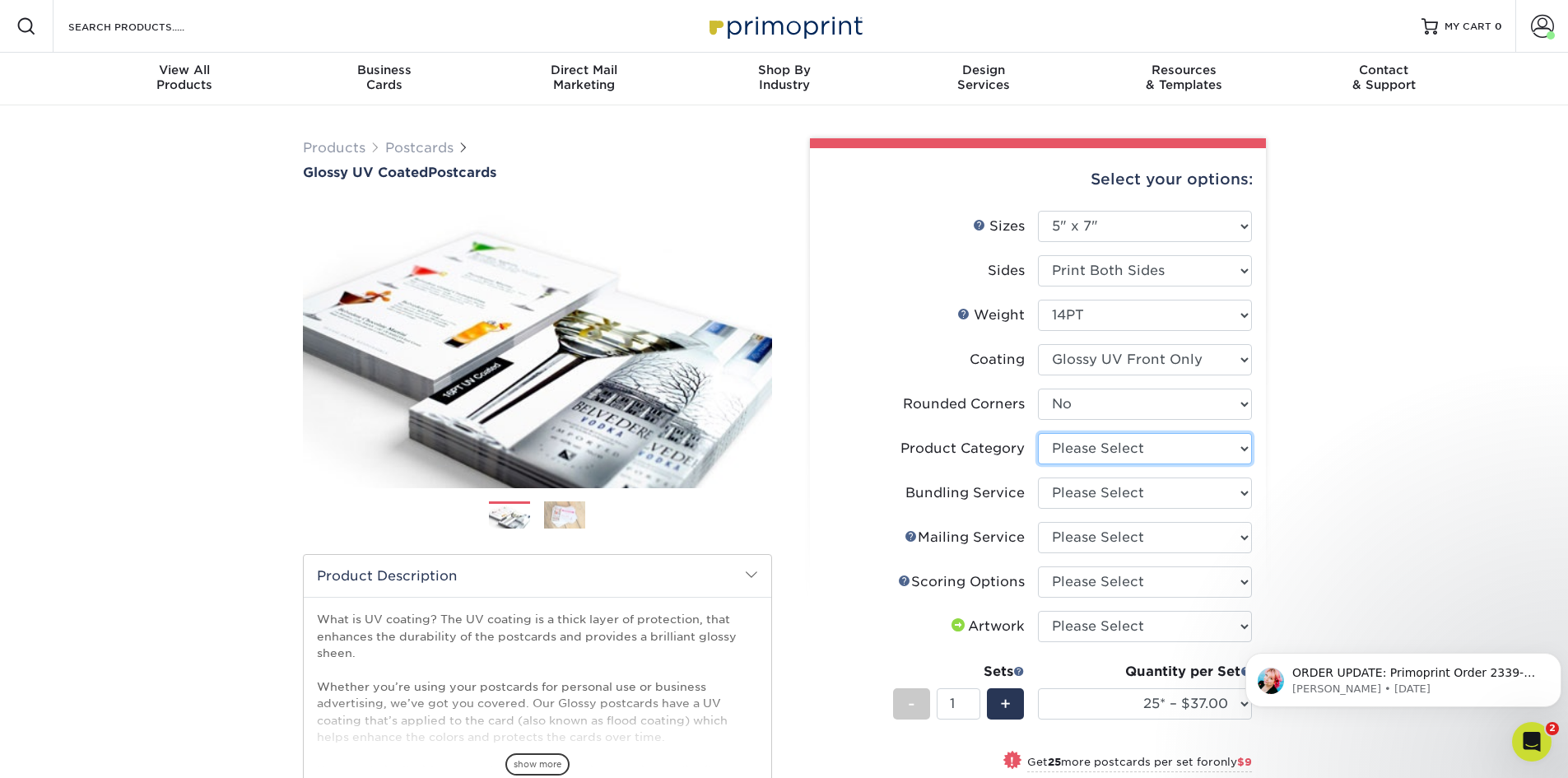
click at [1149, 458] on select "Please Select Postcards" at bounding box center [1145, 448] width 214 height 31
select select "9b7272e0-d6c8-4c3c-8e97-d3a1bcdab858"
click at [1038, 433] on select "Please Select Postcards" at bounding box center [1145, 448] width 214 height 31
click at [1140, 499] on select "Please Select No Bundling Services Yes, Bundles of 50 (+2 Days) Yes, Bundles of…" at bounding box center [1145, 492] width 214 height 31
select select "58689abb-25c0-461c-a4c3-a80b627d6649"
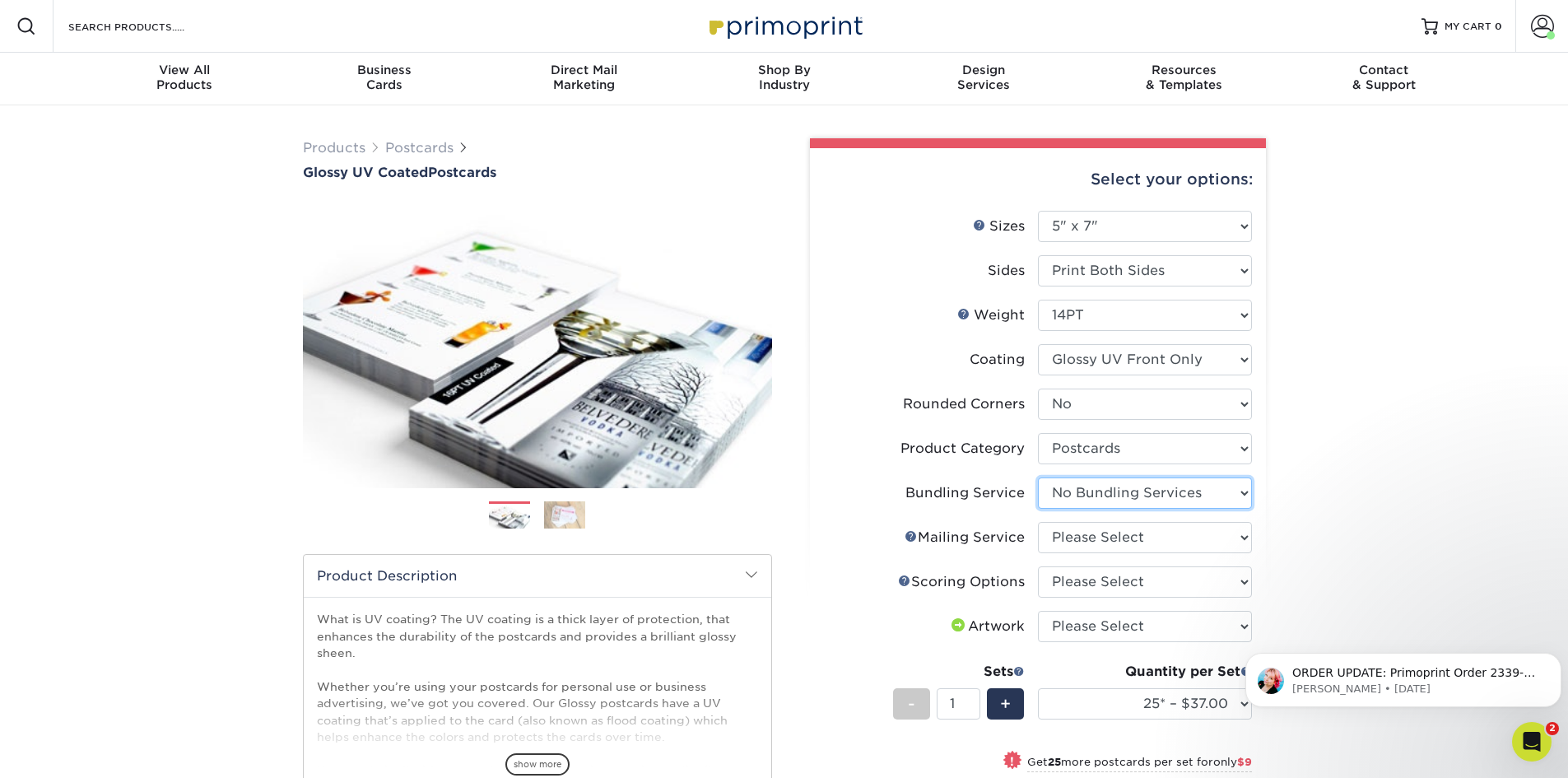
click at [1038, 477] on select "Please Select No Bundling Services Yes, Bundles of 50 (+2 Days) Yes, Bundles of…" at bounding box center [1145, 492] width 214 height 31
click at [1135, 542] on select "Please Select No Direct Mailing Service No, I will mail/stamp/imprint Direct Ma…" at bounding box center [1145, 537] width 214 height 31
select select "3e5e9bdd-d78a-4c28-a41d-fe1407925ca6"
click at [1038, 522] on select "Please Select No Direct Mailing Service No, I will mail/stamp/imprint Direct Ma…" at bounding box center [1145, 537] width 214 height 31
click at [1132, 580] on select "Please Select No Scoring One Score Score in Half Two Scores" at bounding box center [1145, 581] width 214 height 31
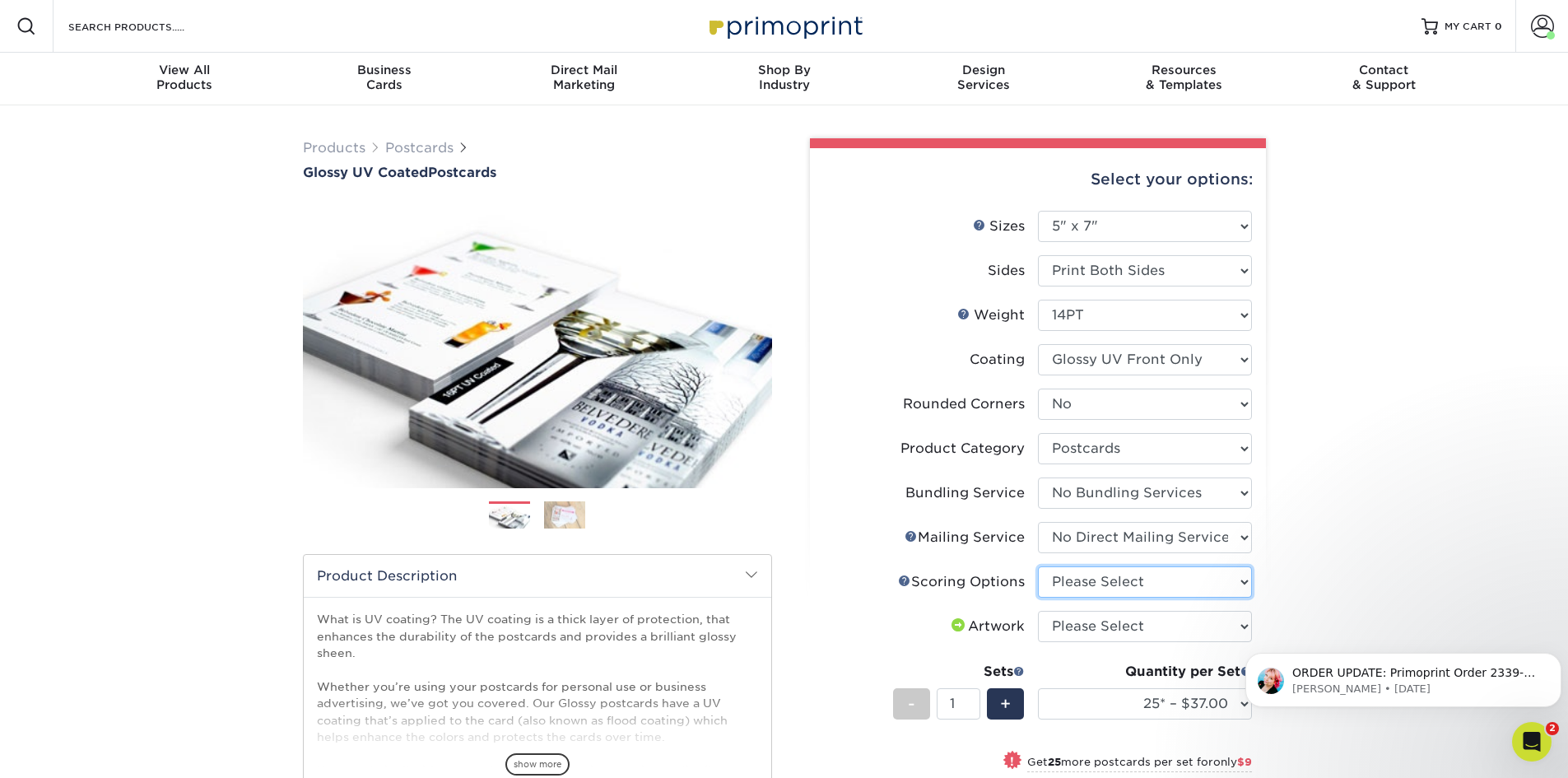
select select "16ebe401-5398-422d-8cb0-f3adbb82deb5"
click at [1038, 566] on select "Please Select No Scoring One Score Score in Half Two Scores" at bounding box center [1145, 581] width 214 height 31
click at [1134, 625] on select "Please Select I will upload files I need a design - $150" at bounding box center [1145, 626] width 214 height 31
select select "upload"
click at [1038, 611] on select "Please Select I will upload files I need a design - $150" at bounding box center [1145, 626] width 214 height 31
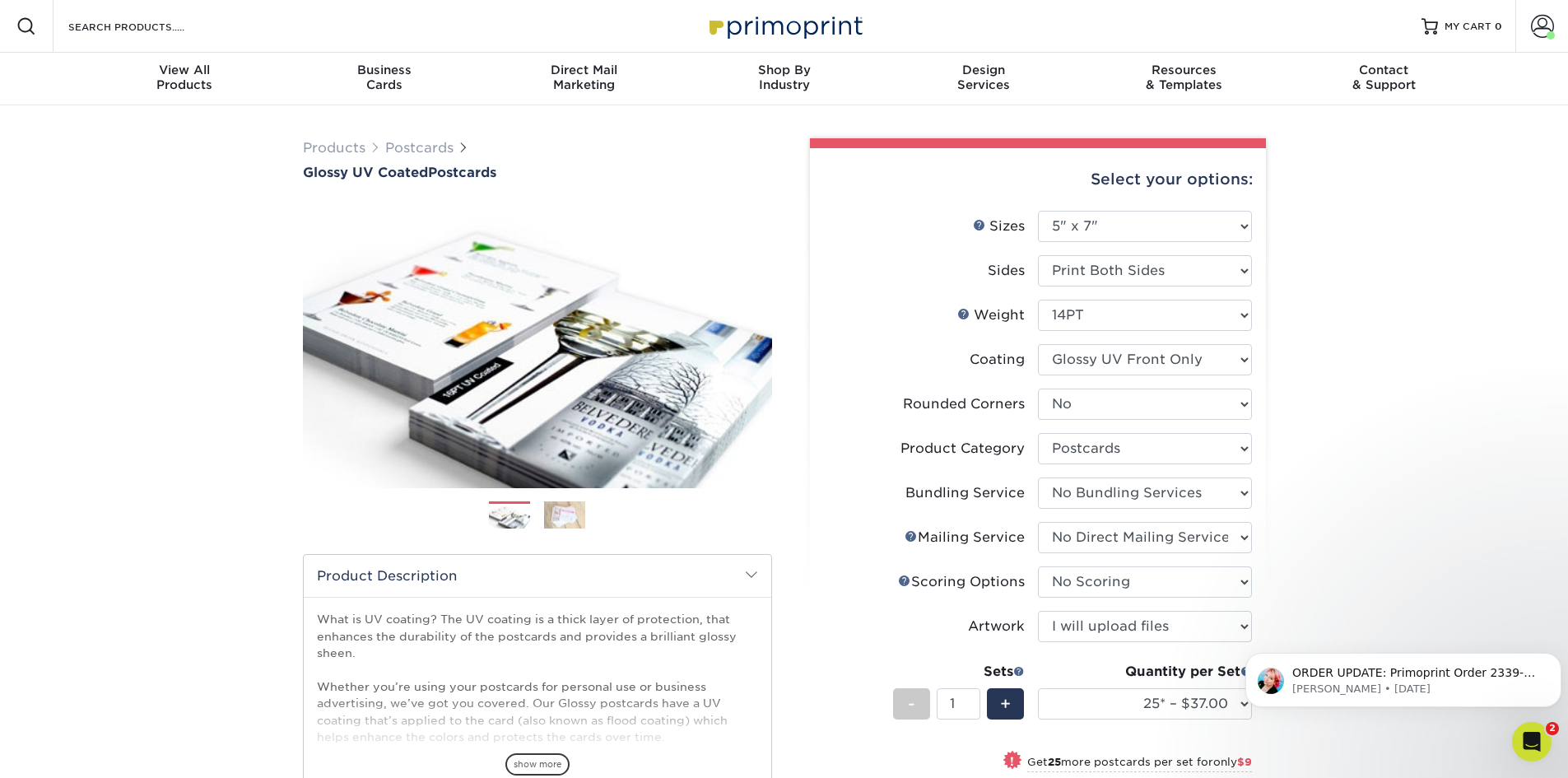
click at [1346, 522] on div "Products Postcards Glossy UV Coated Postcards Previous Next show more 25" at bounding box center [784, 624] width 1568 height 1038
click at [1242, 702] on select "25* – $37.00 50* – $46.00 75* – $57.00 100* – $78.00 250* – $126.00 500 – $162.…" at bounding box center [1145, 703] width 214 height 31
select select "1000 – $182.00"
click at [1038, 689] on select "25* – $37.00 50* – $46.00 75* – $57.00 100* – $78.00 250* – $126.00 500 – $162.…" at bounding box center [1145, 703] width 214 height 31
click at [1363, 404] on div "Products Postcards Glossy UV Coated Postcards Previous Next show more 25" at bounding box center [784, 608] width 1568 height 1006
